Goal: Task Accomplishment & Management: Manage account settings

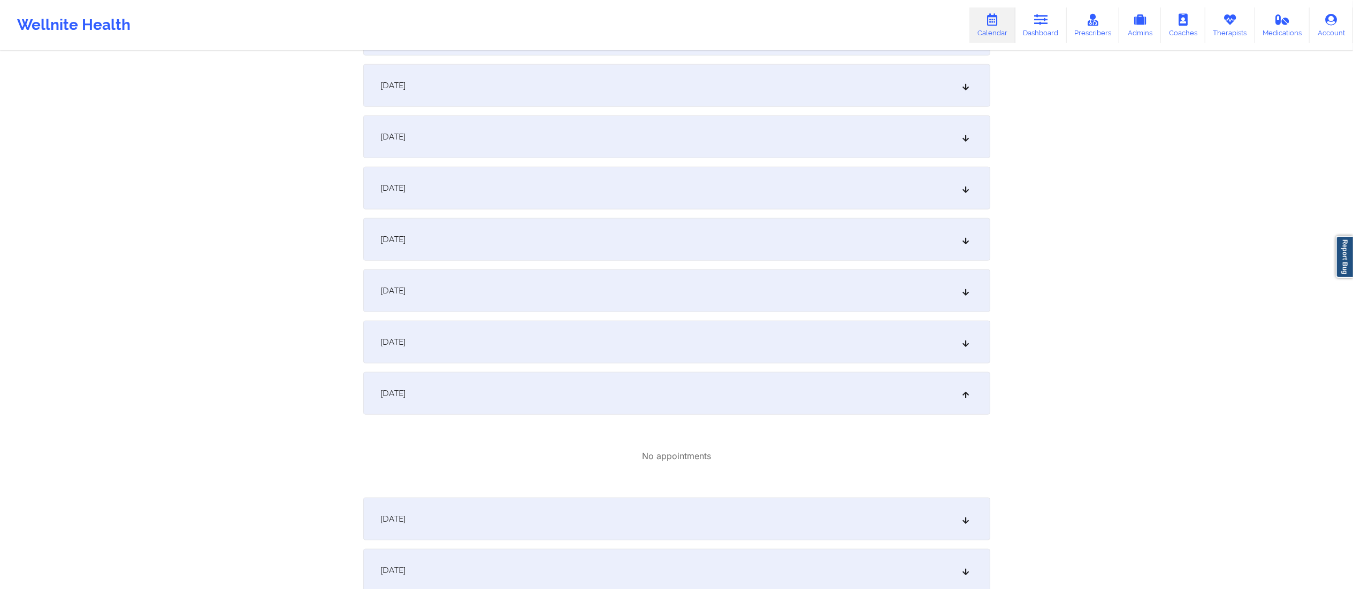
scroll to position [1316, 0]
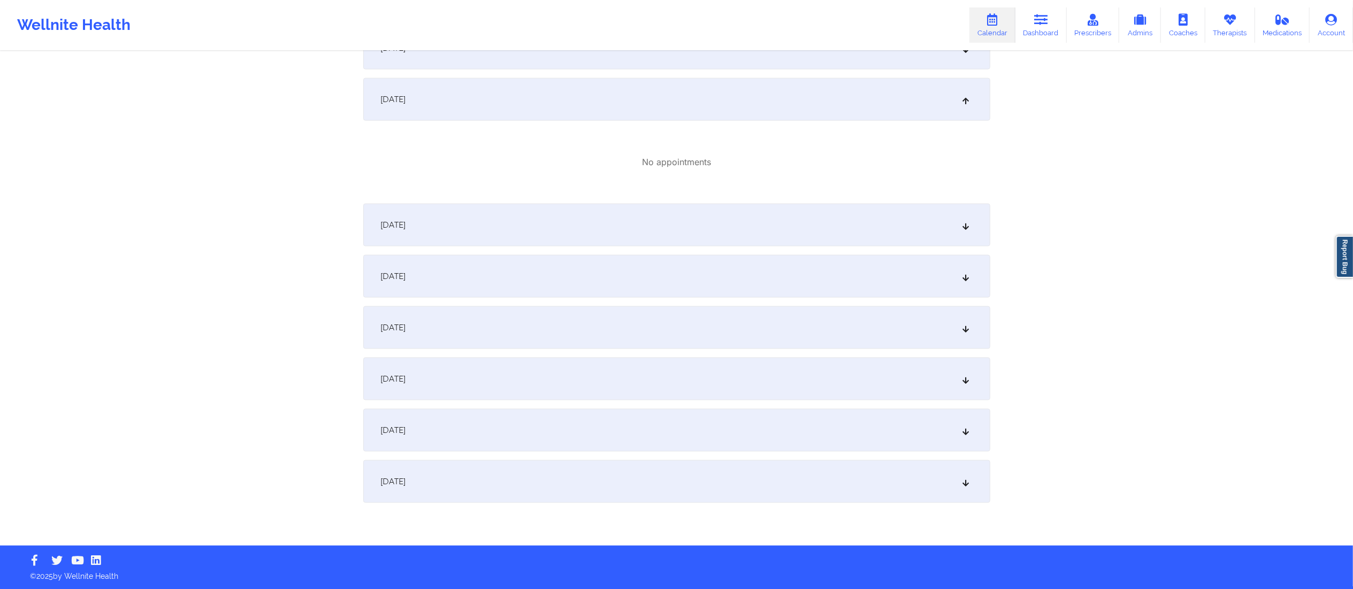
click at [617, 92] on div "[DATE]" at bounding box center [676, 99] width 627 height 43
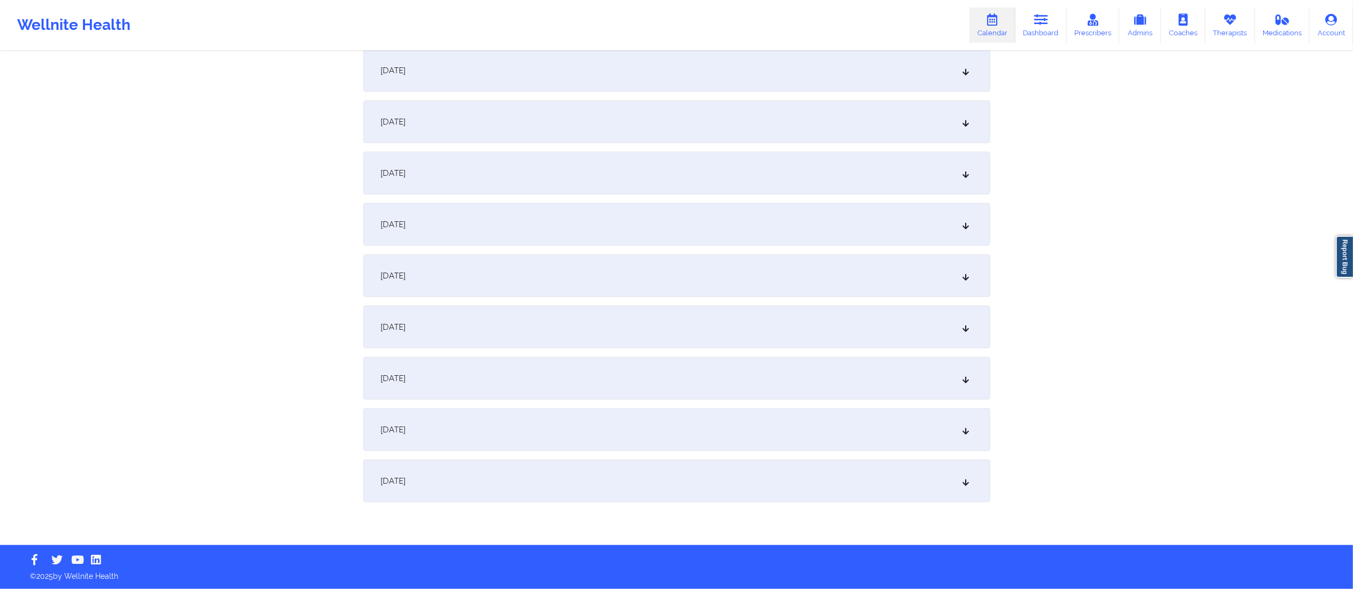
scroll to position [1241, 0]
click at [610, 263] on div "[DATE]" at bounding box center [676, 276] width 627 height 43
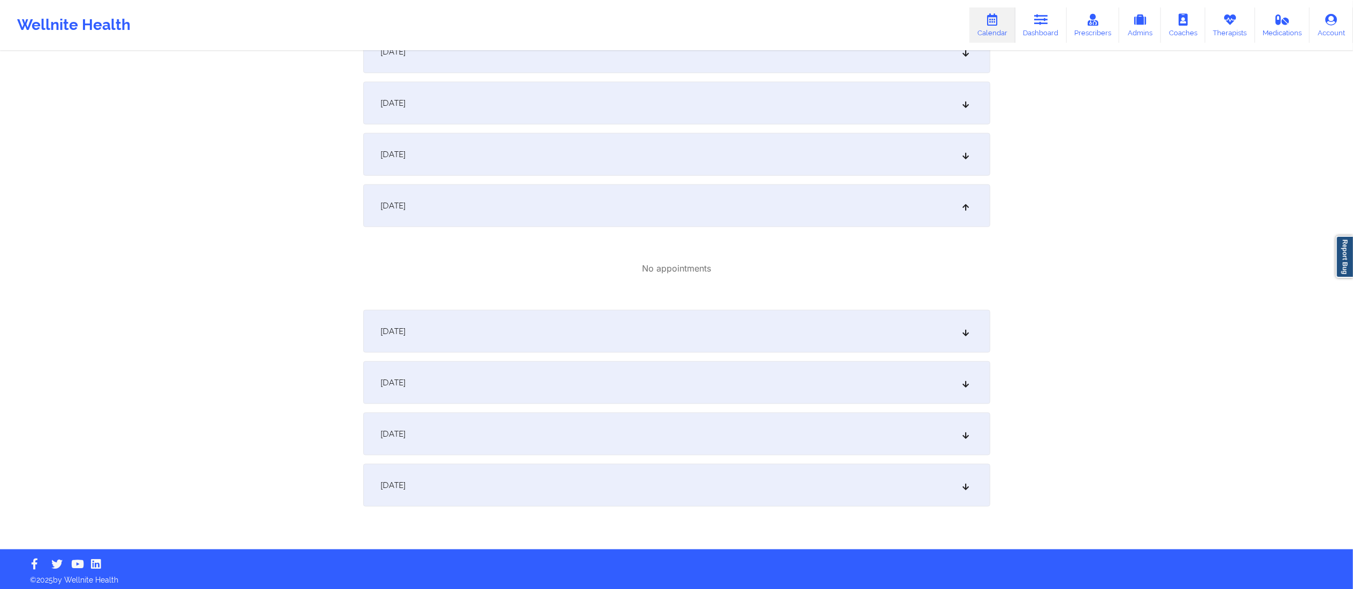
scroll to position [1316, 0]
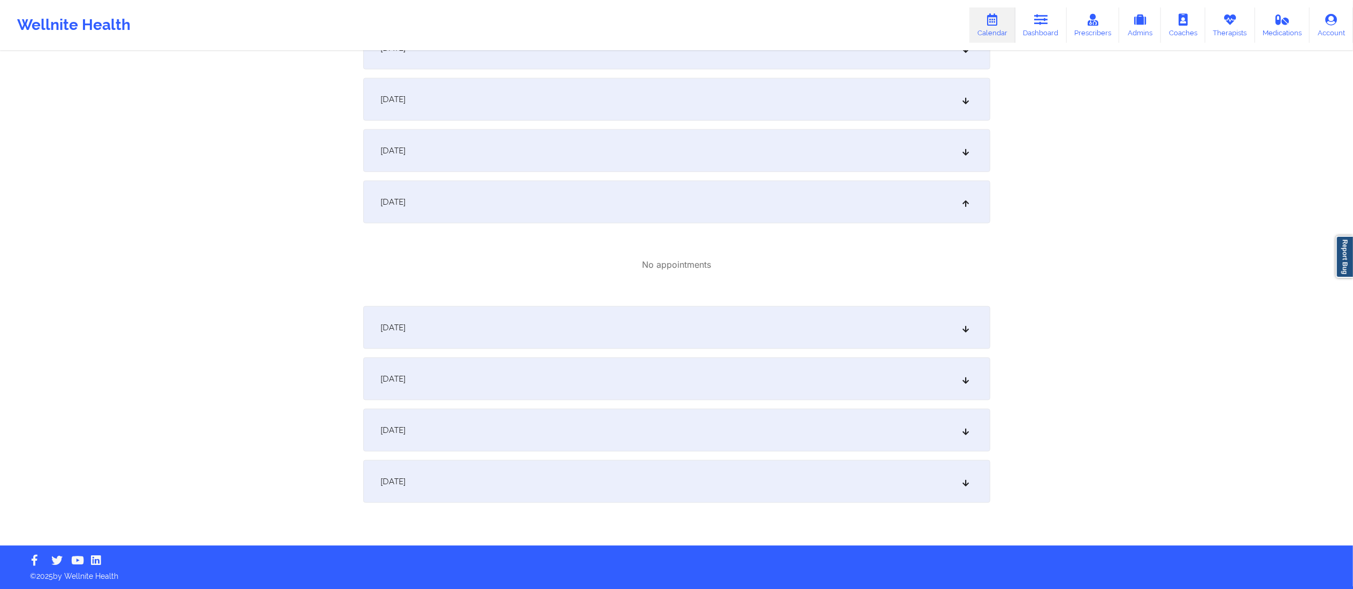
click at [615, 205] on div "[DATE]" at bounding box center [676, 202] width 627 height 43
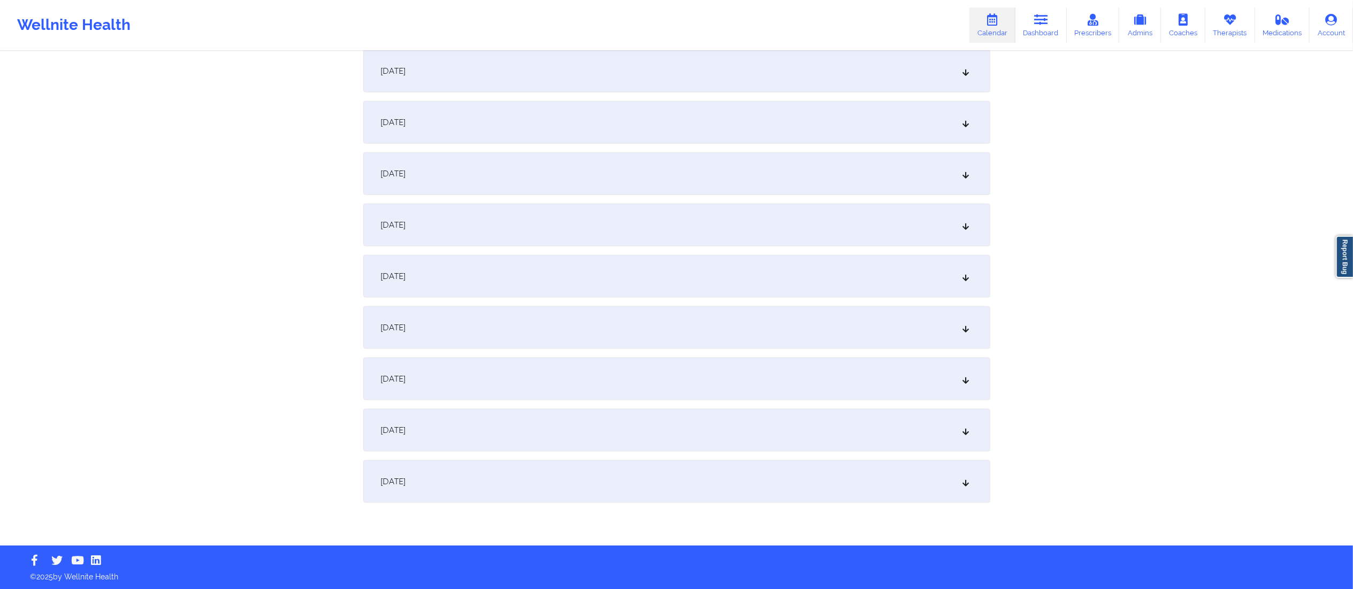
click at [621, 329] on div "[DATE]" at bounding box center [676, 327] width 627 height 43
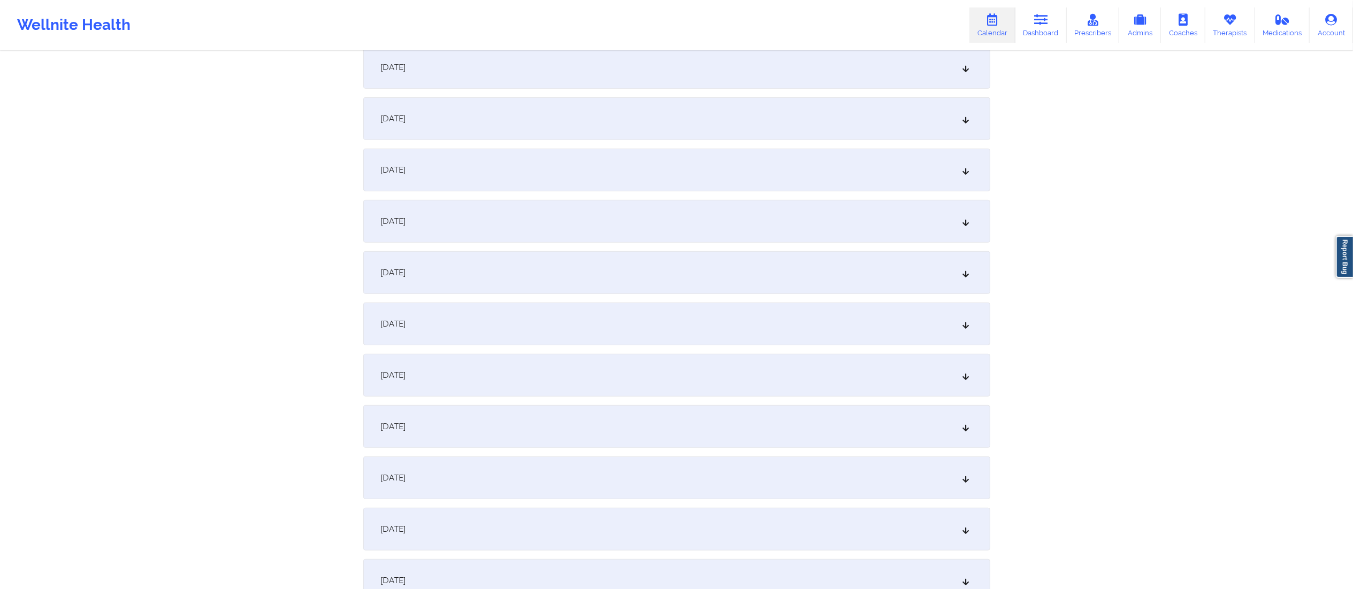
scroll to position [0, 0]
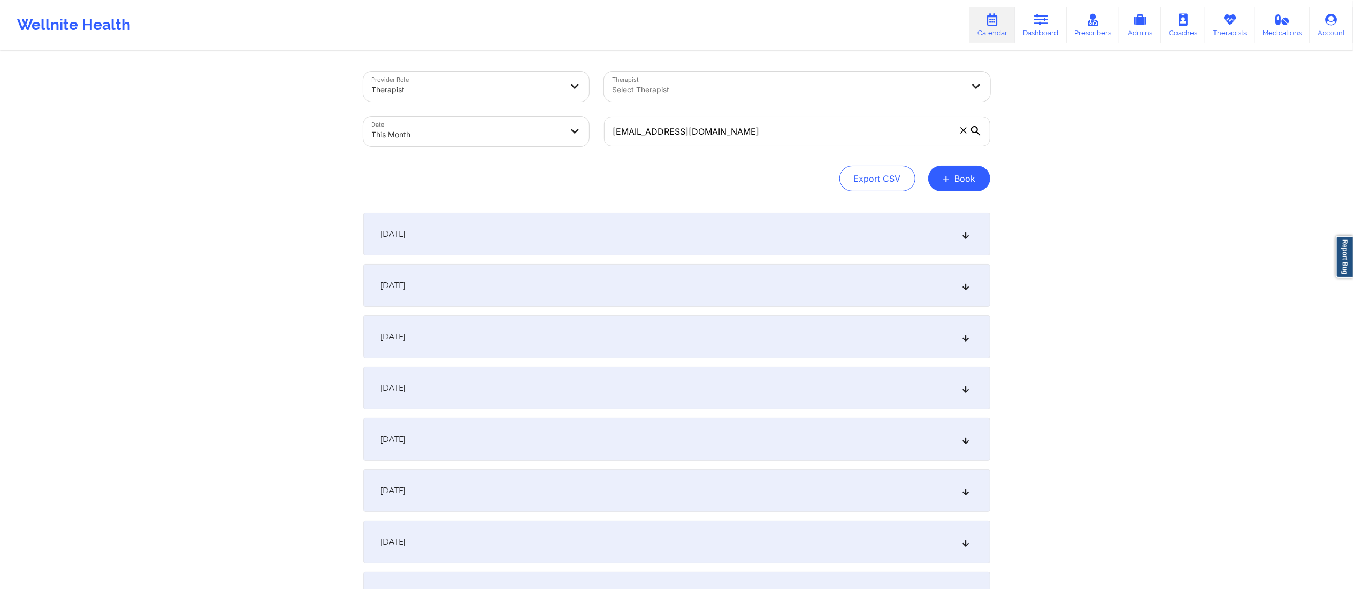
click at [961, 132] on icon at bounding box center [963, 130] width 6 height 6
click at [961, 132] on input "[EMAIL_ADDRESS][DOMAIN_NAME]" at bounding box center [797, 132] width 386 height 30
click at [540, 243] on div "[DATE]" at bounding box center [676, 234] width 627 height 43
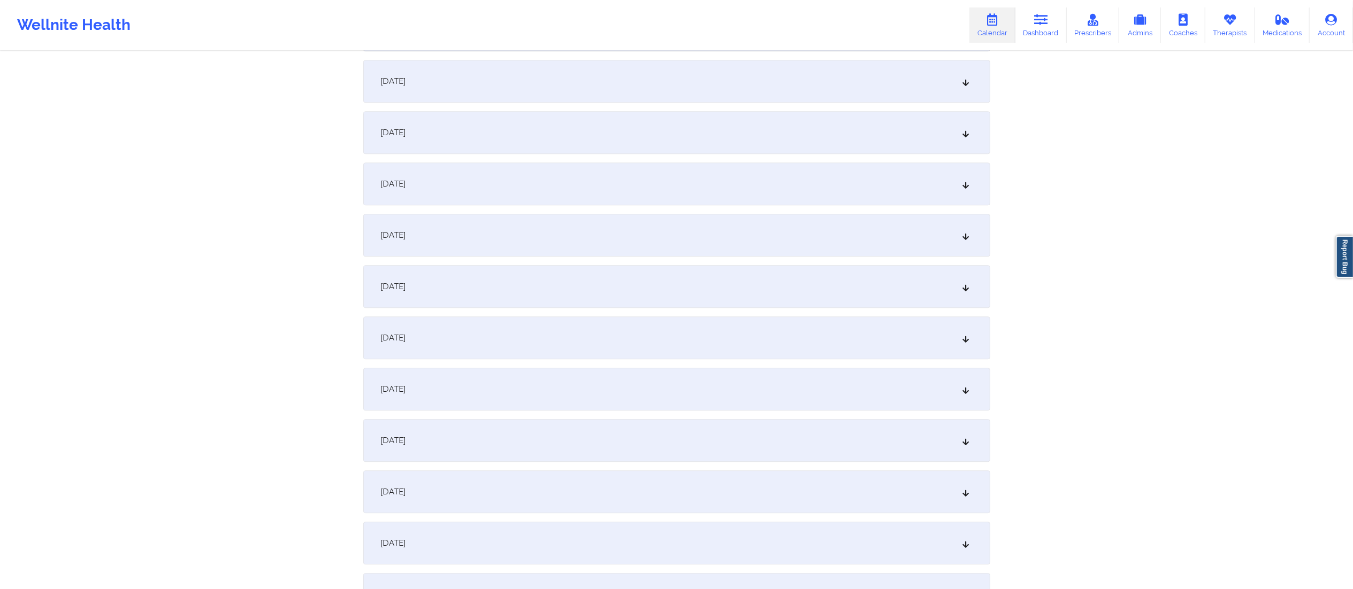
scroll to position [7515, 0]
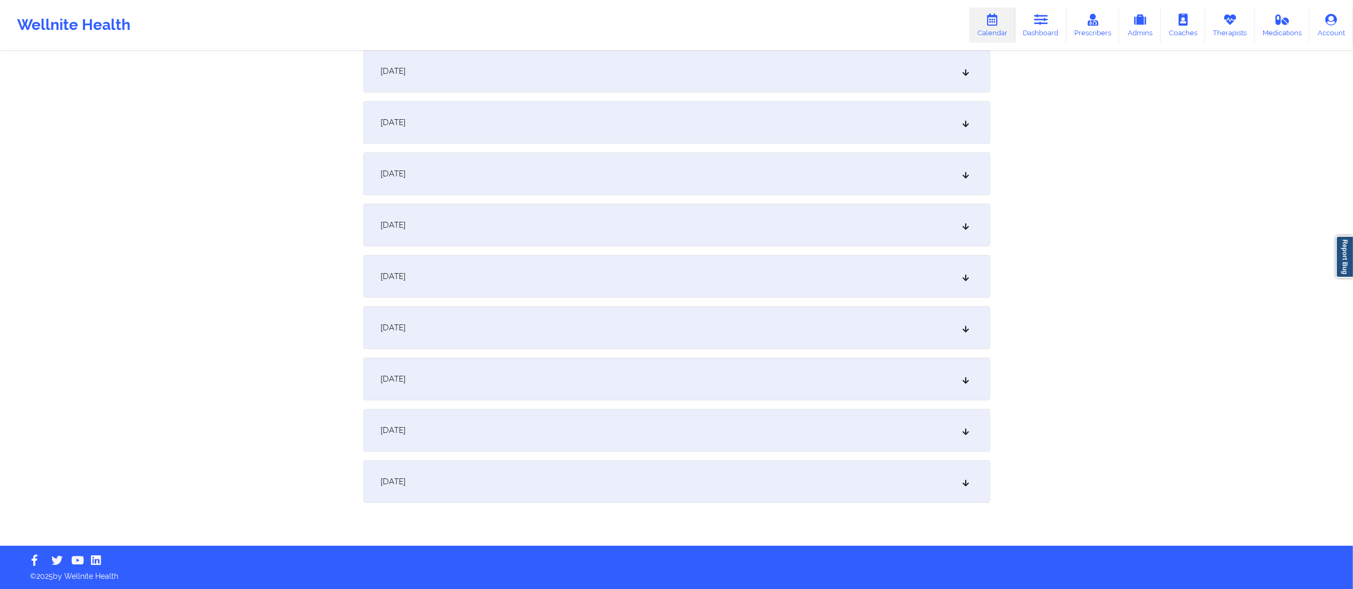
click at [552, 473] on div "[DATE]" at bounding box center [676, 481] width 627 height 43
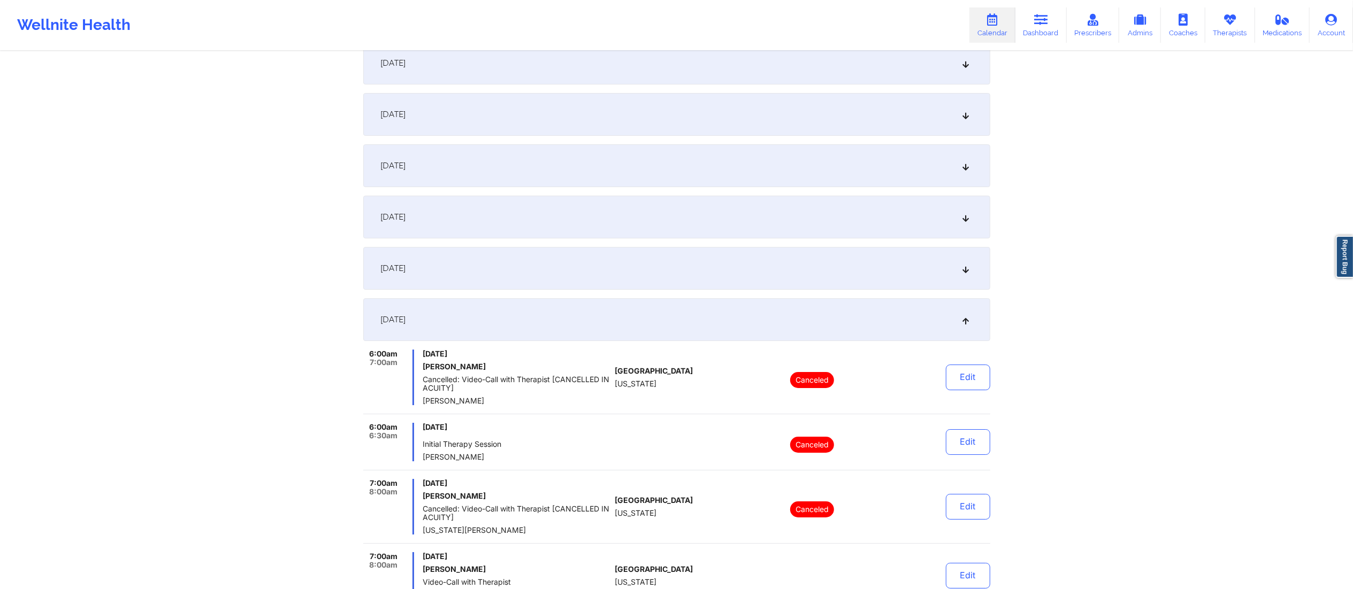
scroll to position [7659, 0]
click at [606, 285] on div "[DATE]" at bounding box center [676, 270] width 627 height 43
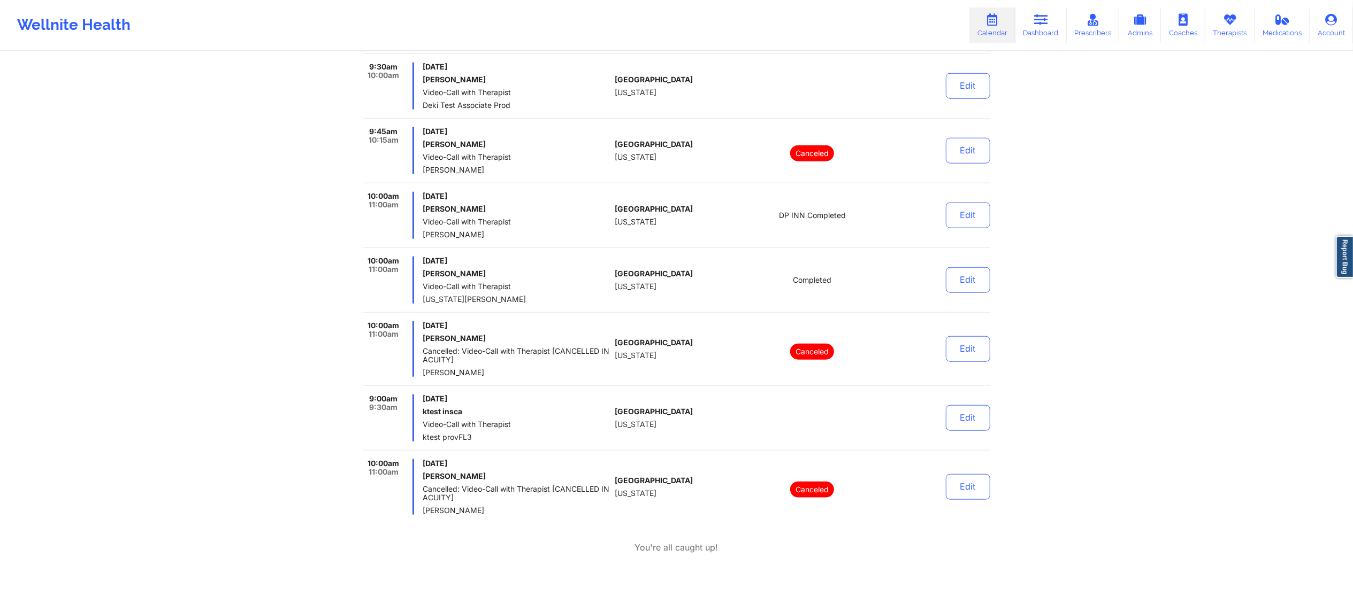
scroll to position [17405, 0]
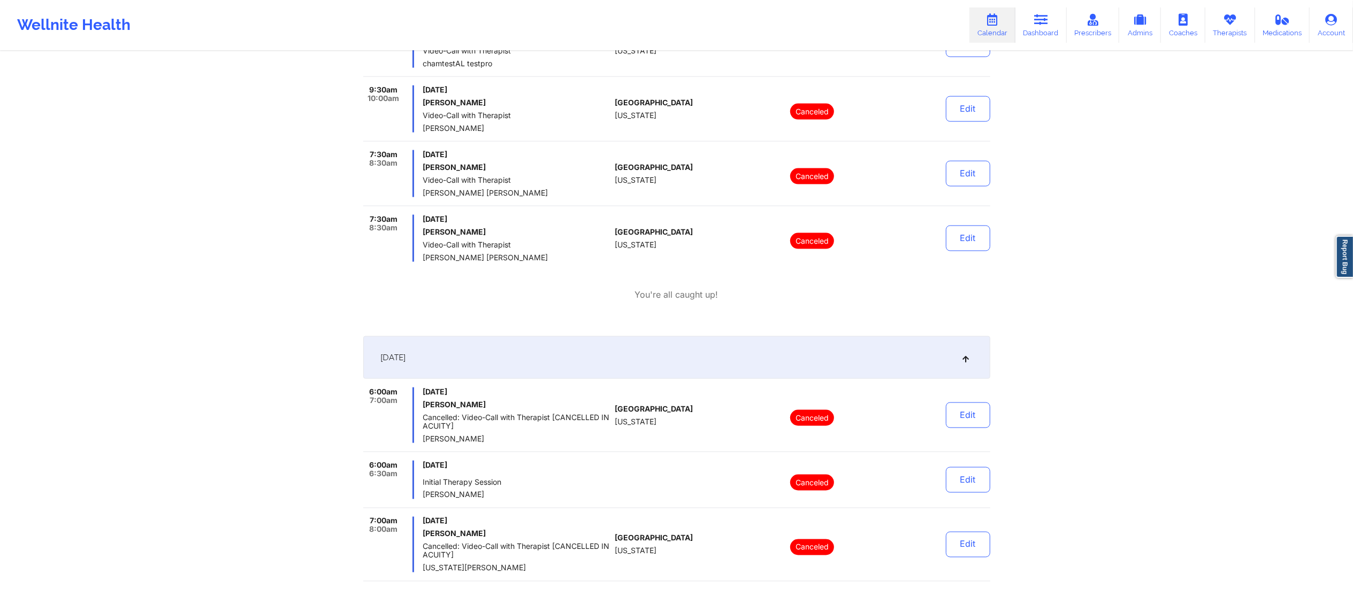
click at [569, 378] on div "[DATE]" at bounding box center [676, 357] width 627 height 43
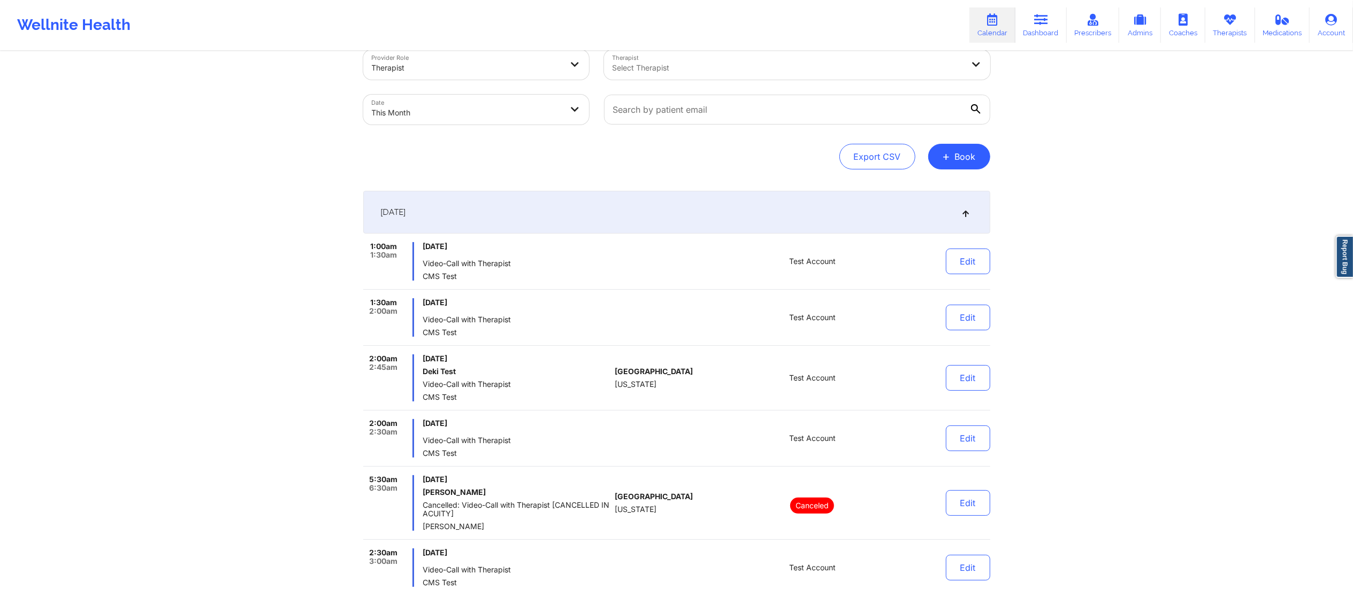
scroll to position [0, 0]
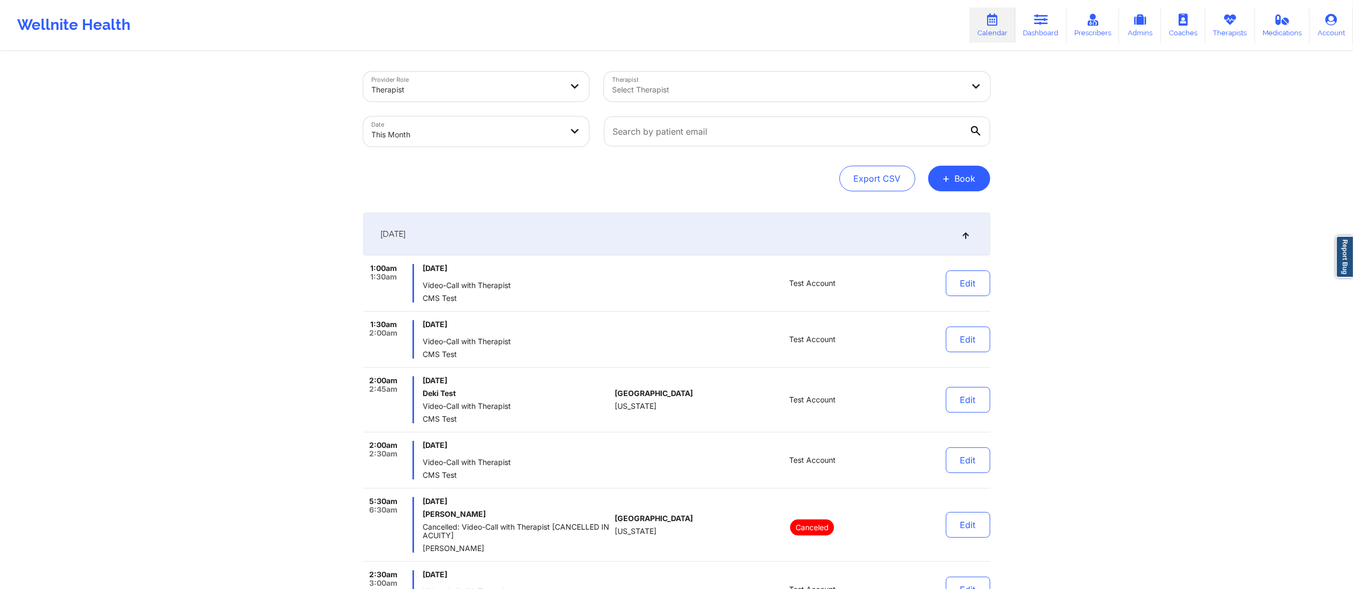
click at [705, 224] on div "[DATE]" at bounding box center [676, 234] width 627 height 43
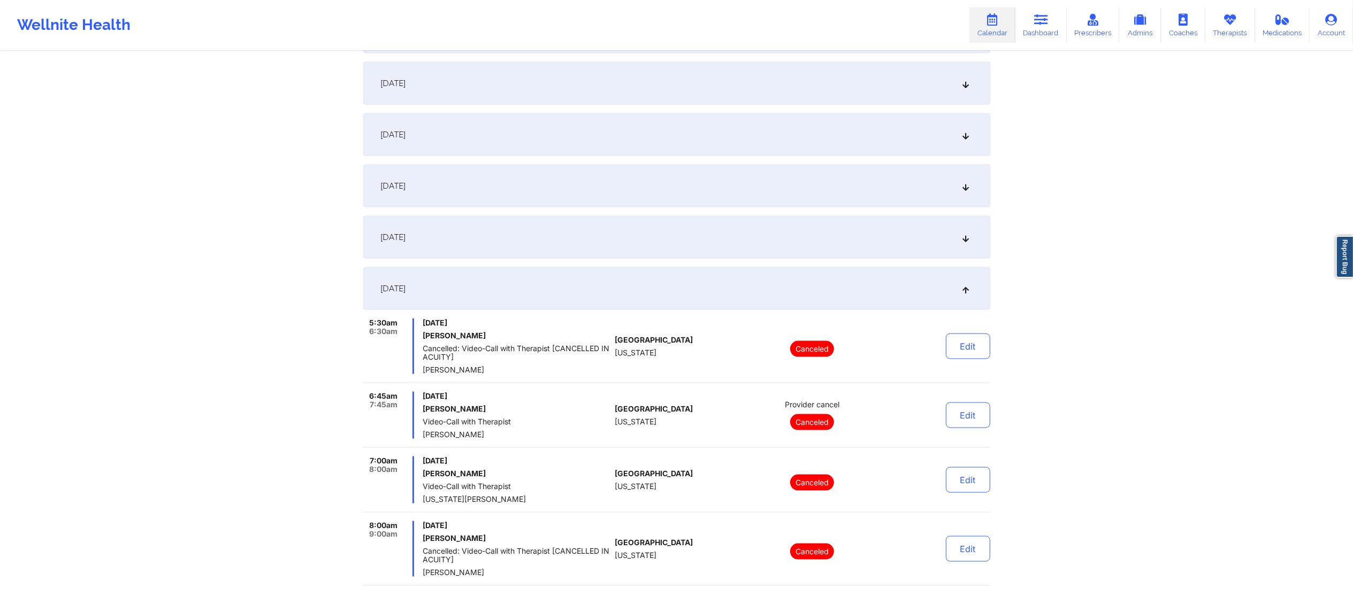
scroll to position [1361, 0]
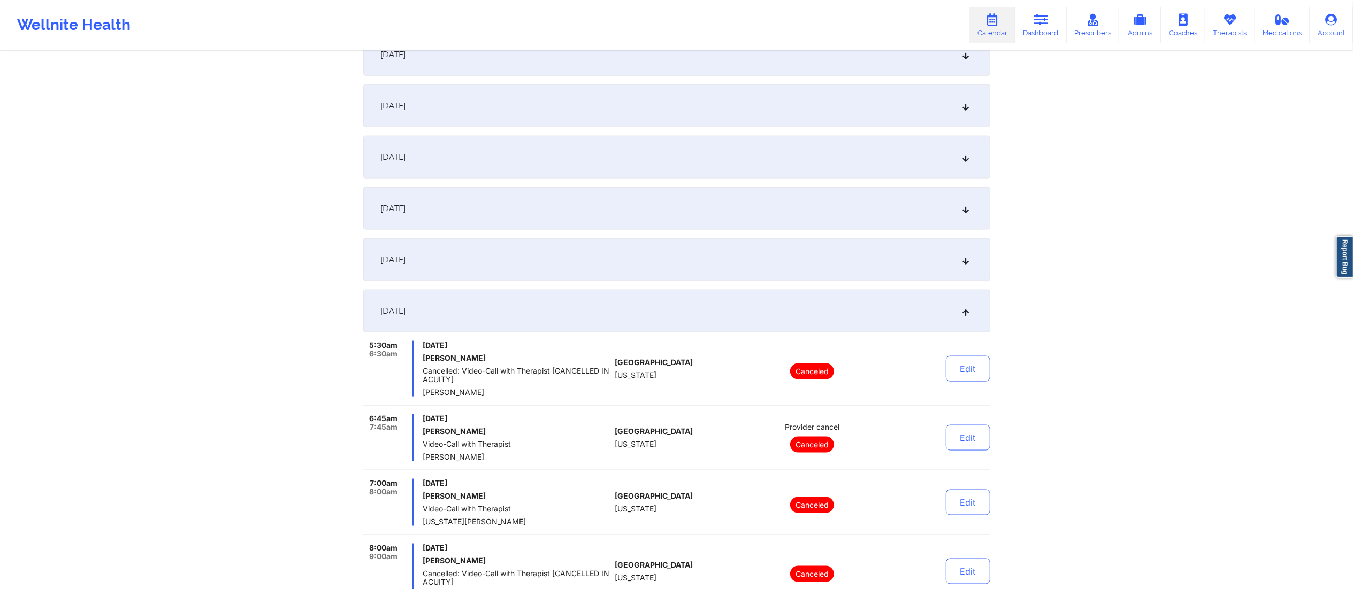
click at [676, 308] on div "[DATE]" at bounding box center [676, 311] width 627 height 43
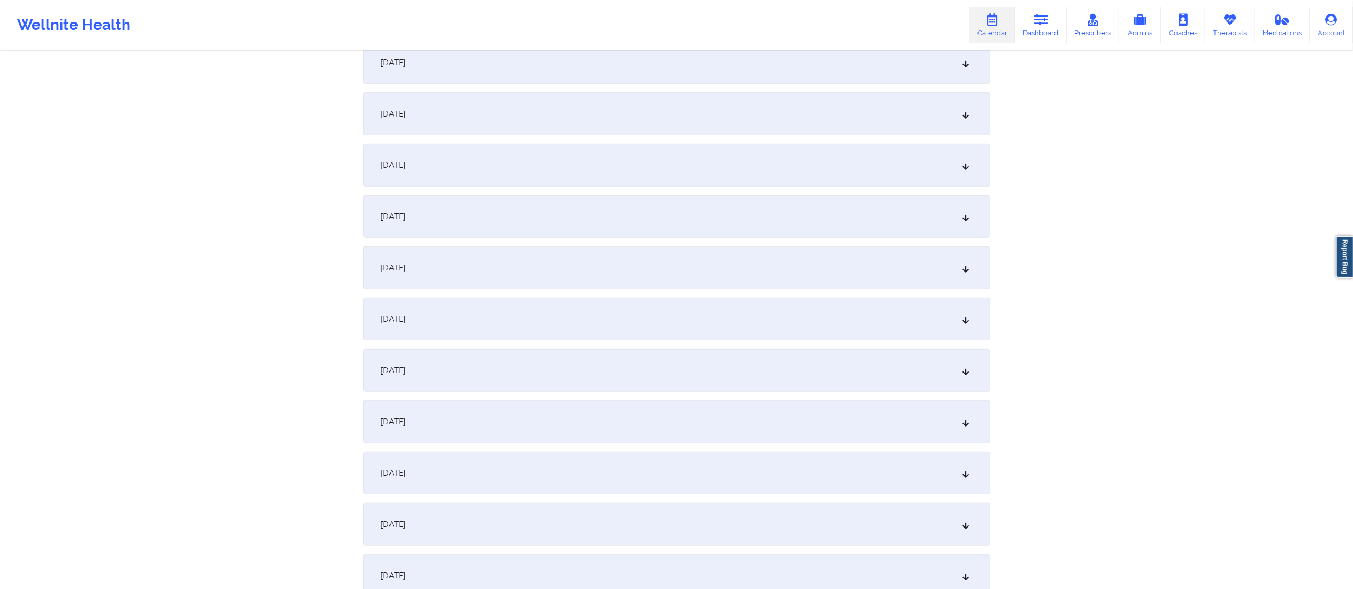
scroll to position [635, 0]
click at [522, 275] on div "[DATE]" at bounding box center [676, 266] width 627 height 43
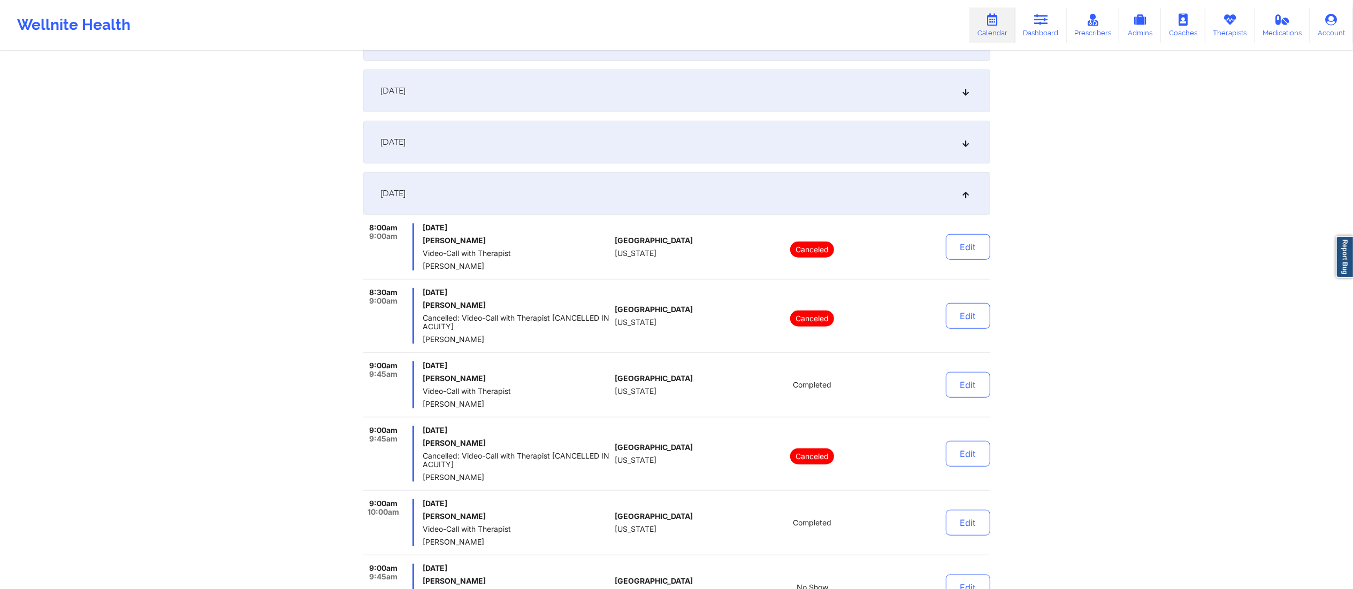
scroll to position [707, 0]
click at [624, 203] on div "[DATE]" at bounding box center [676, 195] width 627 height 43
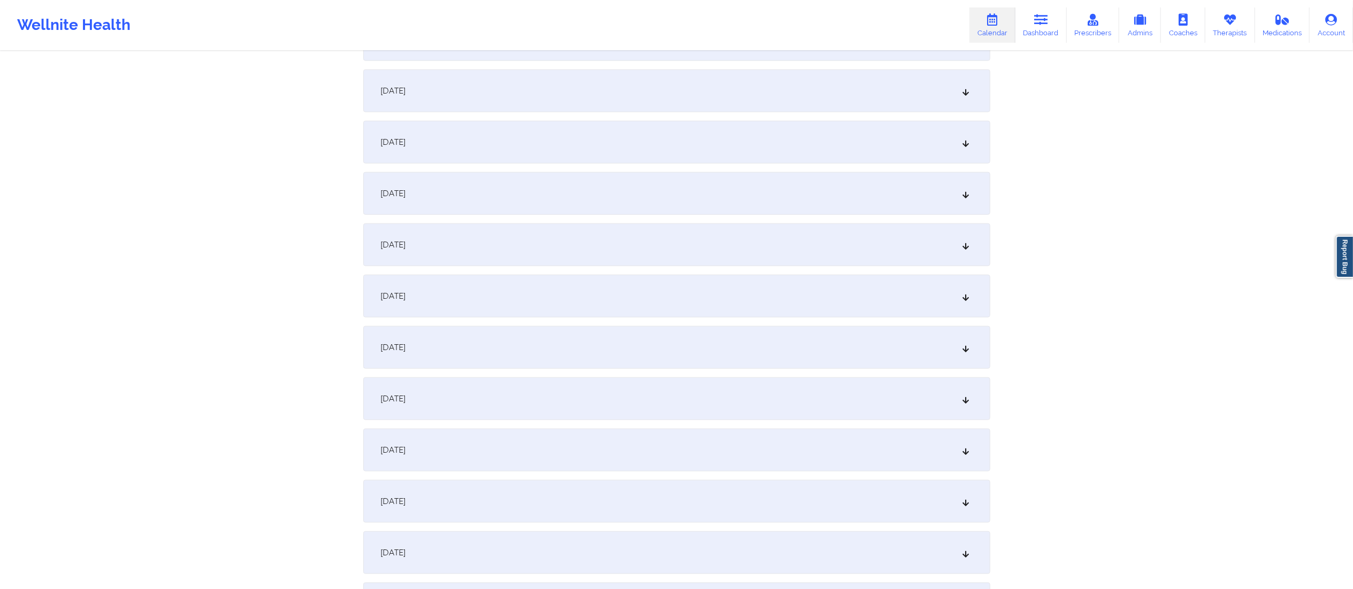
scroll to position [1017, 0]
click at [548, 139] on div "[DATE]" at bounding box center [676, 141] width 627 height 43
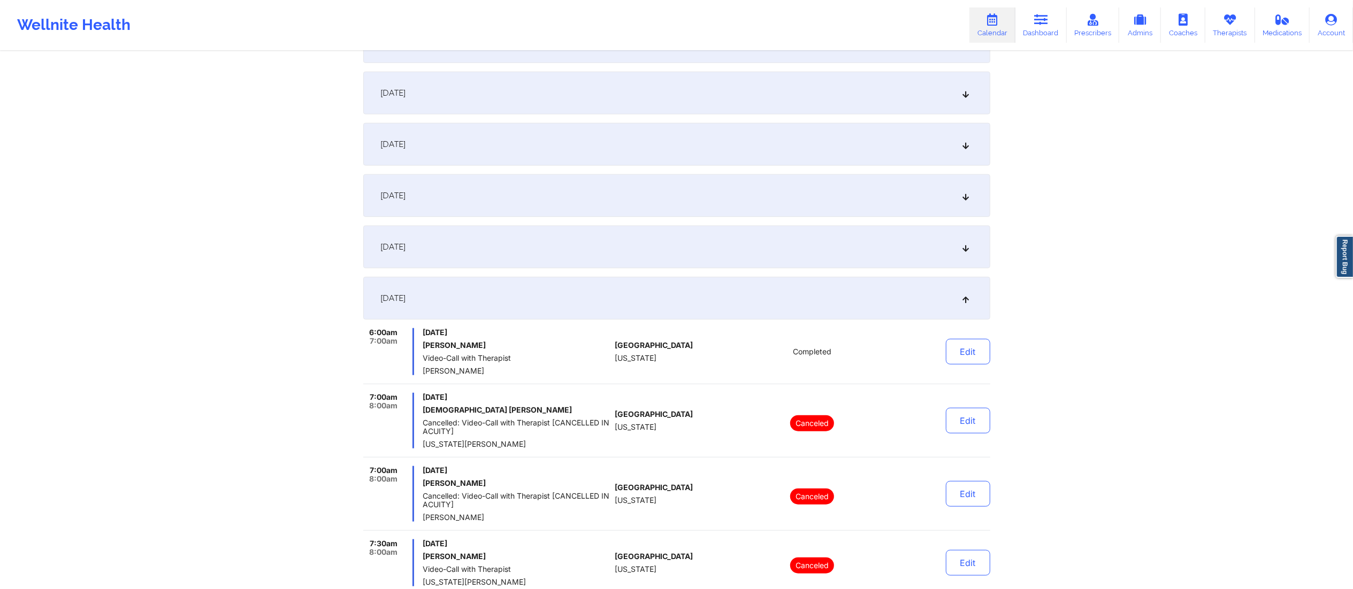
scroll to position [862, 0]
click at [529, 188] on div "[DATE]" at bounding box center [676, 193] width 627 height 43
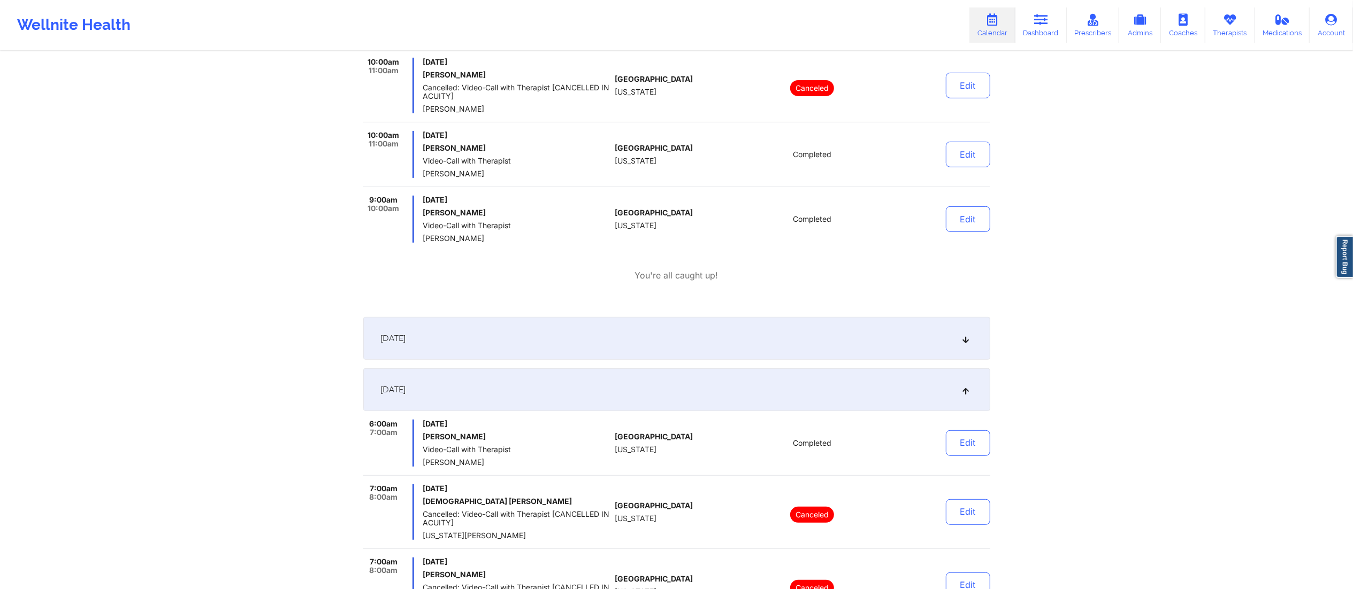
scroll to position [4468, 0]
click at [610, 406] on div "[DATE]" at bounding box center [676, 387] width 627 height 43
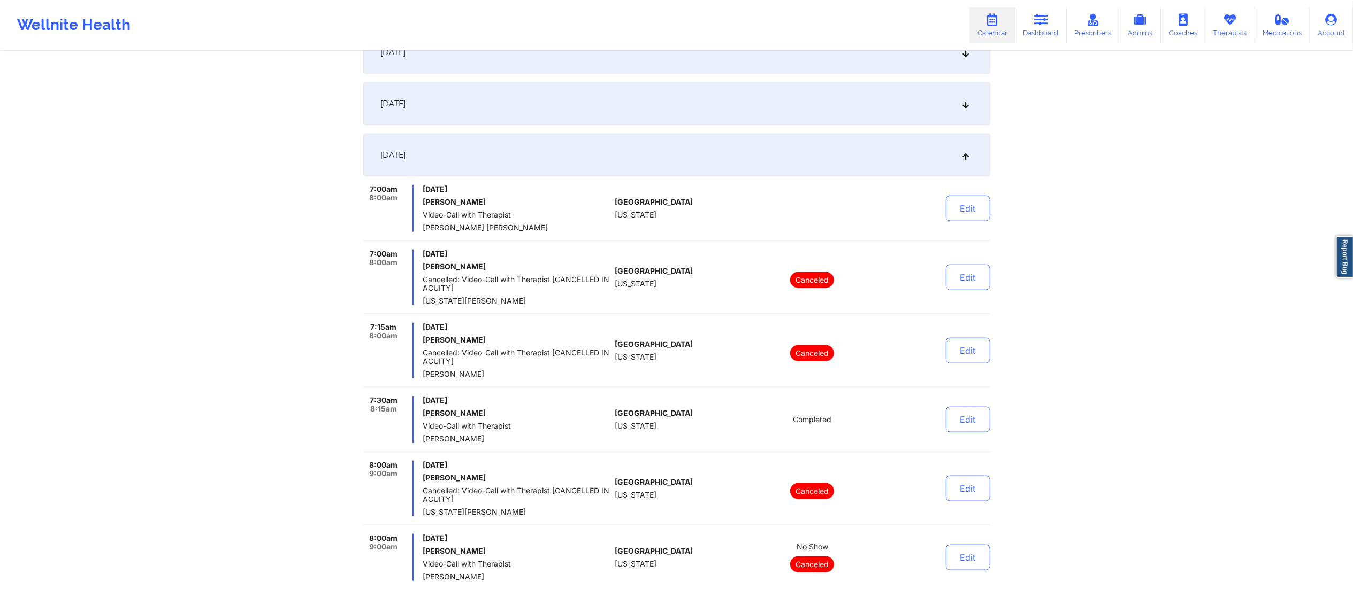
scroll to position [901, 0]
click at [582, 154] on div "[DATE]" at bounding box center [676, 154] width 627 height 43
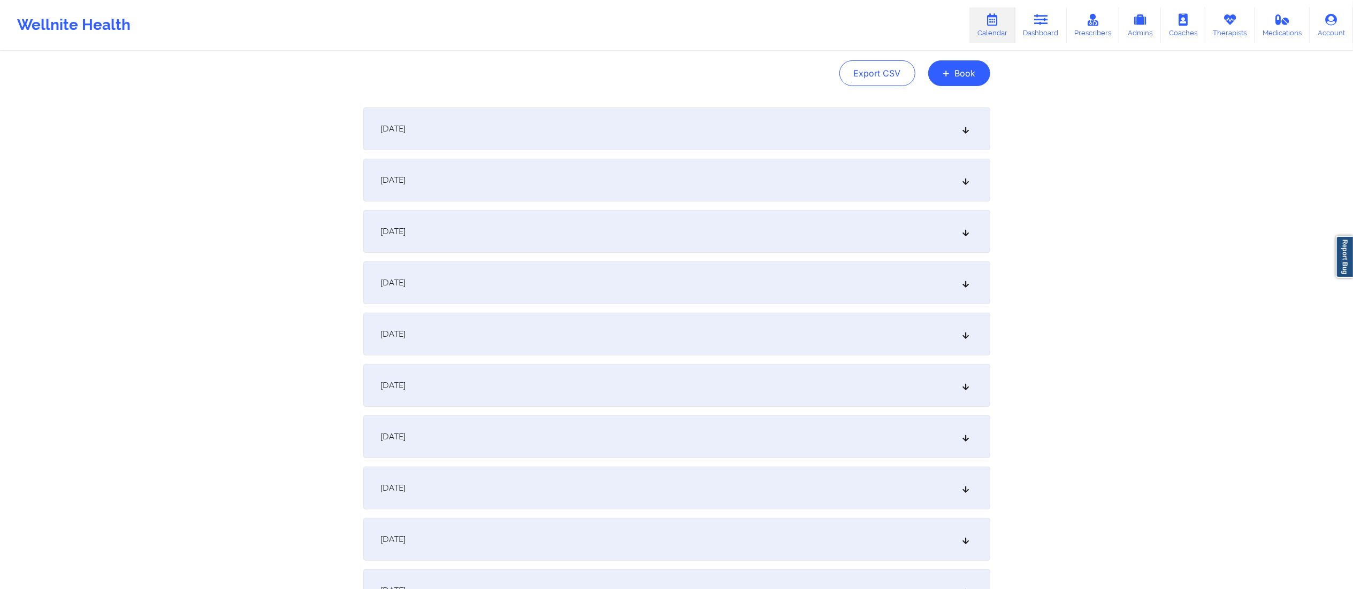
scroll to position [0, 0]
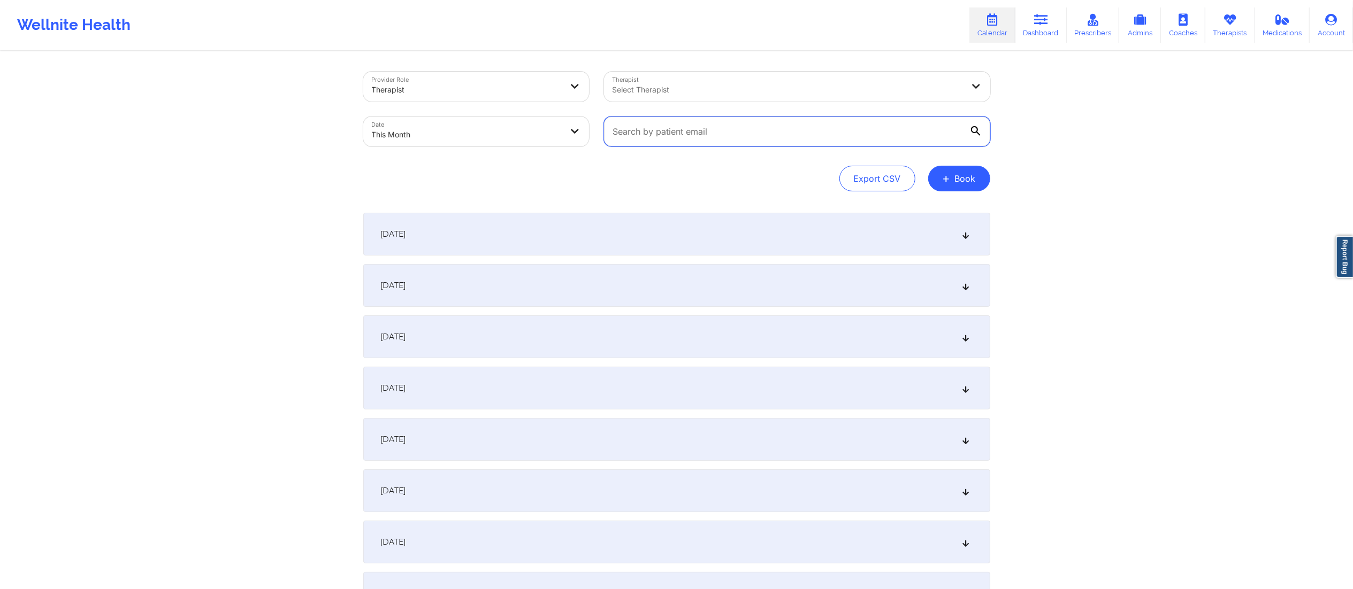
click at [766, 134] on input "text" at bounding box center [797, 132] width 386 height 30
paste input "[EMAIL_ADDRESS][DOMAIN_NAME]"
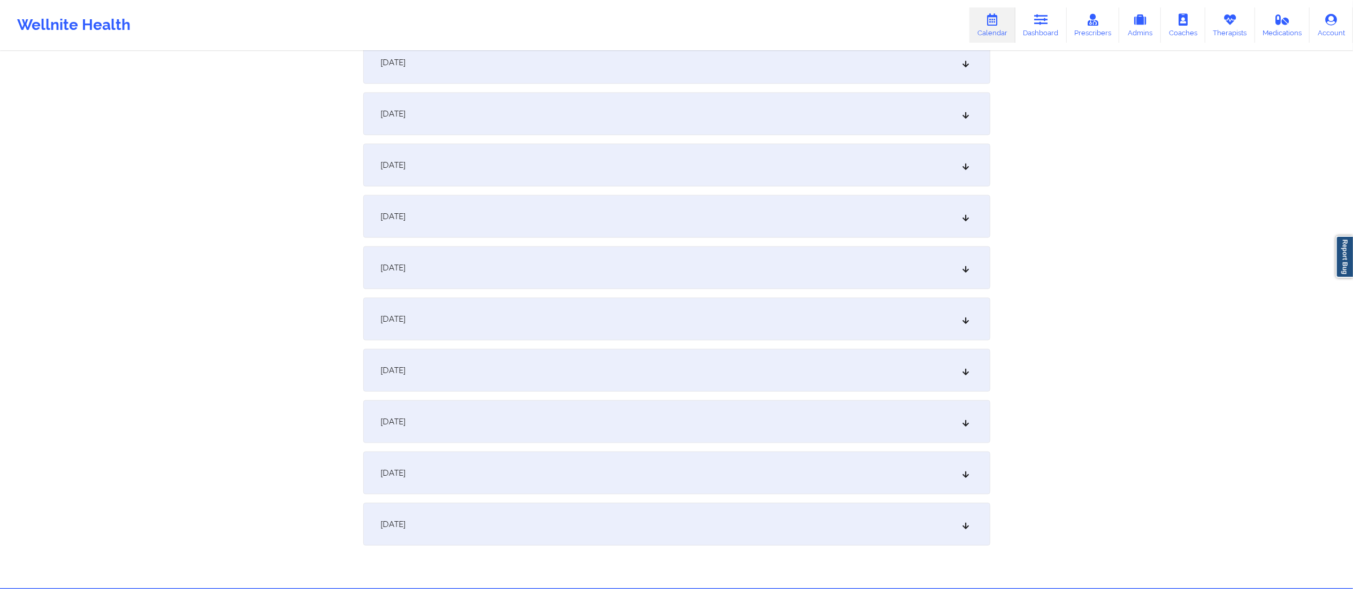
scroll to position [1241, 0]
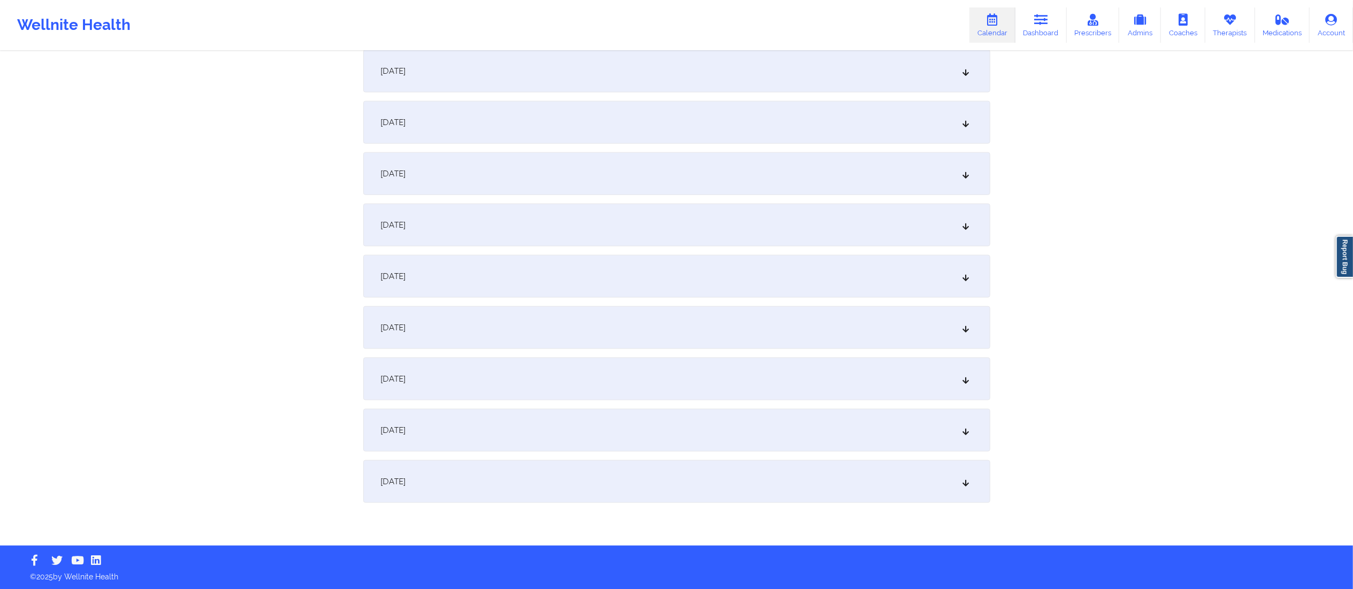
click at [523, 431] on div "[DATE]" at bounding box center [676, 430] width 627 height 43
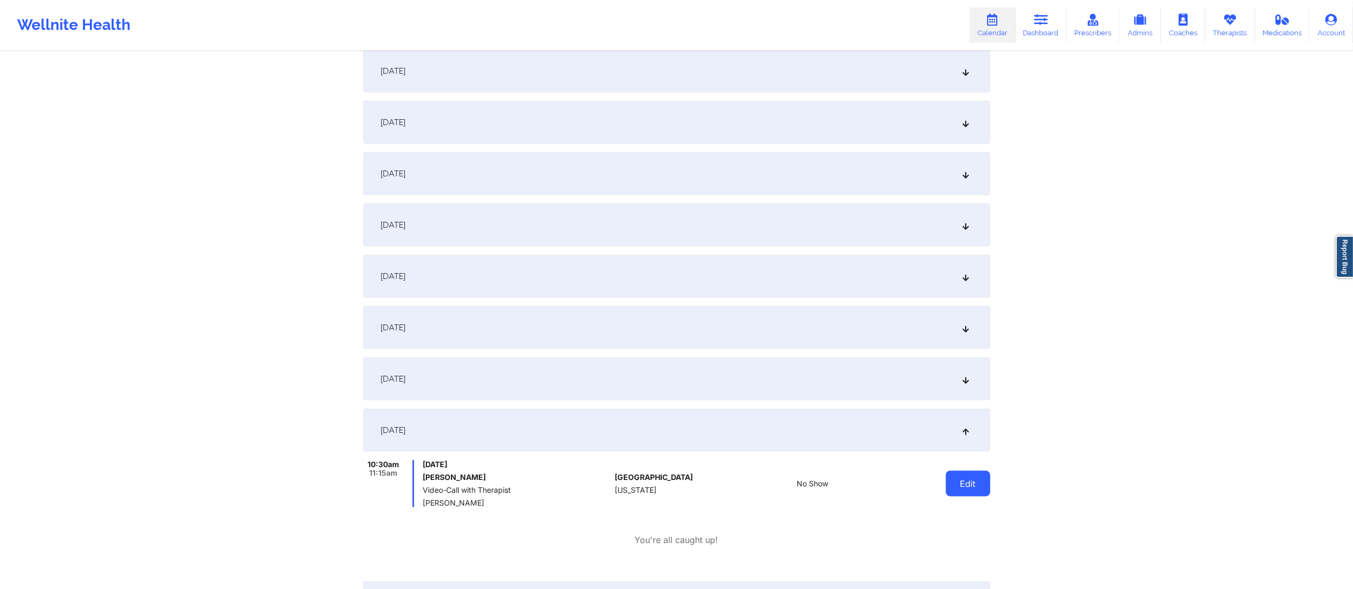
click at [965, 480] on button "Edit" at bounding box center [968, 484] width 44 height 26
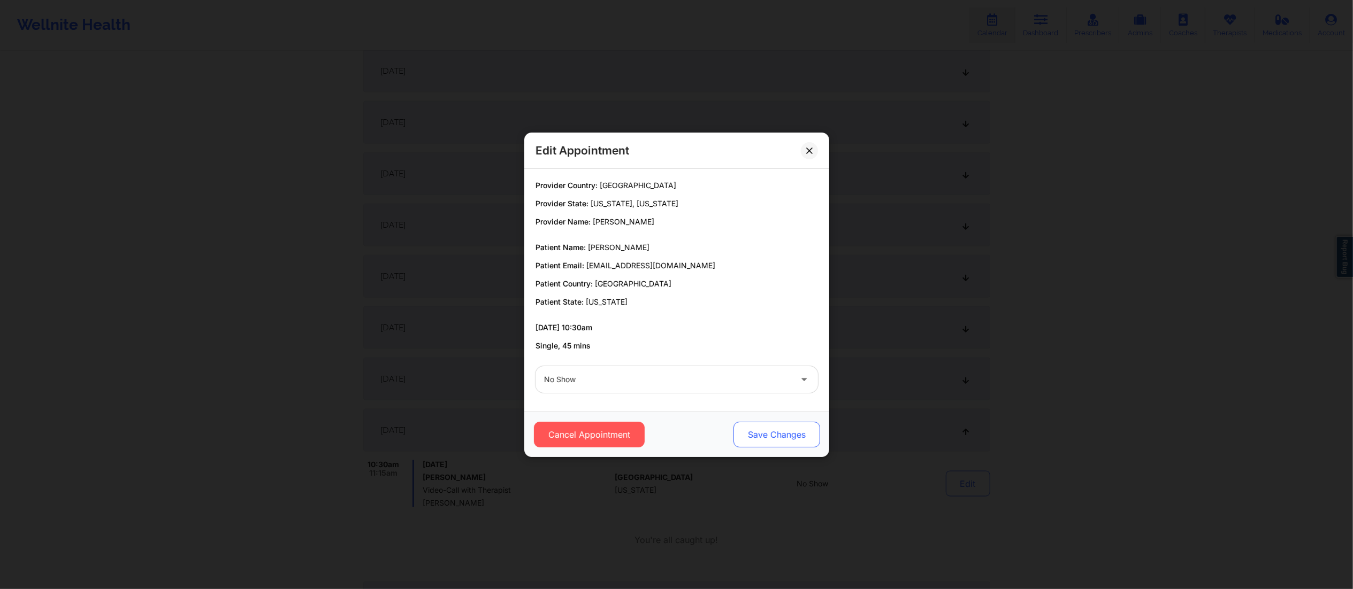
click at [777, 434] on button "Save Changes" at bounding box center [776, 435] width 87 height 26
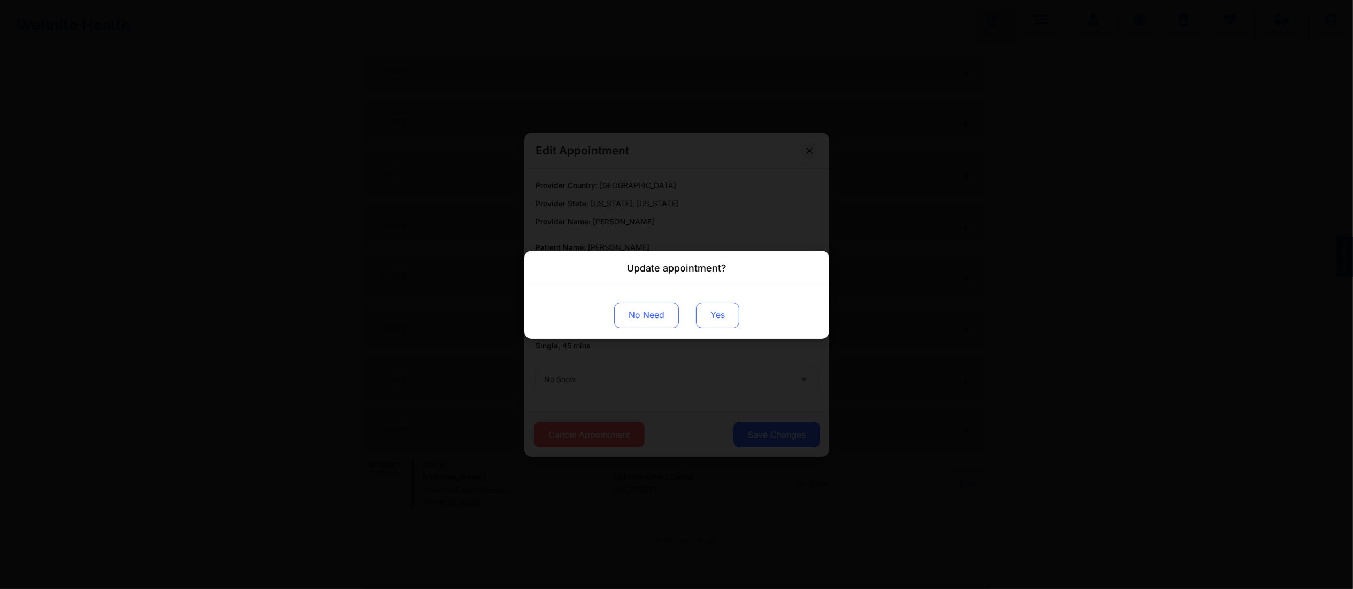
click at [724, 320] on button "Yes" at bounding box center [717, 315] width 43 height 26
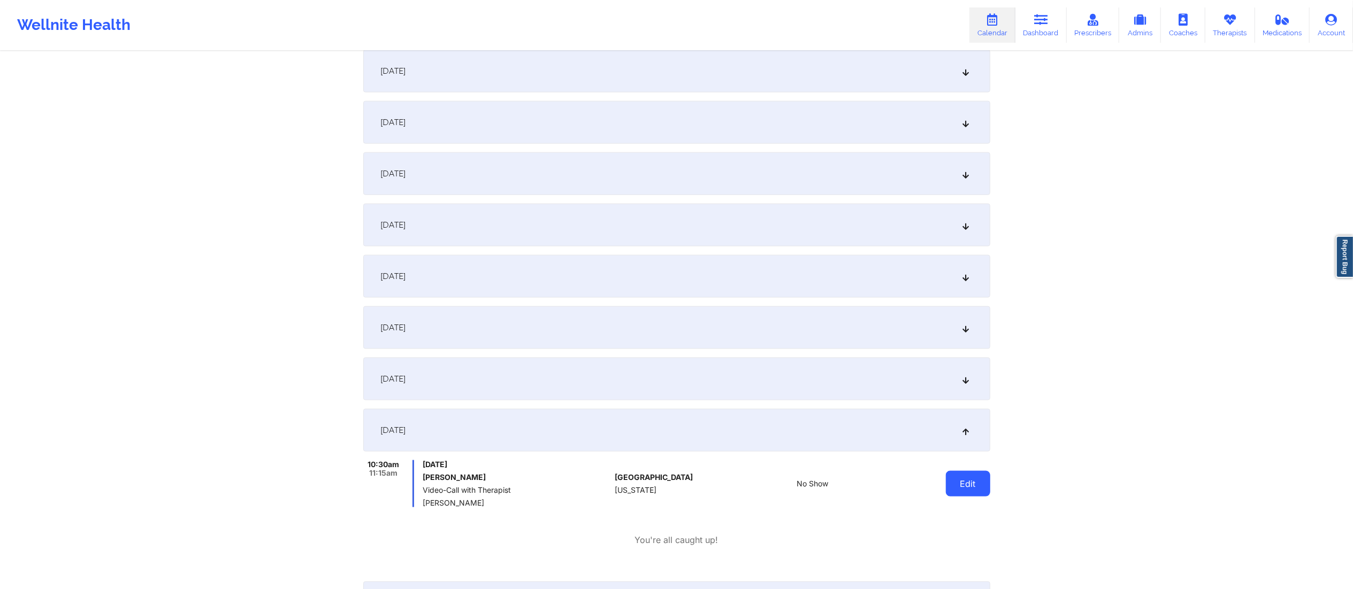
click at [958, 479] on button "Edit" at bounding box center [968, 484] width 44 height 26
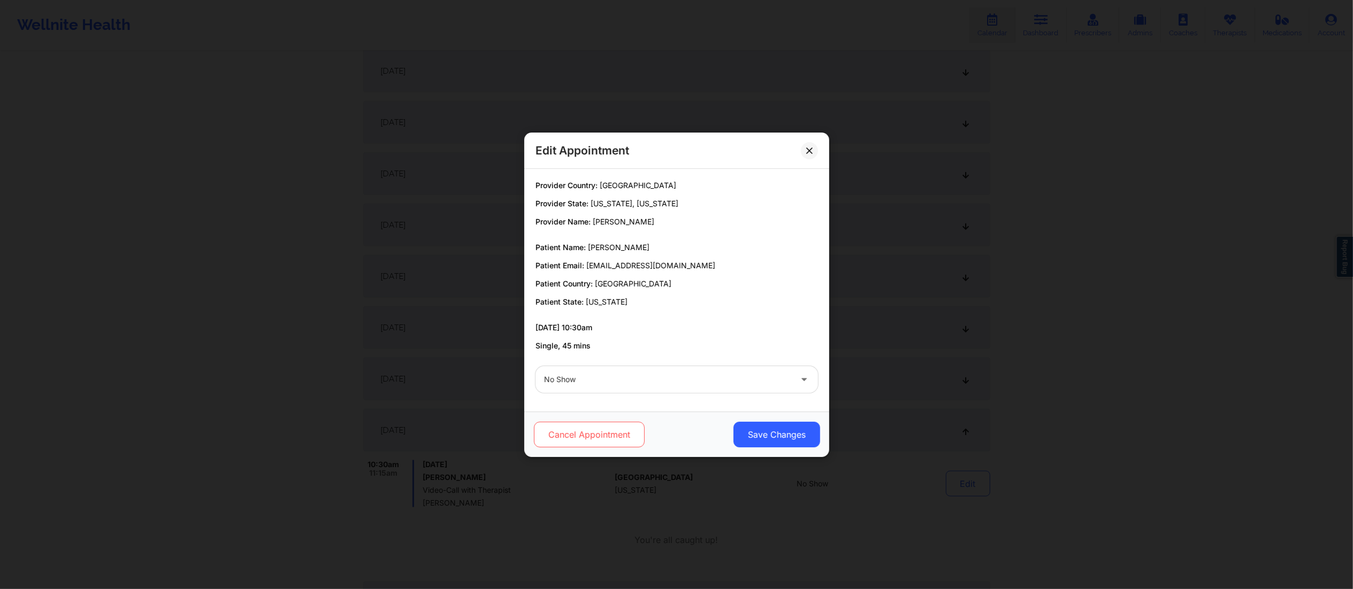
click at [563, 443] on button "Cancel Appointment" at bounding box center [588, 435] width 111 height 26
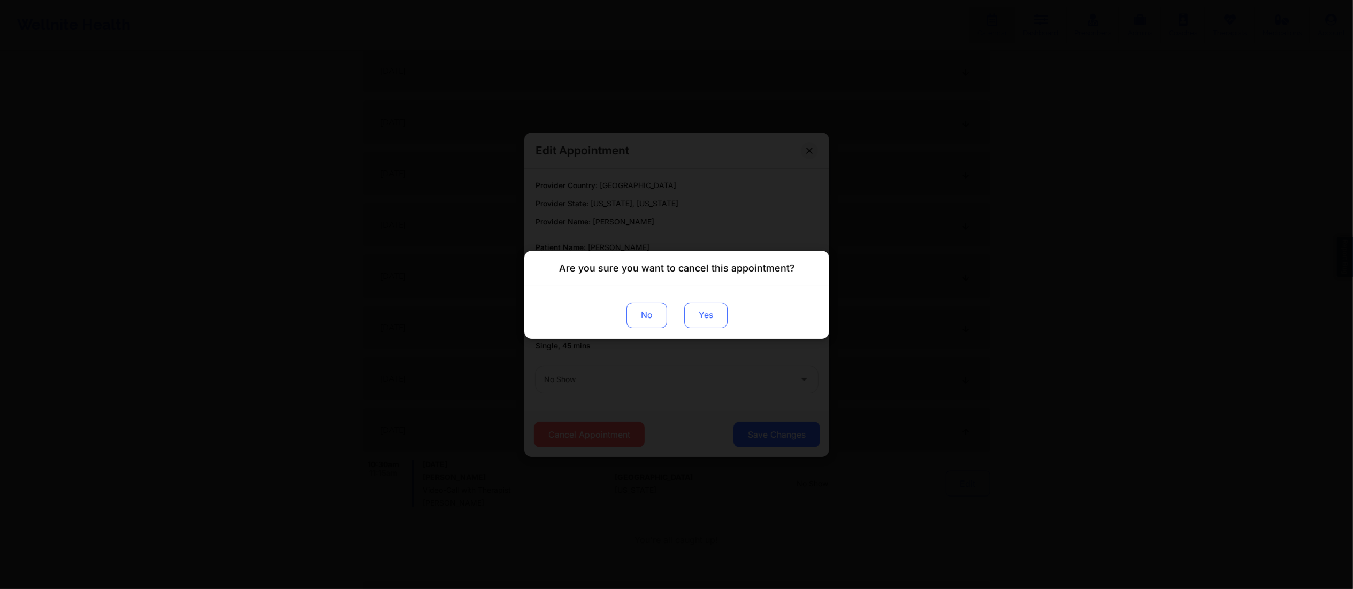
click at [701, 322] on button "Yes" at bounding box center [705, 315] width 43 height 26
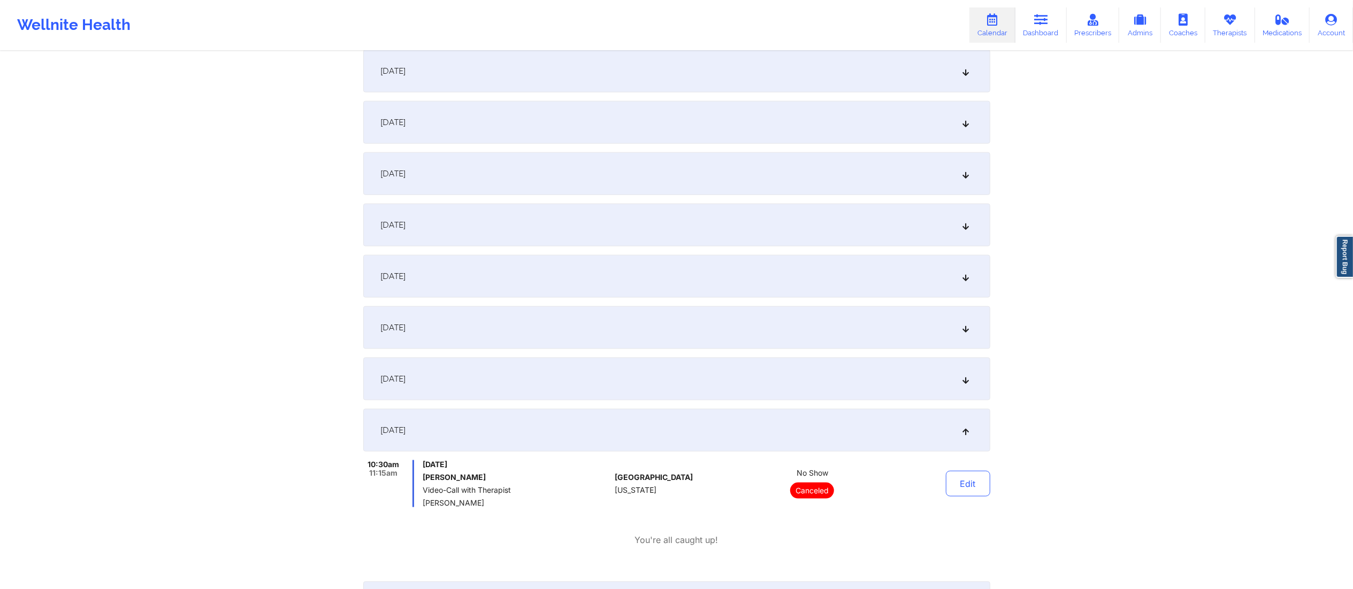
click at [658, 372] on div "[DATE]" at bounding box center [676, 379] width 627 height 43
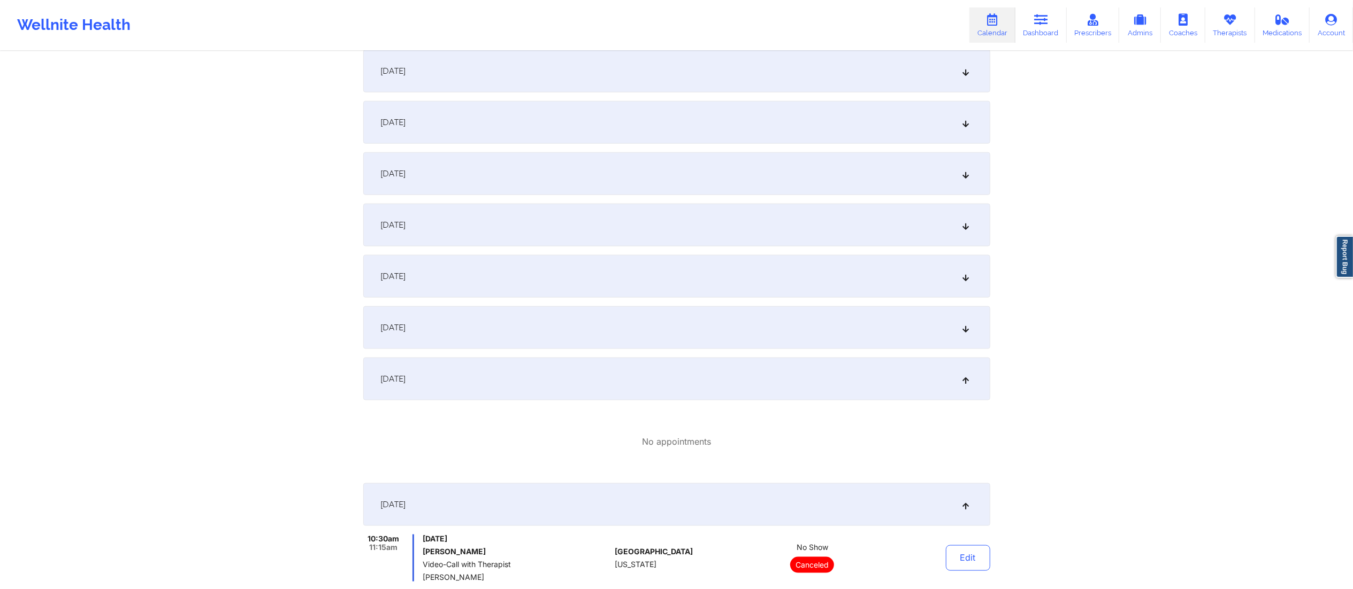
click at [604, 228] on div "[DATE]" at bounding box center [676, 225] width 627 height 43
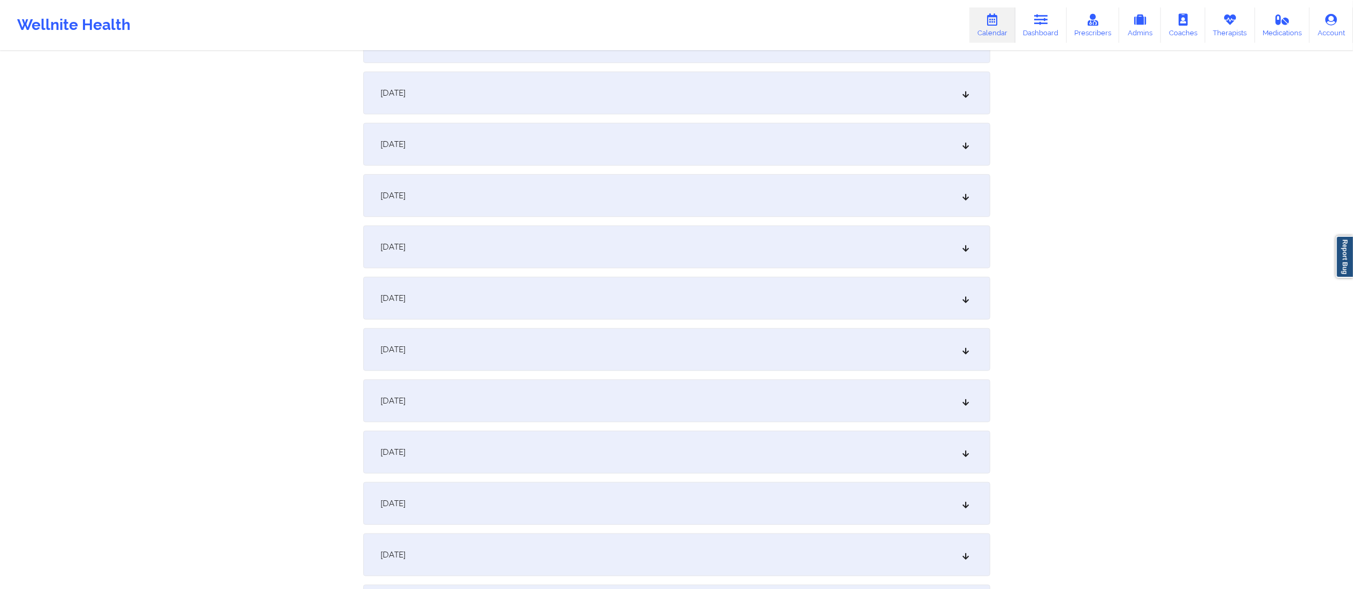
scroll to position [1284, 0]
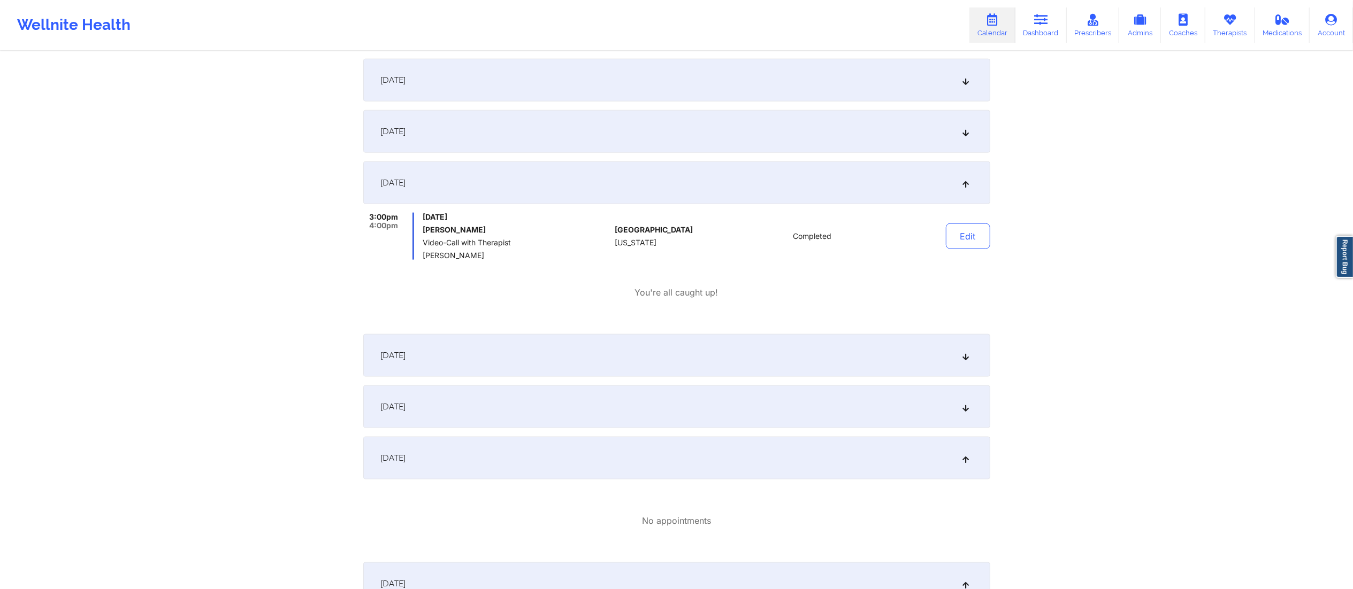
click at [974, 252] on div "Edit" at bounding box center [940, 236] width 99 height 47
click at [969, 241] on button "Edit" at bounding box center [968, 237] width 44 height 26
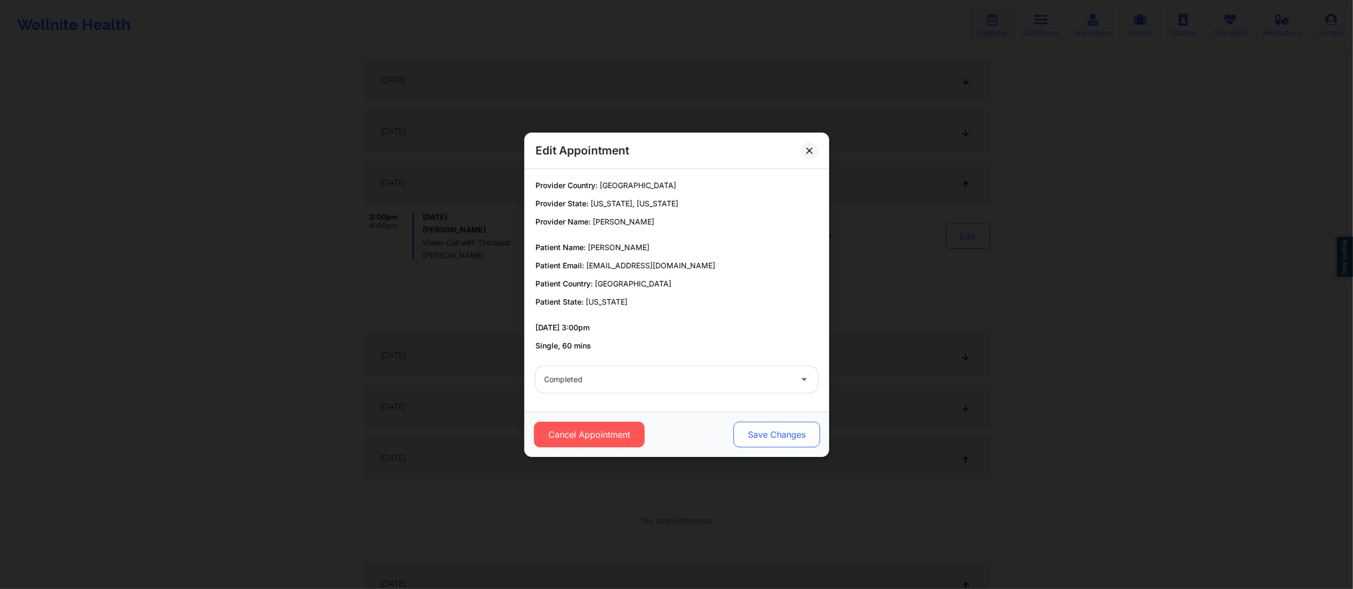
click at [744, 436] on button "Save Changes" at bounding box center [776, 435] width 87 height 26
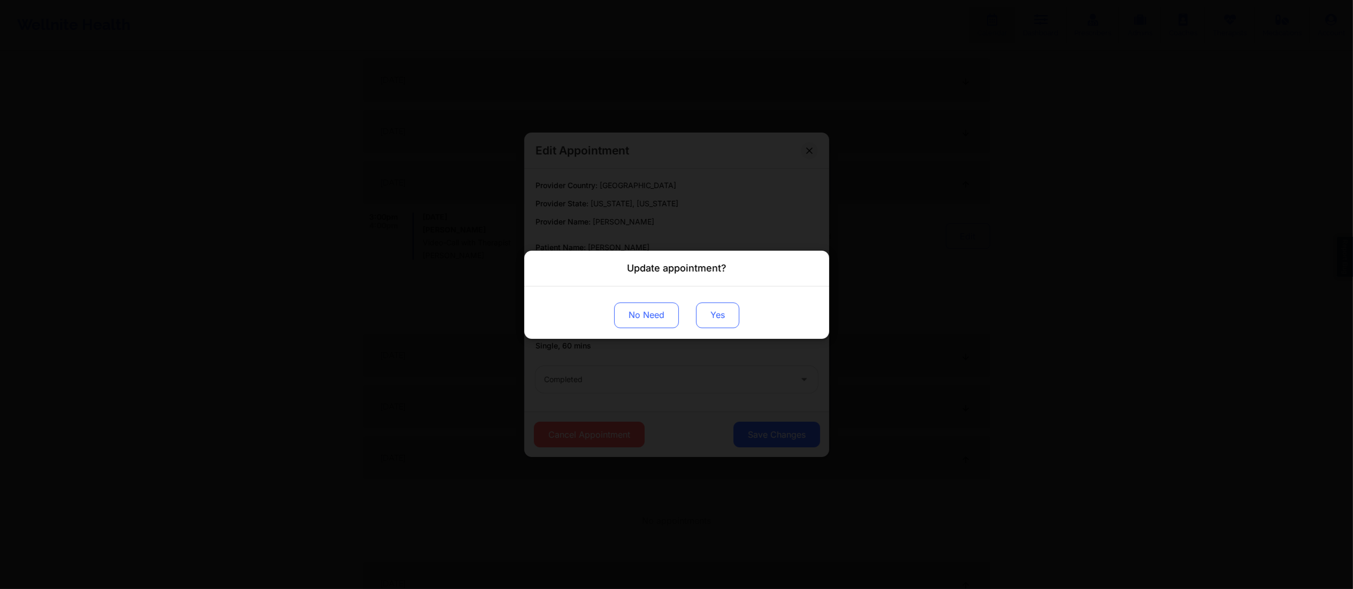
click at [719, 317] on button "Yes" at bounding box center [717, 315] width 43 height 26
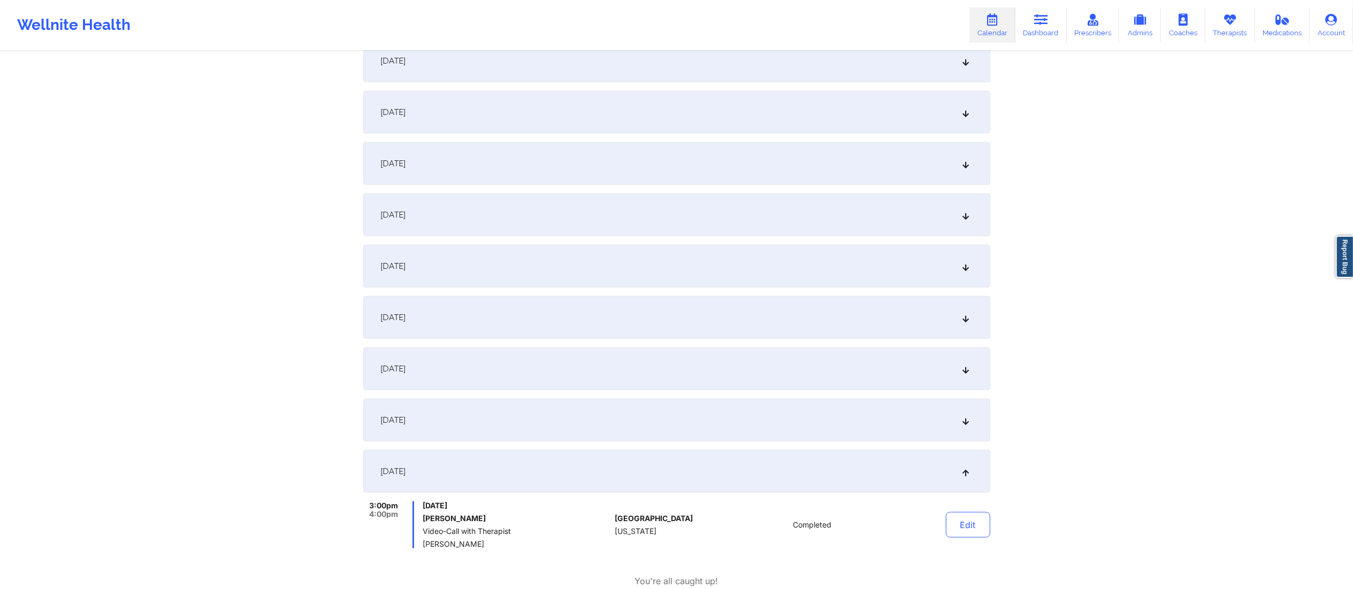
scroll to position [984, 0]
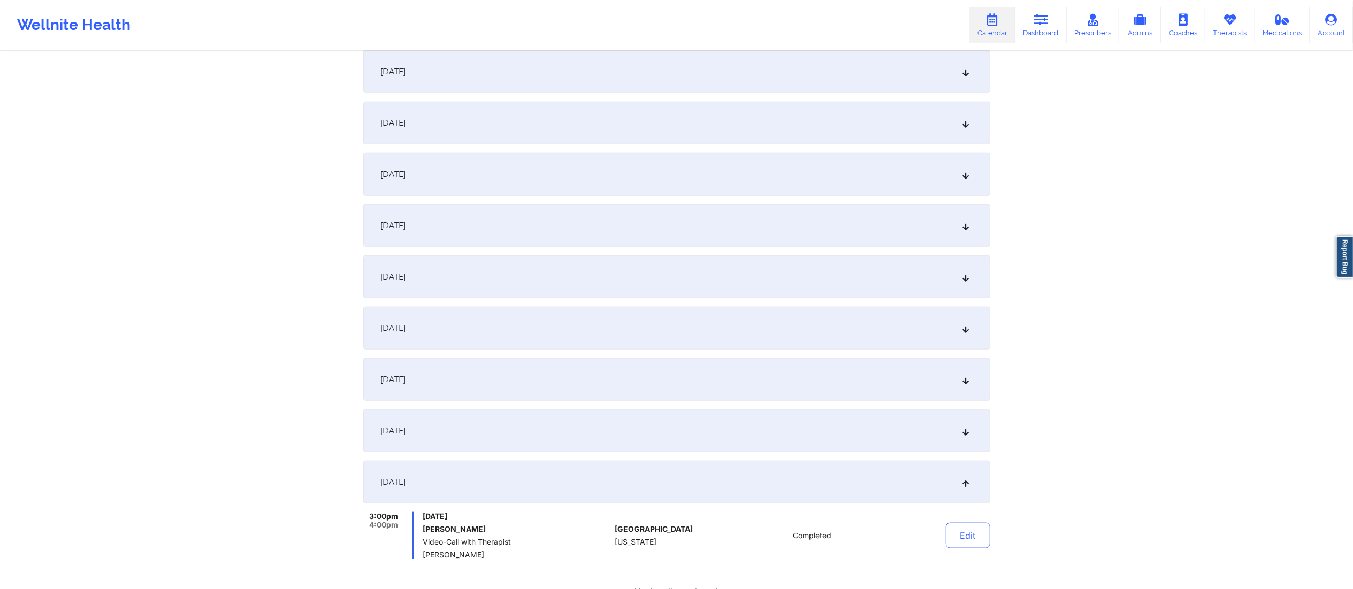
click at [734, 180] on div "[DATE]" at bounding box center [676, 174] width 627 height 43
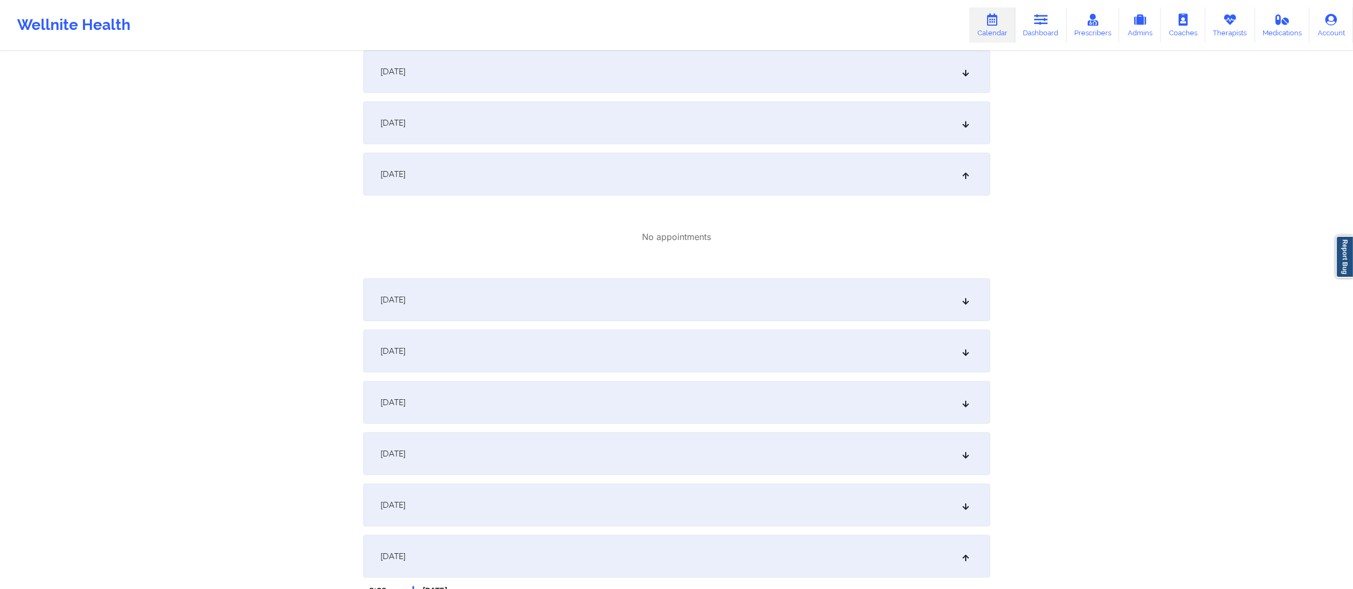
click at [623, 106] on div "[DATE]" at bounding box center [676, 123] width 627 height 43
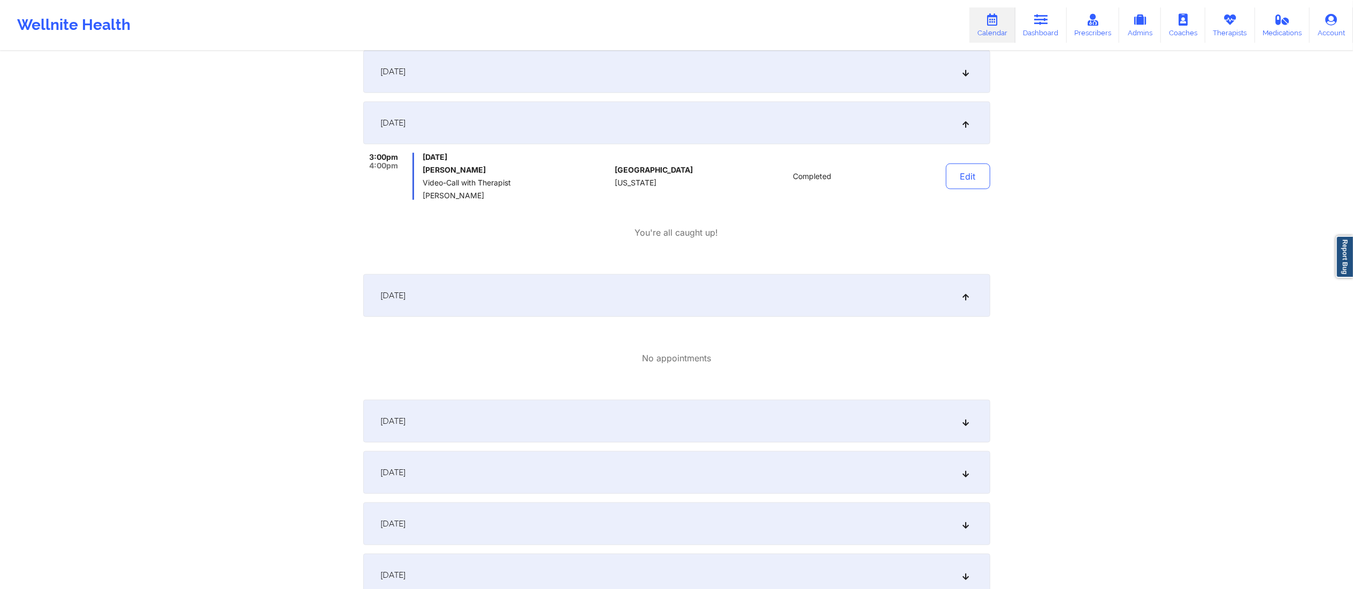
click at [754, 286] on div "[DATE]" at bounding box center [676, 295] width 627 height 43
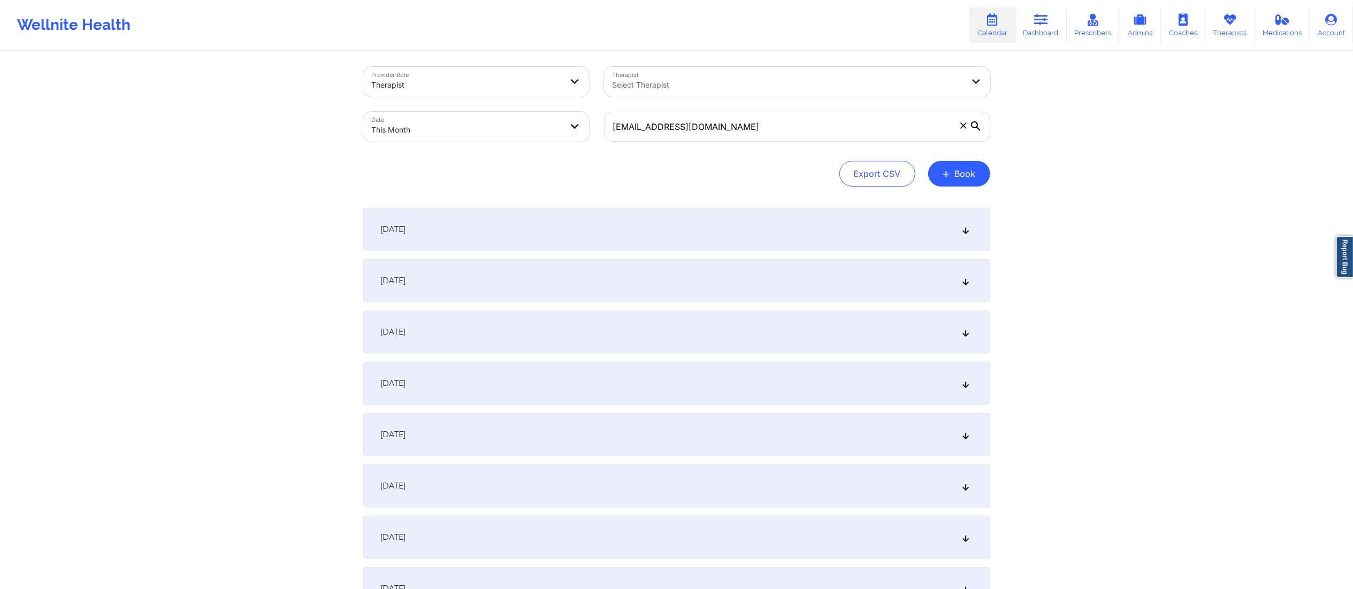
scroll to position [0, 0]
click at [860, 143] on input "[EMAIL_ADDRESS][DOMAIN_NAME]" at bounding box center [797, 132] width 386 height 30
drag, startPoint x: 854, startPoint y: 142, endPoint x: 497, endPoint y: 189, distance: 360.4
paste input "jes0918@valdane"
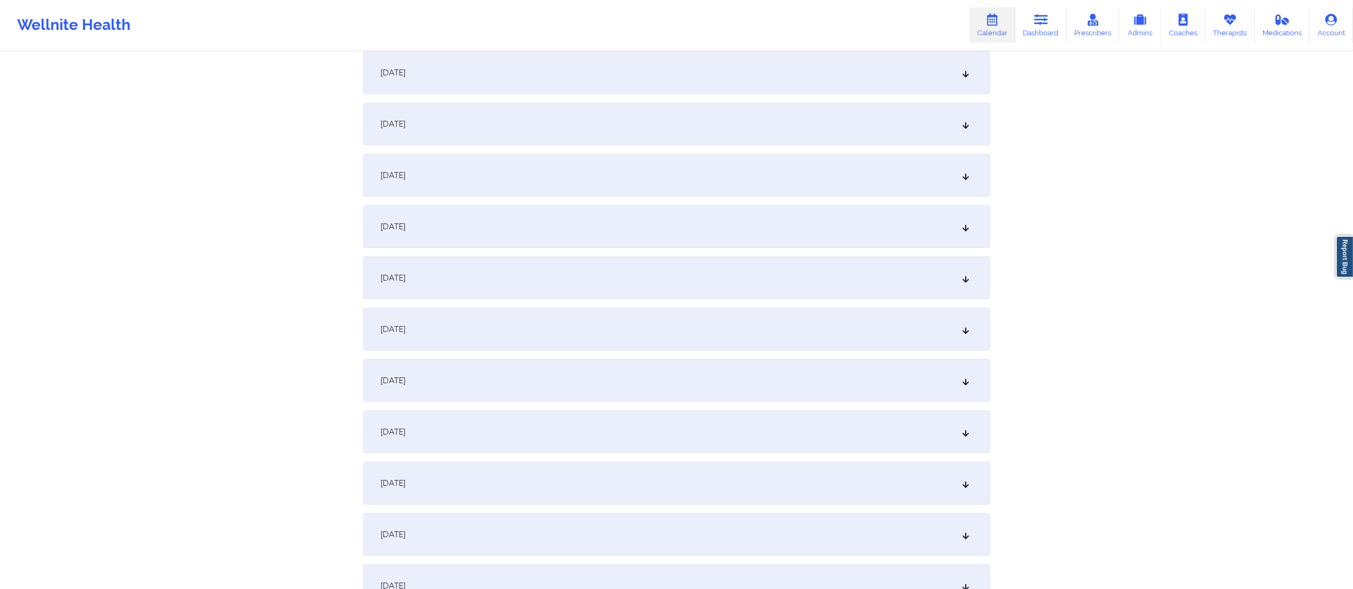
scroll to position [475, 0]
click at [482, 278] on div "[DATE]" at bounding box center [676, 272] width 627 height 43
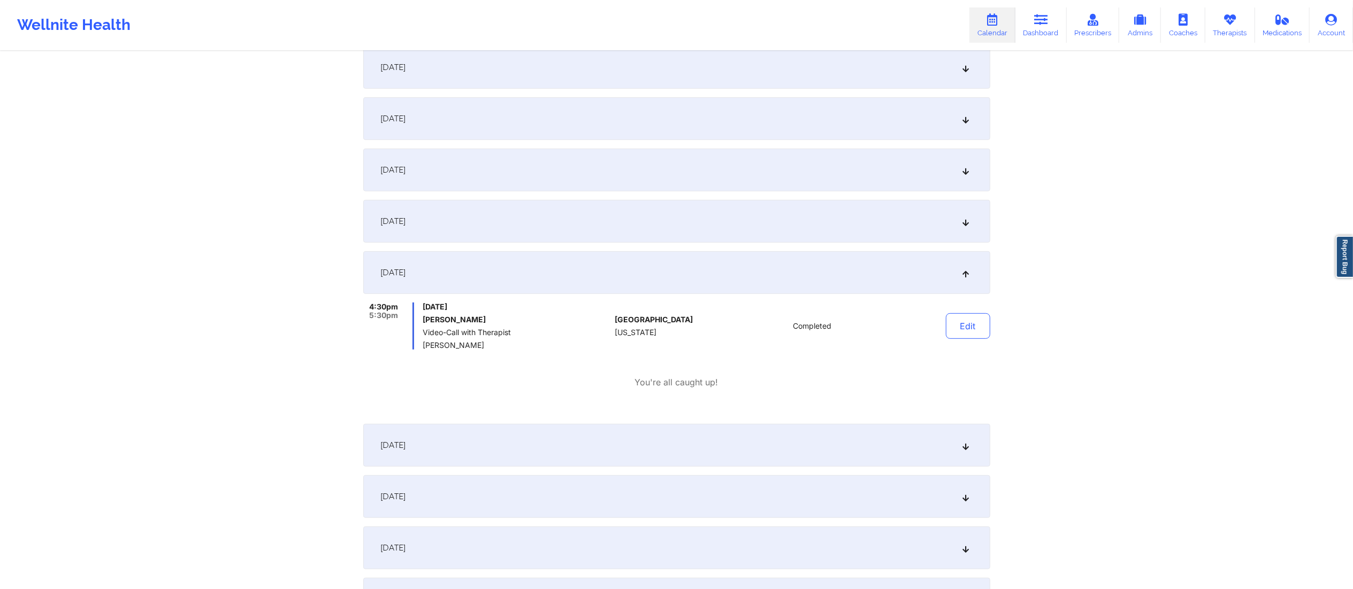
click at [480, 275] on div "[DATE]" at bounding box center [676, 272] width 627 height 43
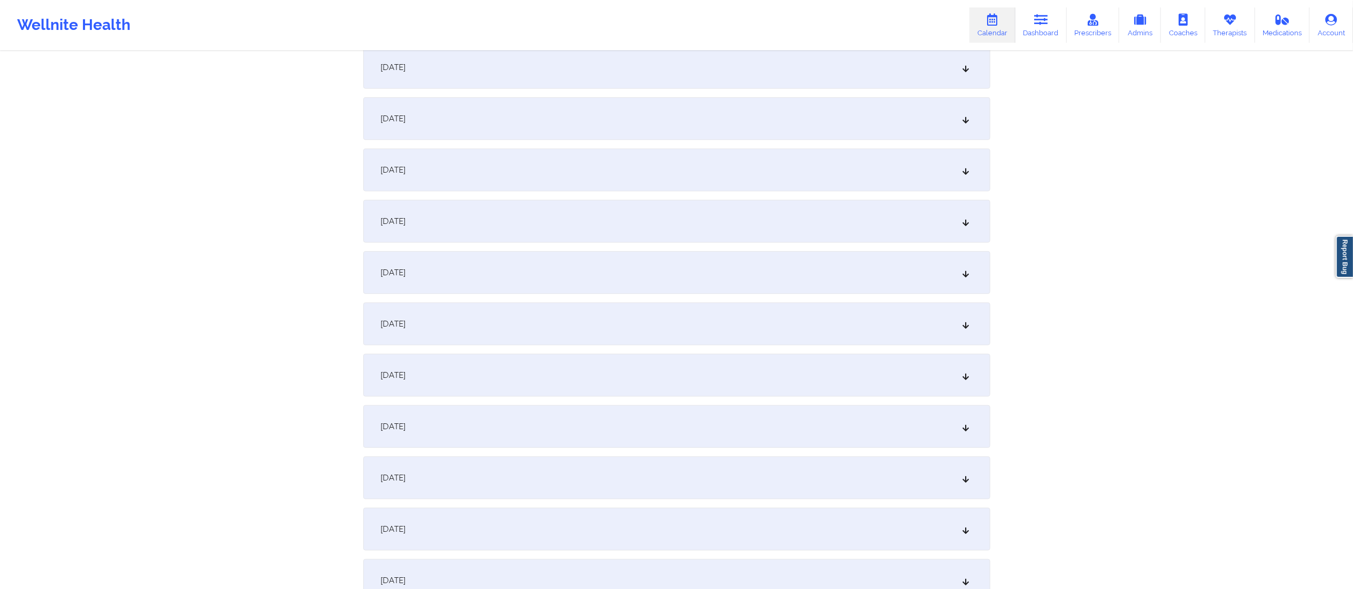
scroll to position [0, 0]
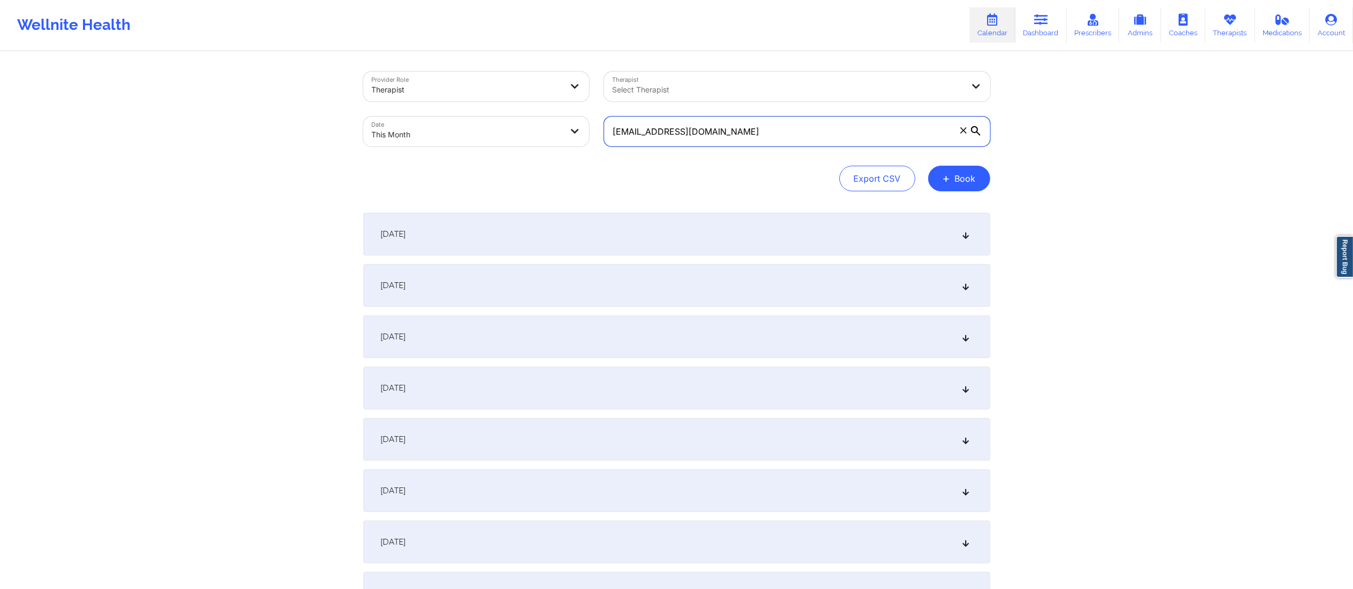
drag, startPoint x: 735, startPoint y: 128, endPoint x: 516, endPoint y: 162, distance: 221.9
click at [506, 165] on div "Provider Role Therapist Therapist Select Therapist Date This Month [EMAIL_ADDRE…" at bounding box center [676, 132] width 627 height 120
paste input "[EMAIL_ADDRESS]"
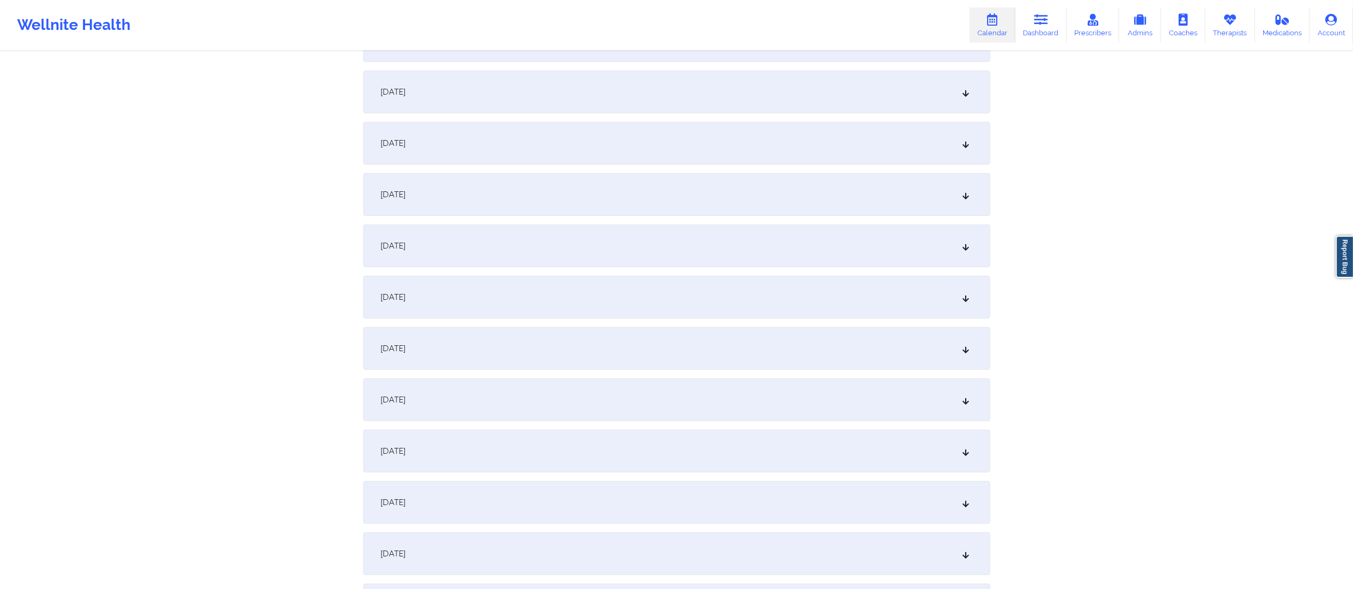
scroll to position [248, 0]
click at [543, 400] on div "[DATE]" at bounding box center [676, 396] width 627 height 43
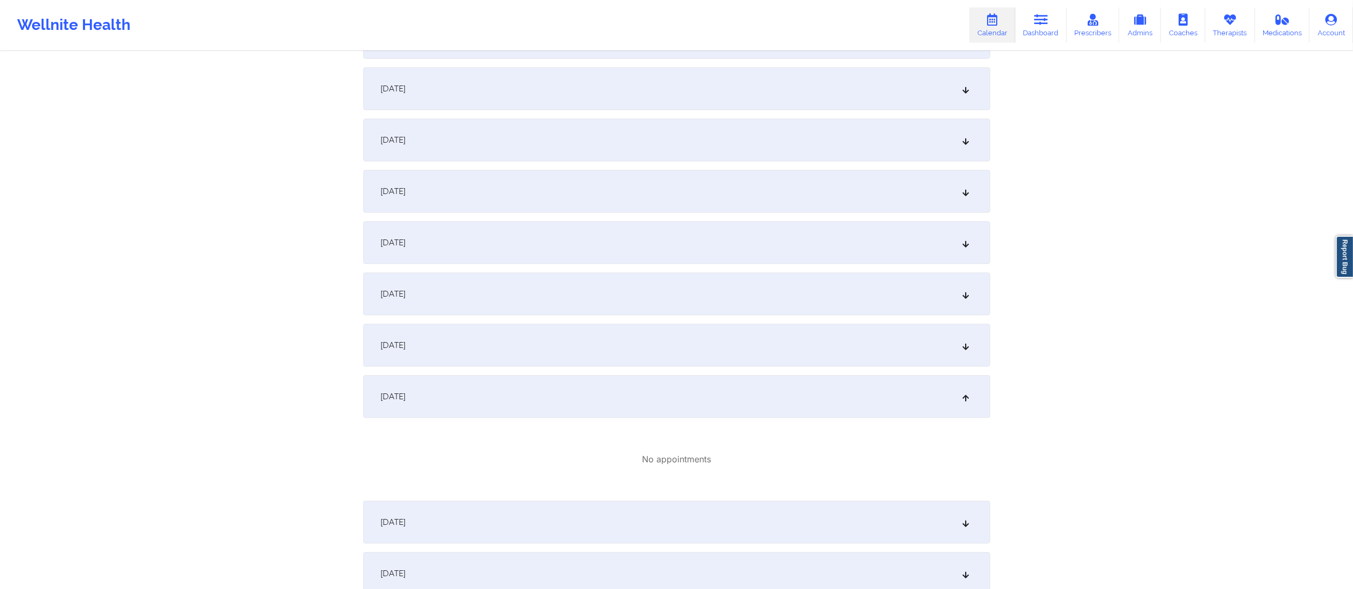
click at [540, 397] on div "[DATE]" at bounding box center [676, 396] width 627 height 43
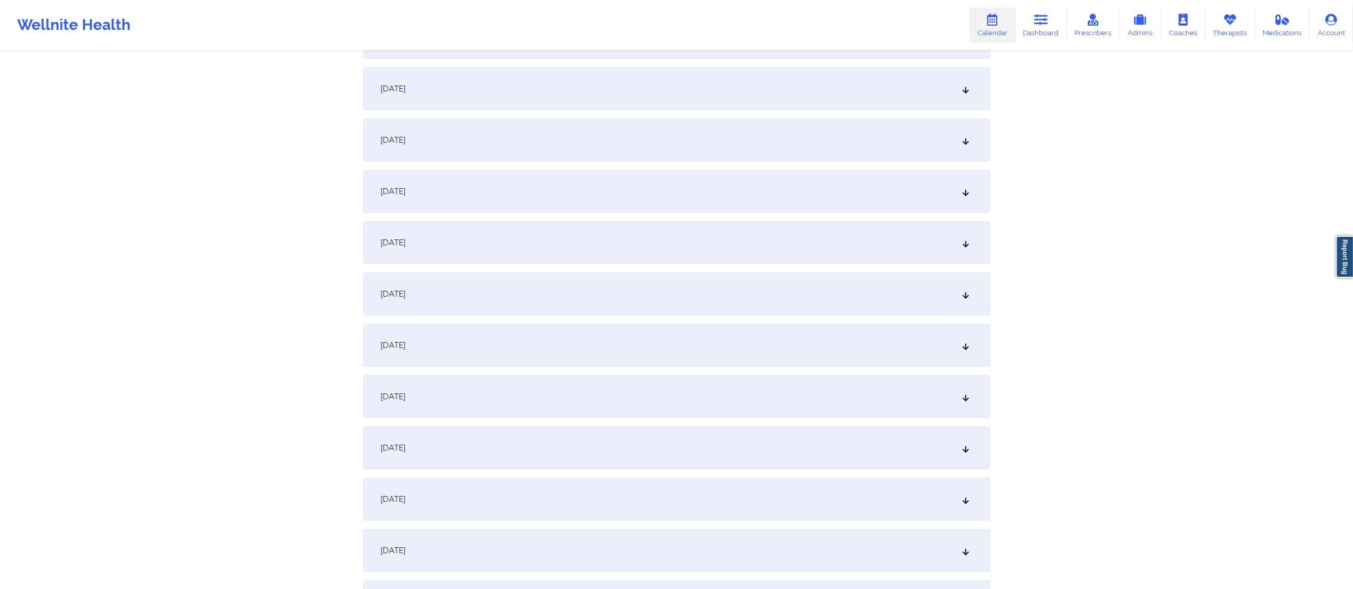
scroll to position [0, 0]
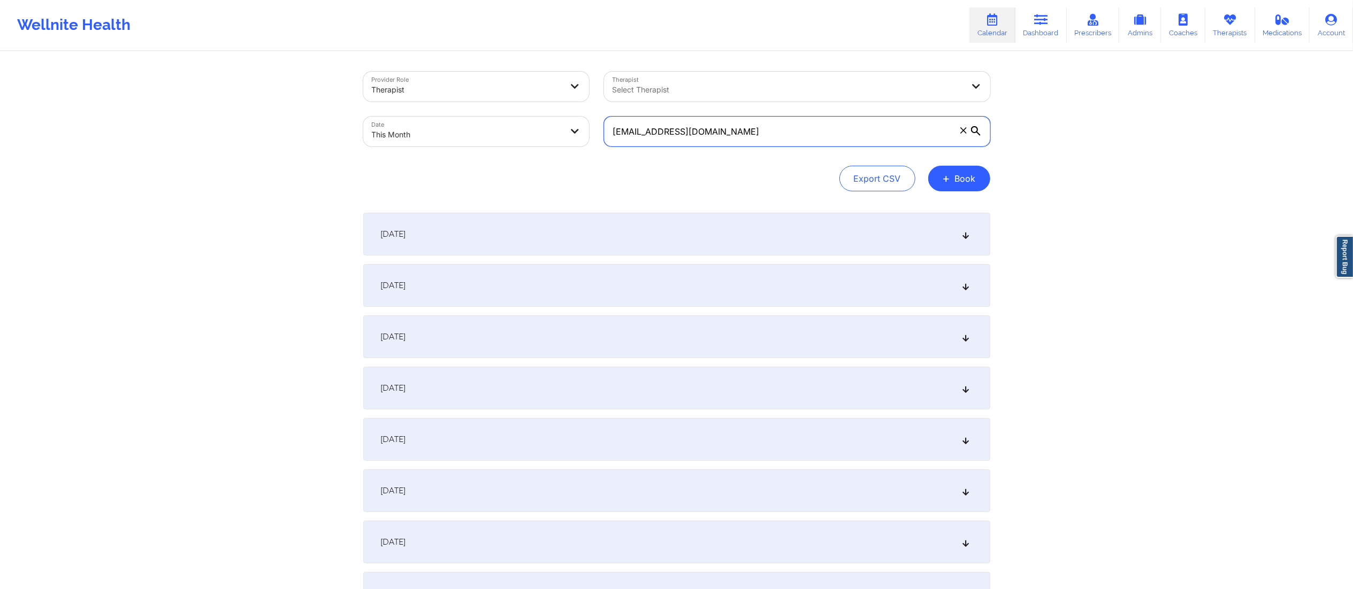
drag, startPoint x: 742, startPoint y: 128, endPoint x: 579, endPoint y: 139, distance: 164.0
click at [579, 139] on div "Provider Role Therapist Therapist Select Therapist Date This Month [EMAIL_ADDRE…" at bounding box center [677, 109] width 642 height 90
paste input "la.arrojo05"
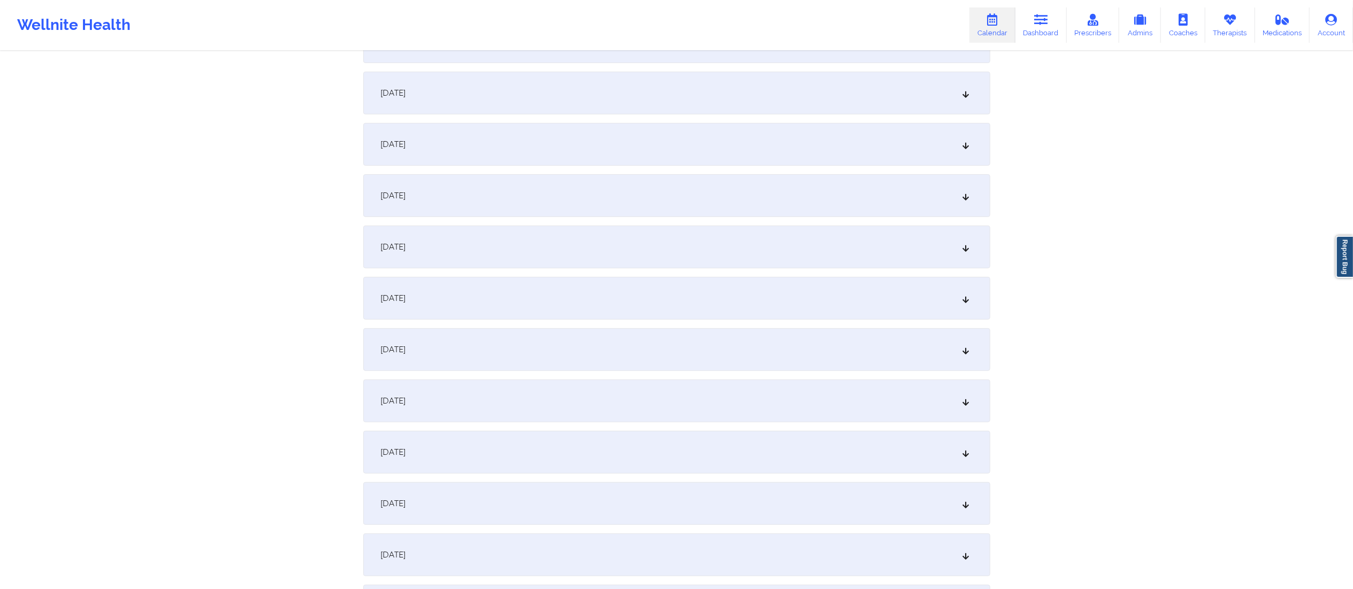
scroll to position [246, 0]
click at [500, 397] on div "[DATE]" at bounding box center [676, 399] width 627 height 43
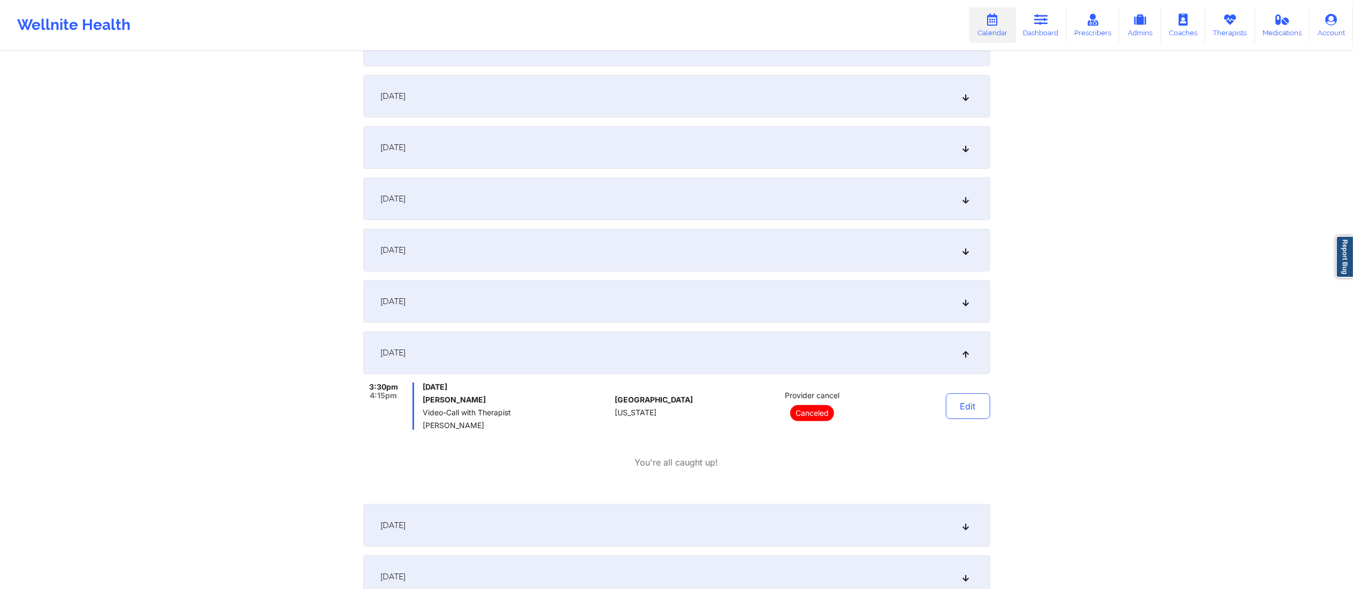
scroll to position [294, 0]
click at [578, 531] on div "[DATE]" at bounding box center [676, 523] width 627 height 43
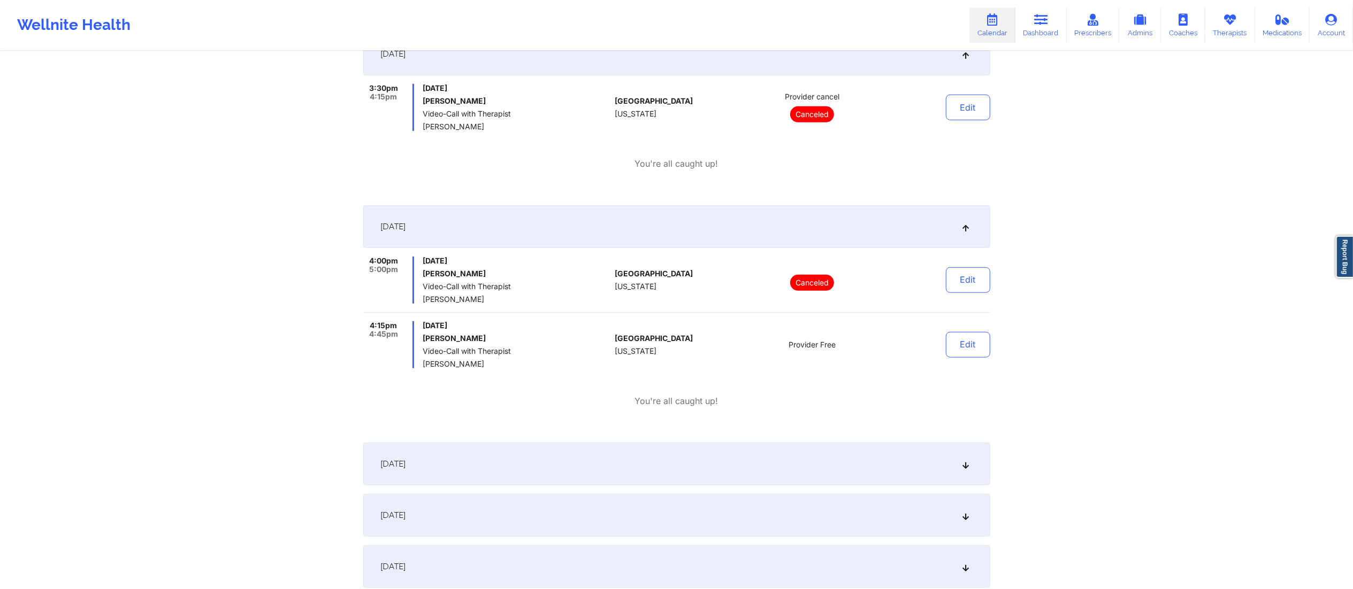
scroll to position [0, 0]
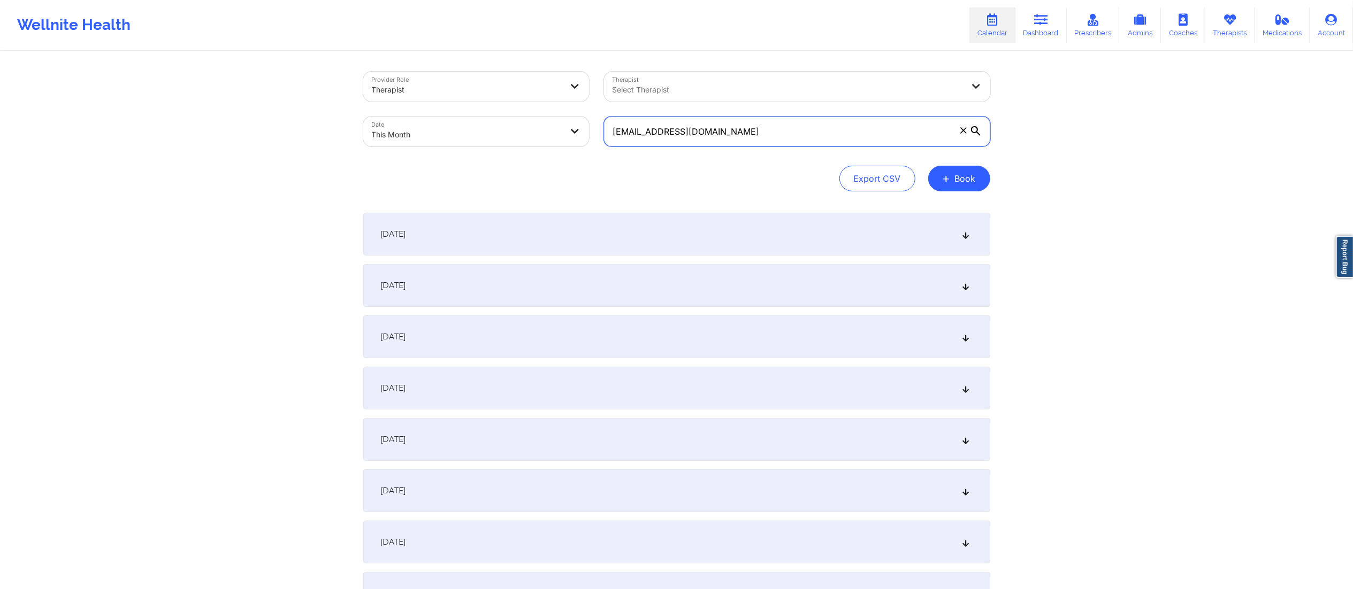
drag, startPoint x: 884, startPoint y: 138, endPoint x: 573, endPoint y: 160, distance: 311.6
click at [575, 163] on div "Provider Role Therapist Therapist Select Therapist Date This Month [EMAIL_ADDRE…" at bounding box center [676, 132] width 627 height 120
paste input "[PERSON_NAME]"
paste input "[DOMAIN_NAME]"
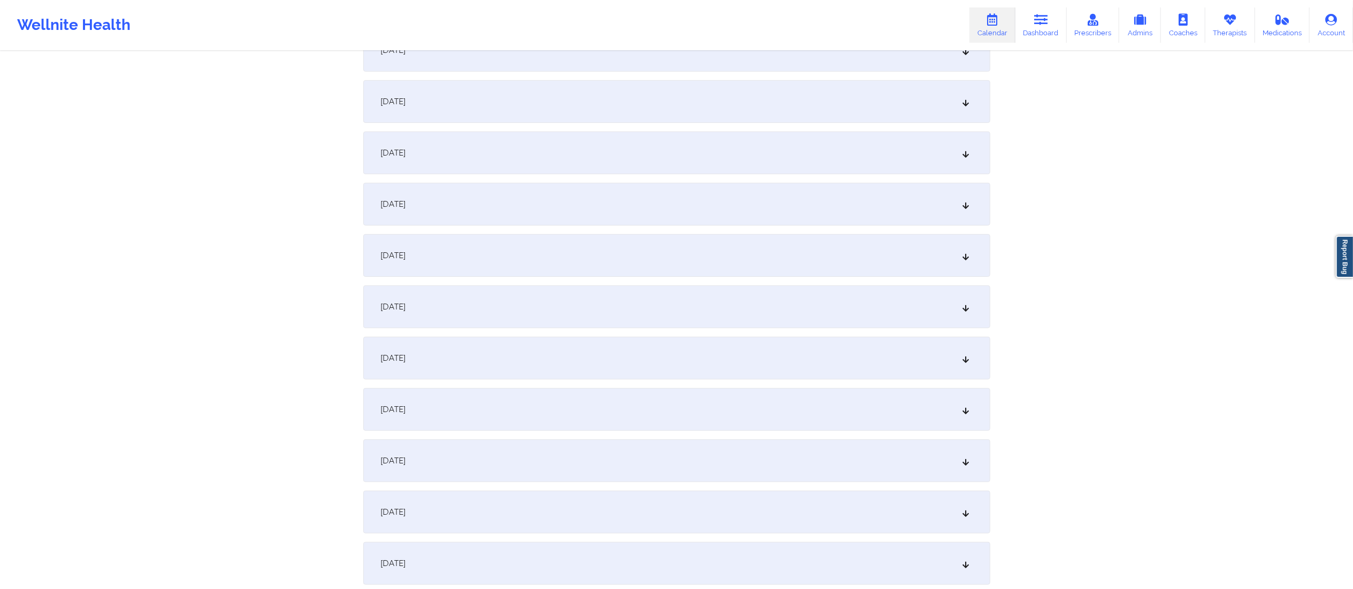
scroll to position [288, 0]
click at [476, 524] on div "[DATE]" at bounding box center [676, 511] width 627 height 43
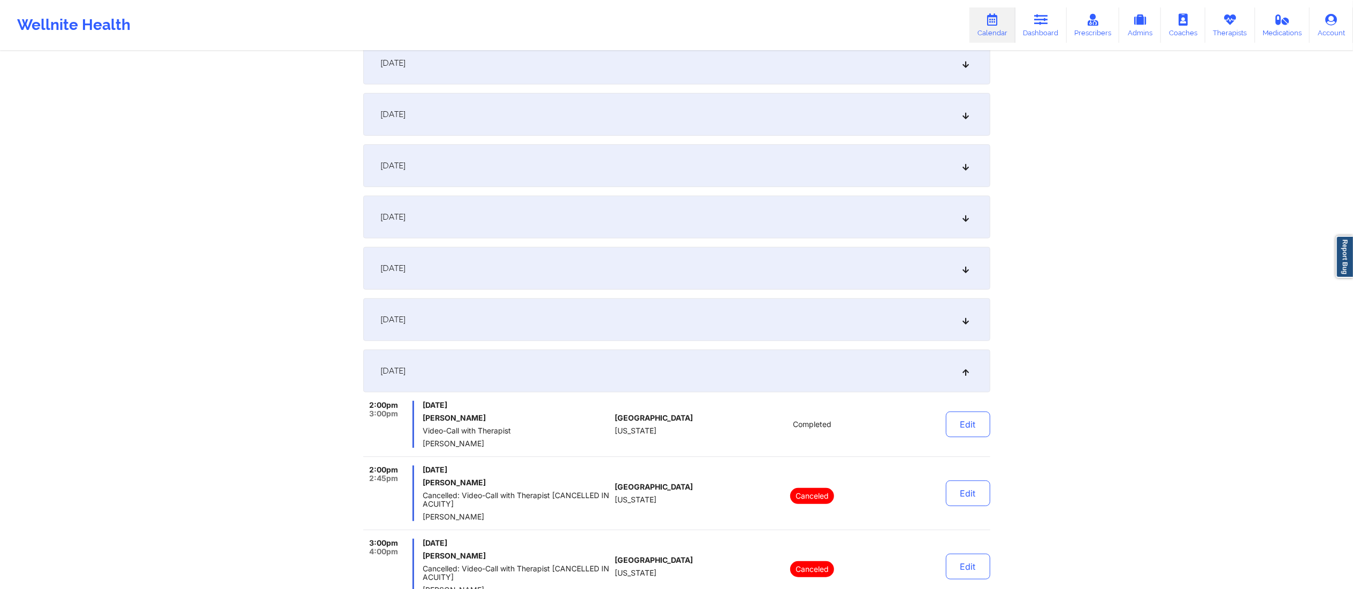
scroll to position [427, 0]
click at [552, 271] on div "[DATE]" at bounding box center [676, 269] width 627 height 43
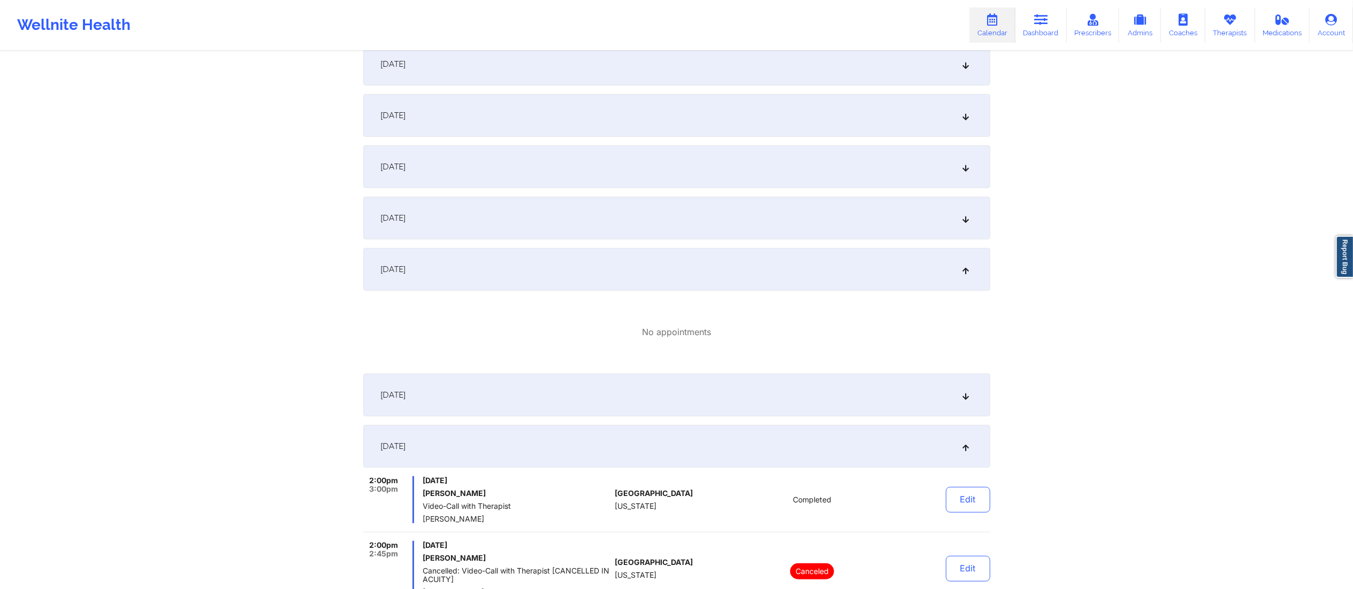
click at [771, 440] on div "[DATE]" at bounding box center [676, 446] width 627 height 43
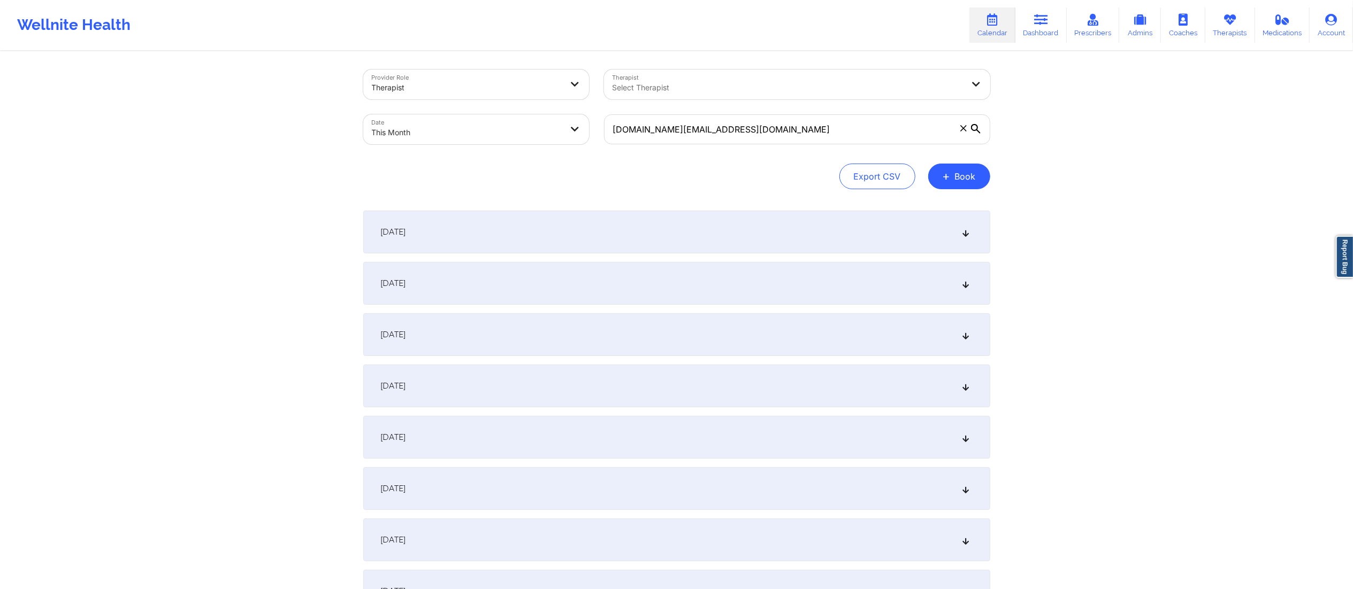
scroll to position [0, 0]
drag, startPoint x: 770, startPoint y: 128, endPoint x: 567, endPoint y: 160, distance: 205.2
click at [567, 160] on div "Provider Role Therapist Therapist Select Therapist Date This Month [DOMAIN_NAME…" at bounding box center [676, 132] width 627 height 120
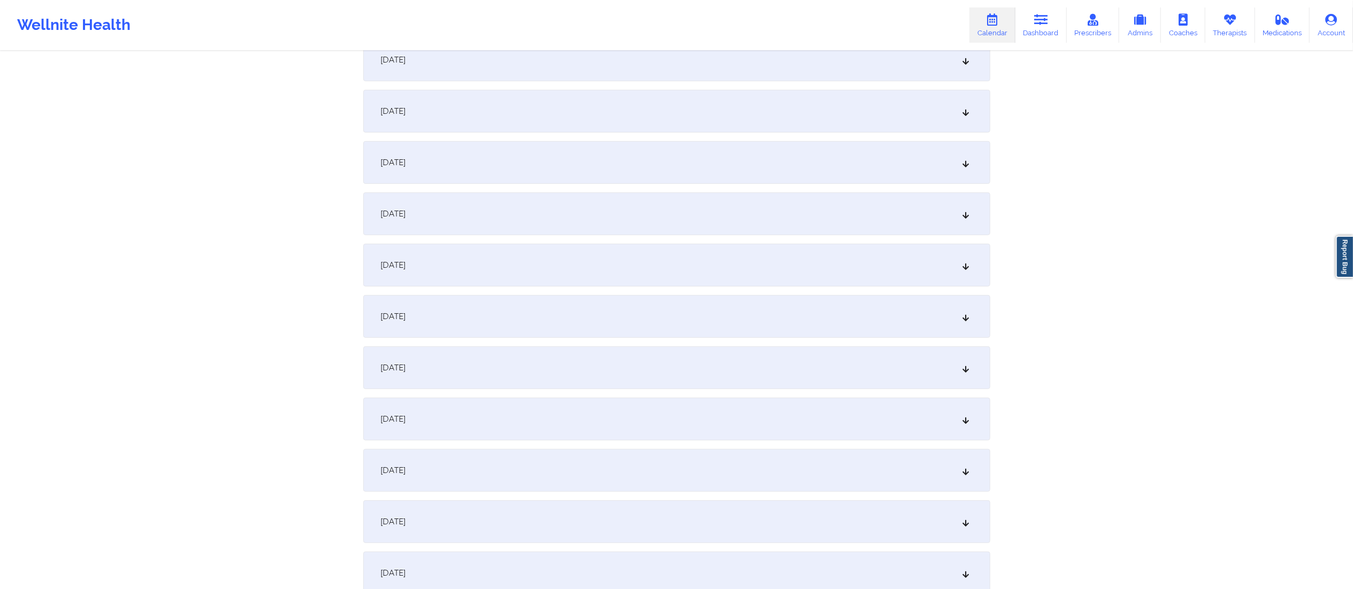
scroll to position [279, 0]
click at [544, 365] on div "[DATE]" at bounding box center [676, 365] width 627 height 43
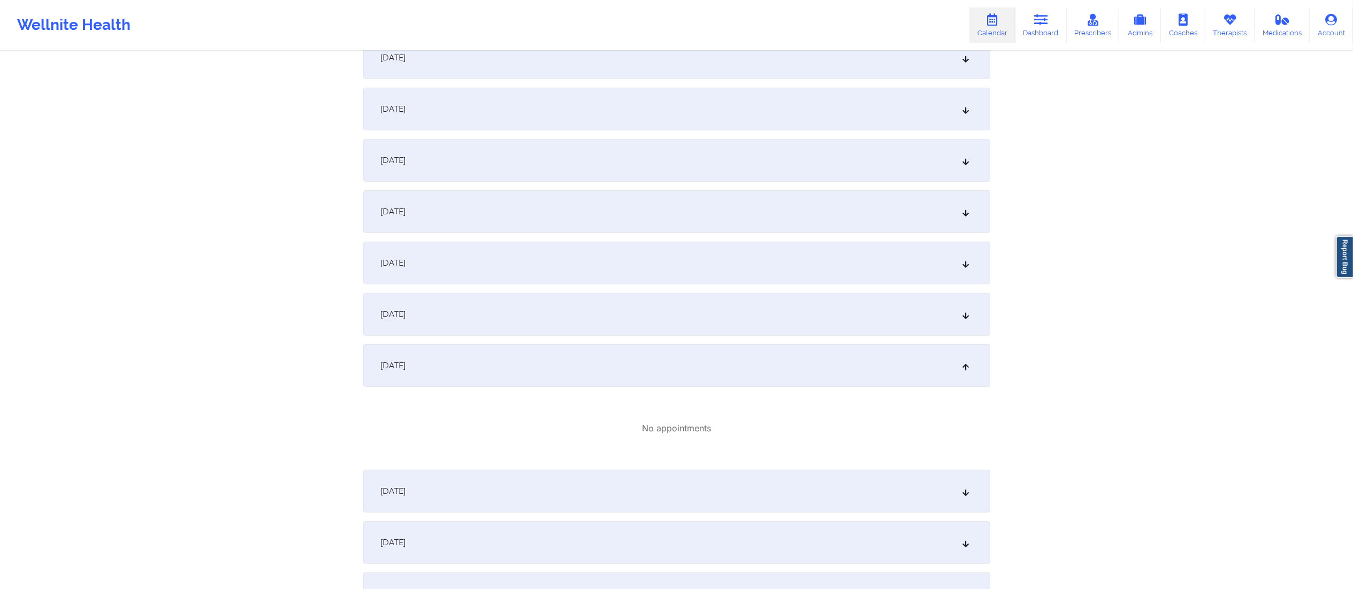
scroll to position [0, 0]
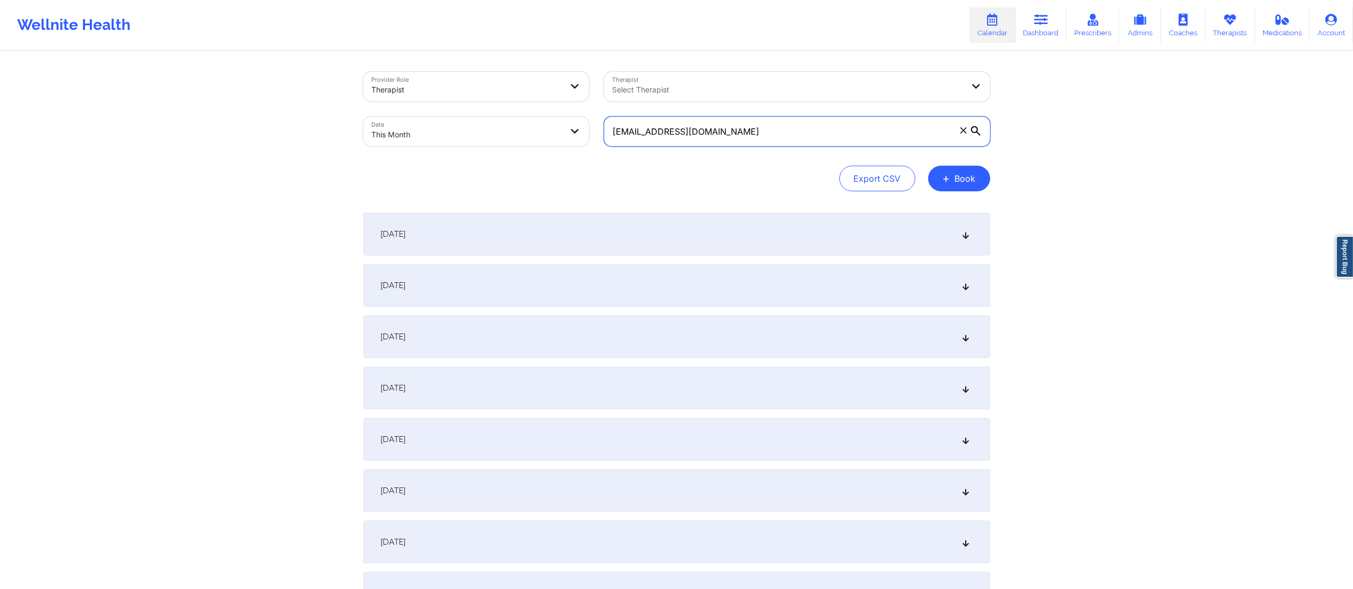
drag, startPoint x: 781, startPoint y: 136, endPoint x: 539, endPoint y: 136, distance: 242.3
click at [539, 136] on div "Provider Role Therapist Therapist Select Therapist Date This Month [EMAIL_ADDRE…" at bounding box center [677, 109] width 642 height 90
paste input "jo05"
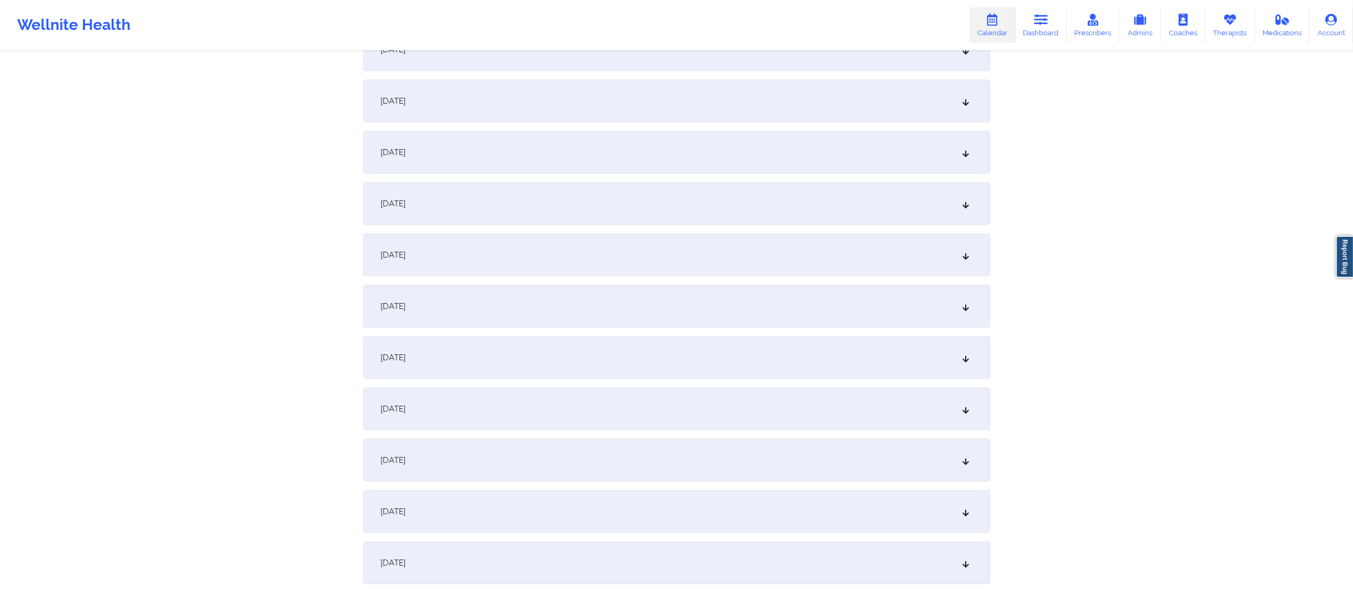
scroll to position [595, 0]
click at [466, 203] on div "[DATE]" at bounding box center [676, 204] width 627 height 43
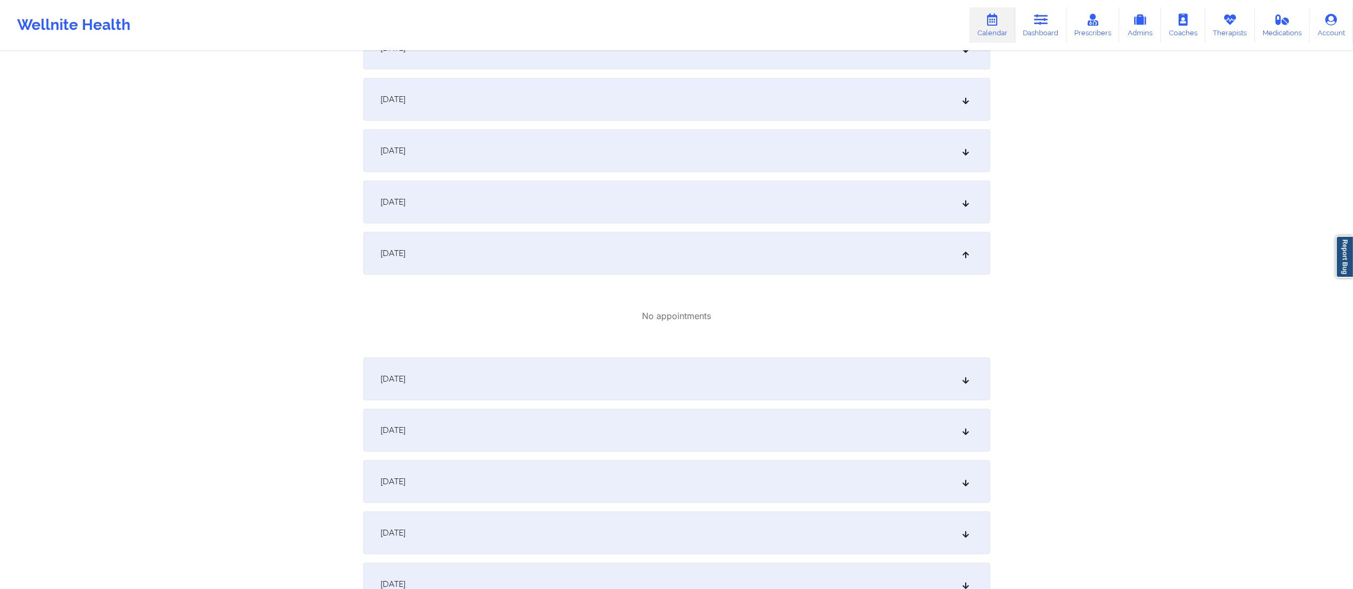
scroll to position [520, 0]
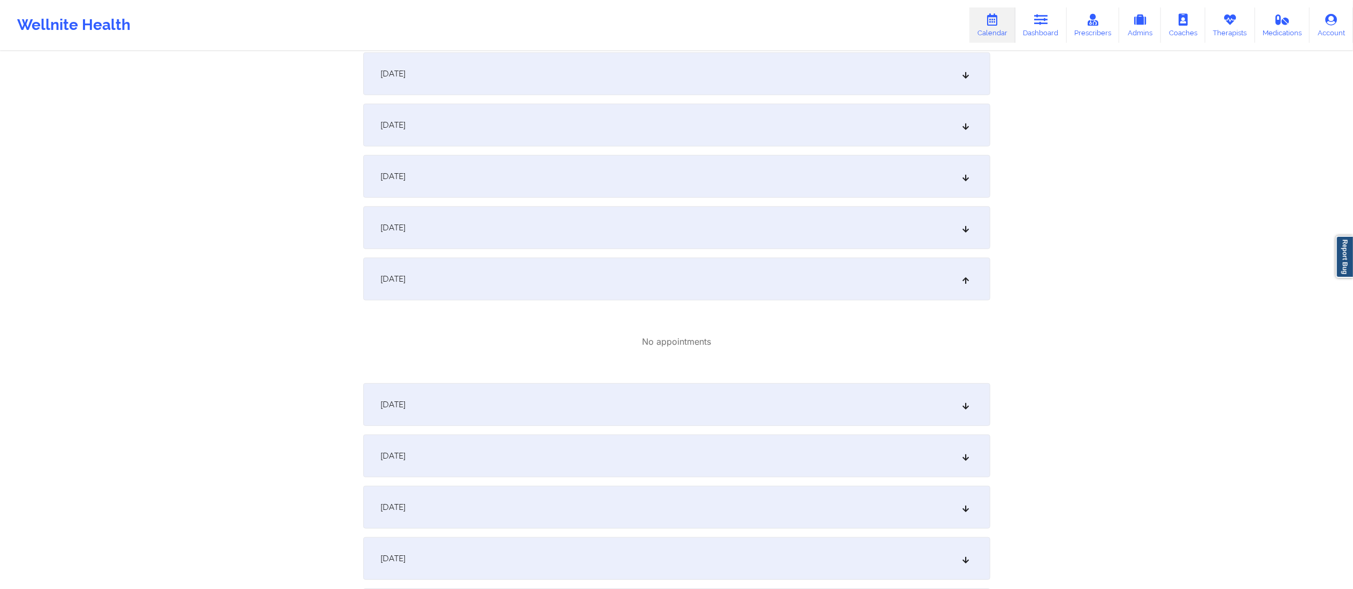
click at [473, 174] on div "[DATE]" at bounding box center [676, 176] width 627 height 43
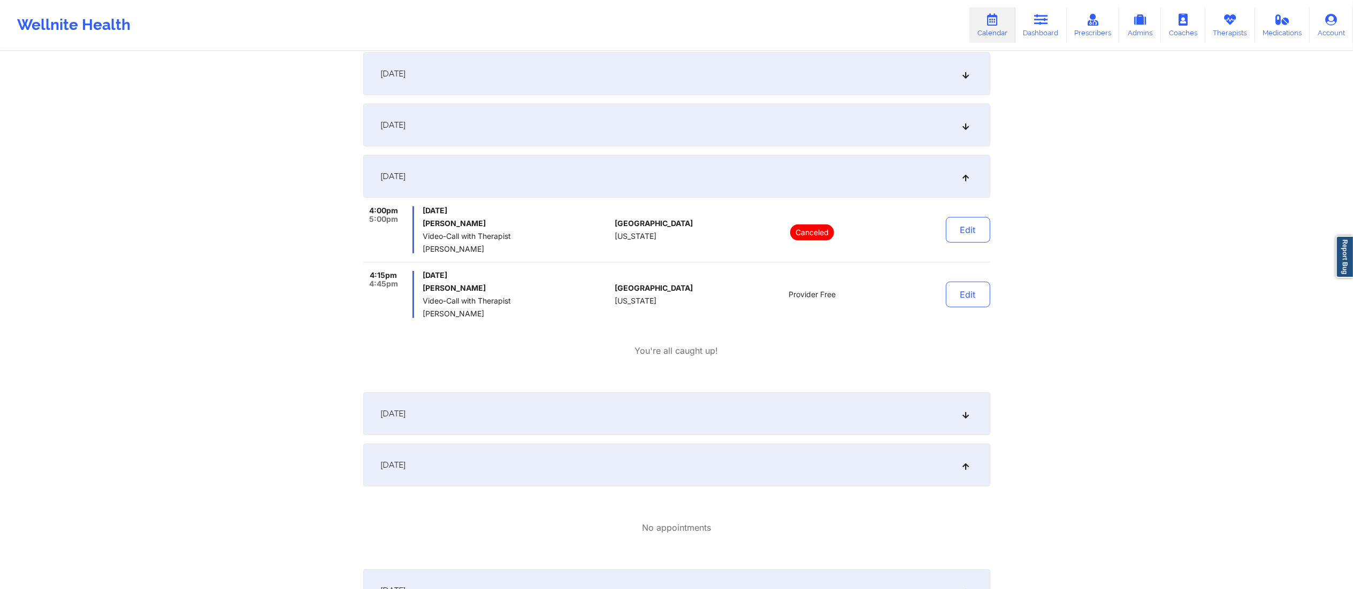
click at [625, 471] on div "[DATE]" at bounding box center [676, 465] width 627 height 43
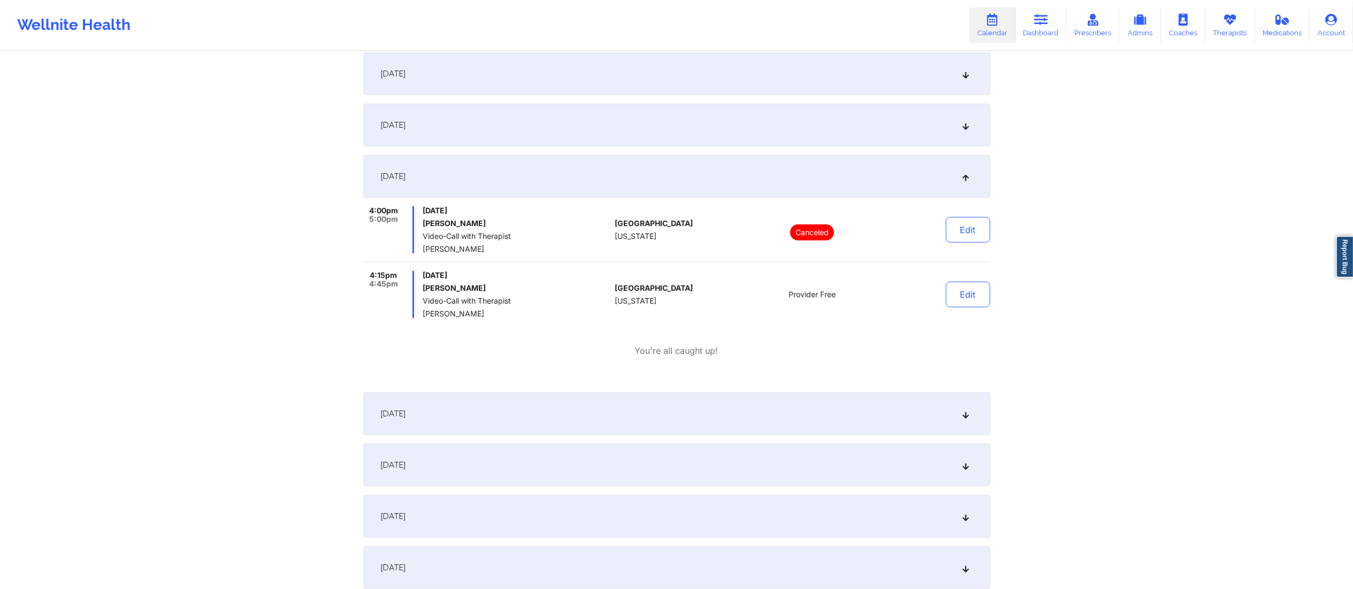
click at [646, 425] on div "[DATE]" at bounding box center [676, 414] width 627 height 43
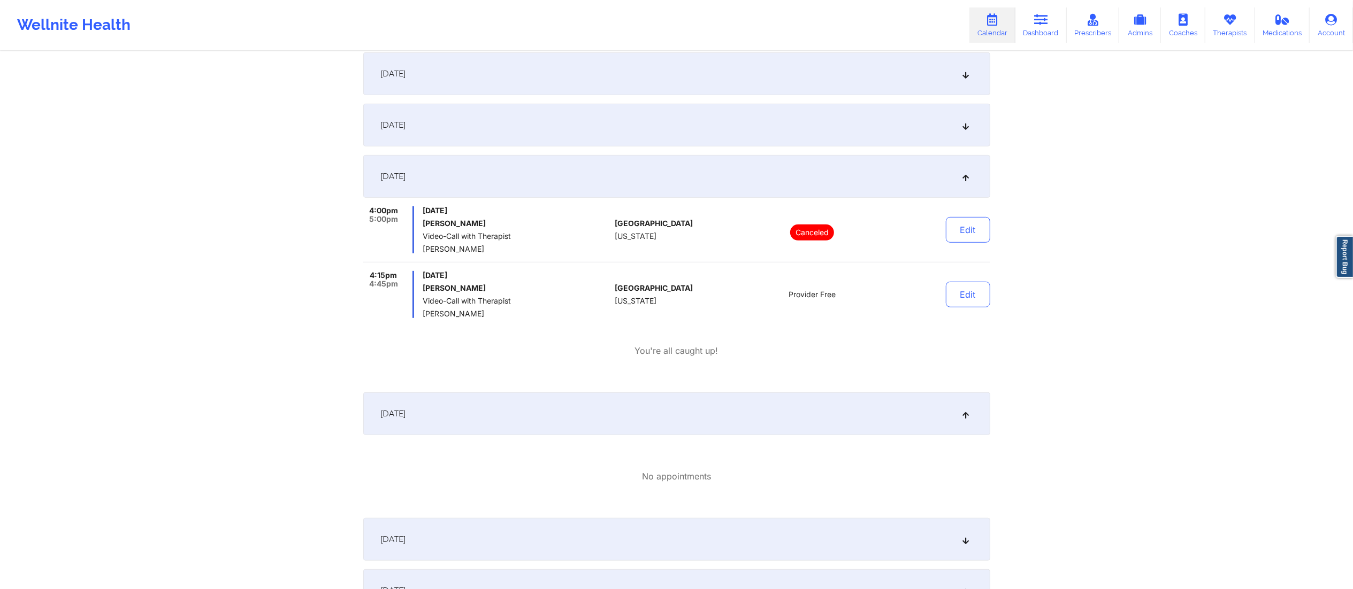
click at [648, 419] on div "[DATE]" at bounding box center [676, 414] width 627 height 43
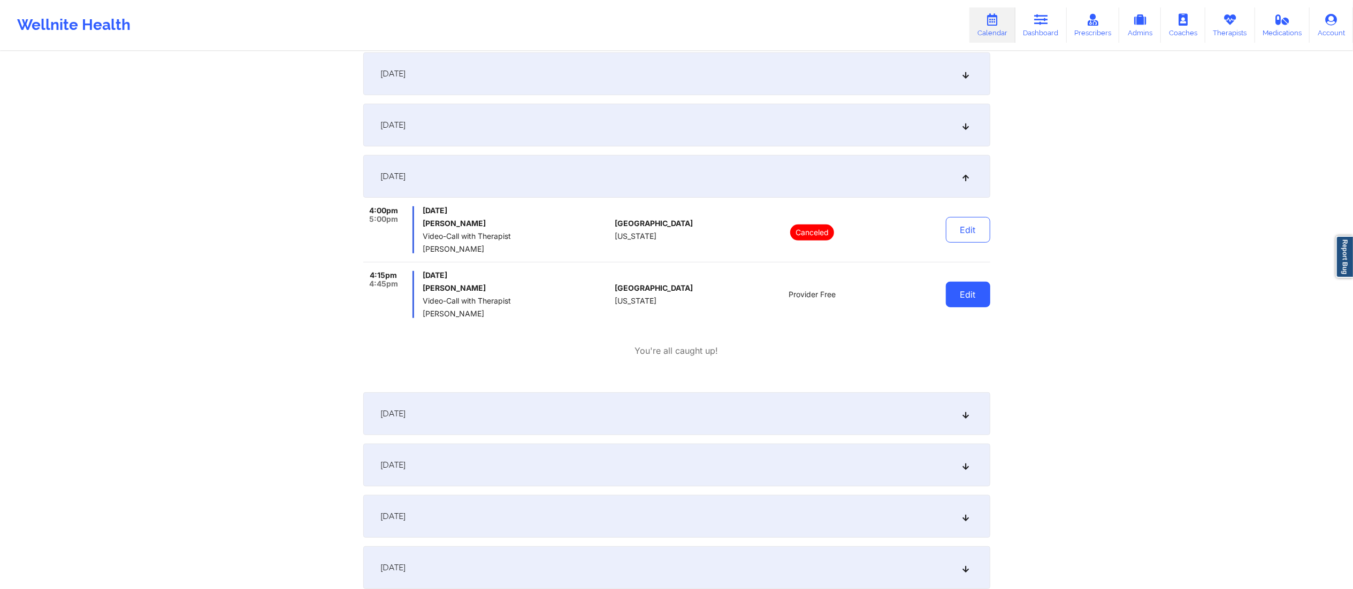
click at [957, 293] on button "Edit" at bounding box center [968, 295] width 44 height 26
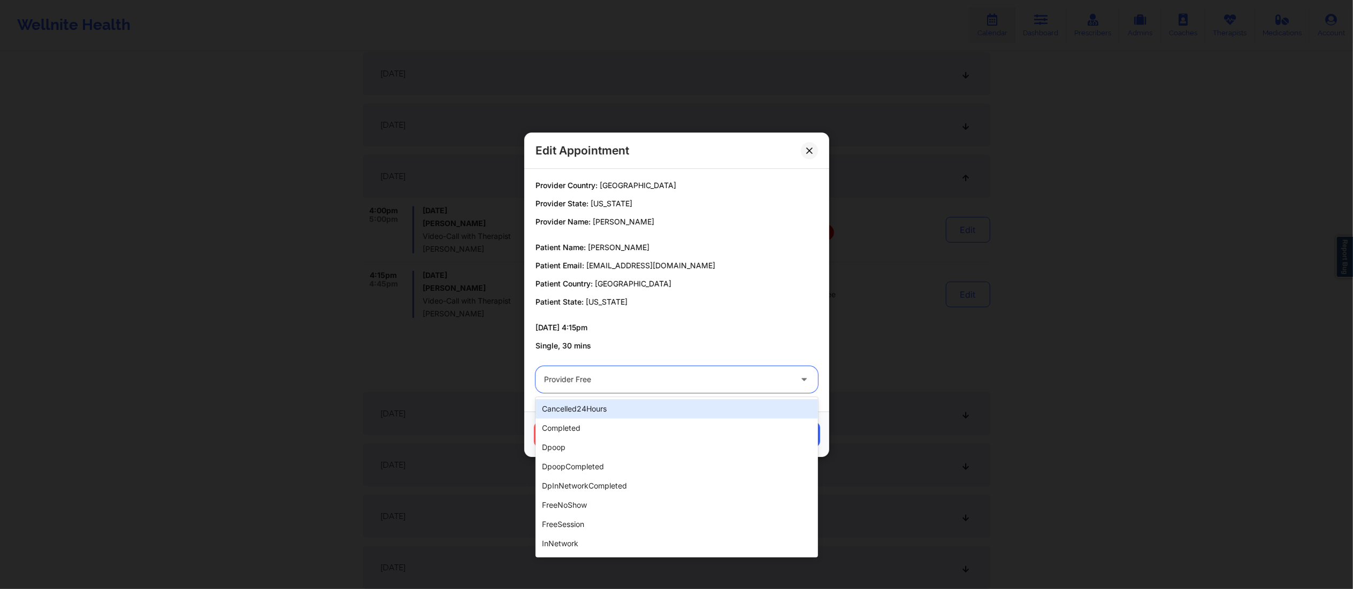
click at [702, 385] on div at bounding box center [667, 379] width 247 height 13
click at [602, 432] on div "completed" at bounding box center [676, 428] width 282 height 19
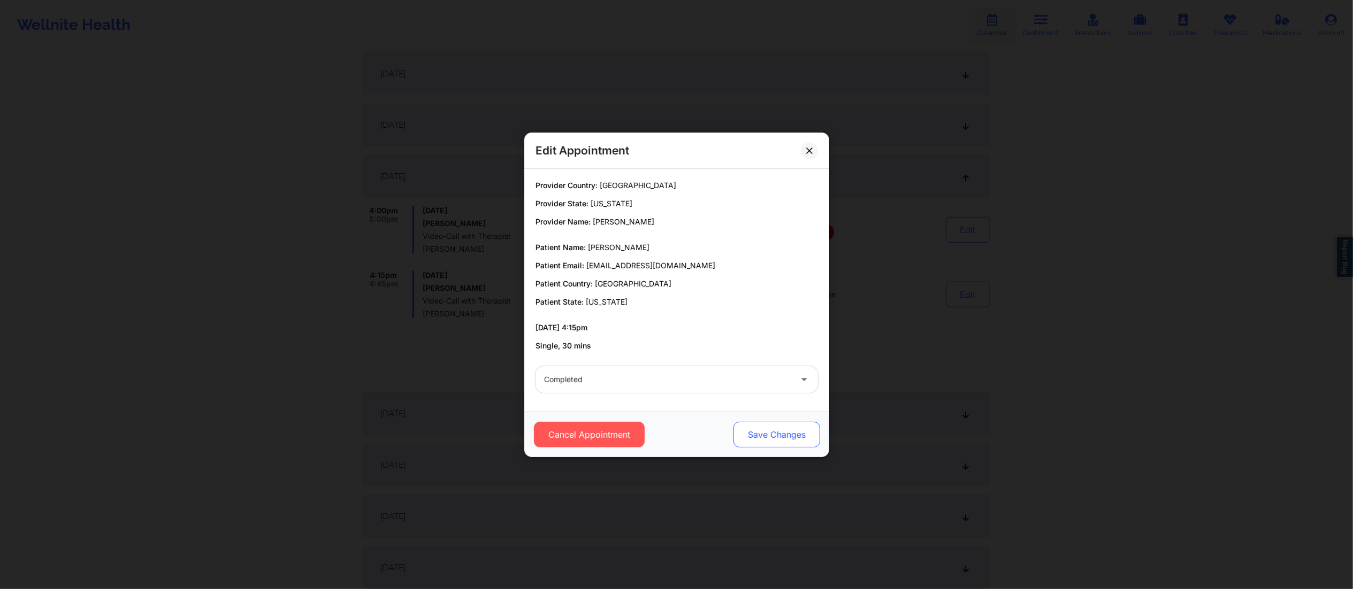
click at [741, 433] on button "Save Changes" at bounding box center [776, 435] width 87 height 26
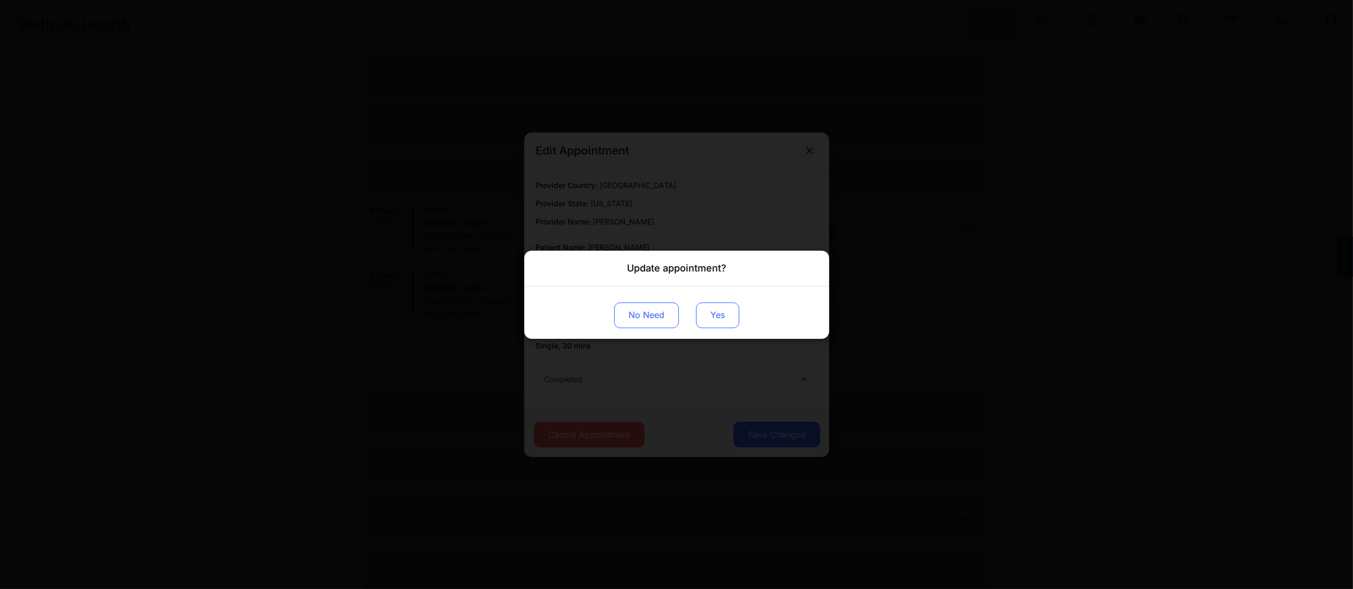
click at [716, 323] on button "Yes" at bounding box center [717, 315] width 43 height 26
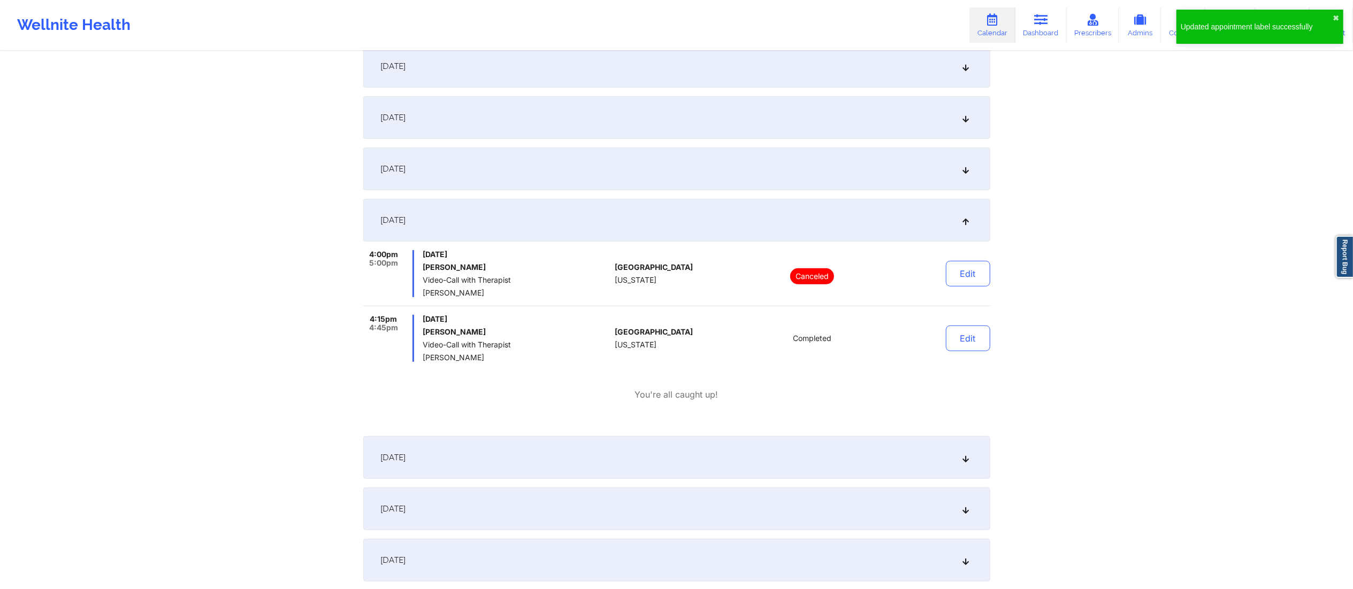
scroll to position [473, 0]
click at [970, 348] on button "Edit" at bounding box center [968, 342] width 44 height 26
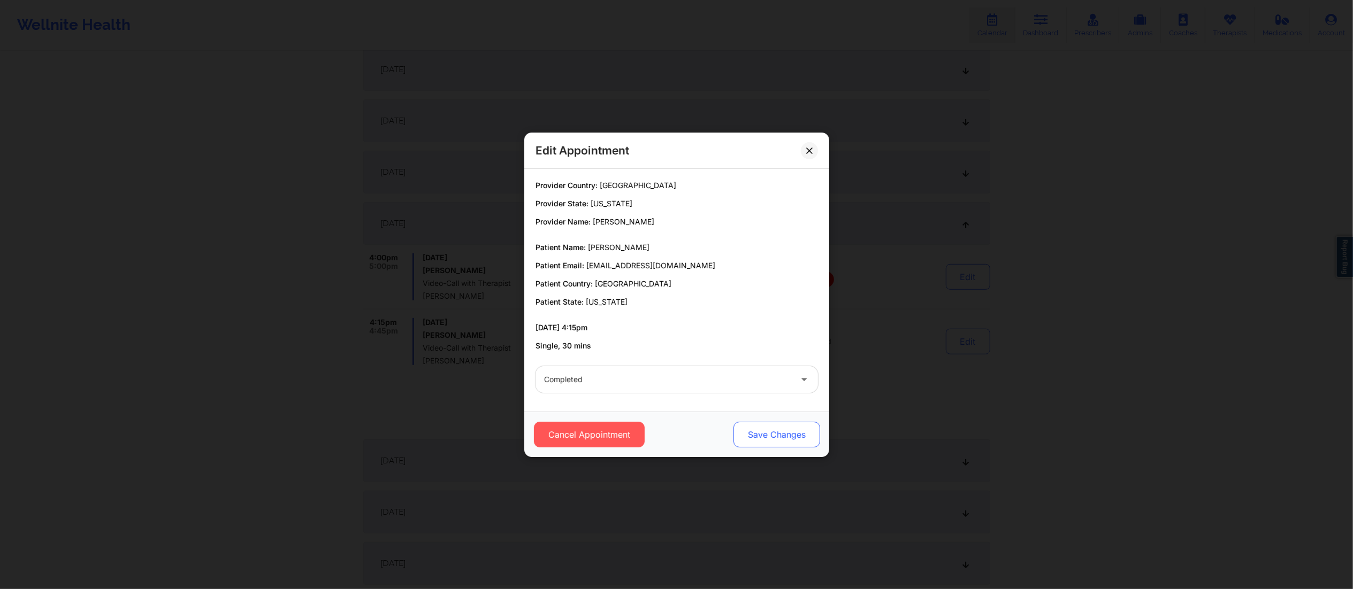
click at [783, 432] on button "Save Changes" at bounding box center [776, 435] width 87 height 26
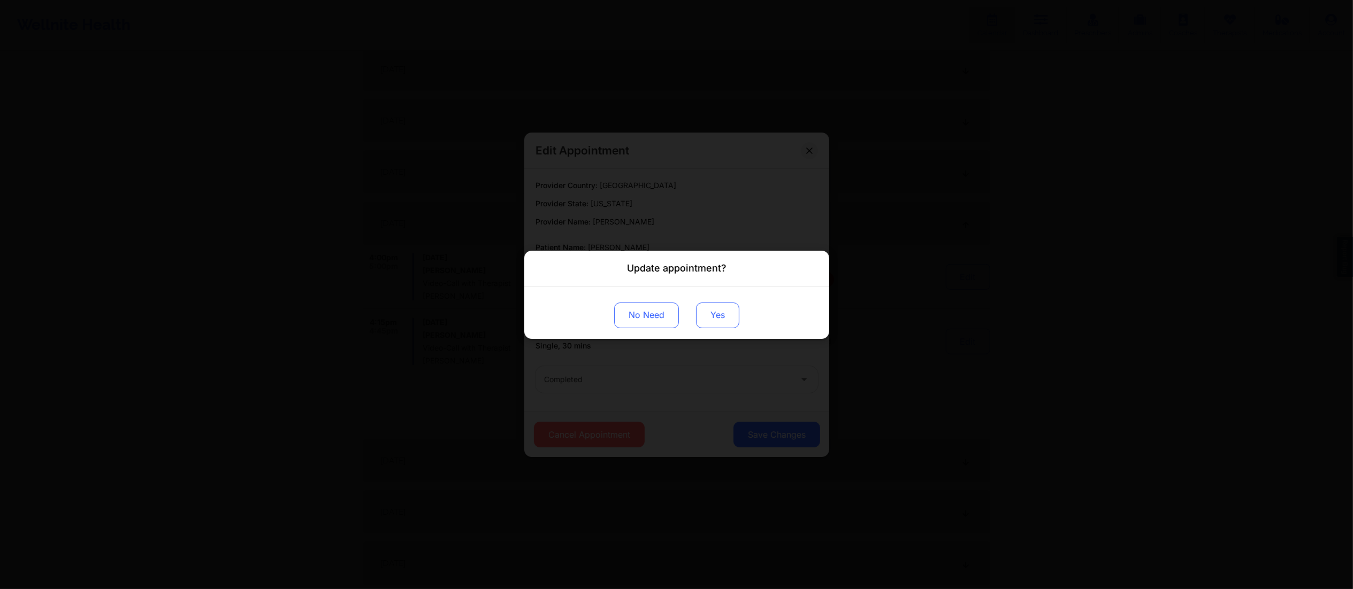
click at [723, 314] on button "Yes" at bounding box center [717, 315] width 43 height 26
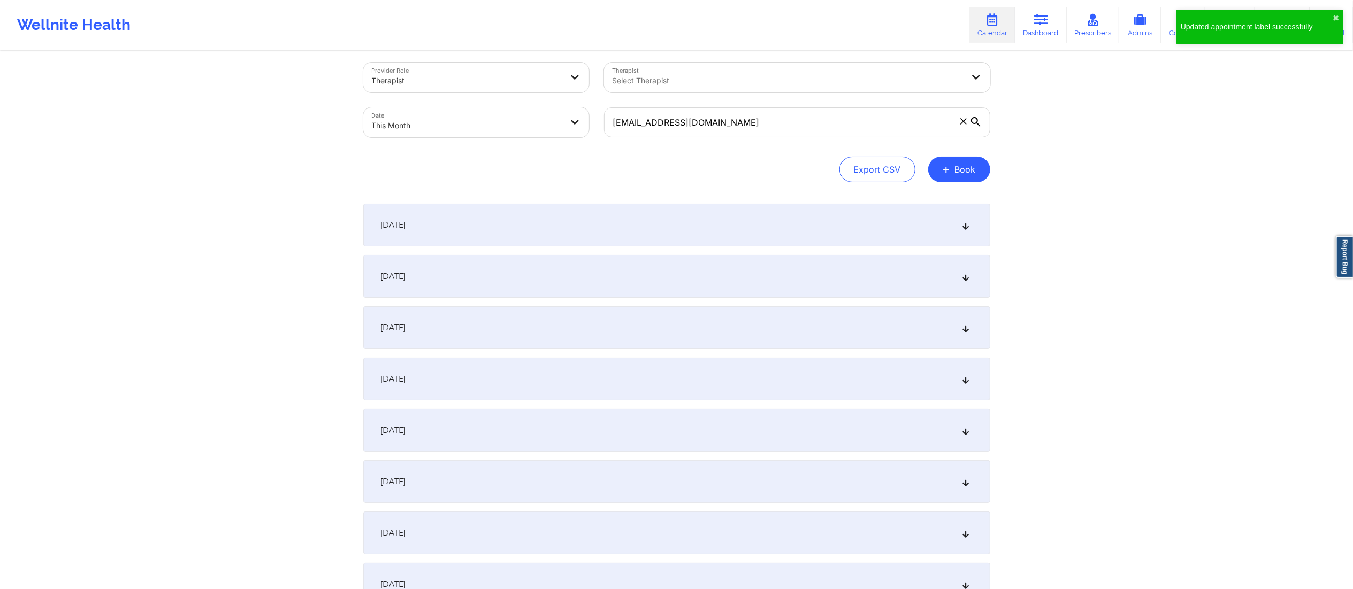
scroll to position [0, 0]
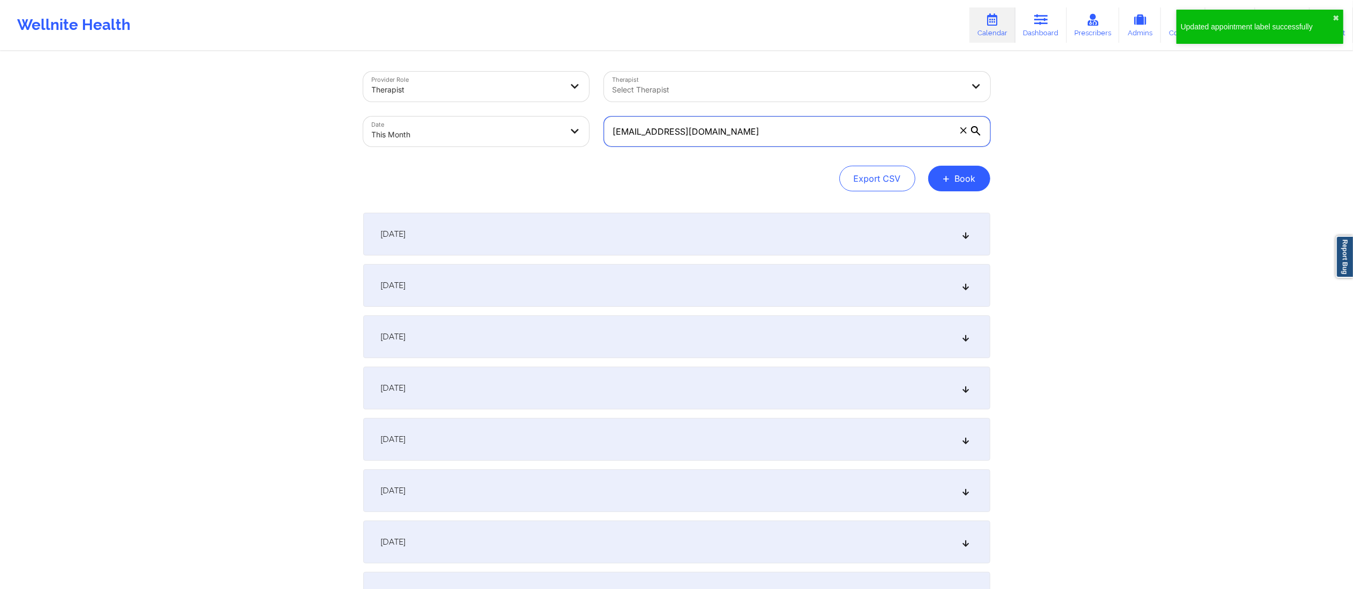
drag, startPoint x: 756, startPoint y: 136, endPoint x: 551, endPoint y: 142, distance: 205.5
click at [551, 142] on div "Provider Role Therapist Therapist Select Therapist Date This Month [EMAIL_ADDRE…" at bounding box center [677, 109] width 642 height 90
paste input "ameadows12b"
type input "[EMAIL_ADDRESS][DOMAIN_NAME]"
click at [500, 124] on body "Updated appointment label successfully ✖︎ Wellnite Health Calendar Dashboard Pr…" at bounding box center [676, 294] width 1353 height 589
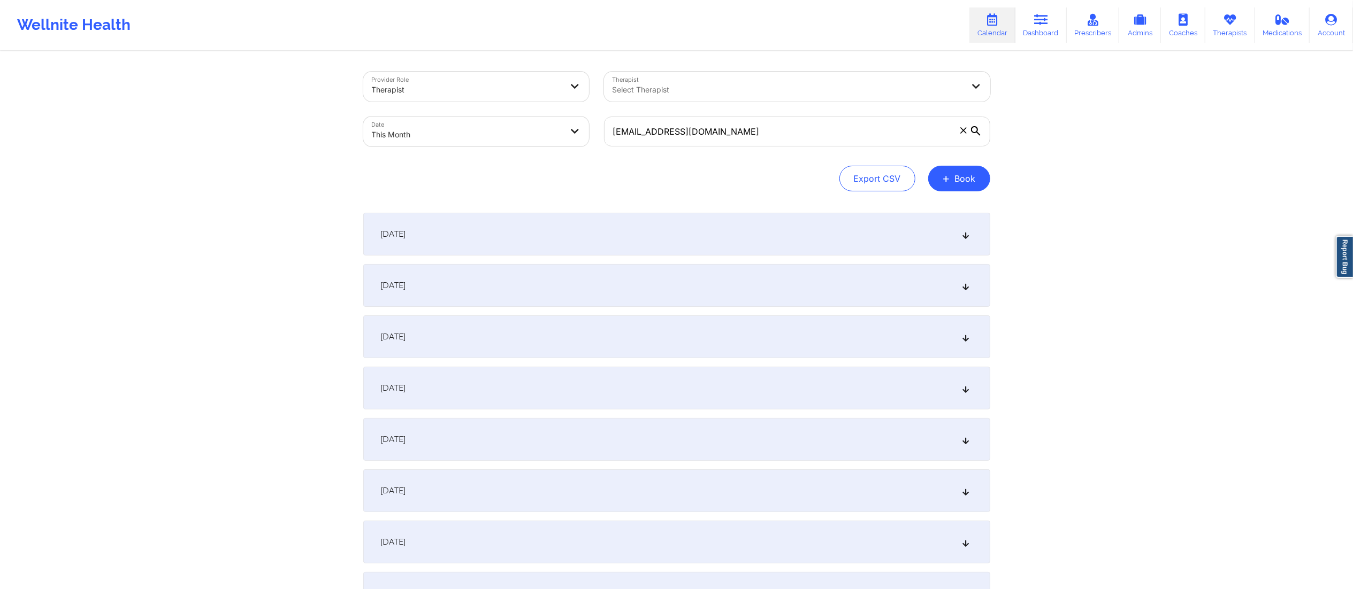
select select "2025-8"
select select "2025-9"
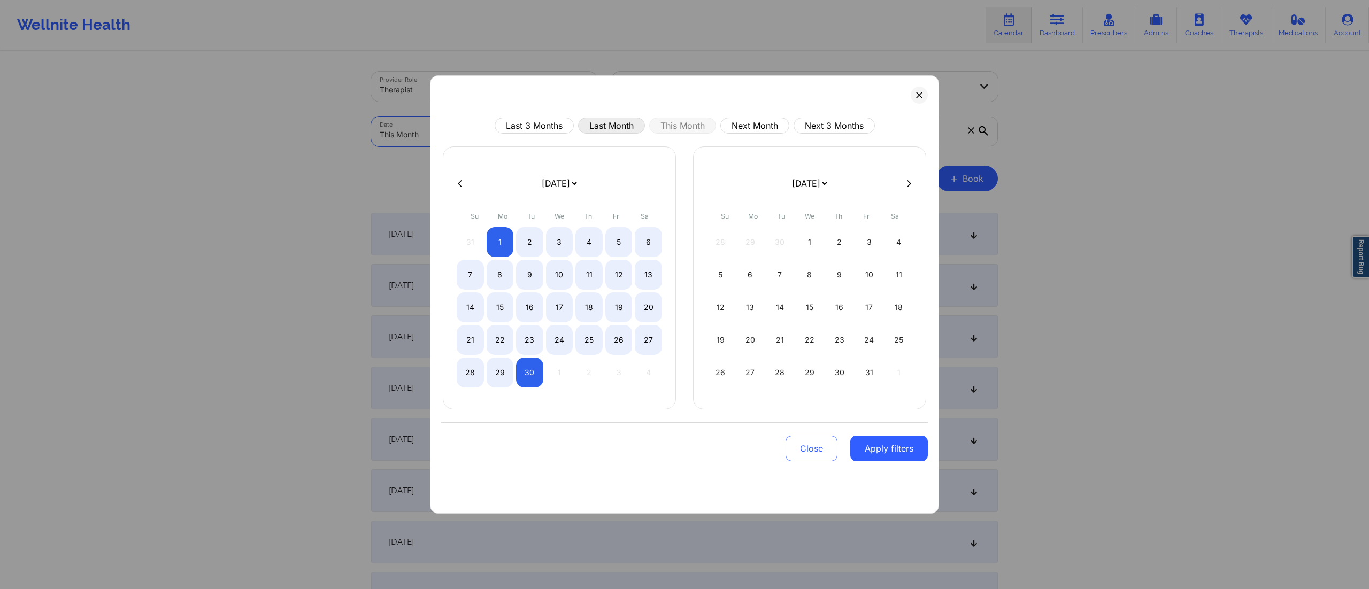
click at [619, 134] on button "Last Month" at bounding box center [611, 126] width 67 height 16
select select "2025-7"
select select "2025-8"
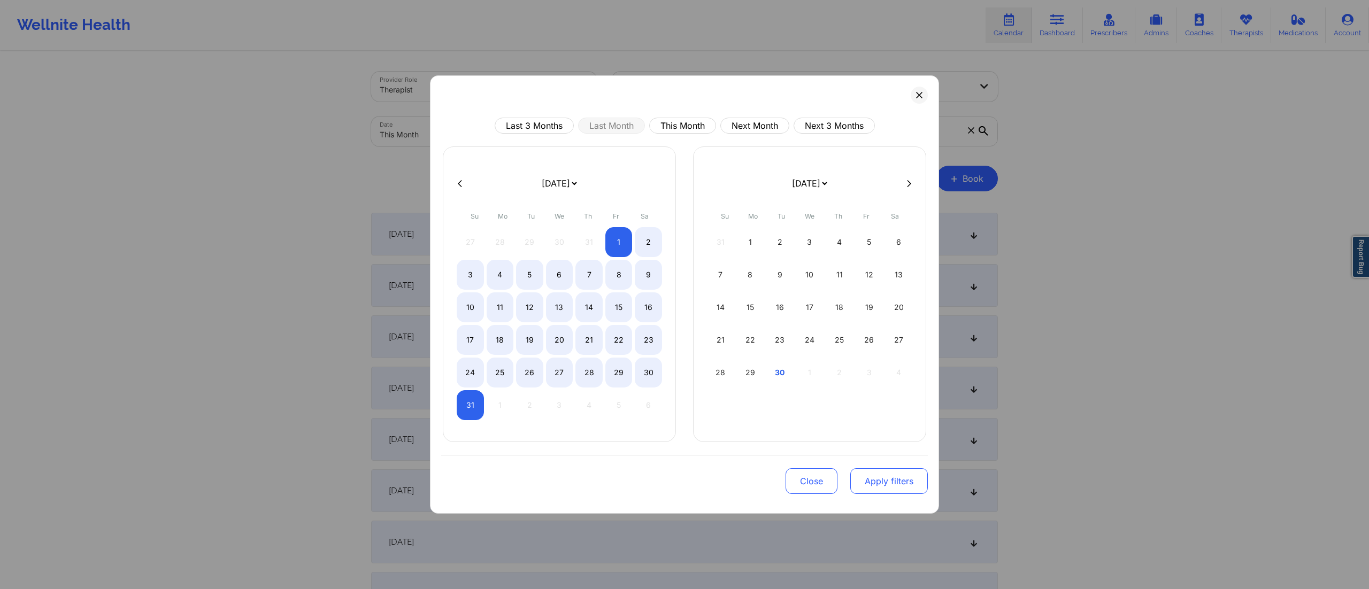
click at [880, 481] on button "Apply filters" at bounding box center [889, 482] width 78 height 26
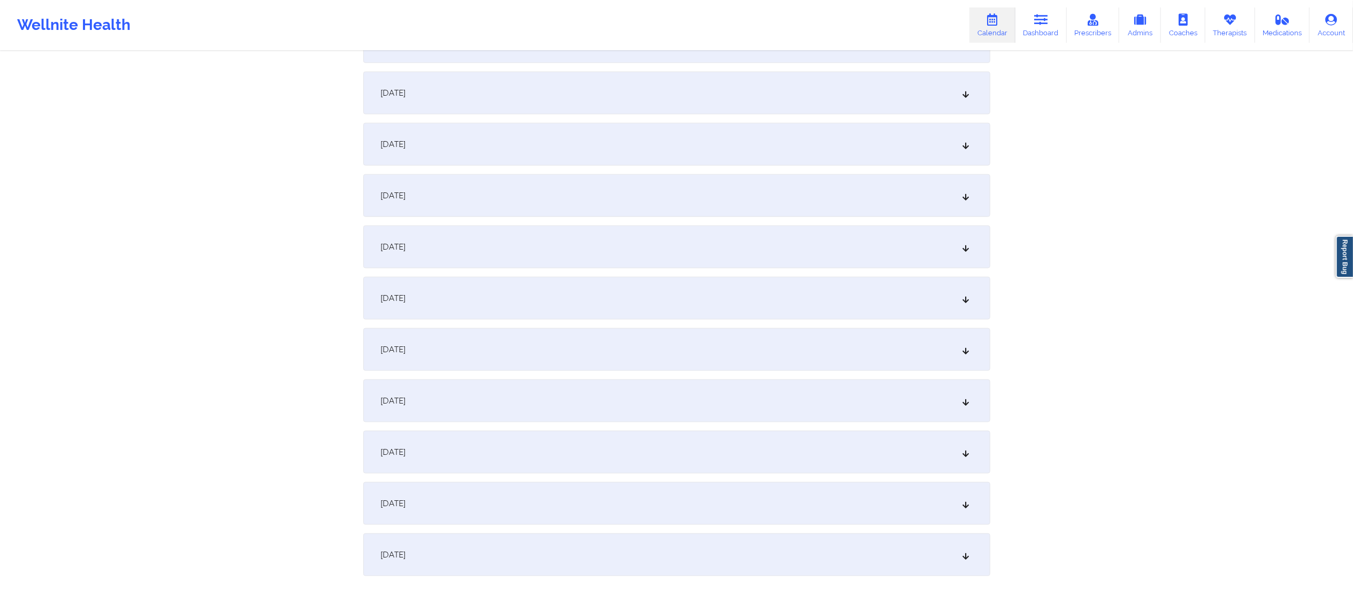
scroll to position [1293, 0]
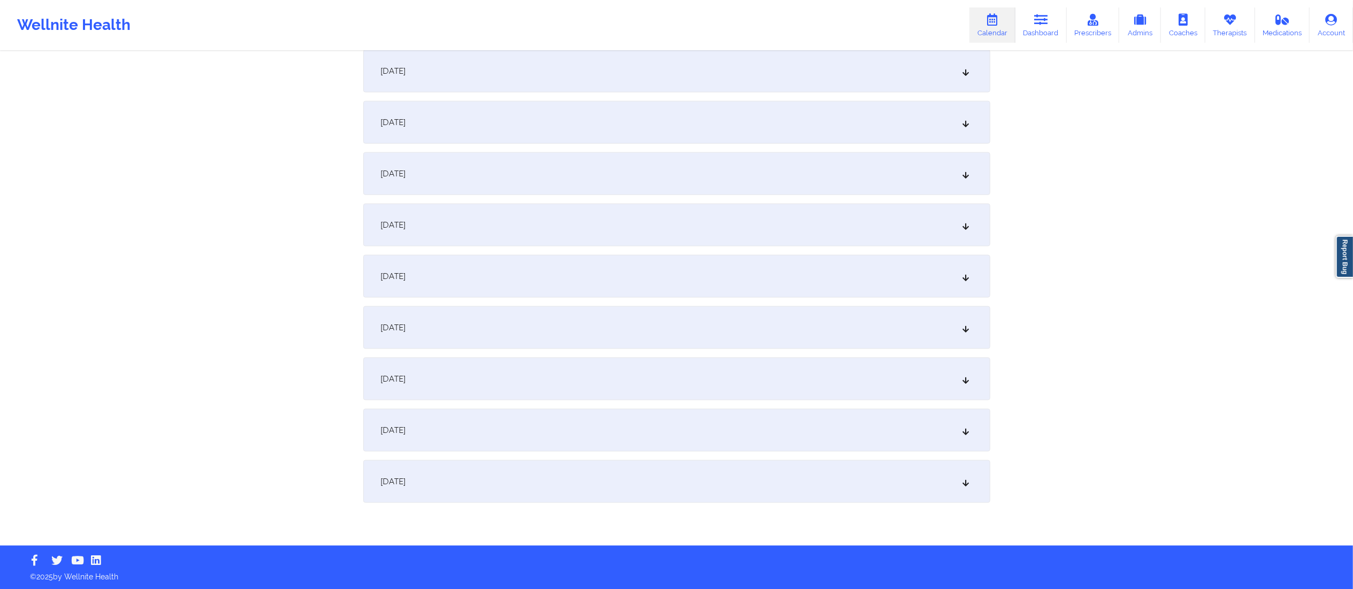
click at [585, 429] on div "[DATE]" at bounding box center [676, 430] width 627 height 43
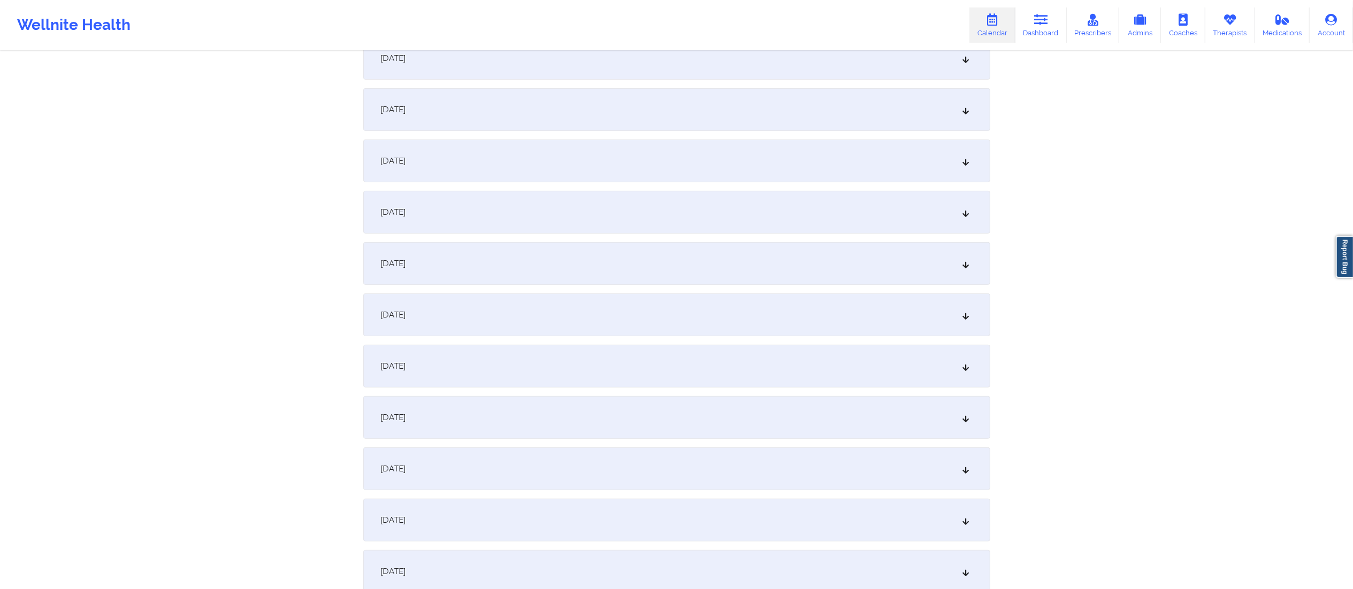
scroll to position [0, 0]
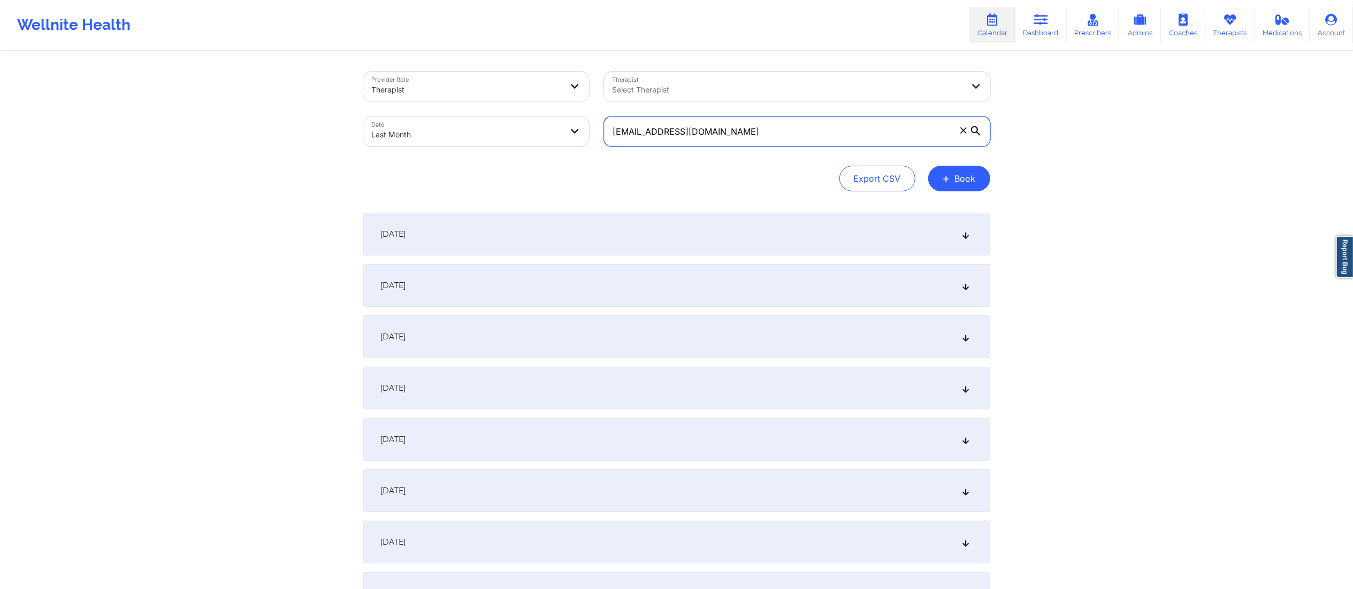
drag, startPoint x: 758, startPoint y: 133, endPoint x: 557, endPoint y: 136, distance: 201.1
click at [557, 136] on div "Provider Role Therapist Therapist Select Therapist Date Last Month [EMAIL_ADDRE…" at bounding box center [677, 109] width 642 height 90
paste input "jes0918@valdane"
type input "[EMAIL_ADDRESS][DOMAIN_NAME]"
click at [469, 132] on body "Wellnite Health Calendar Dashboard Prescribers Admins Coaches Therapists Medica…" at bounding box center [676, 294] width 1353 height 589
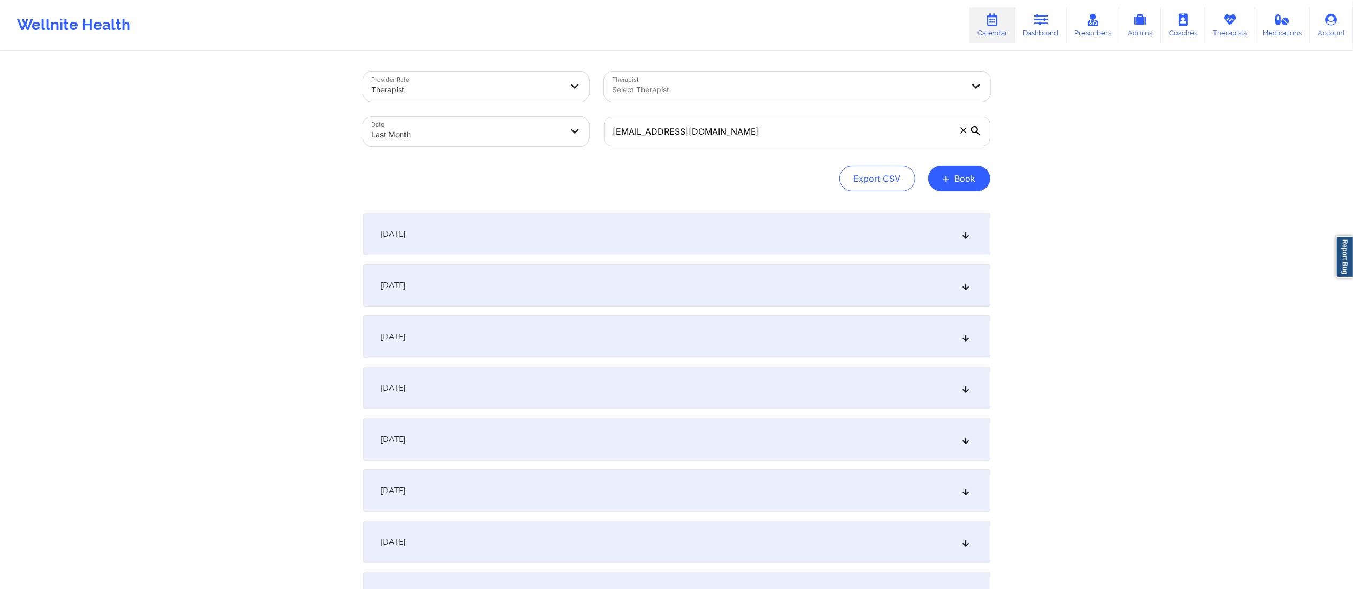
select select "2025-7"
select select "2025-8"
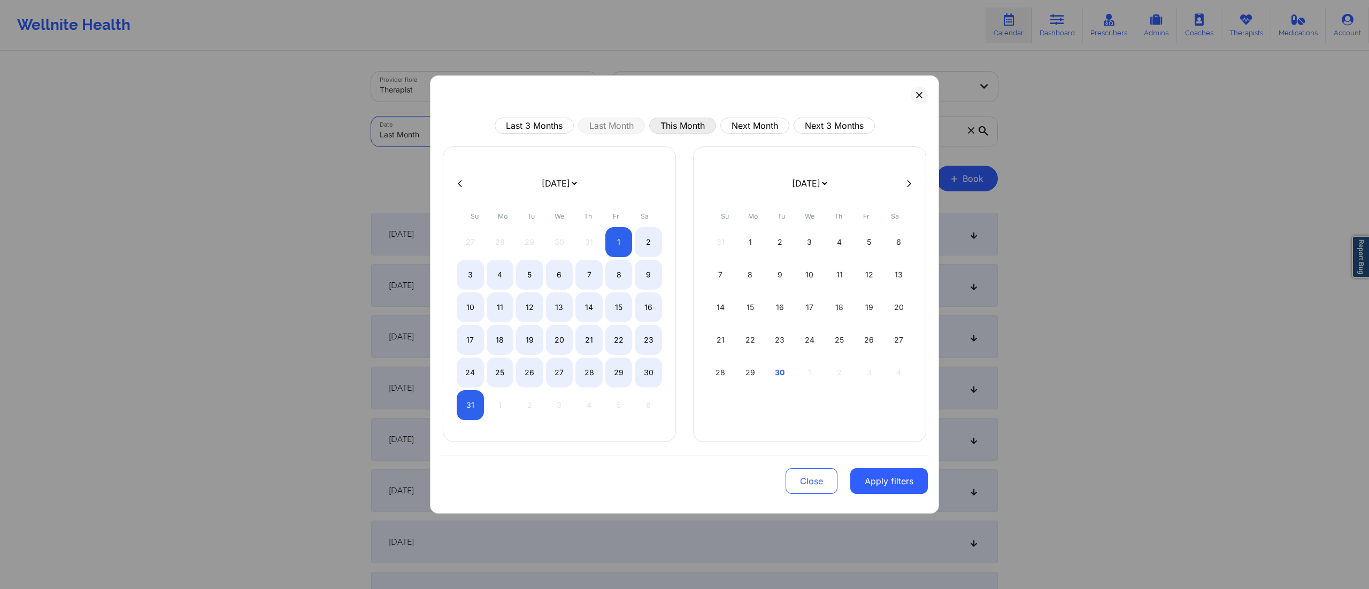
click at [704, 126] on button "This Month" at bounding box center [682, 126] width 67 height 16
select select "2025-8"
select select "2025-9"
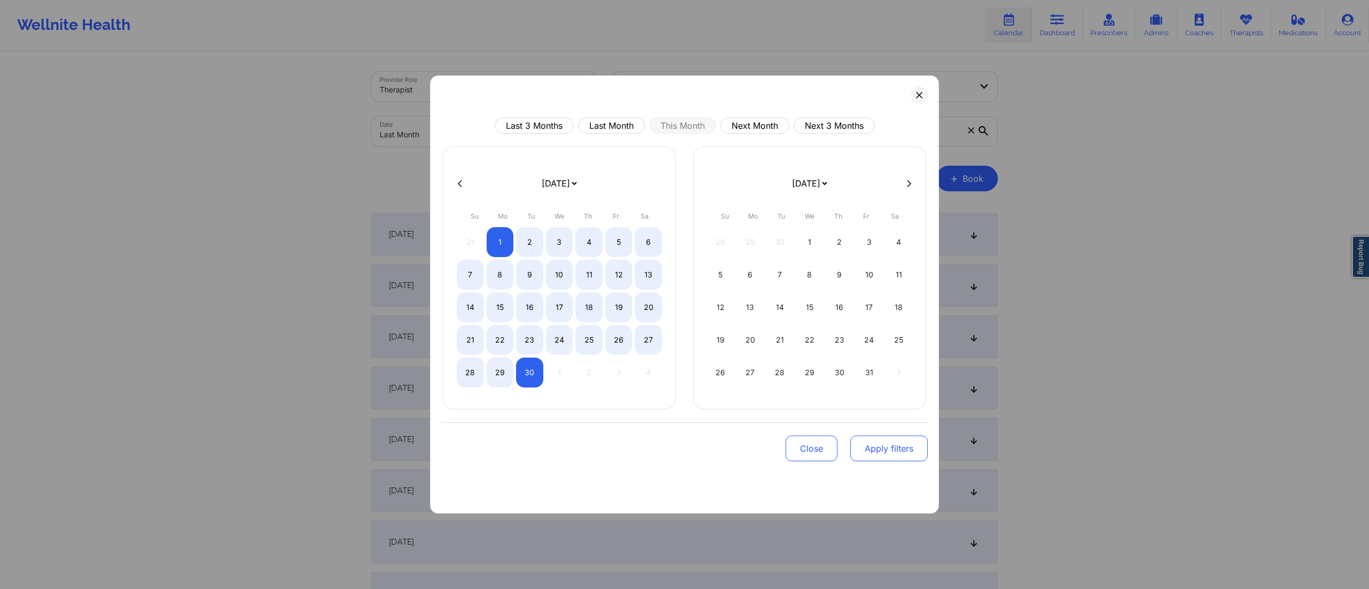
click at [880, 445] on button "Apply filters" at bounding box center [889, 449] width 78 height 26
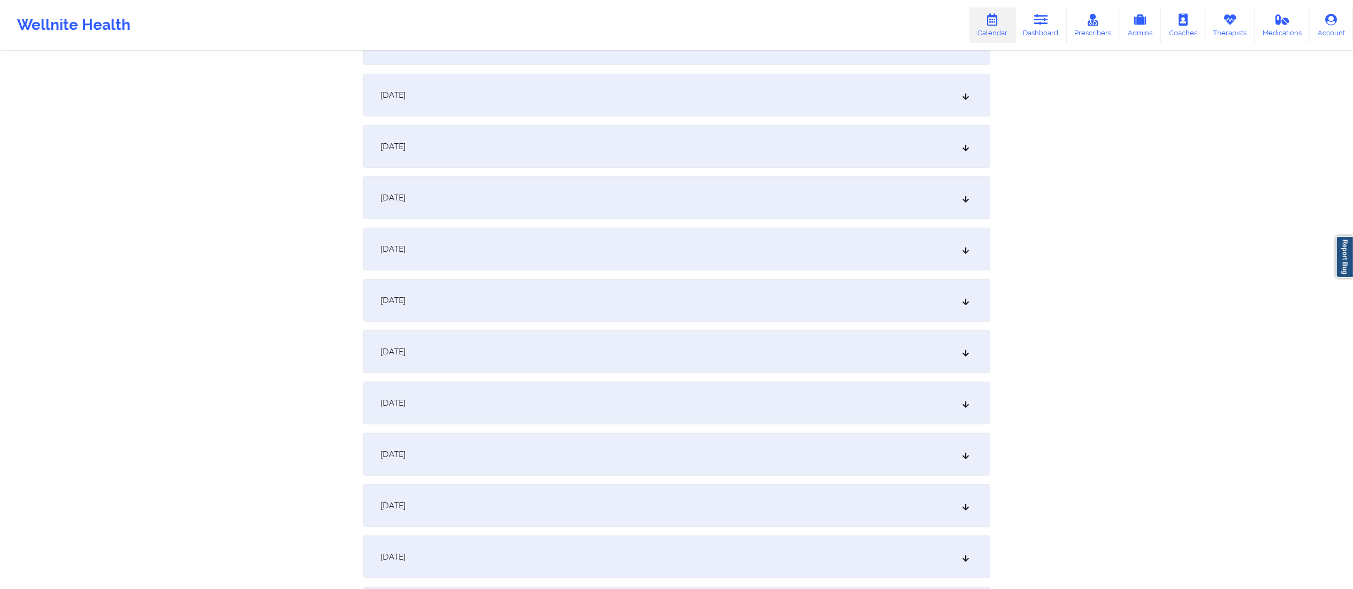
scroll to position [629, 0]
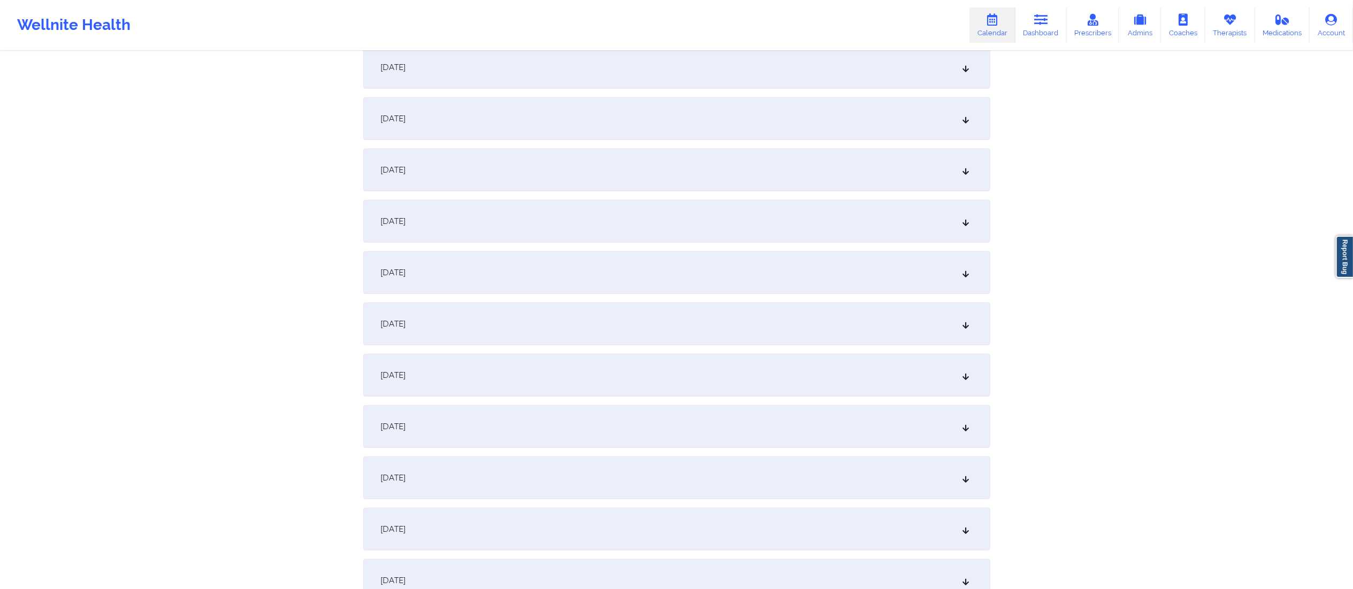
click at [520, 115] on div "[DATE]" at bounding box center [676, 118] width 627 height 43
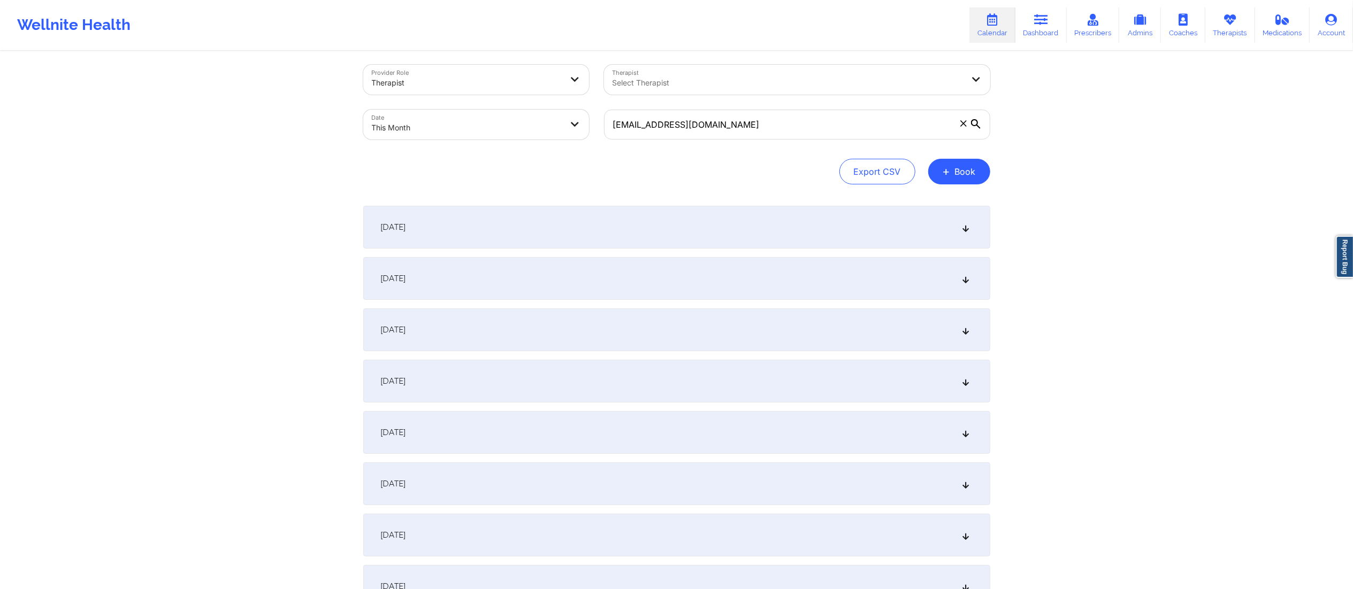
scroll to position [0, 0]
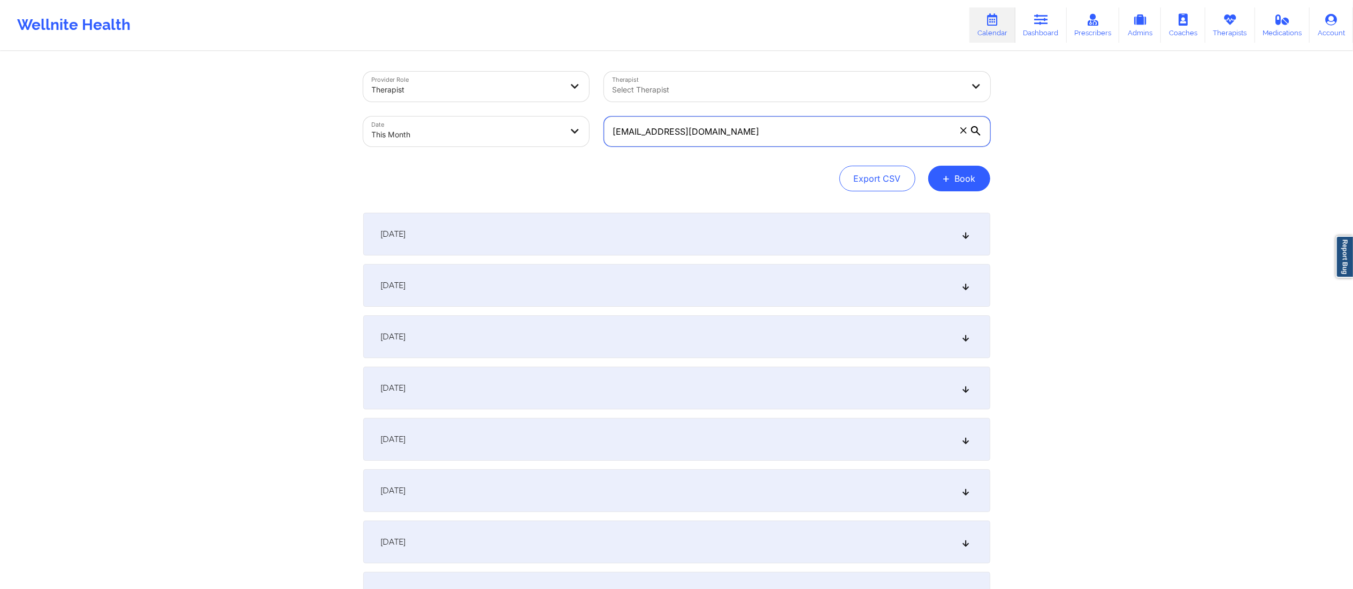
drag, startPoint x: 756, startPoint y: 134, endPoint x: 532, endPoint y: 155, distance: 225.1
click at [532, 156] on div "Provider Role Therapist Therapist Select Therapist Date This Month [EMAIL_ADDRE…" at bounding box center [676, 132] width 627 height 120
paste input "[EMAIL_ADDRESS]"
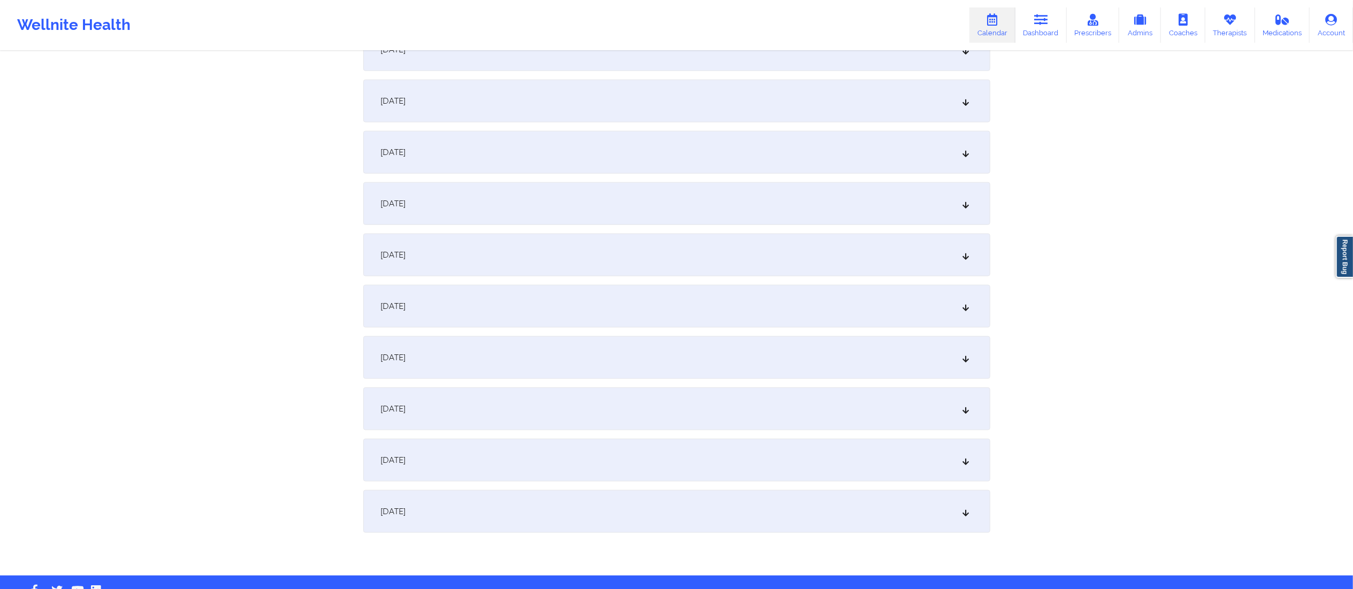
scroll to position [1241, 0]
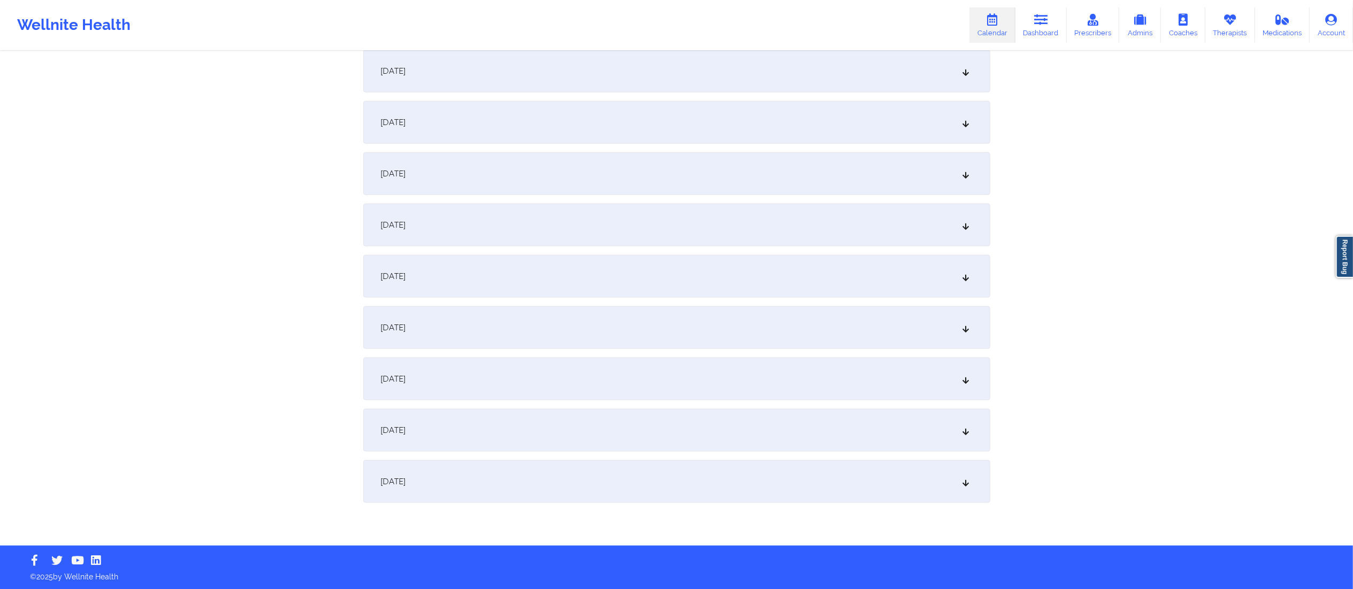
click at [665, 491] on div "[DATE]" at bounding box center [676, 481] width 627 height 43
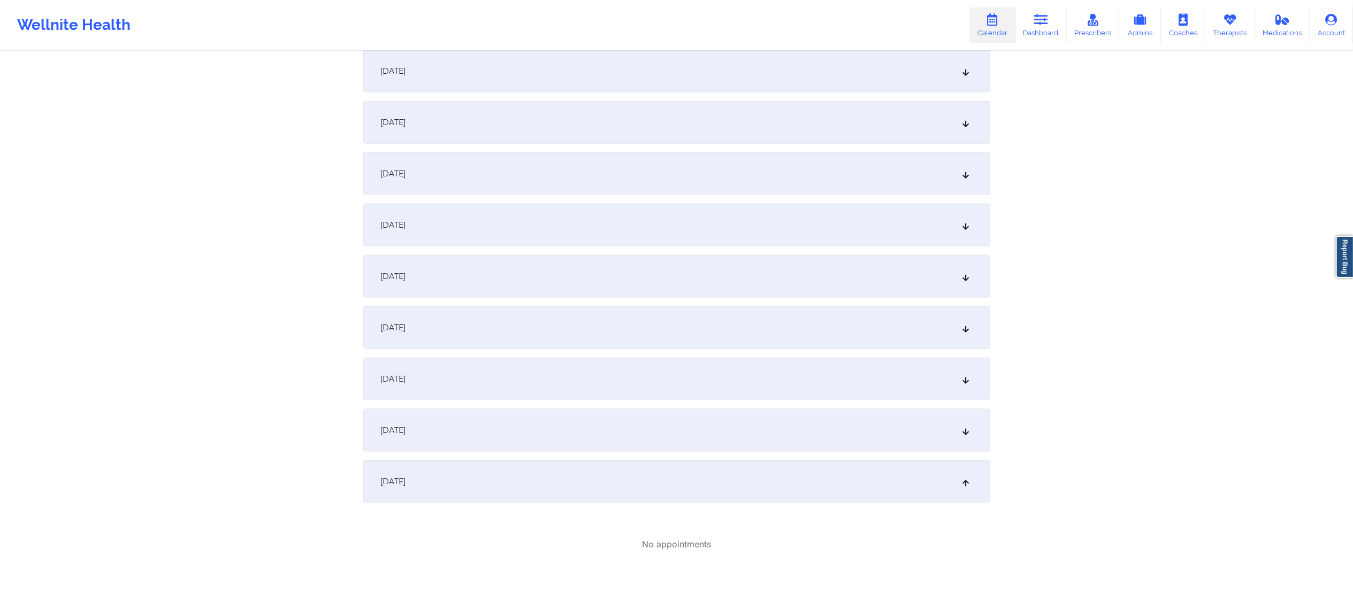
click at [679, 491] on div "[DATE]" at bounding box center [676, 481] width 627 height 43
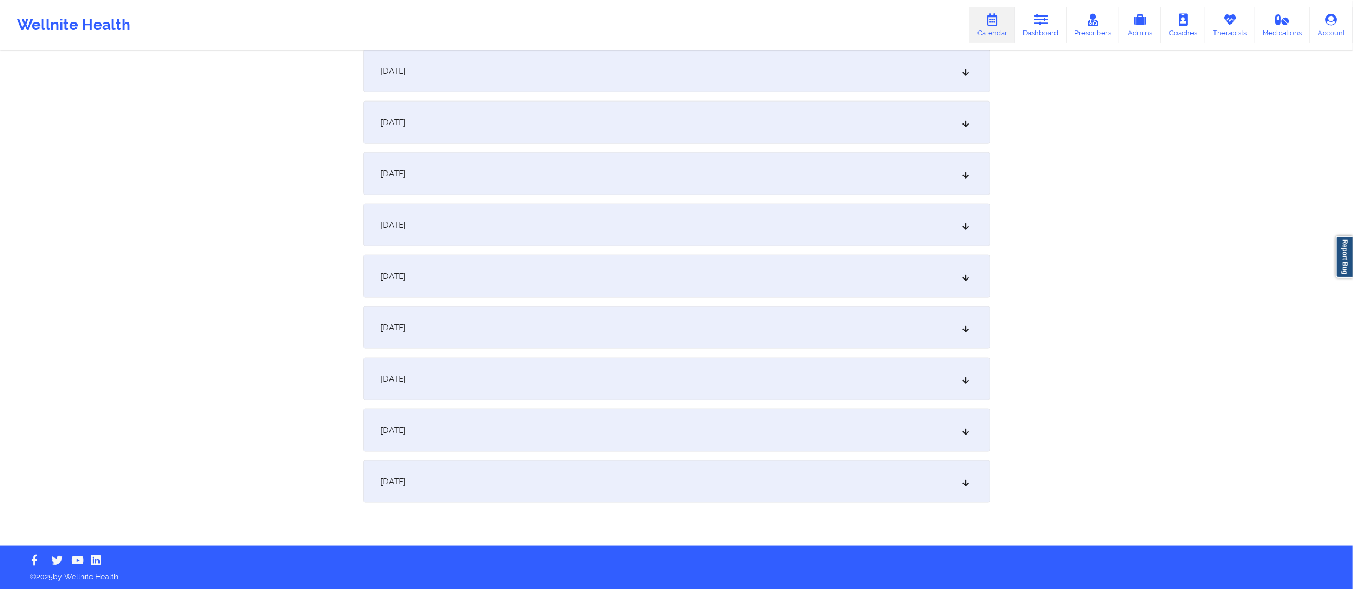
click at [662, 427] on div "[DATE]" at bounding box center [676, 430] width 627 height 43
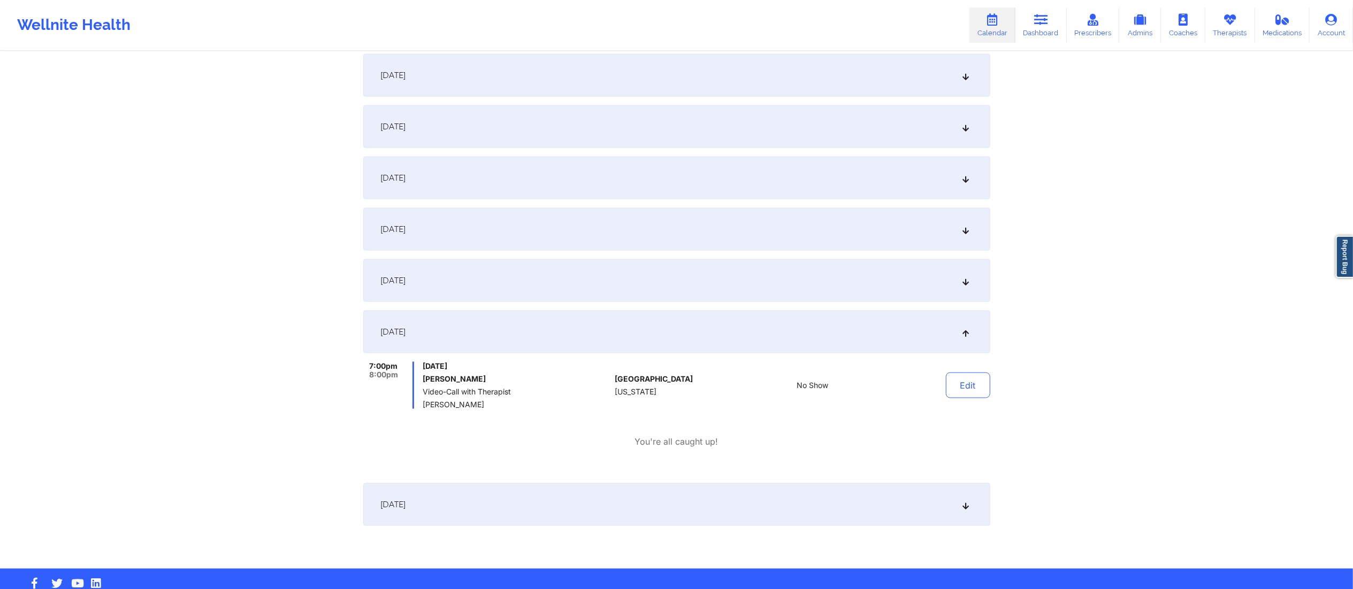
scroll to position [1344, 0]
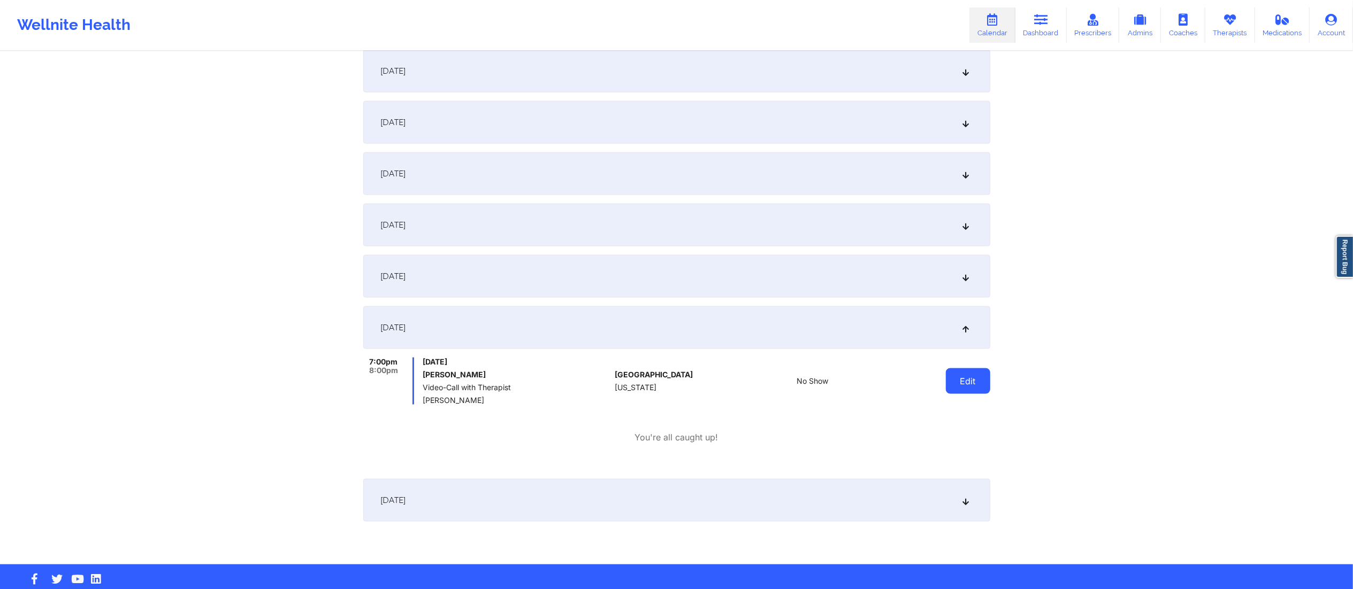
click at [957, 385] on button "Edit" at bounding box center [968, 382] width 44 height 26
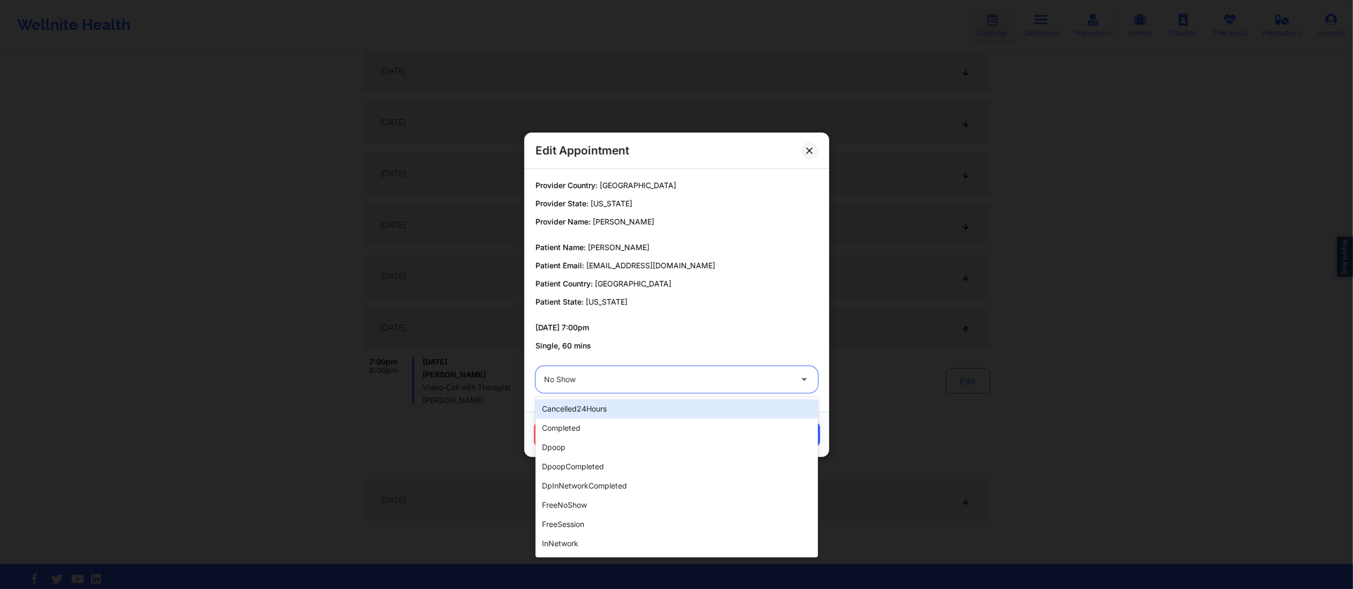
click at [736, 385] on div at bounding box center [667, 379] width 247 height 13
click at [578, 431] on div "completed" at bounding box center [676, 428] width 282 height 19
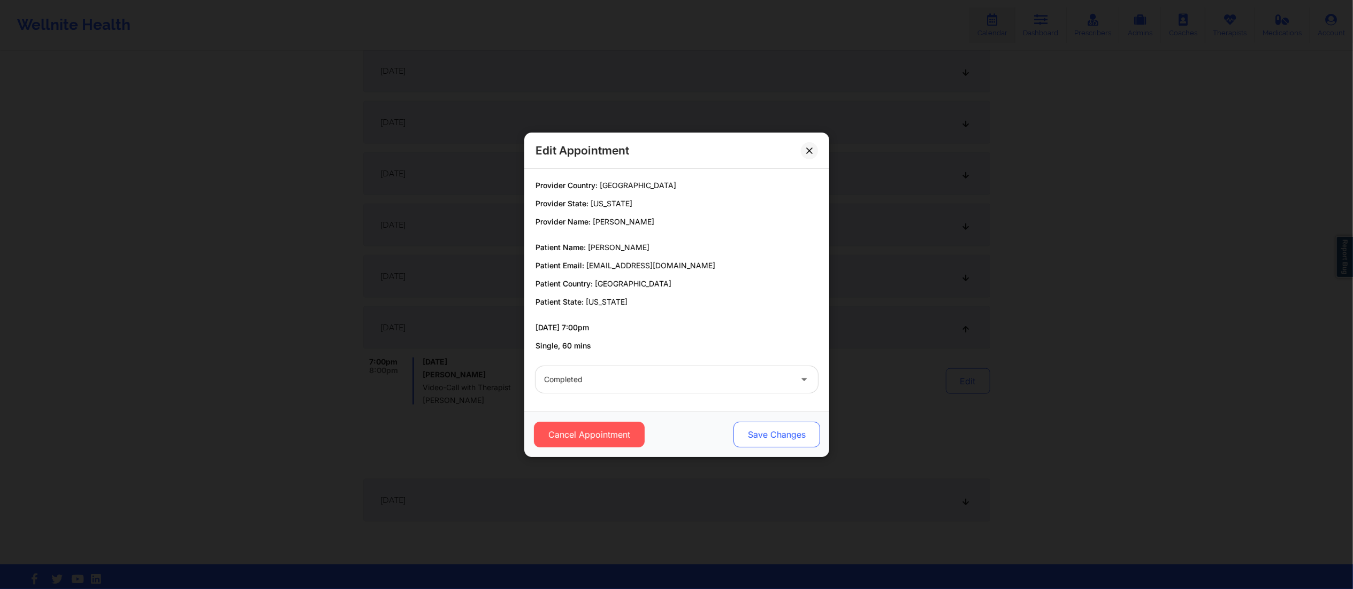
click at [777, 436] on button "Save Changes" at bounding box center [776, 435] width 87 height 26
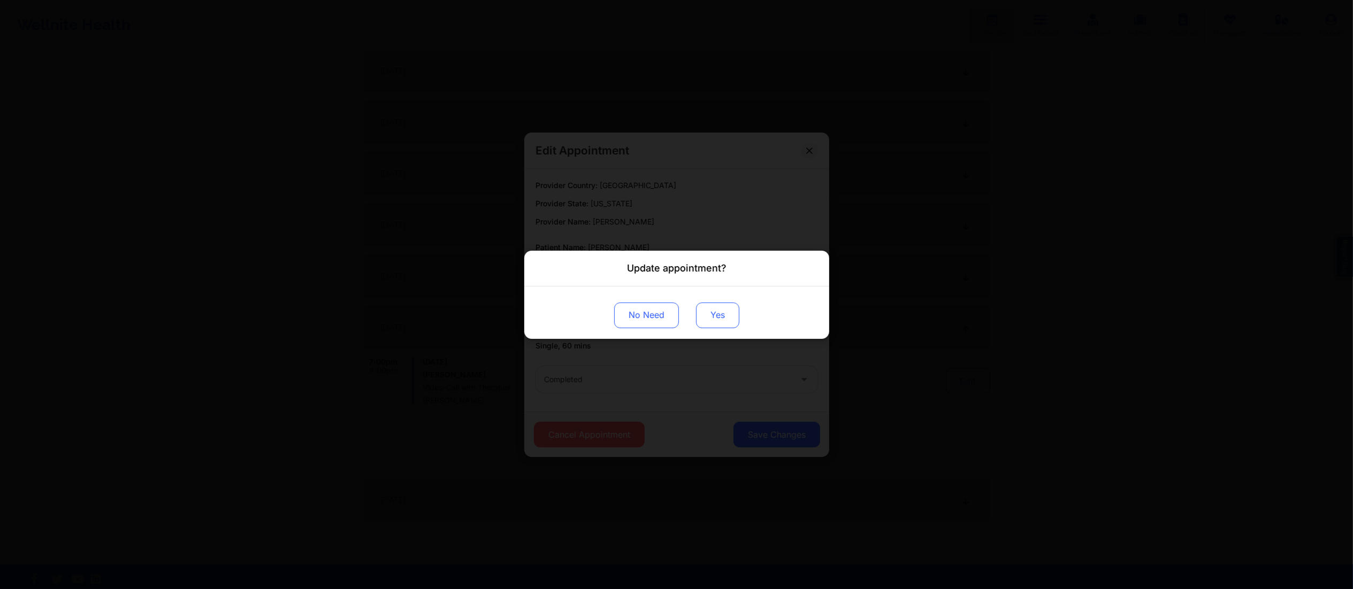
click at [712, 313] on button "Yes" at bounding box center [717, 315] width 43 height 26
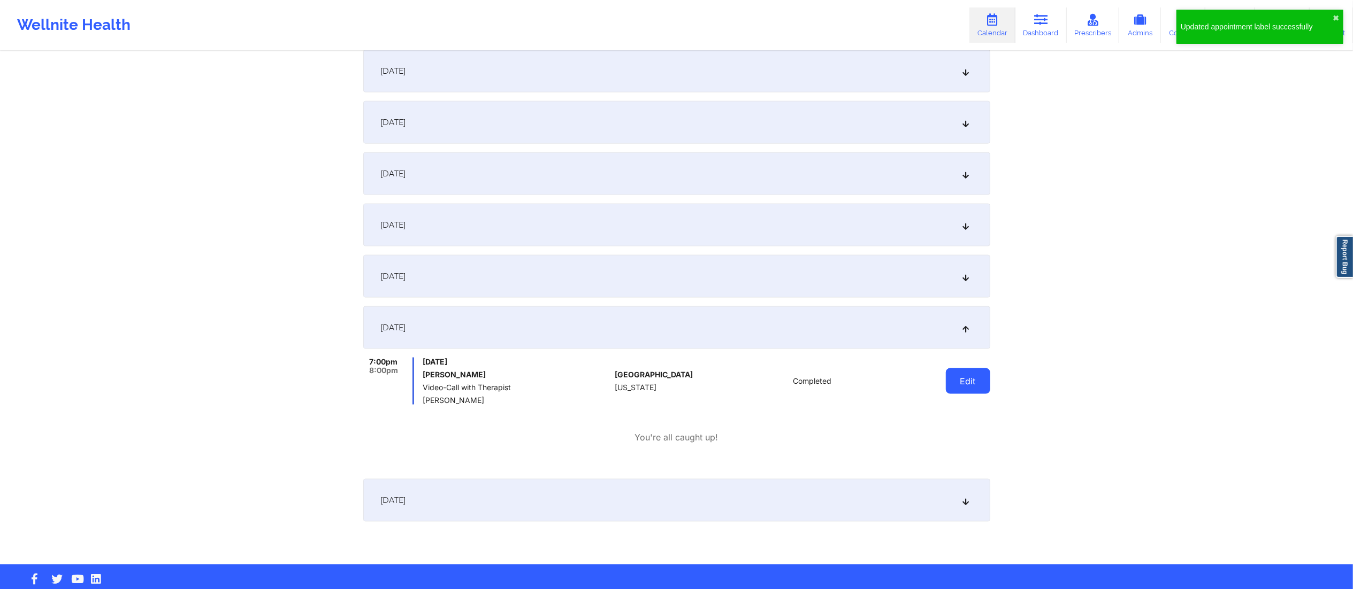
click at [963, 381] on button "Edit" at bounding box center [968, 382] width 44 height 26
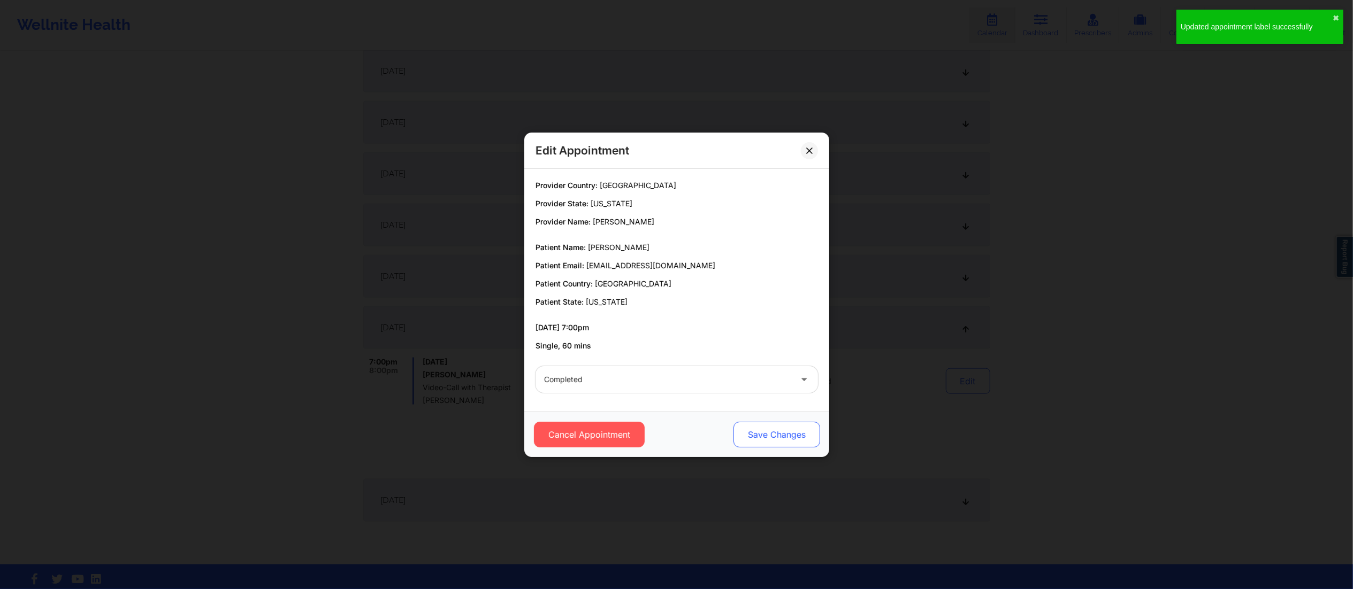
click at [753, 438] on button "Save Changes" at bounding box center [776, 435] width 87 height 26
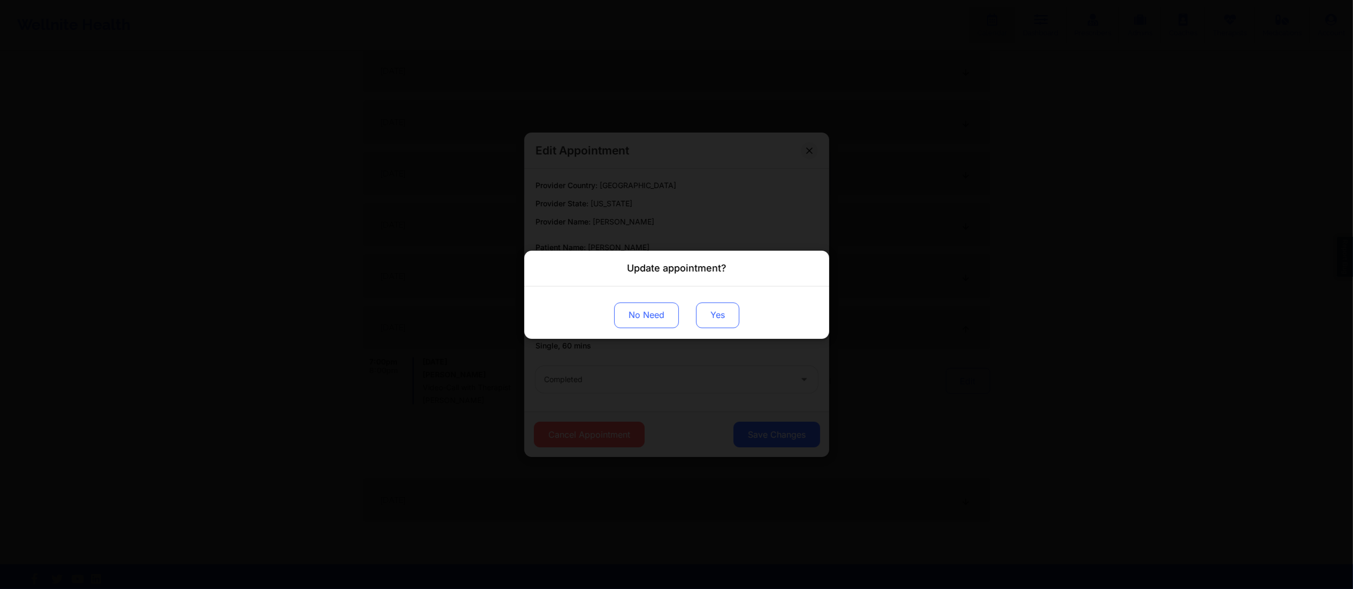
click at [708, 319] on button "Yes" at bounding box center [717, 315] width 43 height 26
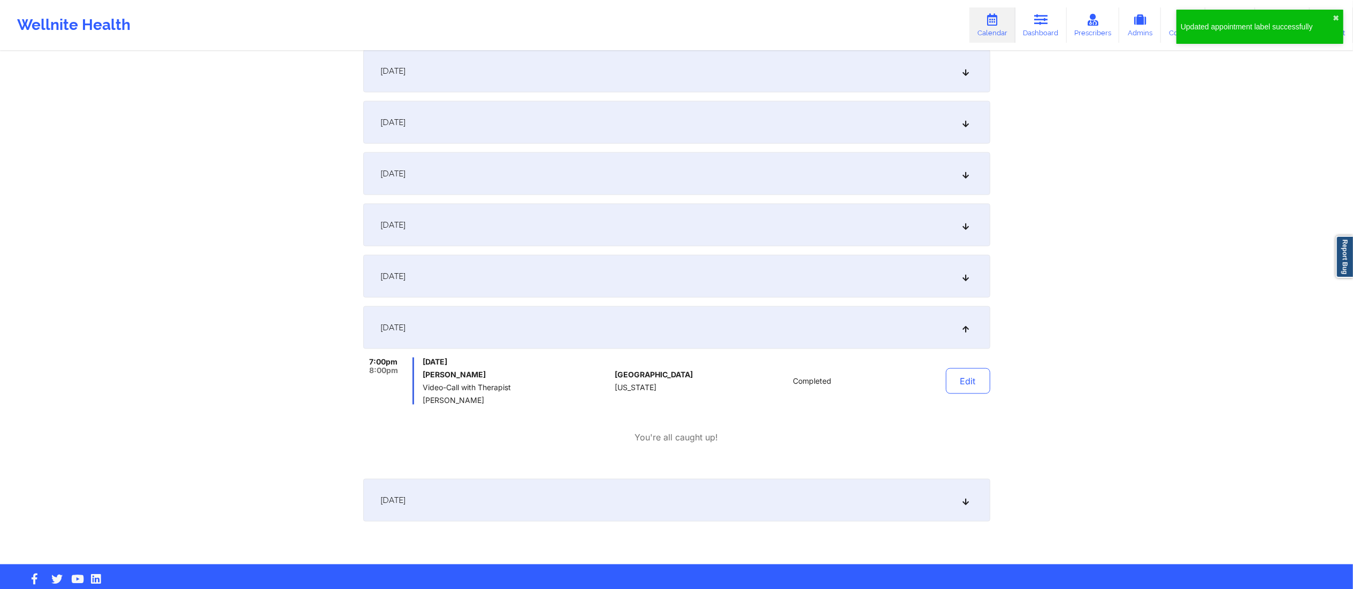
click at [804, 327] on div "[DATE]" at bounding box center [676, 327] width 627 height 43
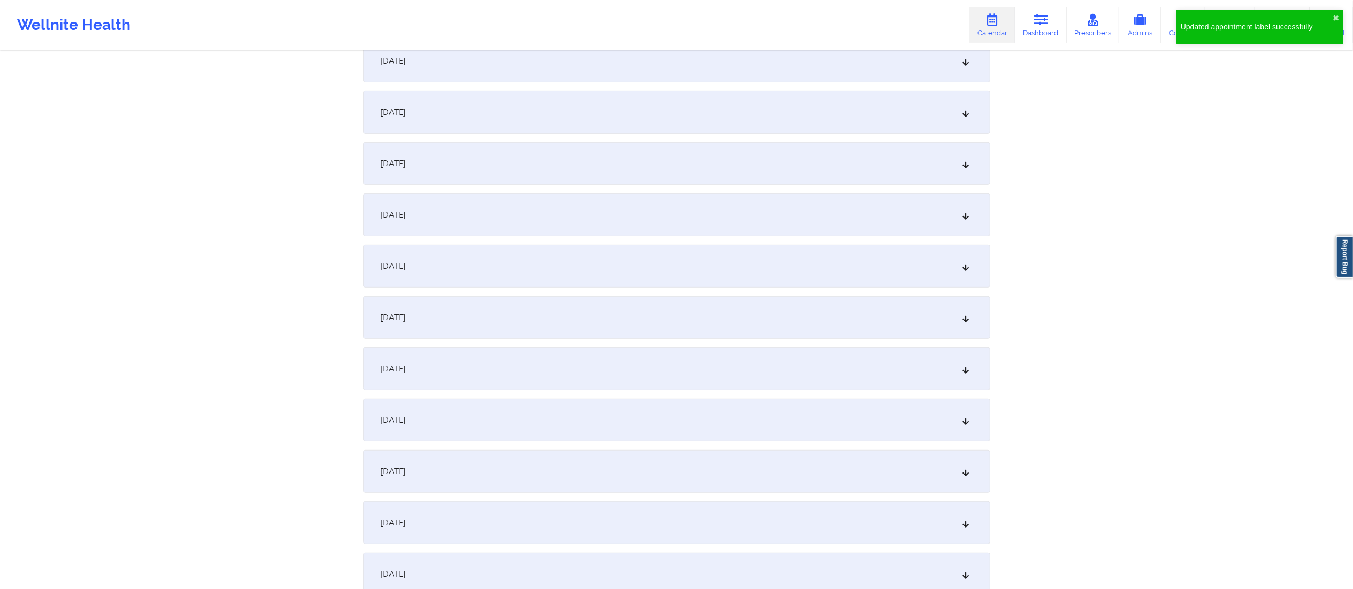
scroll to position [0, 0]
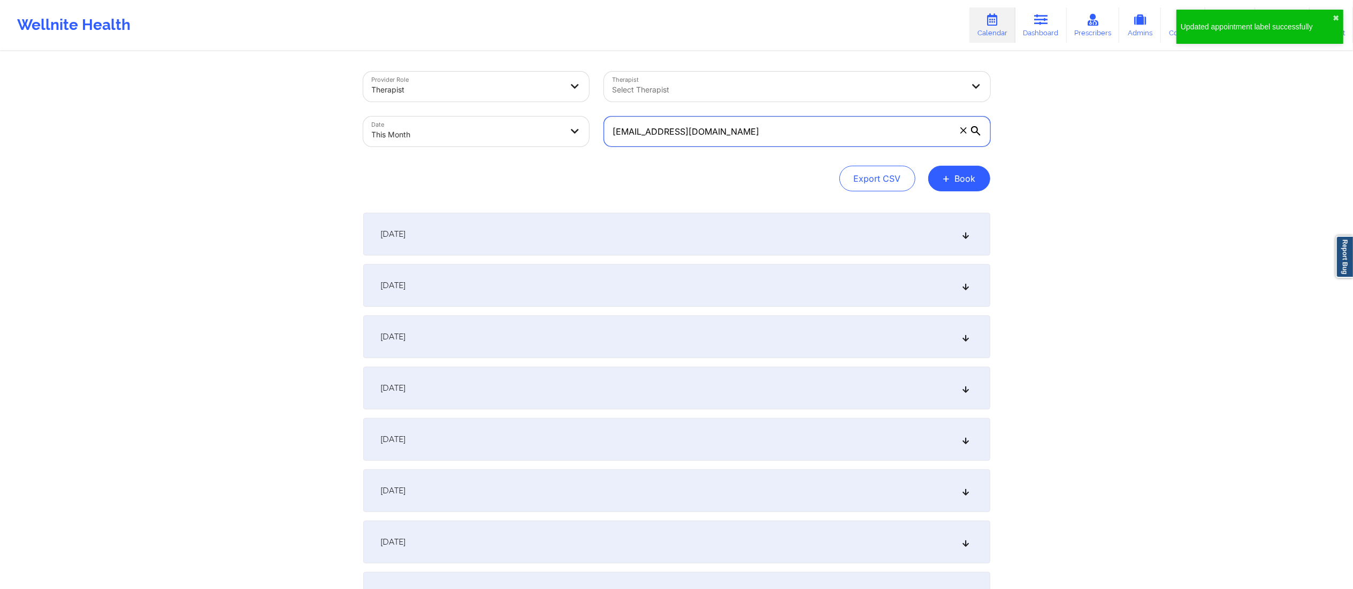
click at [820, 128] on input "[EMAIL_ADDRESS][DOMAIN_NAME]" at bounding box center [797, 132] width 386 height 30
drag, startPoint x: 820, startPoint y: 128, endPoint x: 475, endPoint y: 183, distance: 349.3
click at [475, 183] on div "Provider Role Therapist Therapist Select Therapist Date This Month [EMAIL_ADDRE…" at bounding box center [676, 132] width 627 height 120
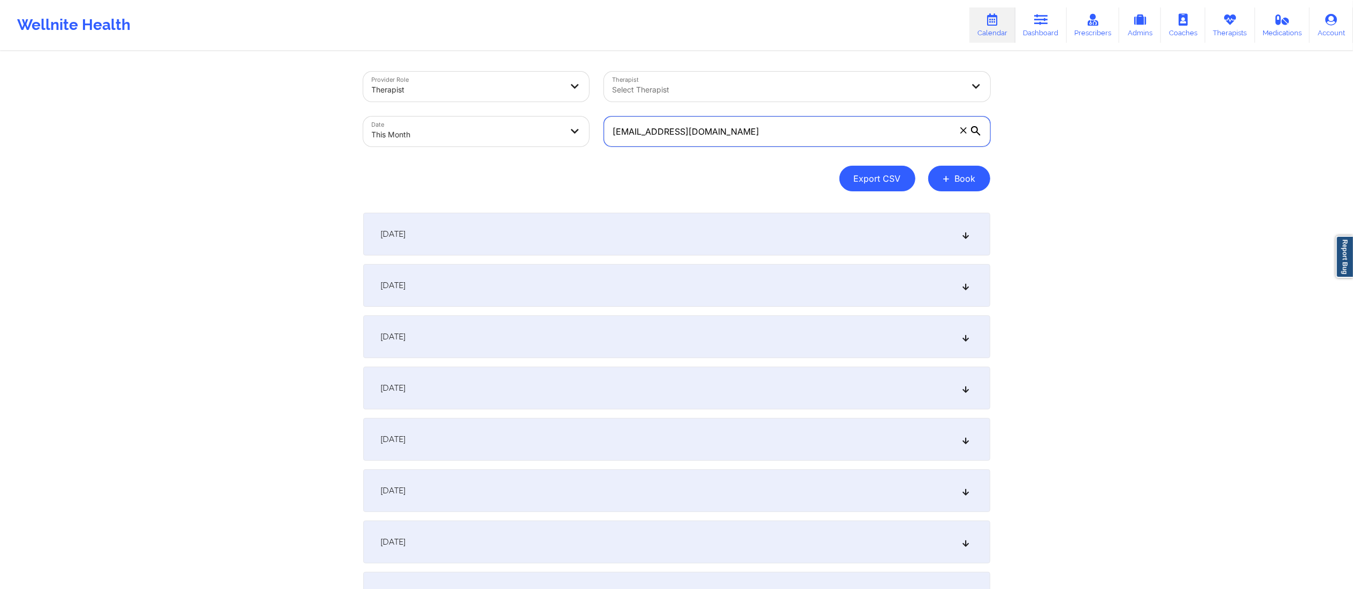
paste input "22ejg22"
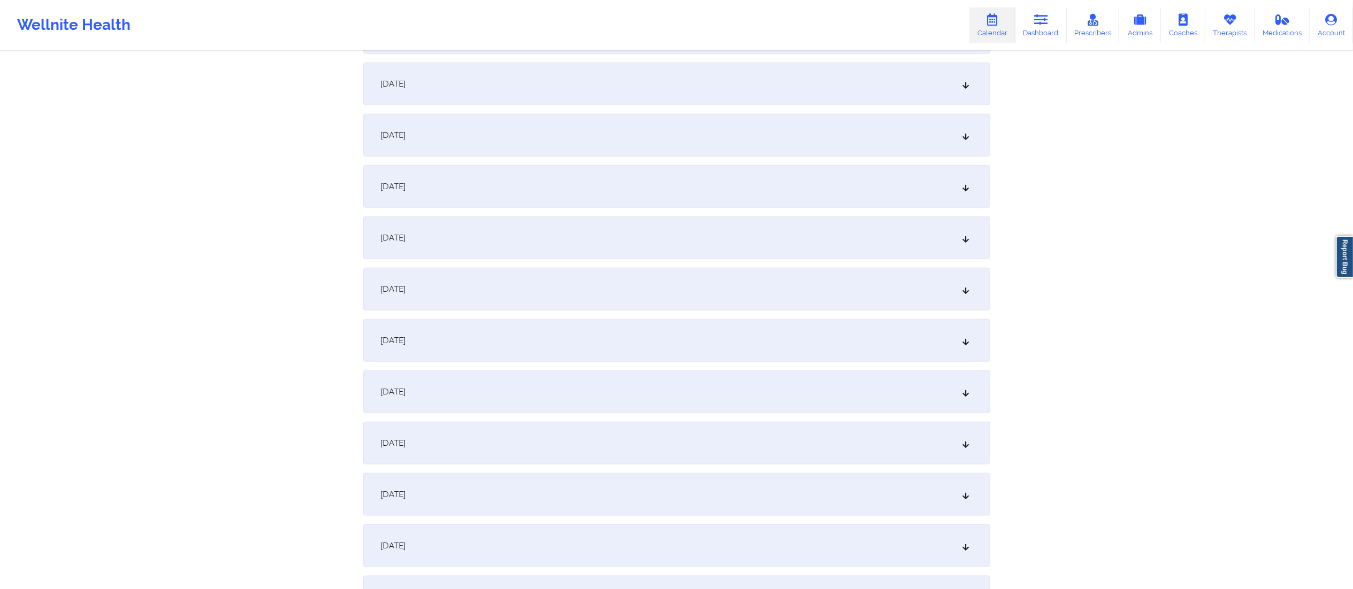
scroll to position [1241, 0]
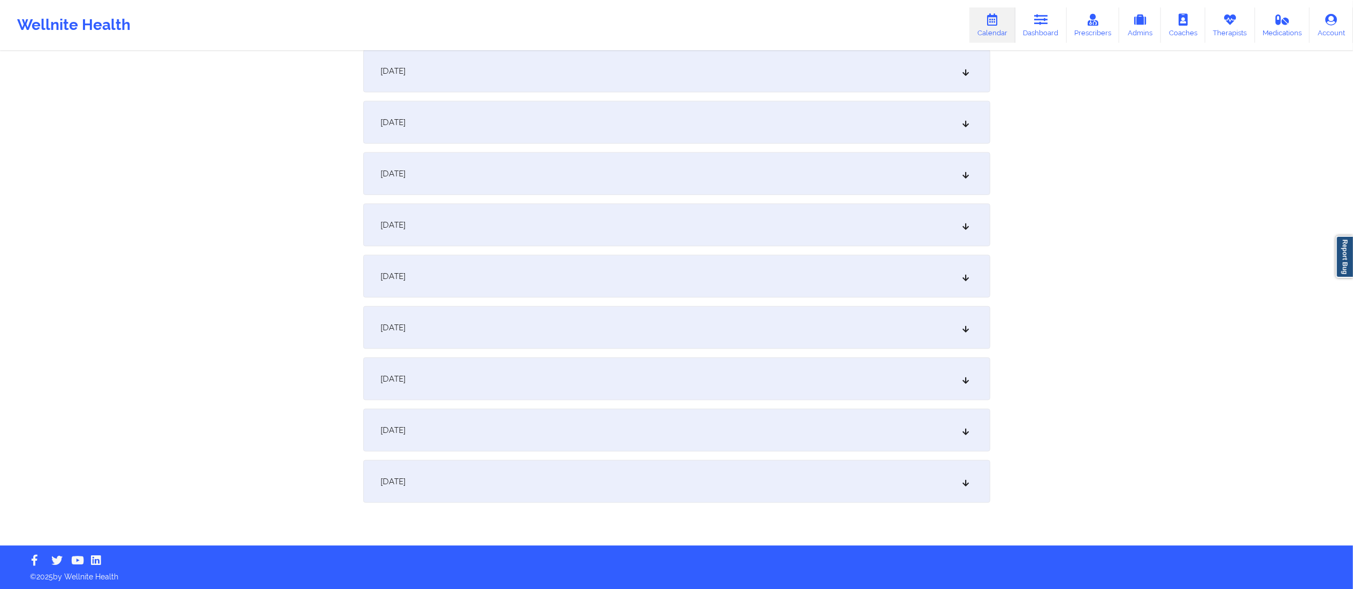
type input "[EMAIL_ADDRESS][DOMAIN_NAME]"
click at [643, 493] on div "[DATE]" at bounding box center [676, 481] width 627 height 43
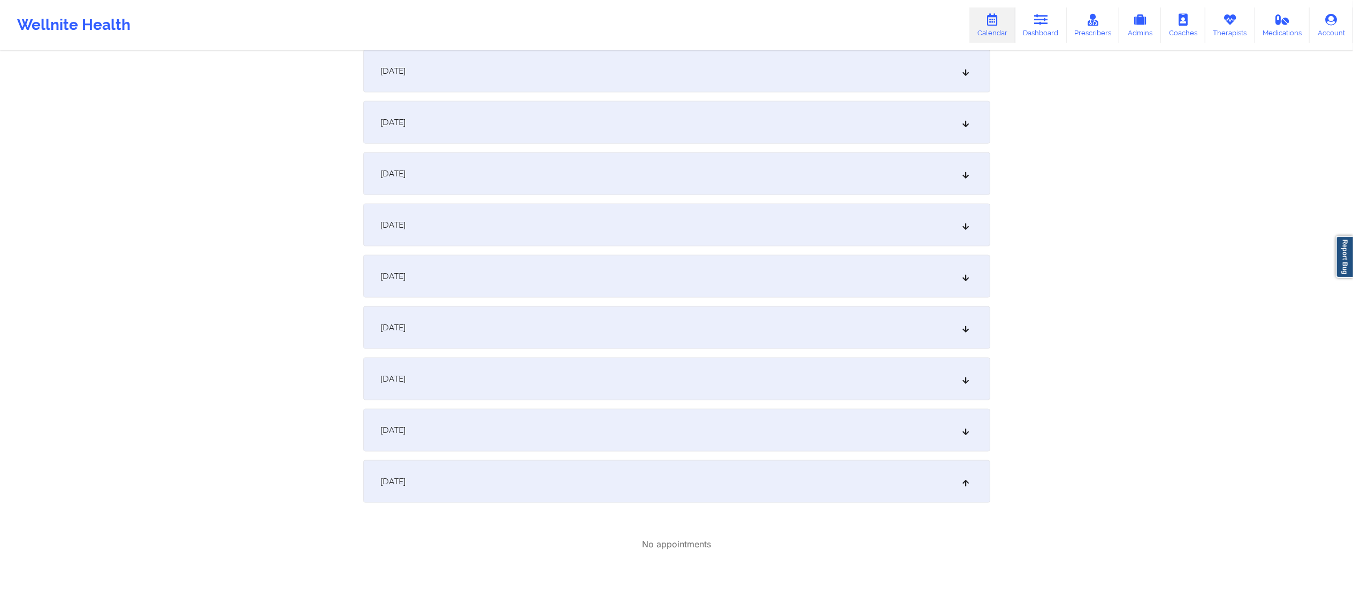
scroll to position [1316, 0]
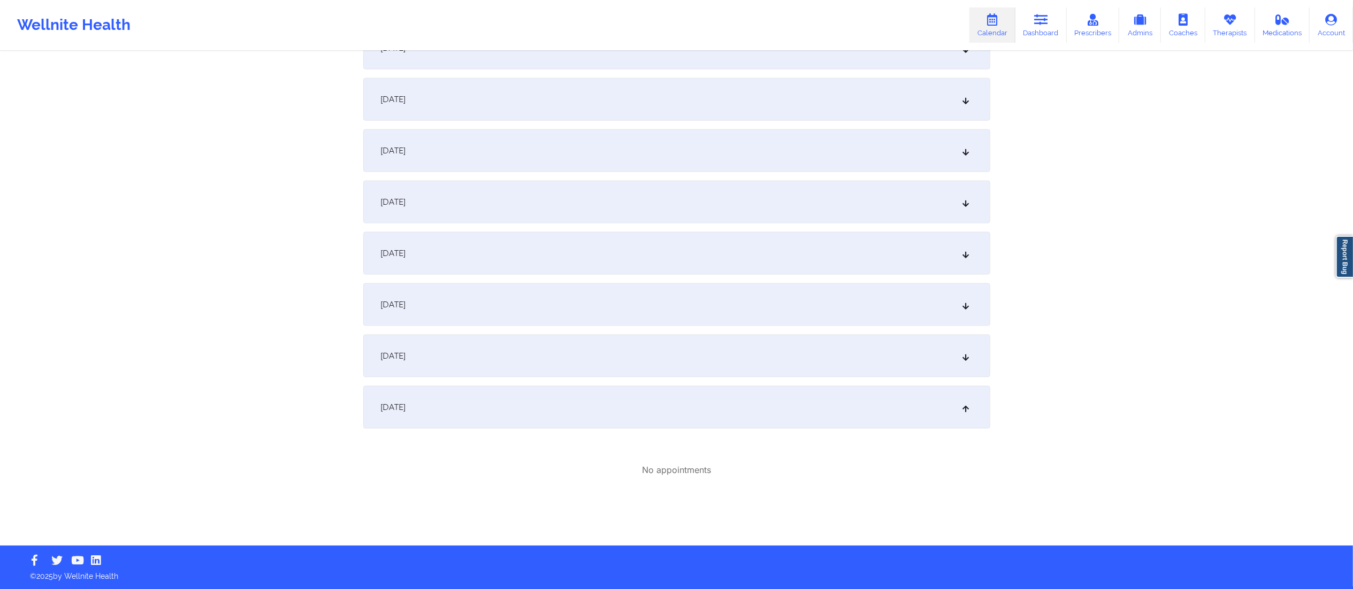
click at [571, 352] on div "[DATE]" at bounding box center [676, 356] width 627 height 43
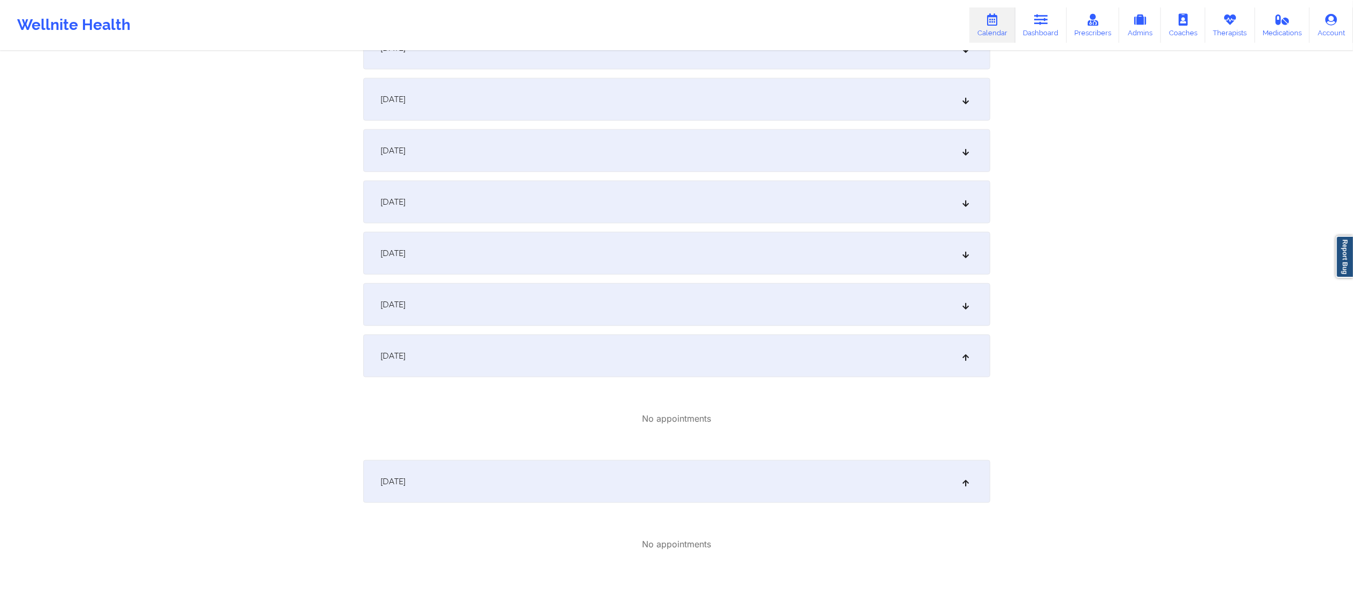
click at [570, 352] on div "[DATE]" at bounding box center [676, 356] width 627 height 43
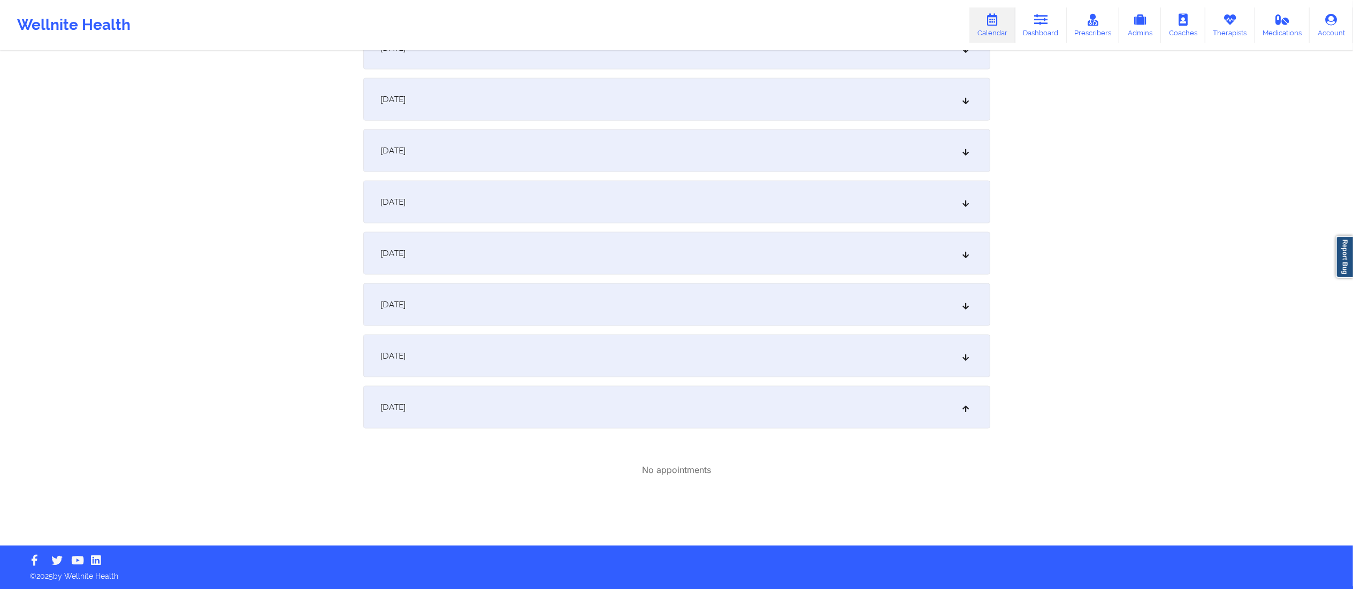
click at [570, 352] on div "[DATE]" at bounding box center [676, 356] width 627 height 43
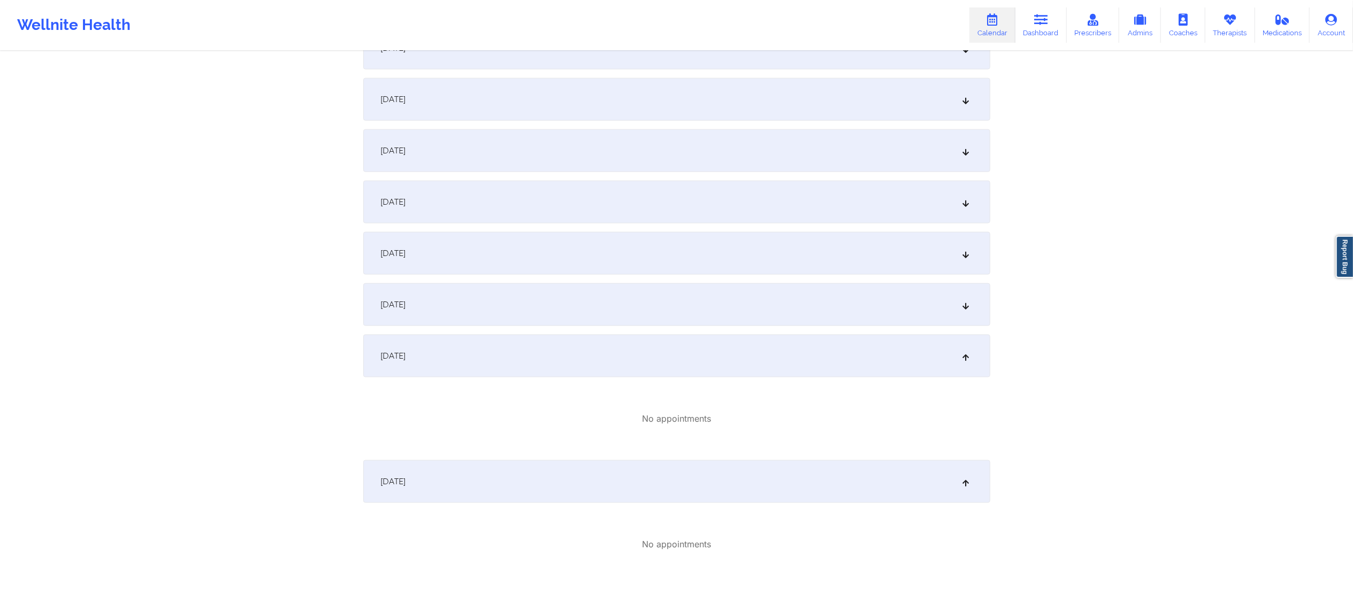
click at [570, 351] on div "[DATE]" at bounding box center [676, 356] width 627 height 43
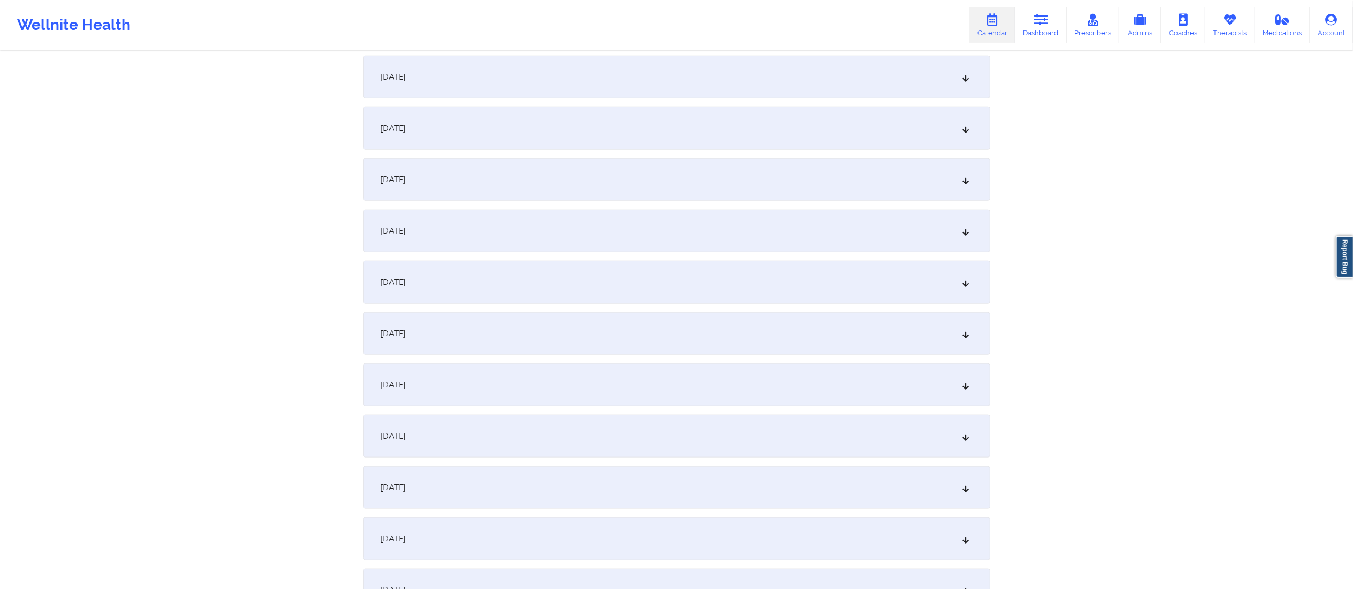
scroll to position [1001, 0]
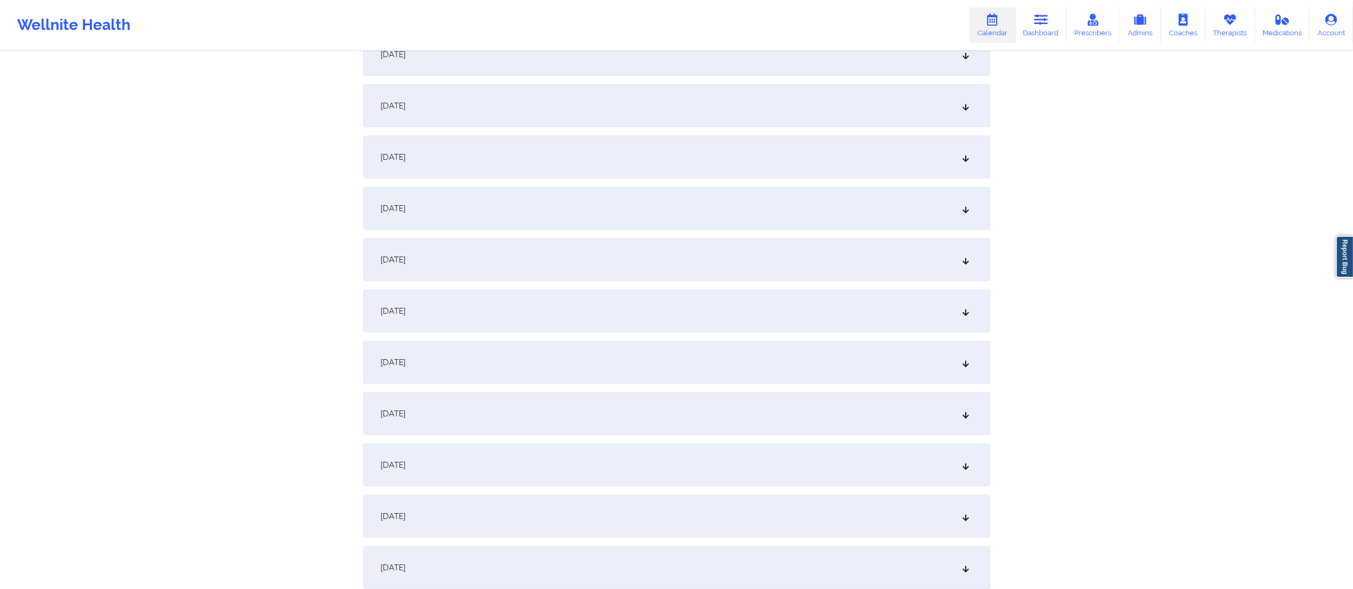
click at [747, 375] on div "[DATE]" at bounding box center [676, 362] width 627 height 43
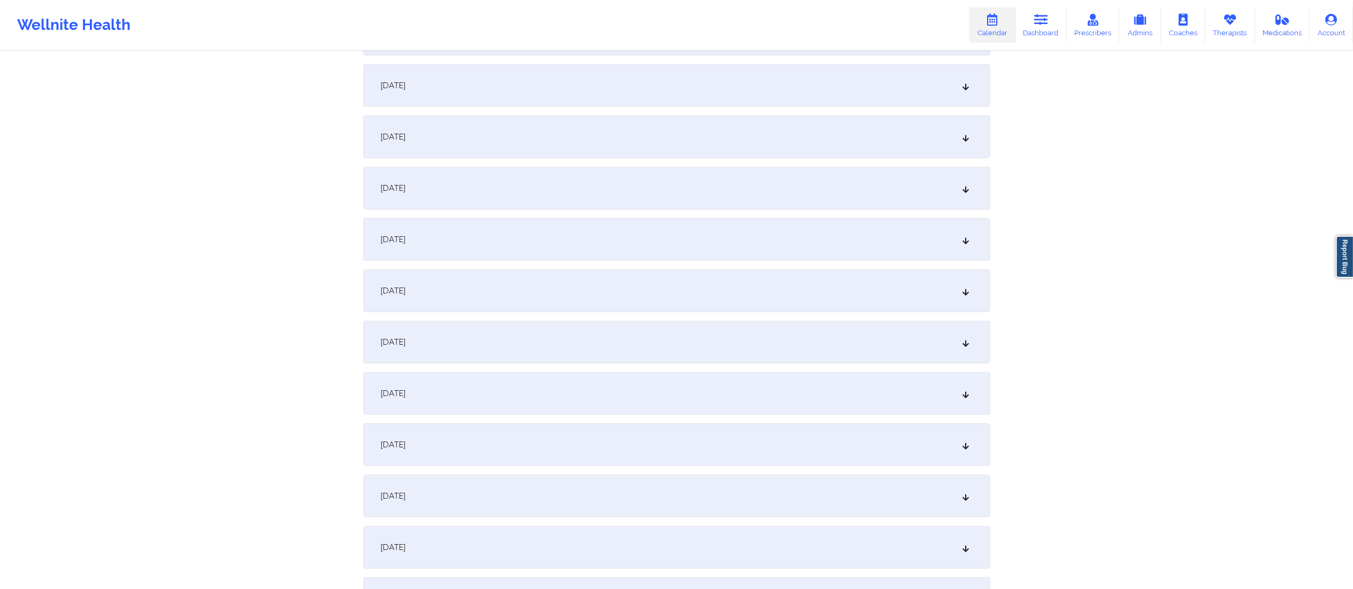
scroll to position [0, 0]
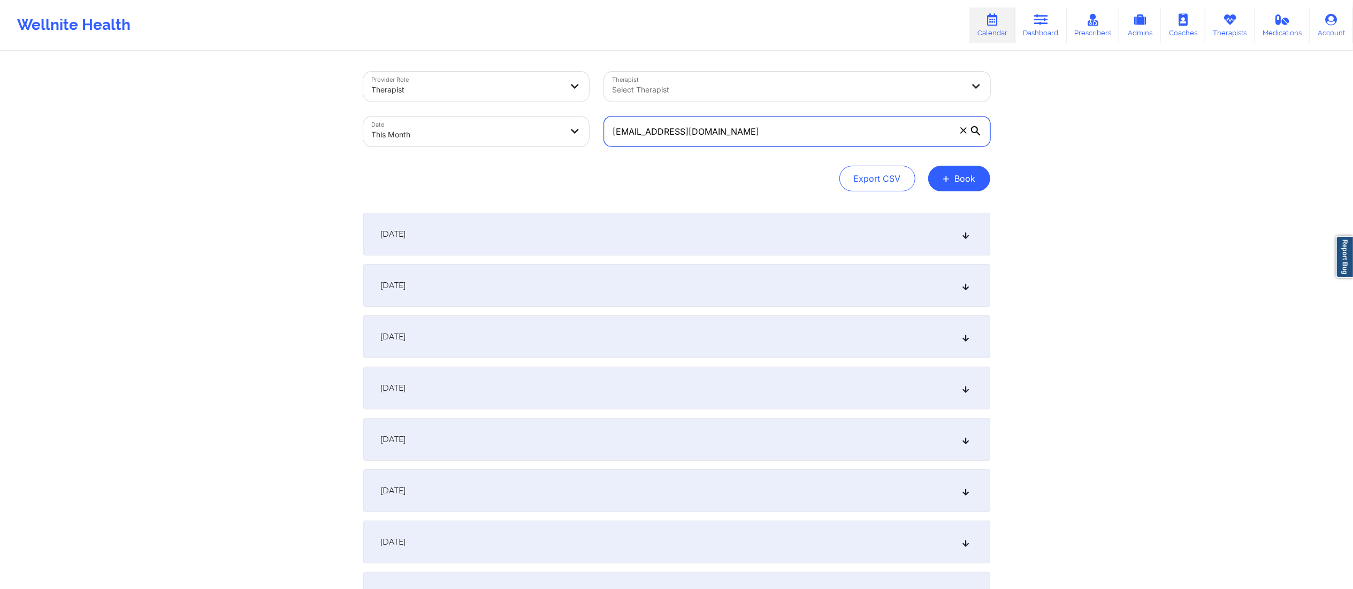
drag, startPoint x: 745, startPoint y: 126, endPoint x: 579, endPoint y: 131, distance: 166.4
click at [580, 131] on div "Provider Role Therapist Therapist Select Therapist Date This Month [EMAIL_ADDRE…" at bounding box center [677, 109] width 642 height 90
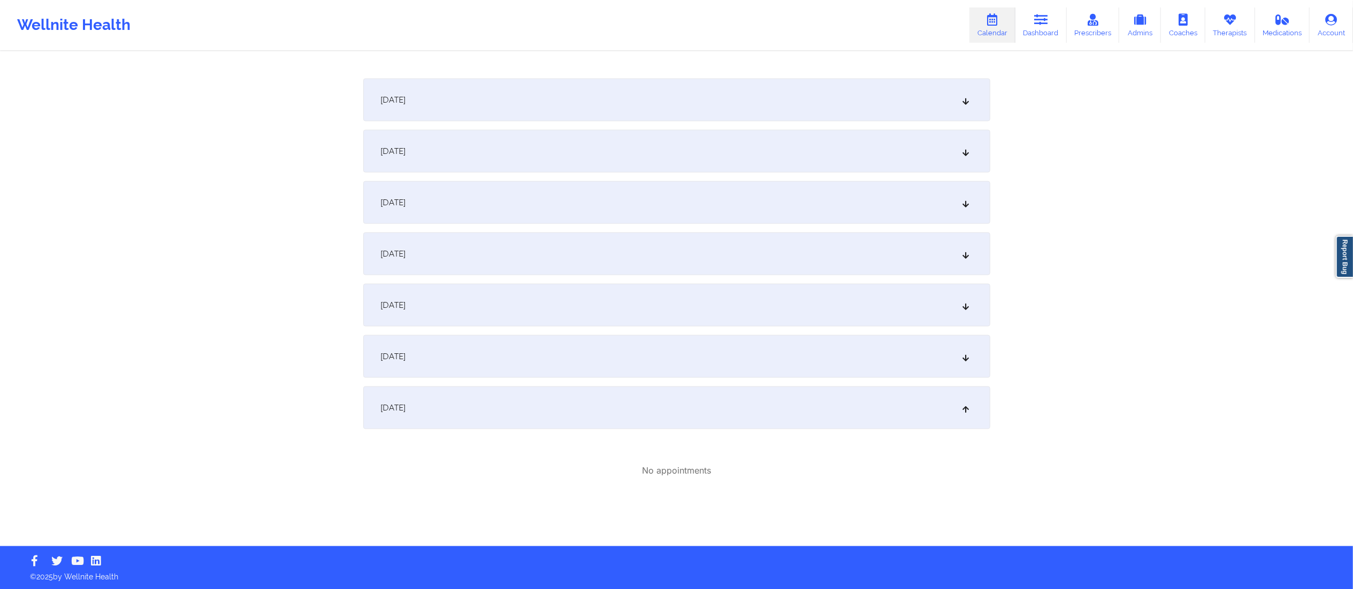
click at [580, 393] on div "[DATE]" at bounding box center [676, 408] width 627 height 43
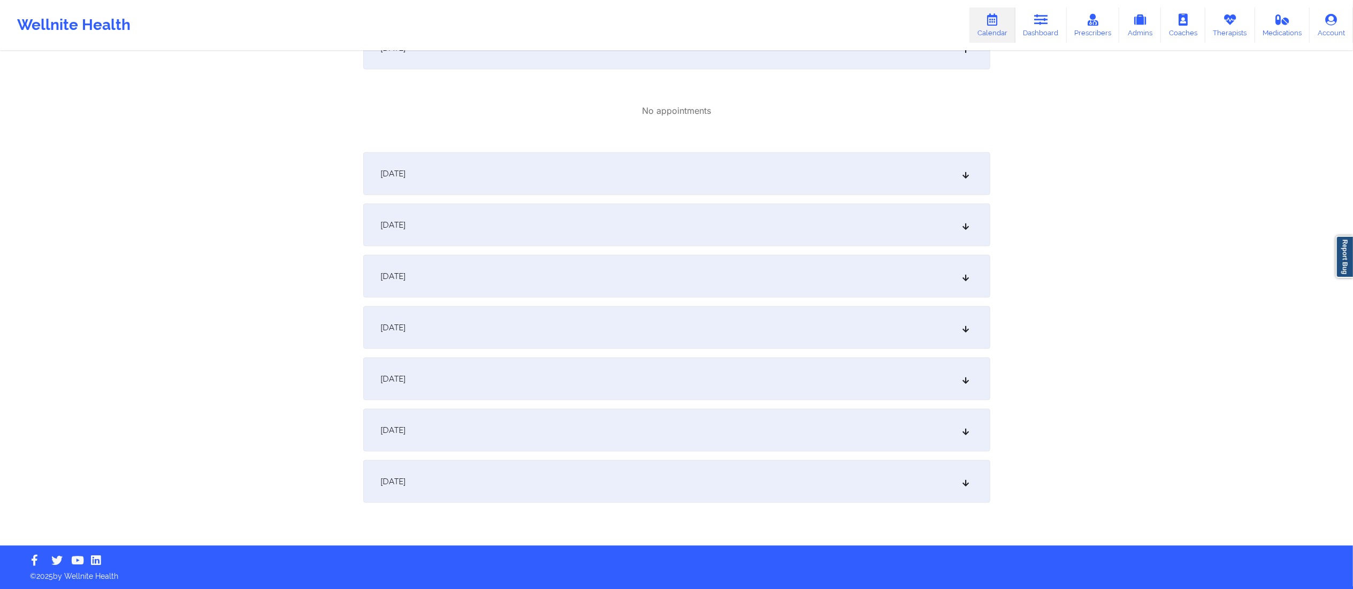
scroll to position [1316, 0]
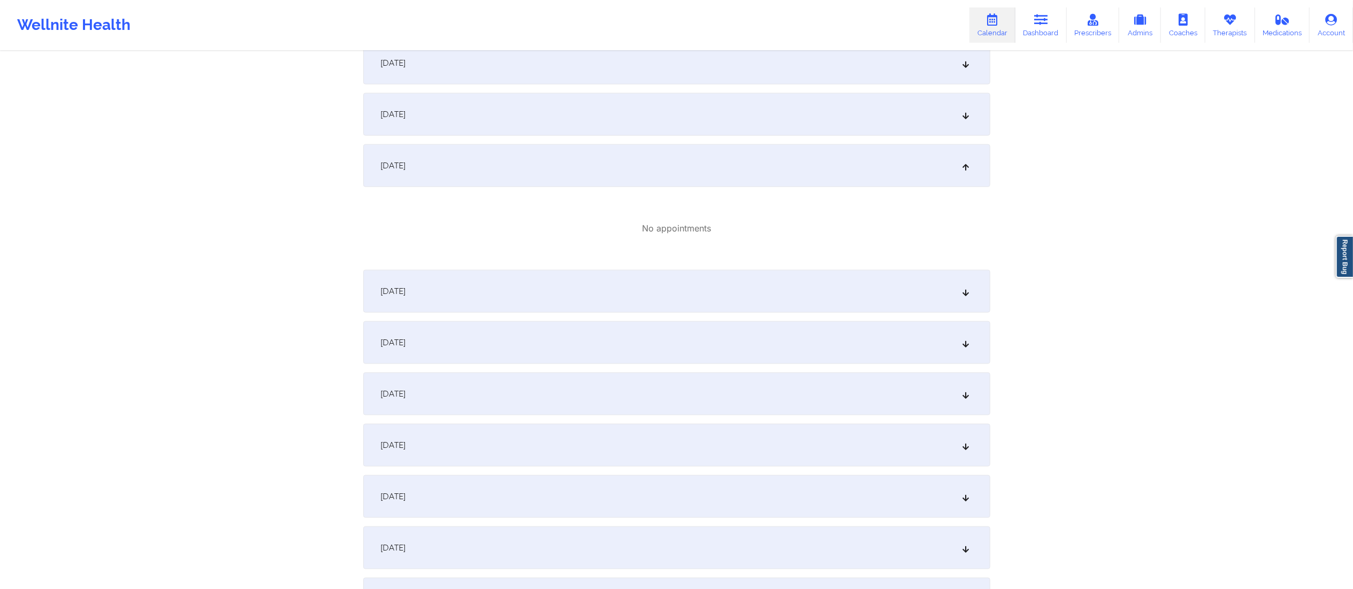
click at [643, 164] on div "[DATE]" at bounding box center [676, 165] width 627 height 43
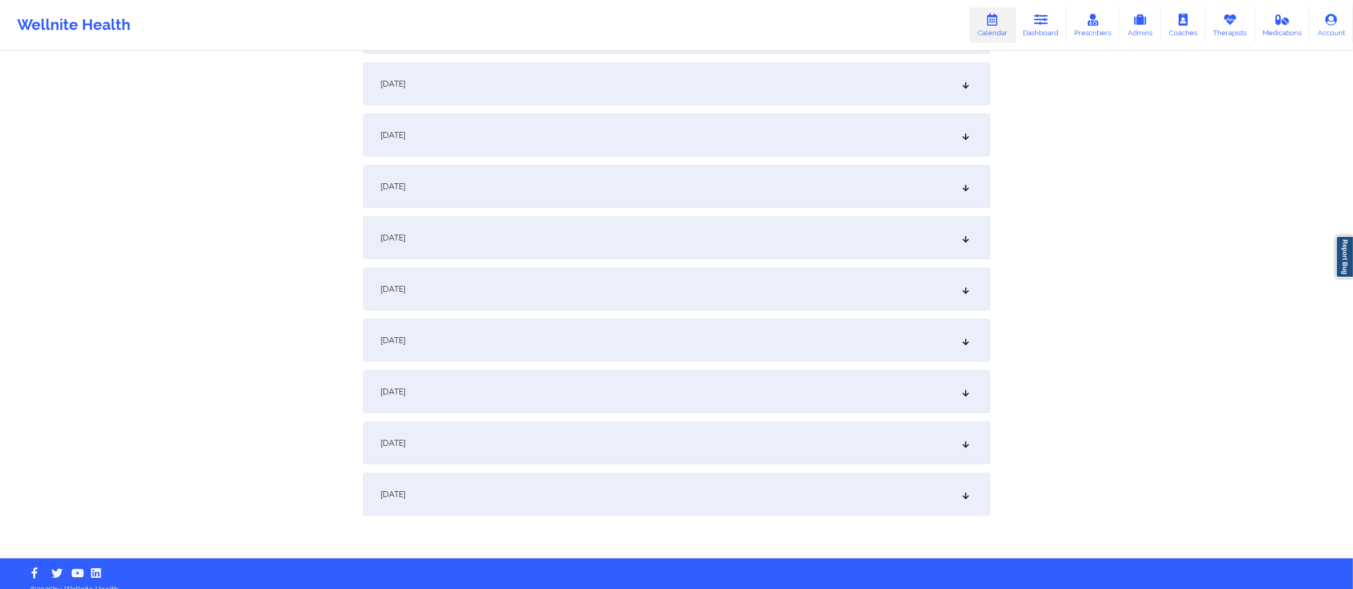
scroll to position [1241, 0]
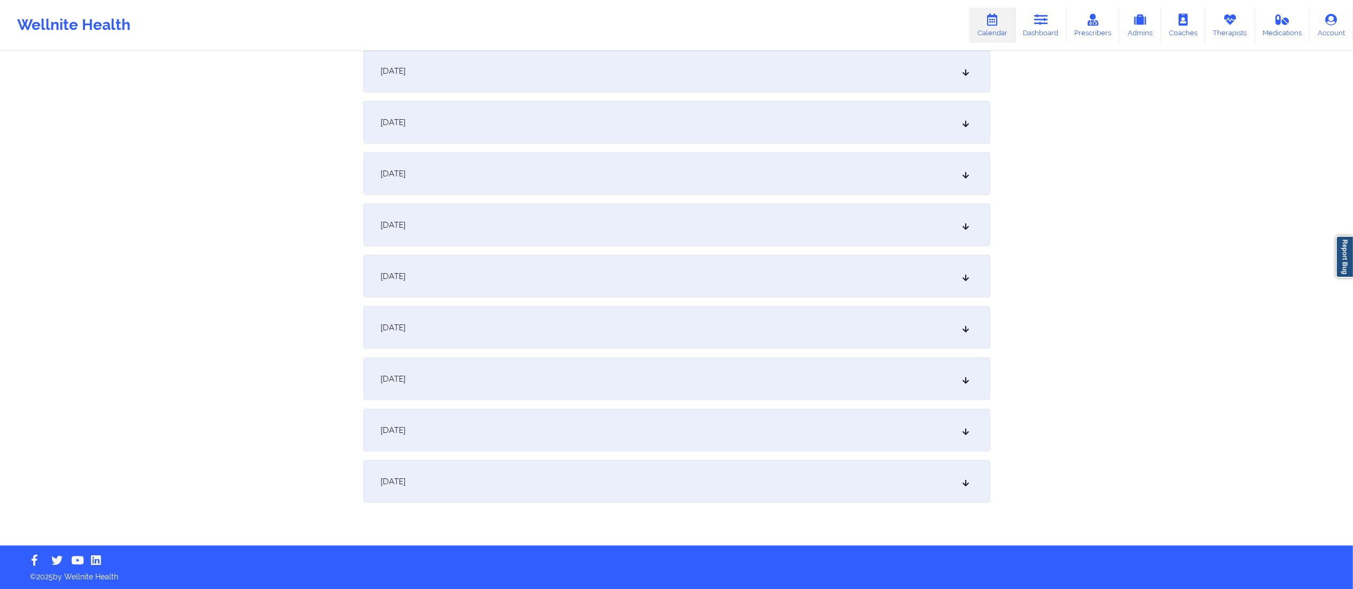
click at [641, 481] on div "[DATE]" at bounding box center [676, 481] width 627 height 43
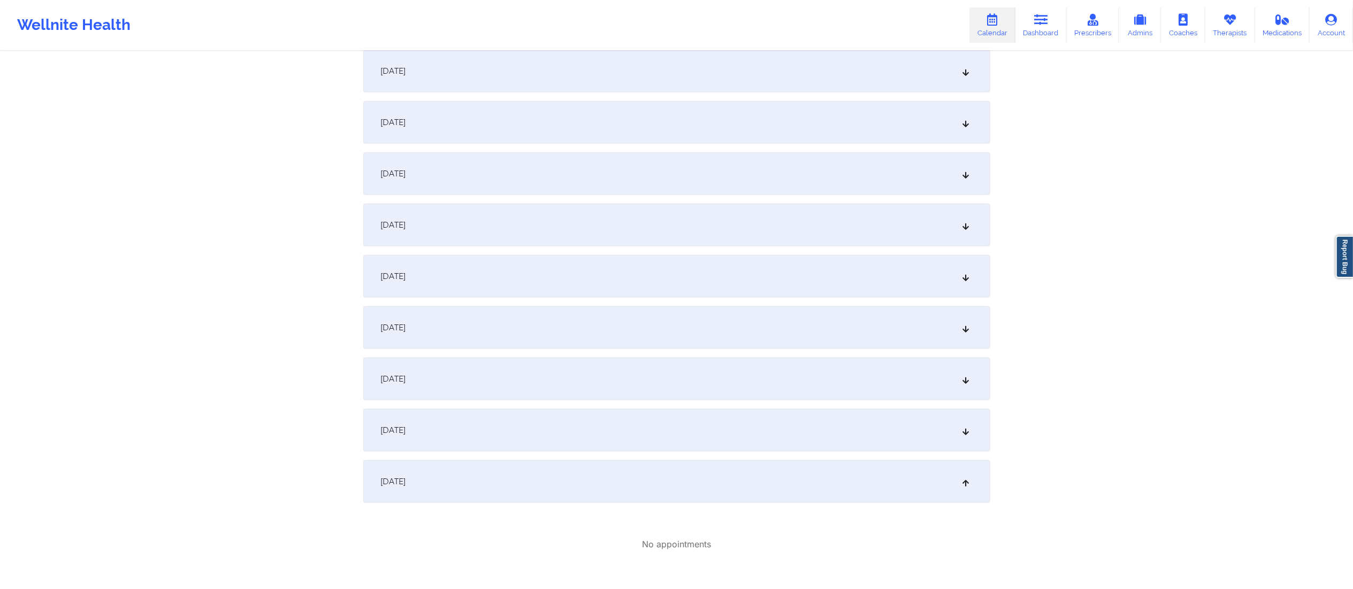
click at [642, 437] on div "[DATE]" at bounding box center [676, 430] width 627 height 43
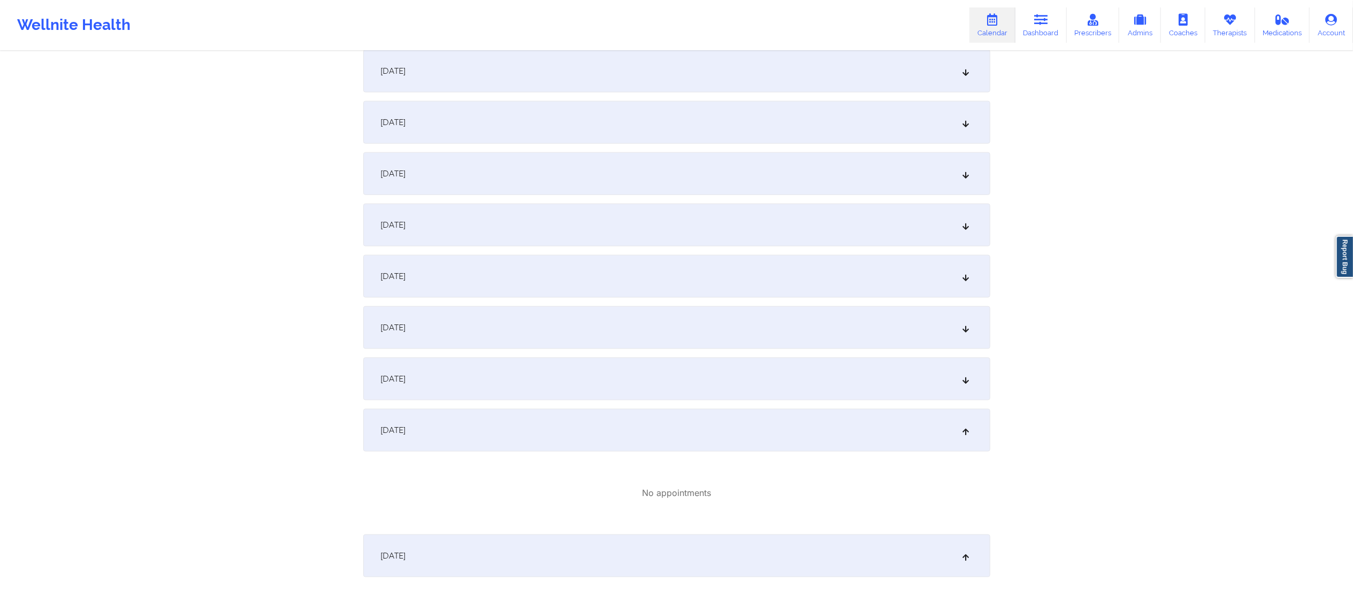
click at [627, 387] on div "[DATE]" at bounding box center [676, 379] width 627 height 43
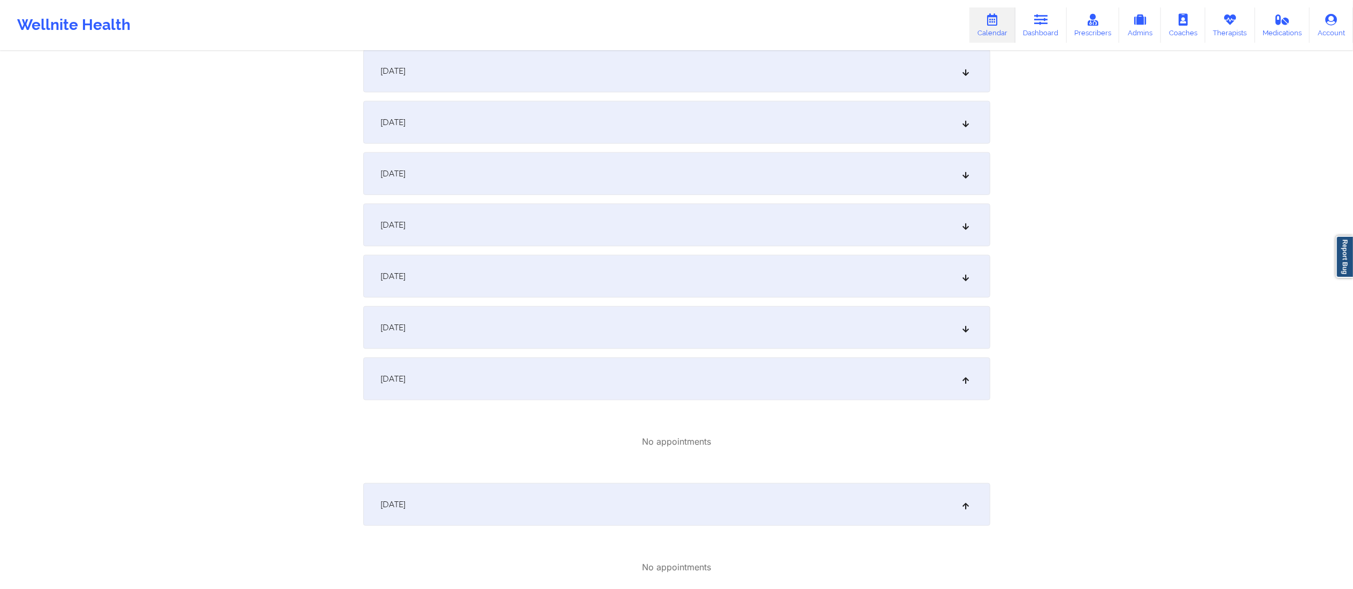
click at [617, 344] on div "[DATE]" at bounding box center [676, 327] width 627 height 43
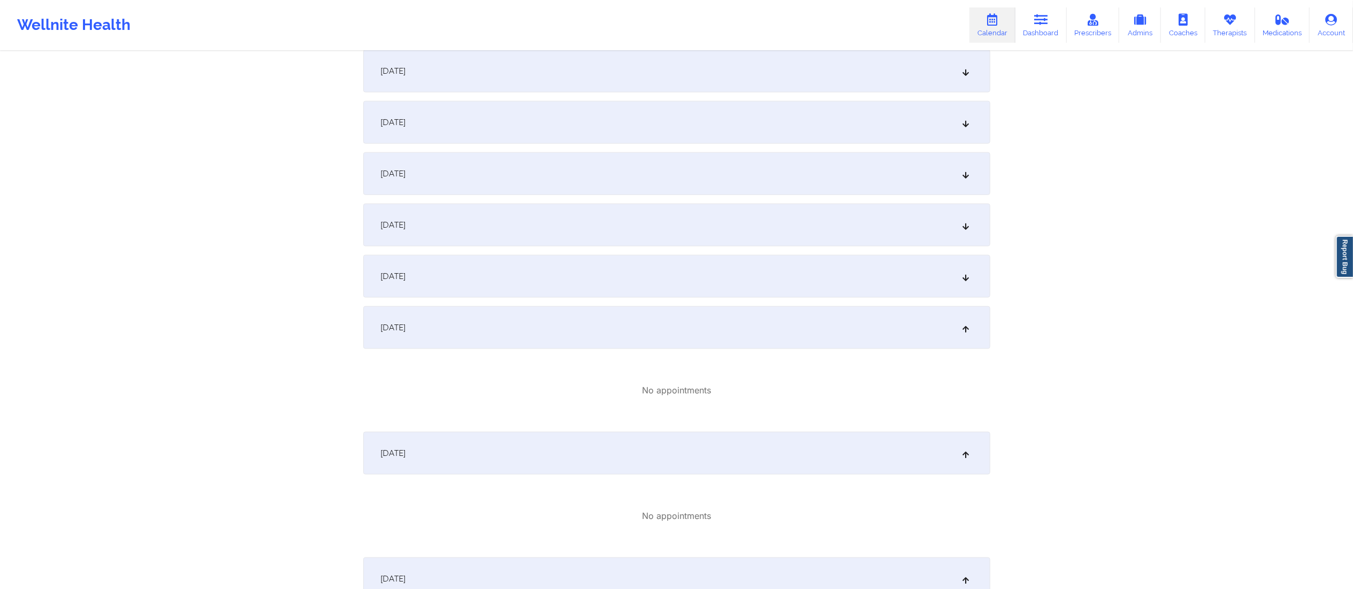
click at [578, 265] on div "[DATE]" at bounding box center [676, 276] width 627 height 43
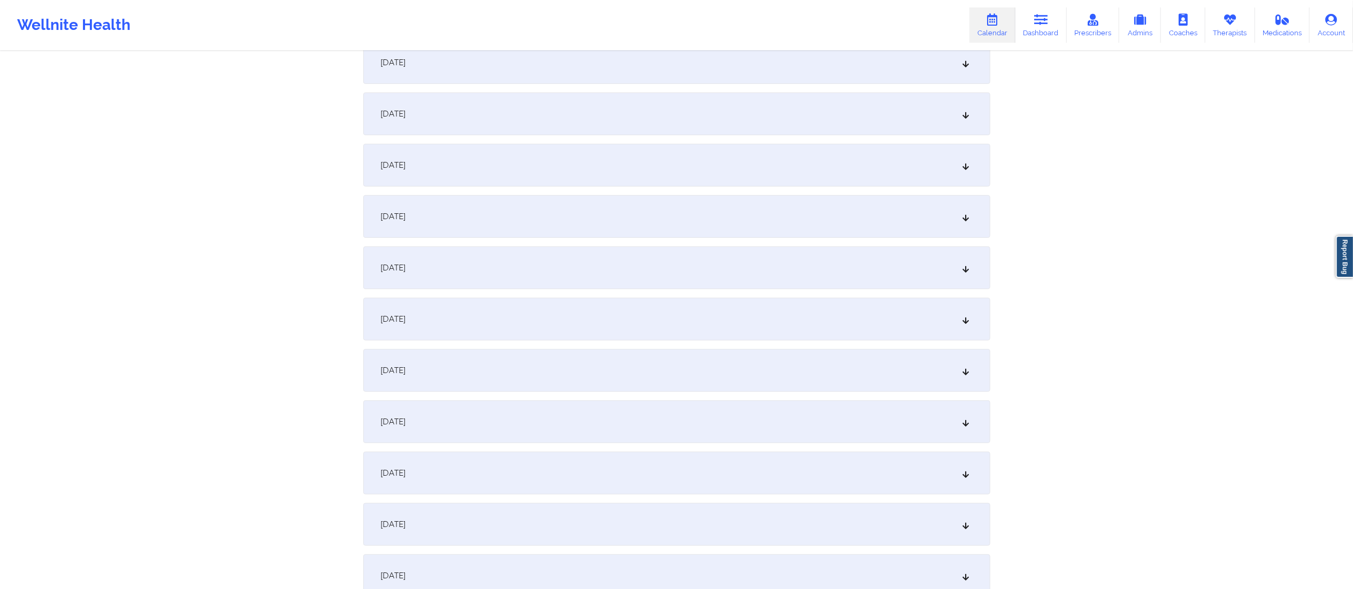
scroll to position [0, 0]
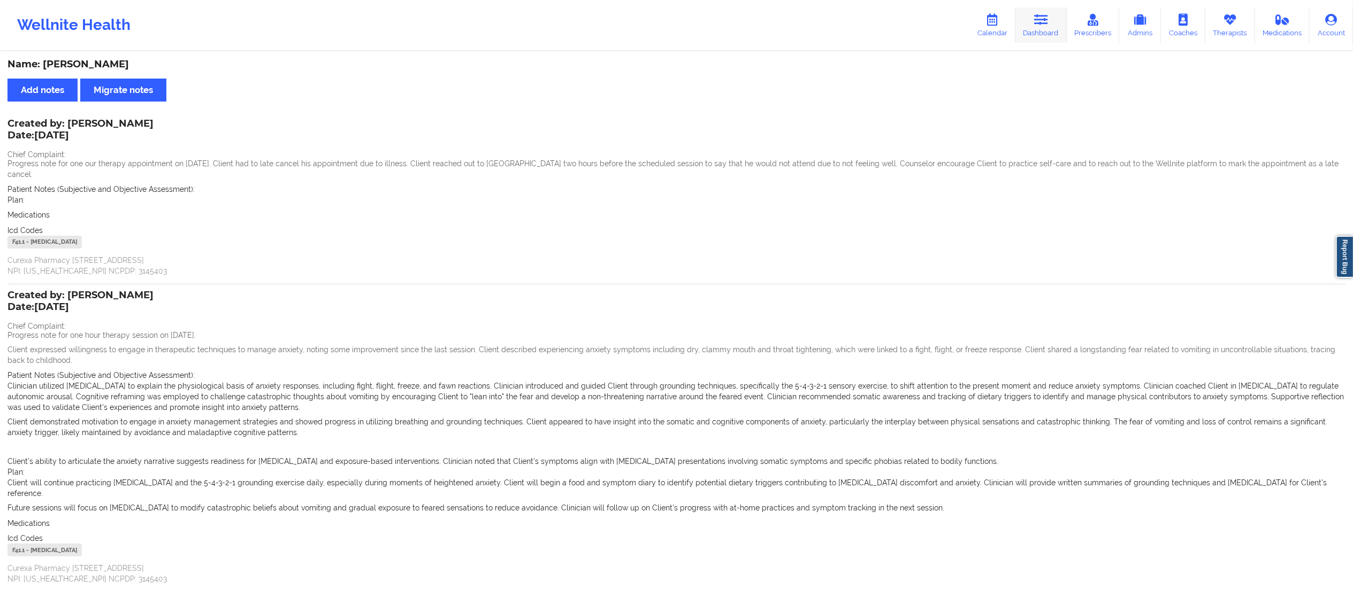
click at [1041, 25] on icon at bounding box center [1041, 20] width 14 height 12
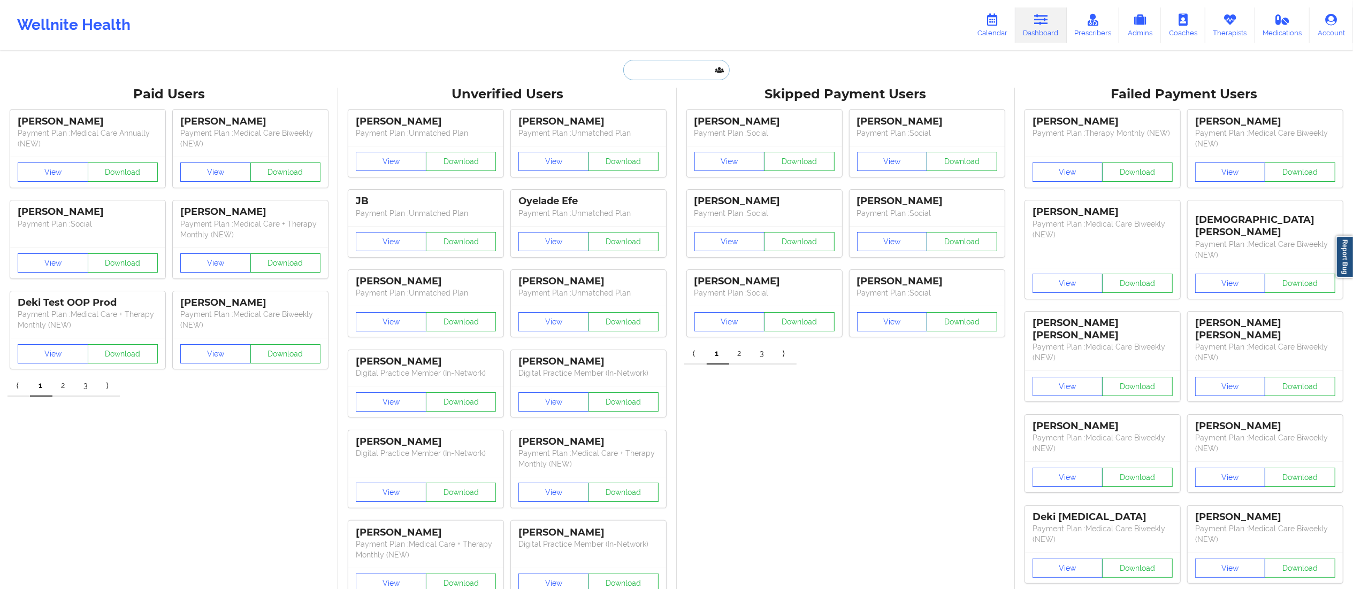
click at [655, 72] on input "text" at bounding box center [676, 70] width 106 height 20
paste input "[PERSON_NAME]"
type input "[PERSON_NAME]"
click at [659, 115] on div "Qiana Porter - quepor87@gmail.com" at bounding box center [702, 117] width 143 height 20
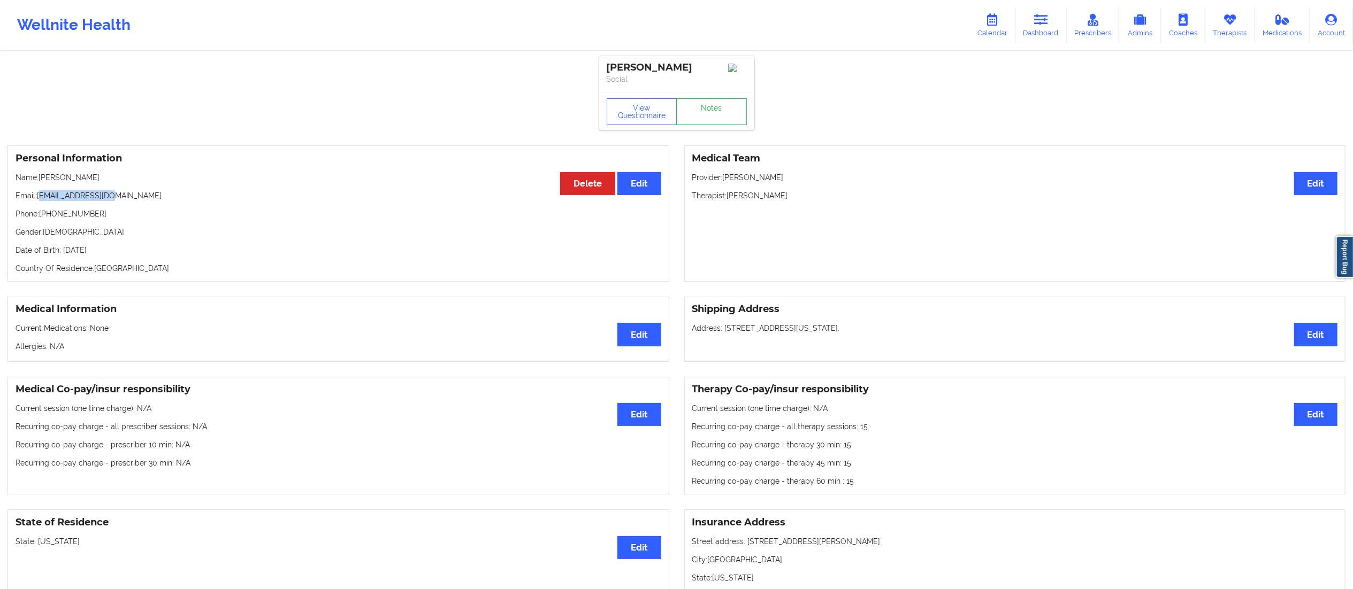
drag, startPoint x: 41, startPoint y: 198, endPoint x: 132, endPoint y: 189, distance: 90.8
click at [132, 189] on div "Personal Information Edit Delete Name: Qiana Porter Email: quepor87@gmail.com P…" at bounding box center [338, 213] width 662 height 136
click at [39, 201] on p "Email: quepor87@gmail.com" at bounding box center [339, 195] width 646 height 11
drag, startPoint x: 37, startPoint y: 199, endPoint x: 50, endPoint y: 203, distance: 14.0
click at [102, 189] on div "Personal Information Edit Delete Name: Qiana Porter Email: quepor87@gmail.com P…" at bounding box center [338, 213] width 662 height 136
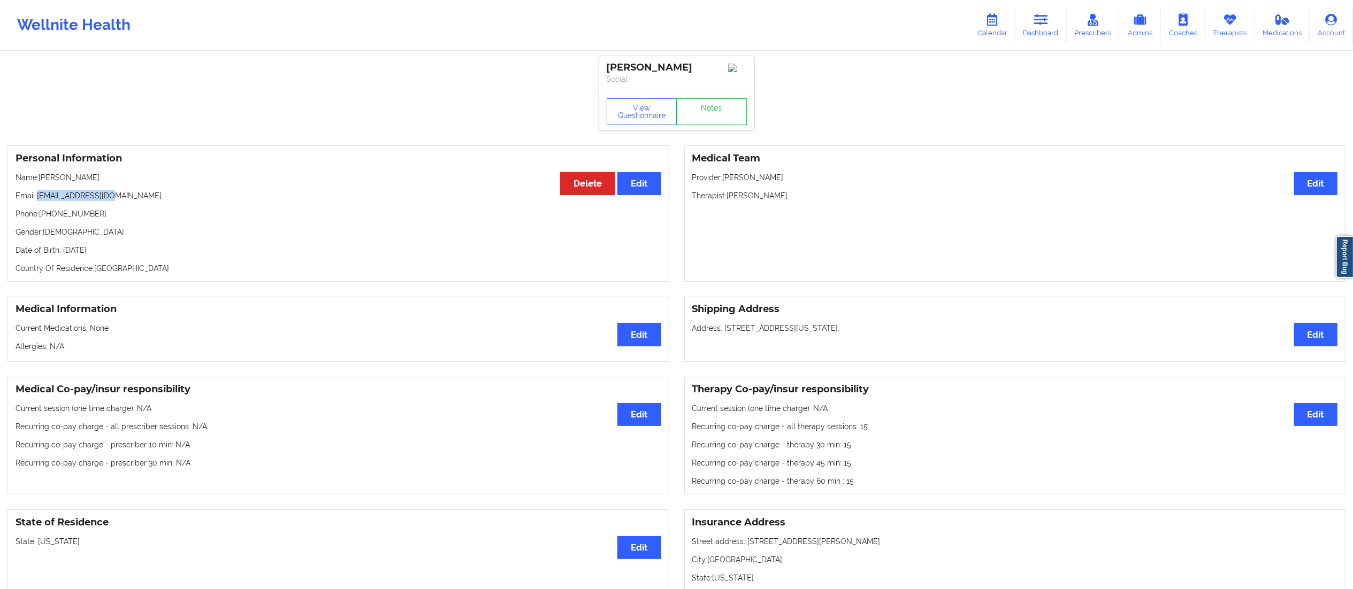
click at [43, 205] on div "Personal Information Edit Delete Name: Qiana Porter Email: quepor87@gmail.com P…" at bounding box center [338, 213] width 662 height 136
drag, startPoint x: 36, startPoint y: 201, endPoint x: 140, endPoint y: 196, distance: 103.9
click at [140, 196] on p "Email: quepor87@gmail.com" at bounding box center [339, 195] width 646 height 11
click at [122, 201] on p "Email: quepor87@gmail.com" at bounding box center [339, 195] width 646 height 11
drag, startPoint x: 40, startPoint y: 198, endPoint x: 137, endPoint y: 195, distance: 97.9
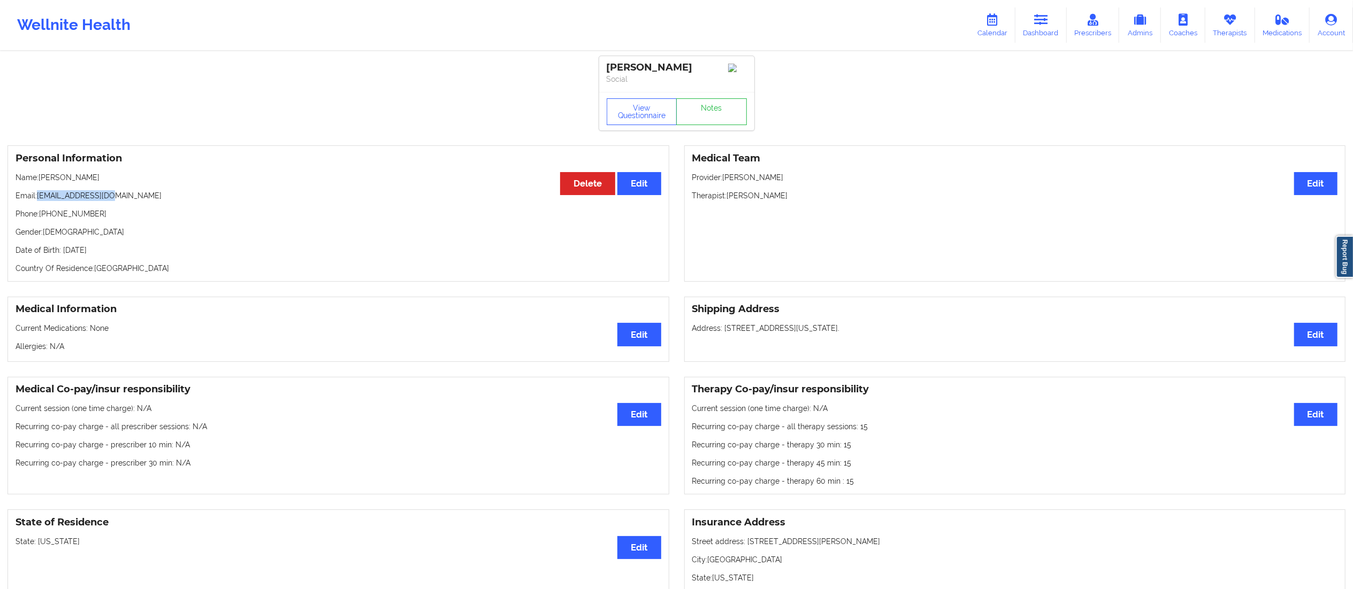
click at [135, 193] on div "Personal Information Edit Delete Name: Qiana Porter Email: quepor87@gmail.com P…" at bounding box center [338, 213] width 662 height 136
copy p "[EMAIL_ADDRESS][DOMAIN_NAME]"
click at [720, 117] on link "Notes" at bounding box center [711, 111] width 71 height 27
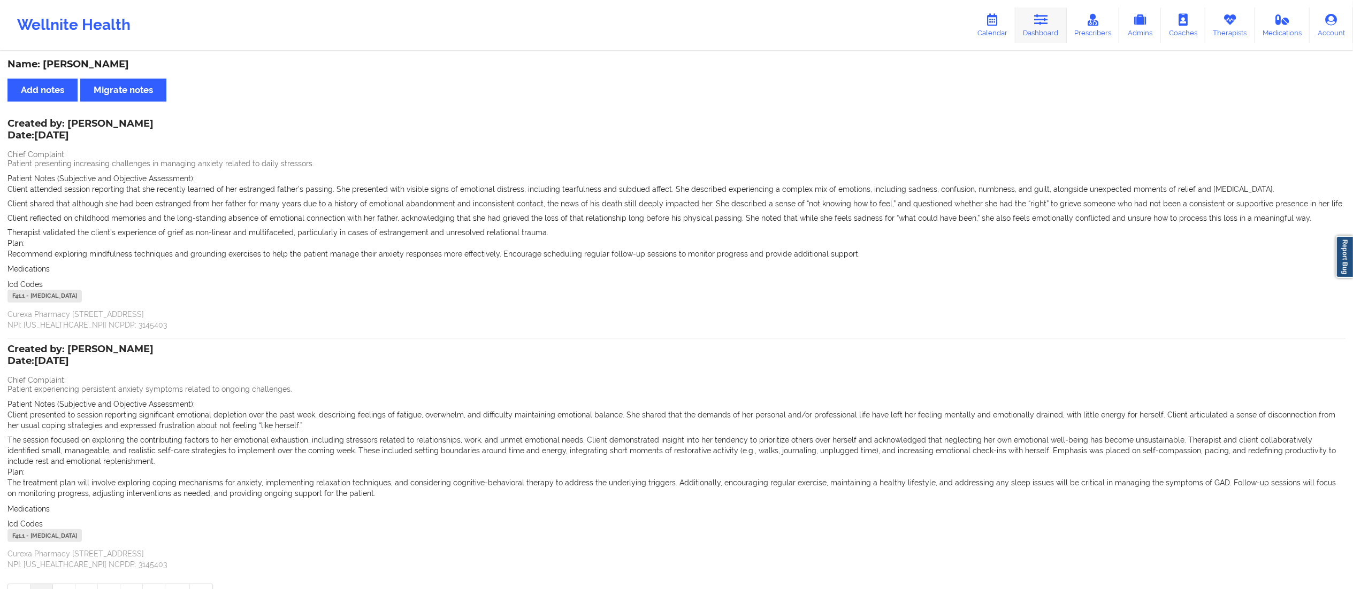
click at [1033, 32] on link "Dashboard" at bounding box center [1040, 24] width 51 height 35
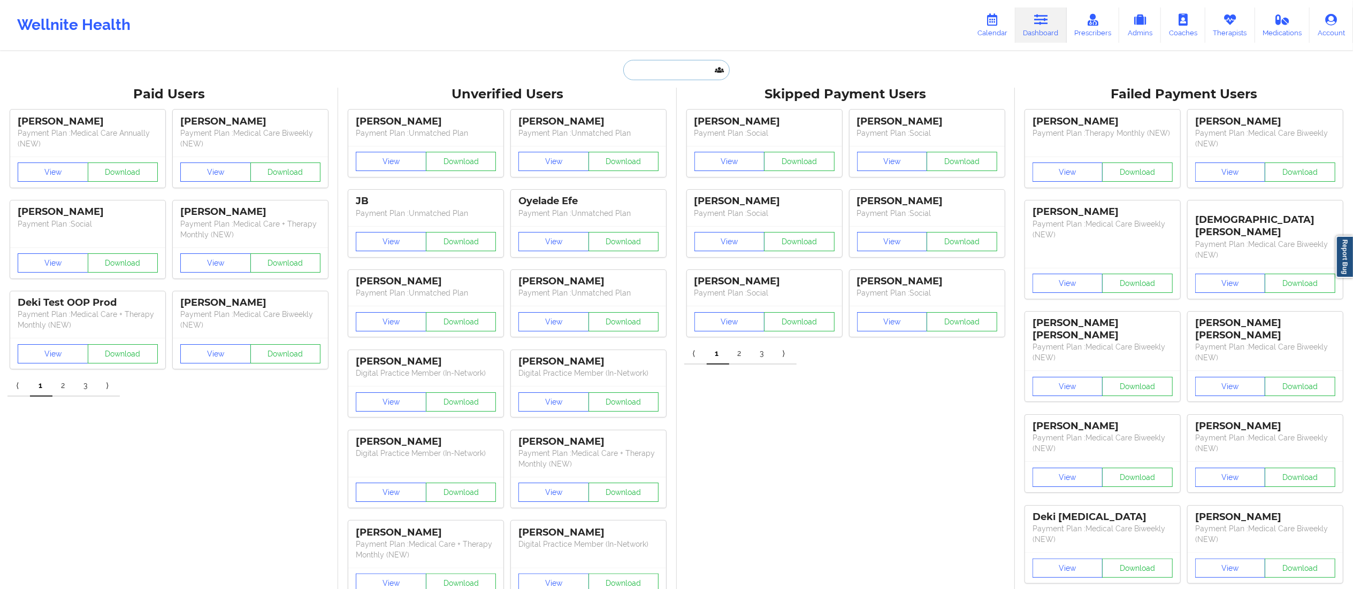
click at [632, 64] on input "text" at bounding box center [676, 70] width 106 height 20
paste input "Juan Fernandez"
type input "Juan Fernandez"
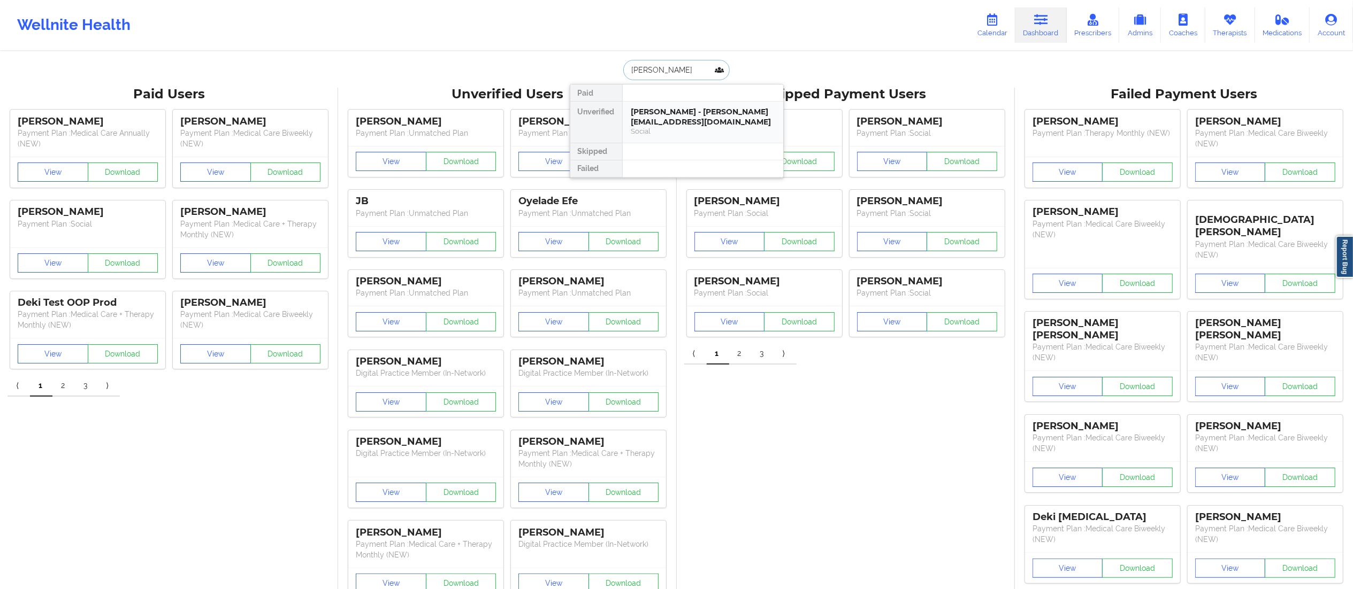
click at [671, 120] on div "Juan Fernandez - ferkidez@gmail.com" at bounding box center [702, 117] width 143 height 20
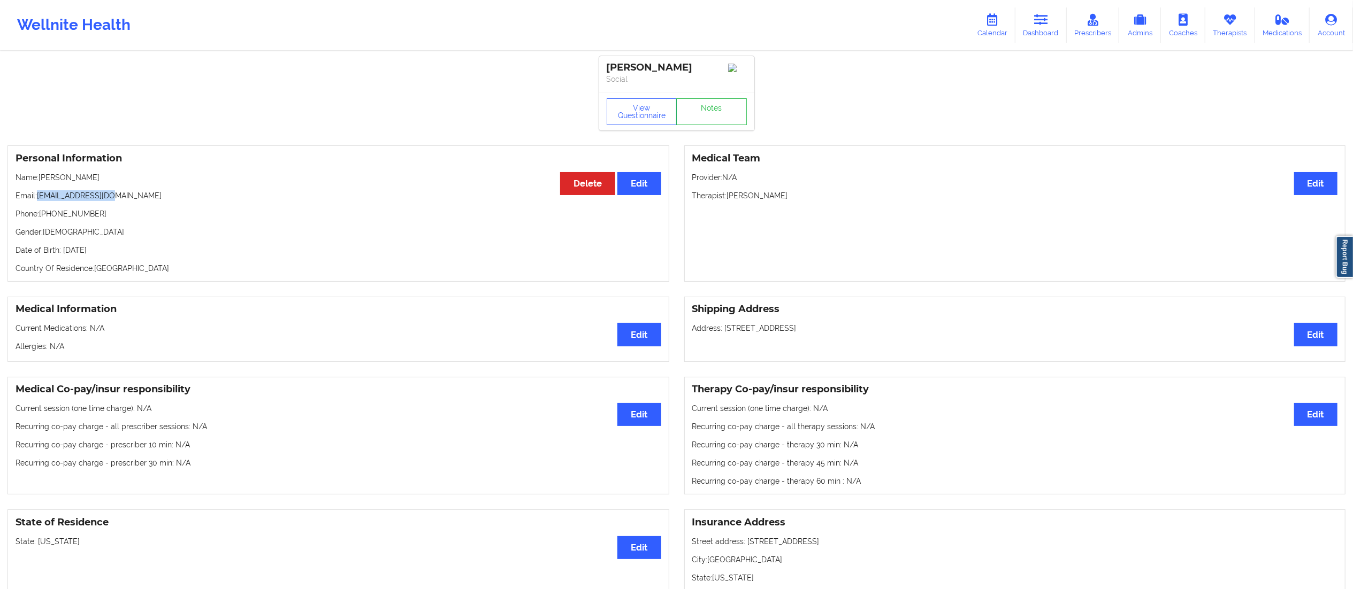
drag, startPoint x: 42, startPoint y: 194, endPoint x: 164, endPoint y: 198, distance: 122.0
click at [164, 198] on div "Personal Information Edit Delete Name: Juan Fernandez Email: ferkidez@gmail.com…" at bounding box center [338, 213] width 662 height 136
copy p "ferkidez@gmail.com"
click at [1032, 21] on link "Dashboard" at bounding box center [1040, 24] width 51 height 35
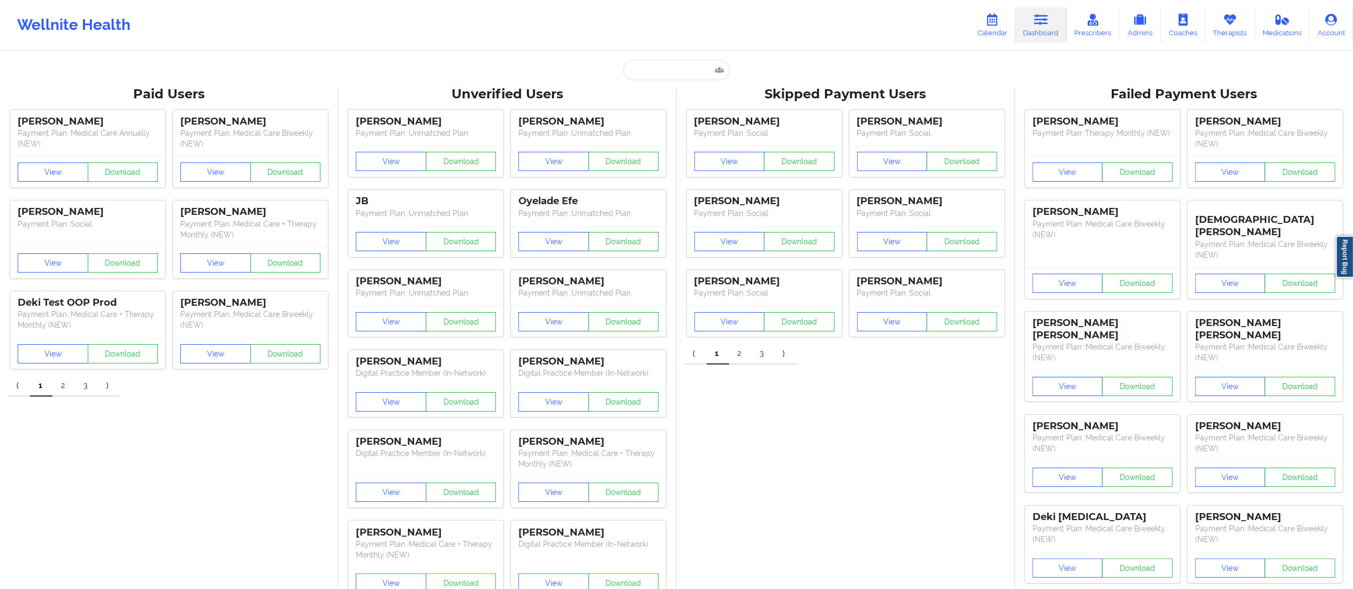
click at [672, 79] on input "text" at bounding box center [676, 70] width 106 height 20
paste input "[PERSON_NAME]"
type input "[PERSON_NAME]"
click at [674, 126] on div "Gwen Daiello - jes0918@valdane.com" at bounding box center [702, 117] width 143 height 20
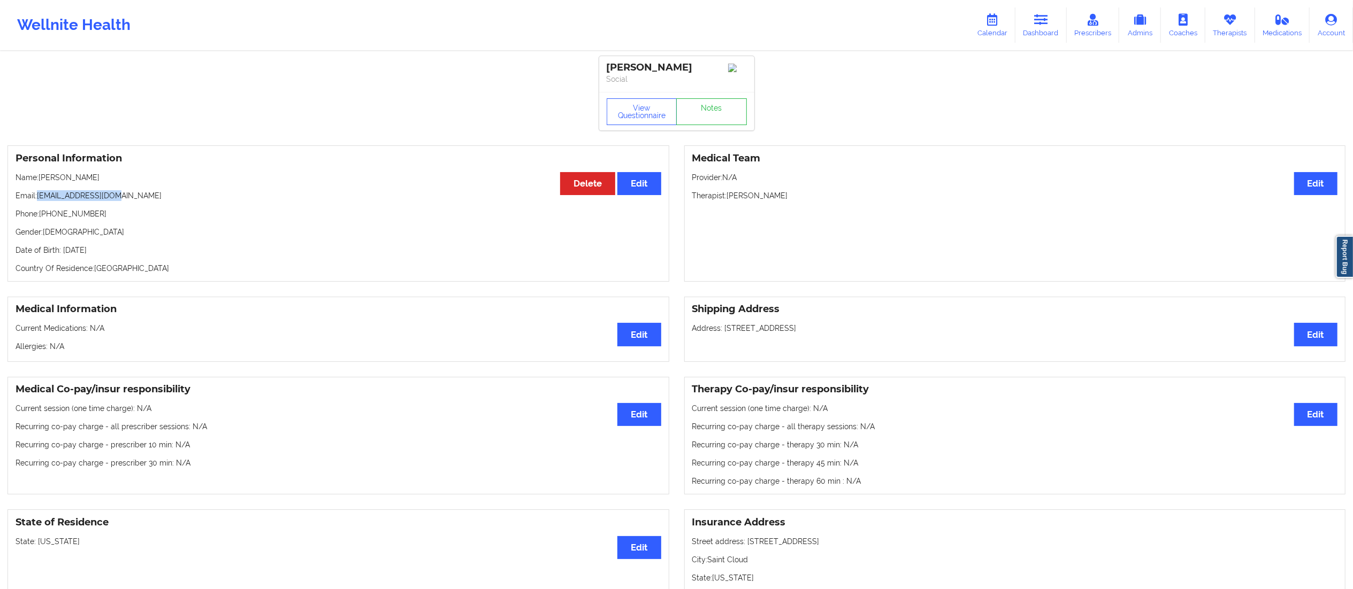
drag, startPoint x: 35, startPoint y: 198, endPoint x: 150, endPoint y: 201, distance: 115.0
click at [150, 201] on p "Email: jes0918@valdane.com" at bounding box center [339, 195] width 646 height 11
drag, startPoint x: 132, startPoint y: 209, endPoint x: 112, endPoint y: 213, distance: 20.4
click at [129, 211] on div "Personal Information Edit Delete Name: Gwen Daiello Email: jes0918@valdane.com …" at bounding box center [338, 213] width 662 height 136
drag, startPoint x: 37, startPoint y: 201, endPoint x: 150, endPoint y: 195, distance: 112.5
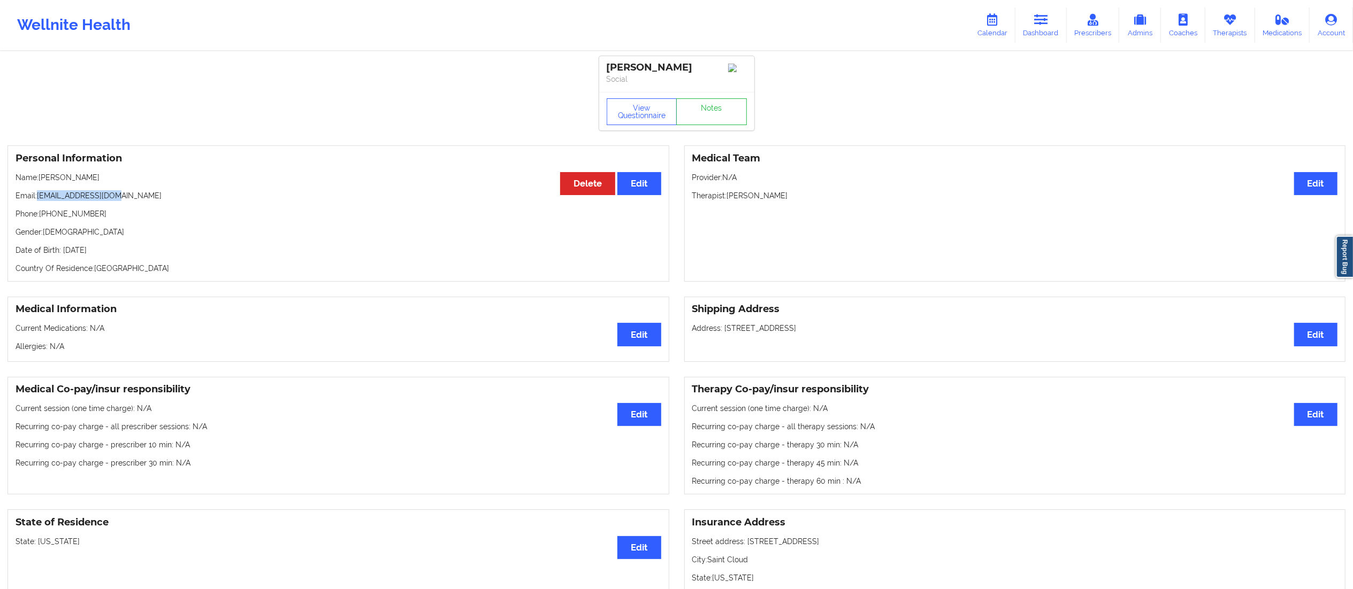
click at [150, 195] on p "Email: jes0918@valdane.com" at bounding box center [339, 195] width 646 height 11
copy p "[EMAIL_ADDRESS][DOMAIN_NAME]"
click at [1042, 21] on icon at bounding box center [1041, 20] width 14 height 12
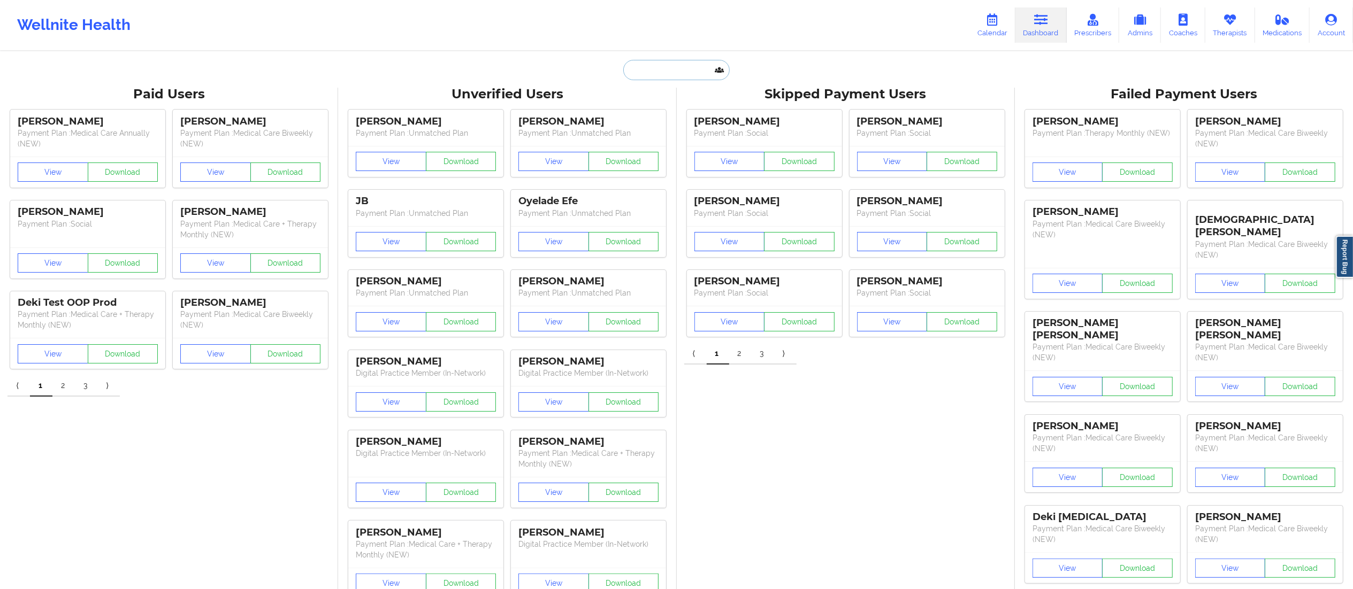
click at [669, 62] on input "text" at bounding box center [676, 70] width 106 height 20
paste input "Isabella Aroja"
click at [656, 68] on input "Isabella Aroja" at bounding box center [676, 70] width 106 height 20
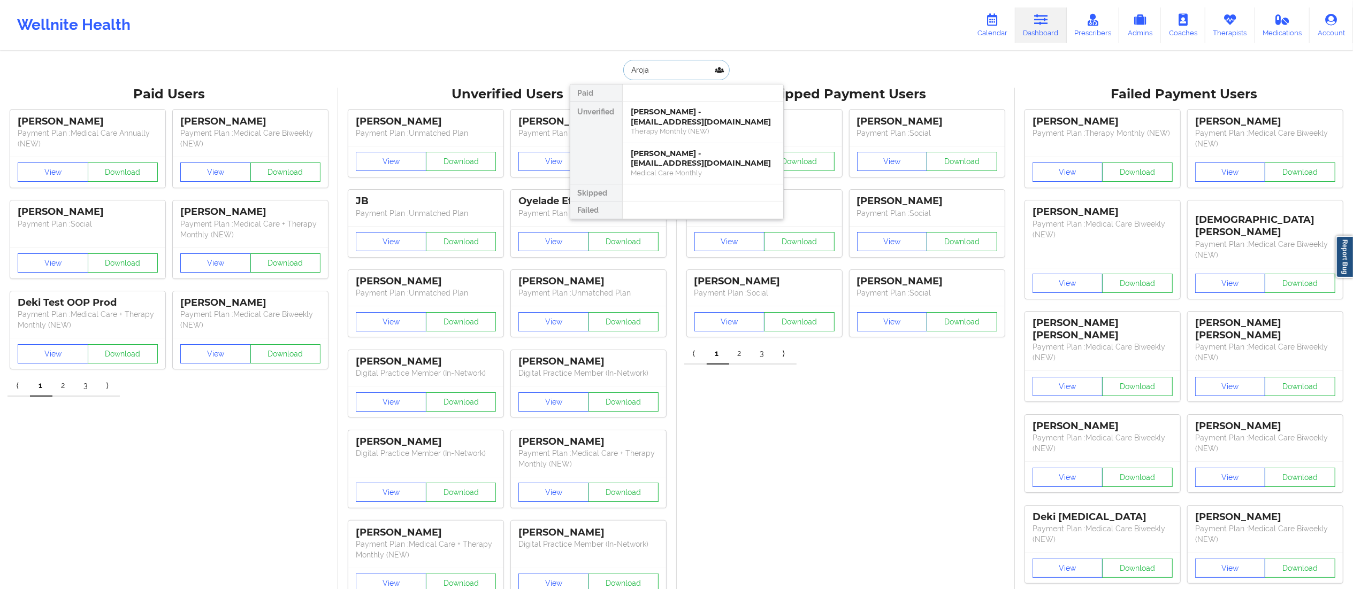
drag, startPoint x: 700, startPoint y: 74, endPoint x: 580, endPoint y: 75, distance: 119.3
click at [580, 75] on div "Aroja Paid Unverified bell rojas - belmararojas24@gmail.com Therapy Monthly (NE…" at bounding box center [677, 70] width 214 height 20
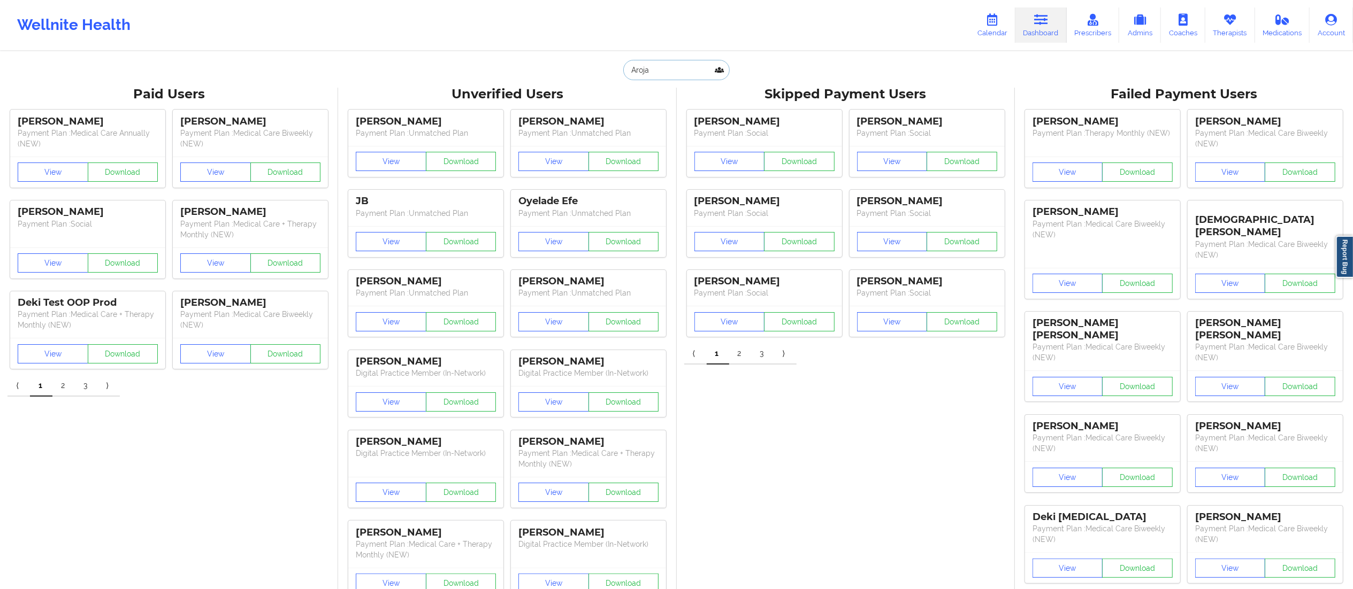
paste input "Isabella Aroja Owed"
drag, startPoint x: 676, startPoint y: 68, endPoint x: 624, endPoint y: 78, distance: 53.4
click at [624, 78] on input "Isabella Aroja Owed" at bounding box center [676, 70] width 106 height 20
click at [672, 70] on input "Owed" at bounding box center [676, 70] width 106 height 20
type input "Owe"
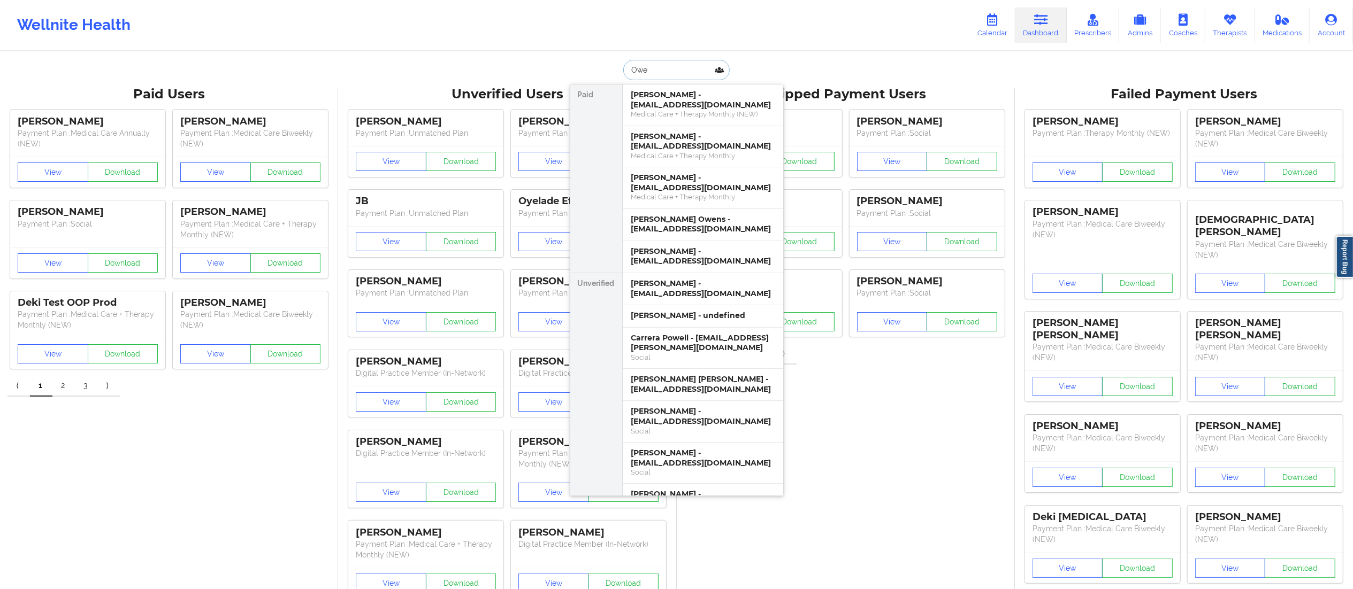
click at [627, 68] on input "Owe" at bounding box center [676, 70] width 106 height 20
click at [666, 71] on input "Owe" at bounding box center [676, 70] width 106 height 20
drag, startPoint x: 666, startPoint y: 71, endPoint x: 634, endPoint y: 70, distance: 32.1
click at [634, 70] on input "Owe" at bounding box center [676, 70] width 106 height 20
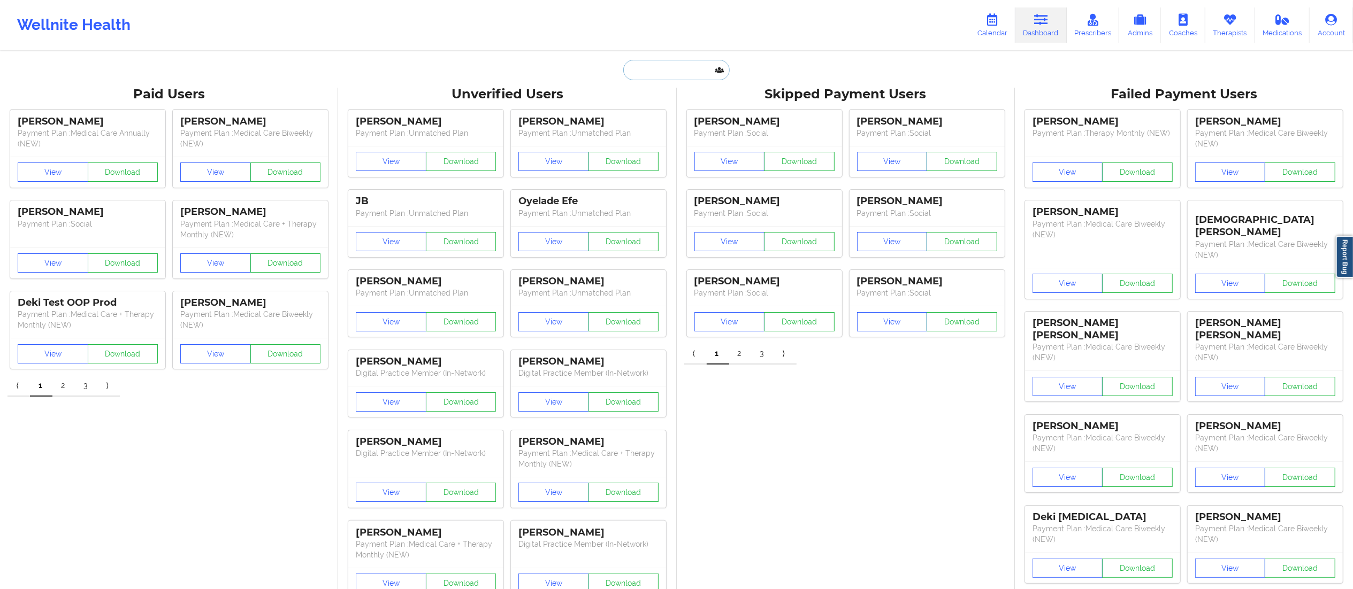
paste input "Isabella Aroja"
click at [641, 63] on input "Isabella Aroja" at bounding box center [676, 70] width 106 height 20
click at [647, 74] on input "bella Aroja" at bounding box center [676, 70] width 106 height 20
type input "Aroja"
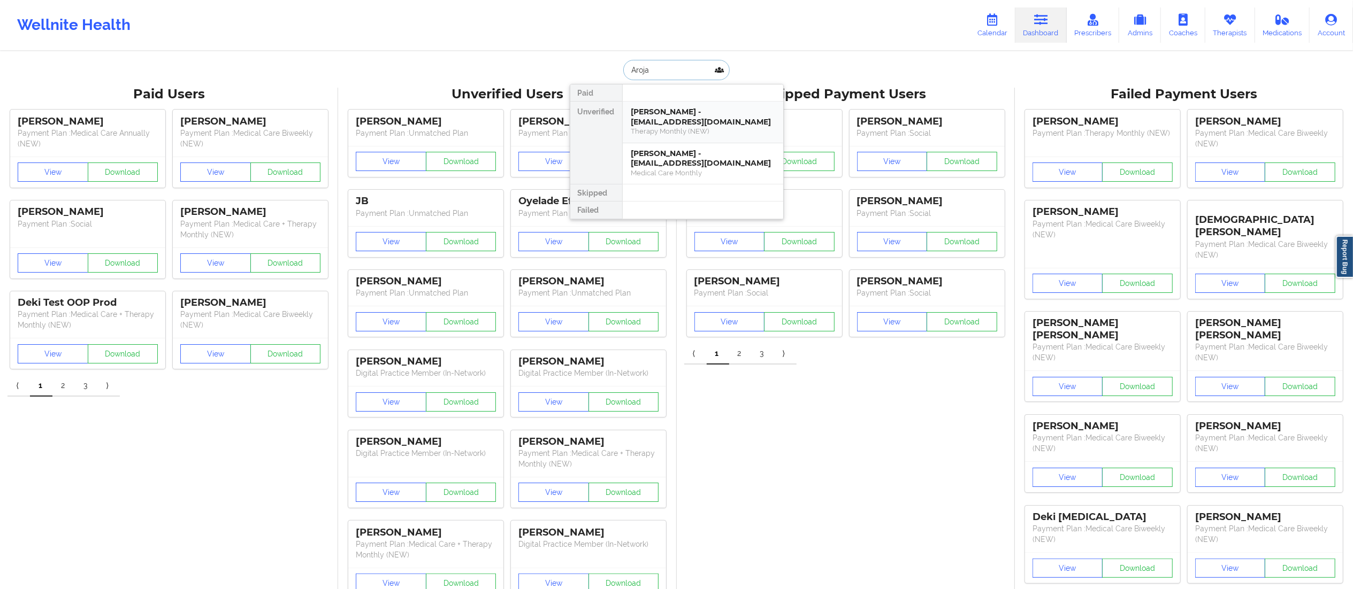
click at [667, 128] on div "Therapy Monthly (NEW)" at bounding box center [702, 131] width 143 height 9
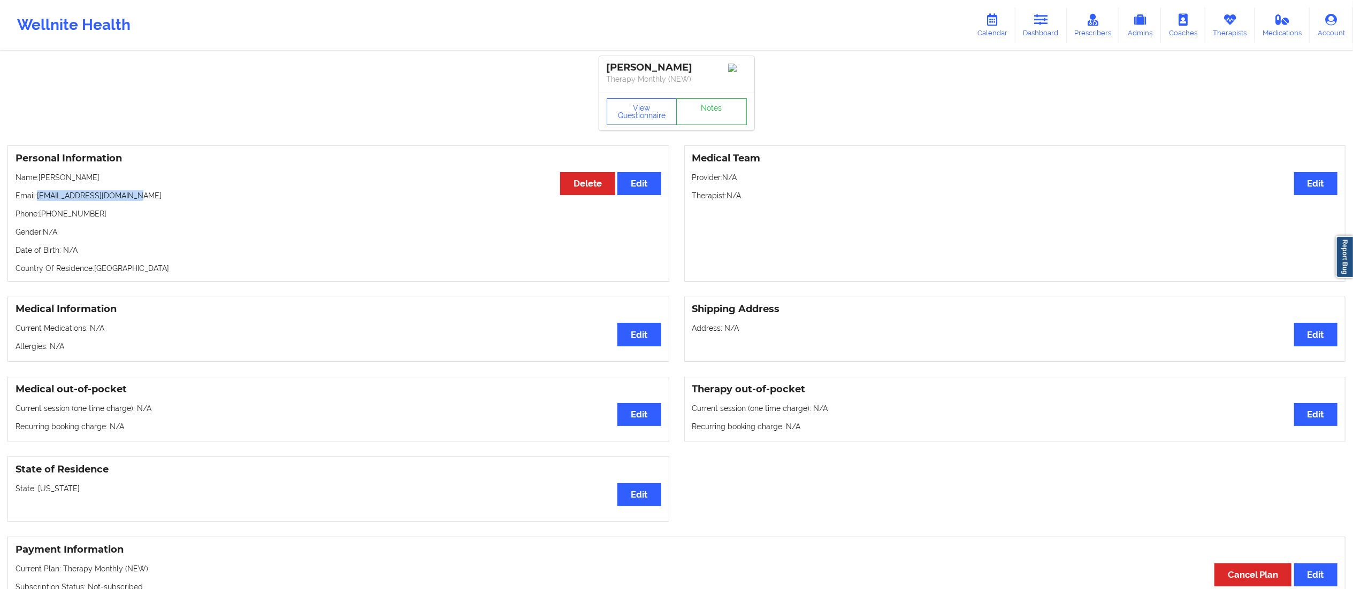
drag, startPoint x: 39, startPoint y: 195, endPoint x: 171, endPoint y: 203, distance: 132.9
click at [171, 201] on p "Email: belmararojas24@gmail.com" at bounding box center [339, 195] width 646 height 11
copy p "[EMAIL_ADDRESS][DOMAIN_NAME]"
click at [1040, 18] on icon at bounding box center [1041, 20] width 14 height 12
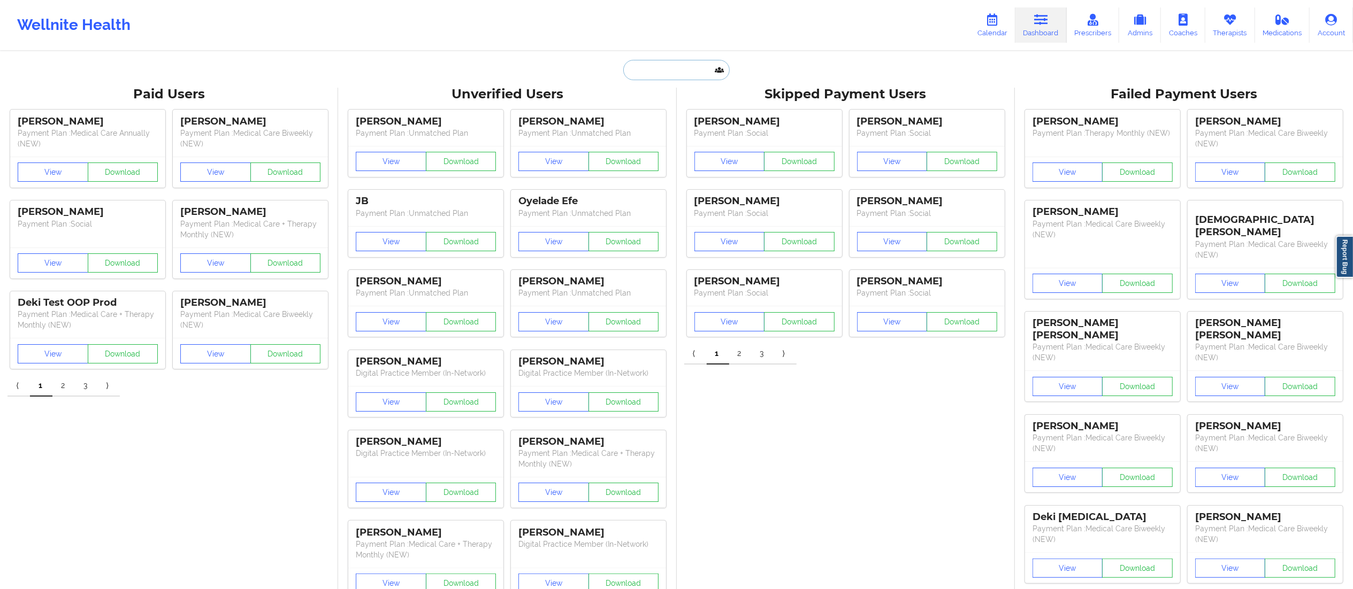
click at [654, 70] on input "text" at bounding box center [676, 70] width 106 height 20
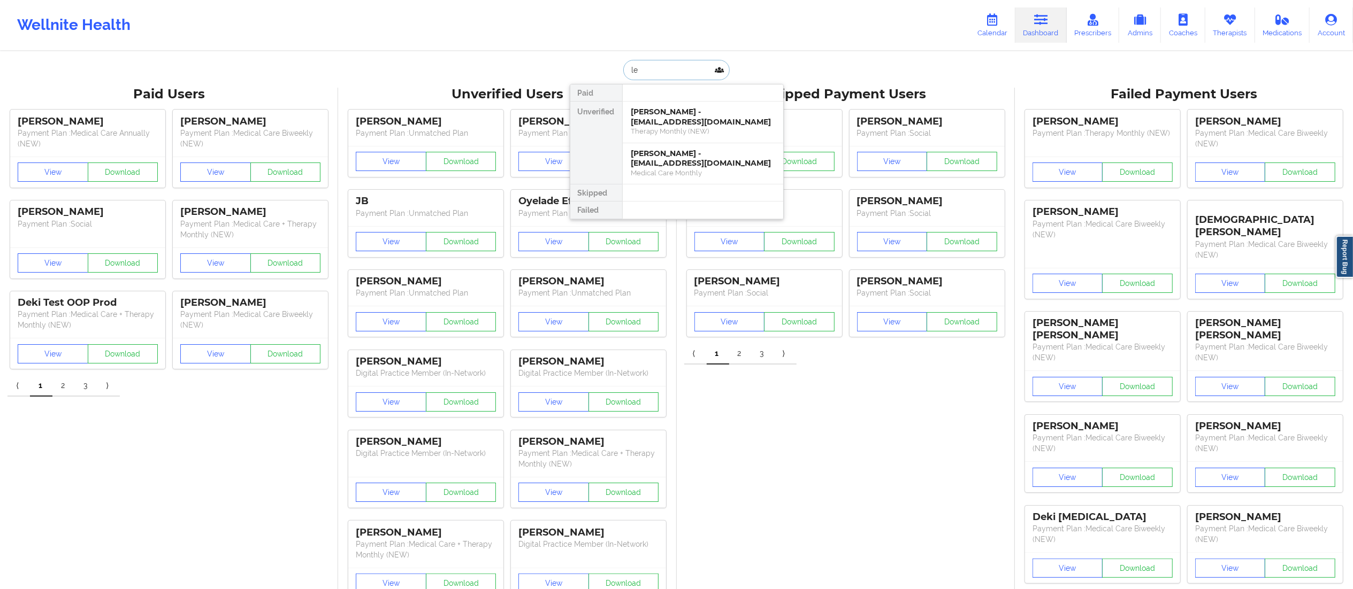
type input "l"
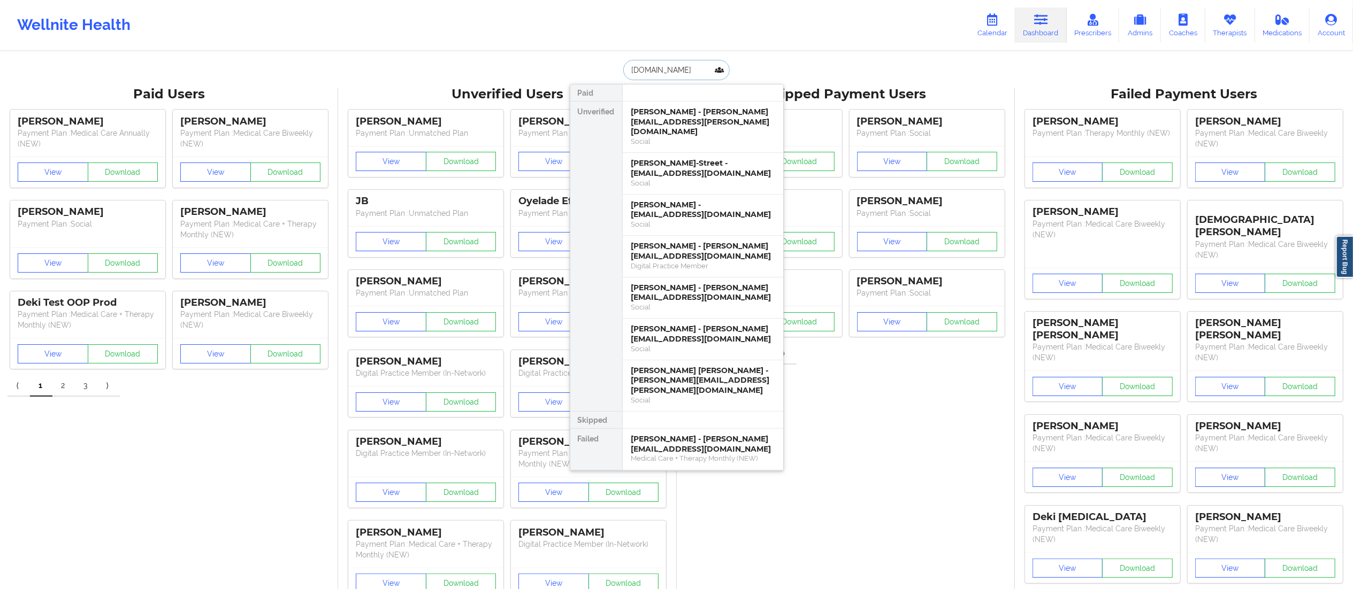
type input "bella.arr"
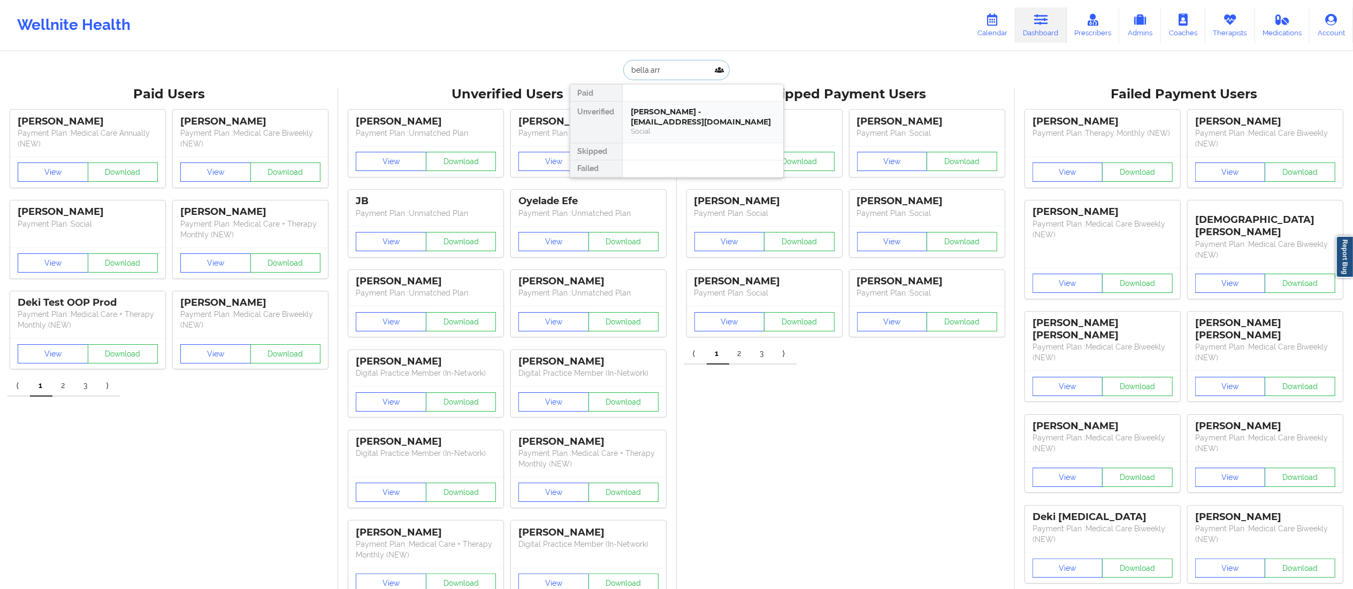
click at [680, 126] on div "Isabella Arrojo - bella.arrojo05@gmail.com" at bounding box center [702, 117] width 143 height 20
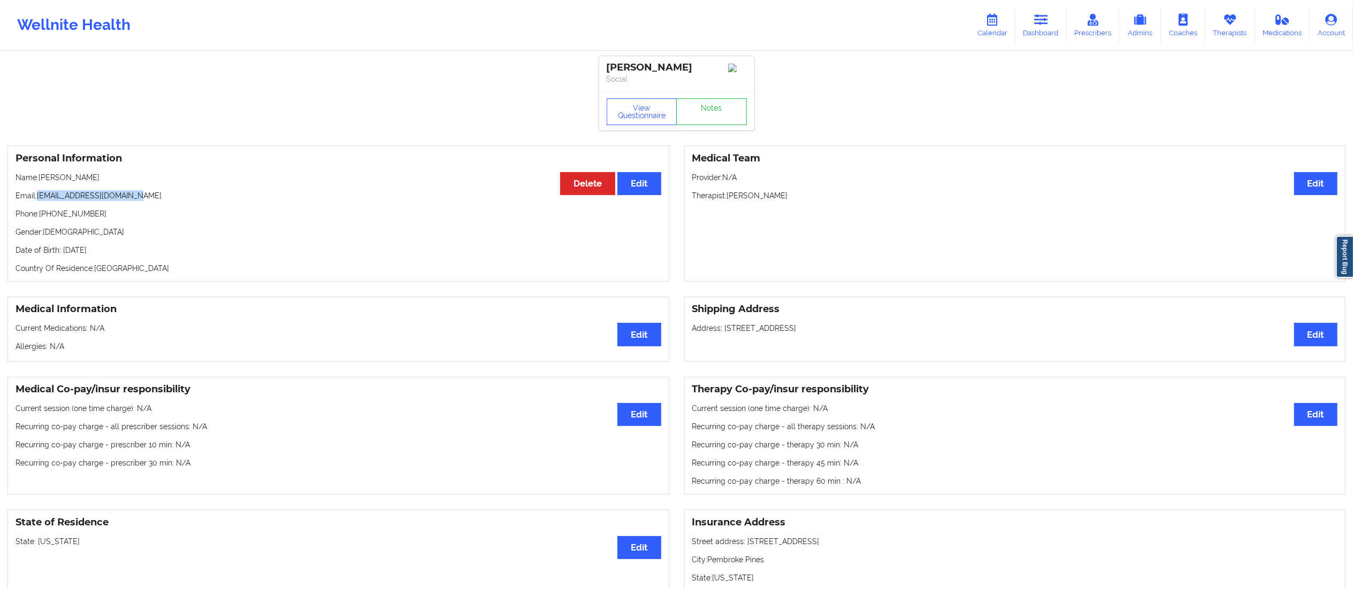
drag, startPoint x: 39, startPoint y: 196, endPoint x: 208, endPoint y: 196, distance: 168.5
click at [206, 196] on p "Email: bella.arrojo05@gmail.com" at bounding box center [339, 195] width 646 height 11
copy p "[EMAIL_ADDRESS][DOMAIN_NAME]"
click at [708, 116] on link "Notes" at bounding box center [711, 111] width 71 height 27
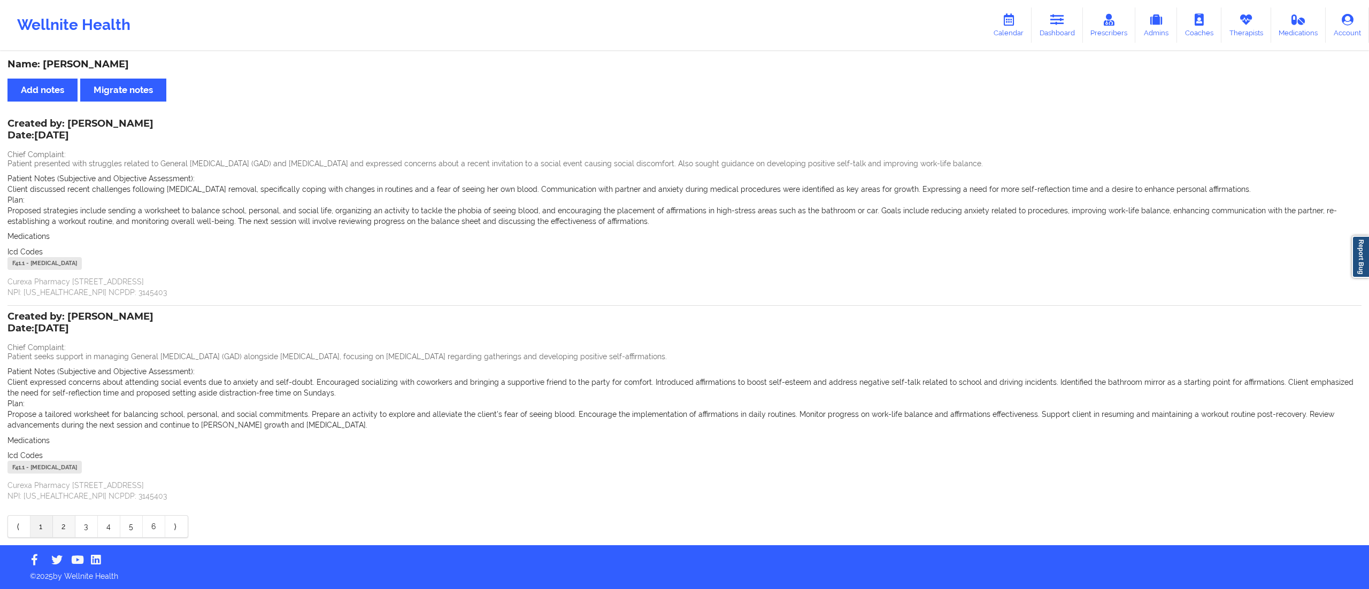
click at [56, 517] on link "2" at bounding box center [64, 526] width 22 height 21
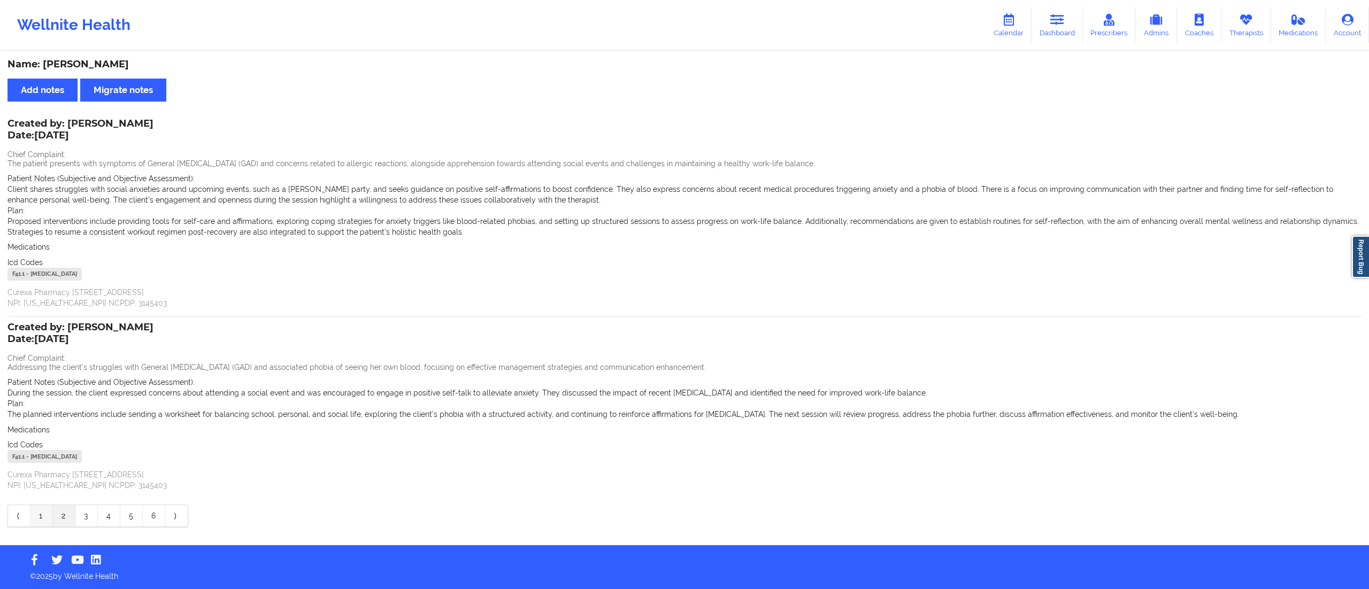
click at [39, 520] on link "1" at bounding box center [41, 515] width 22 height 21
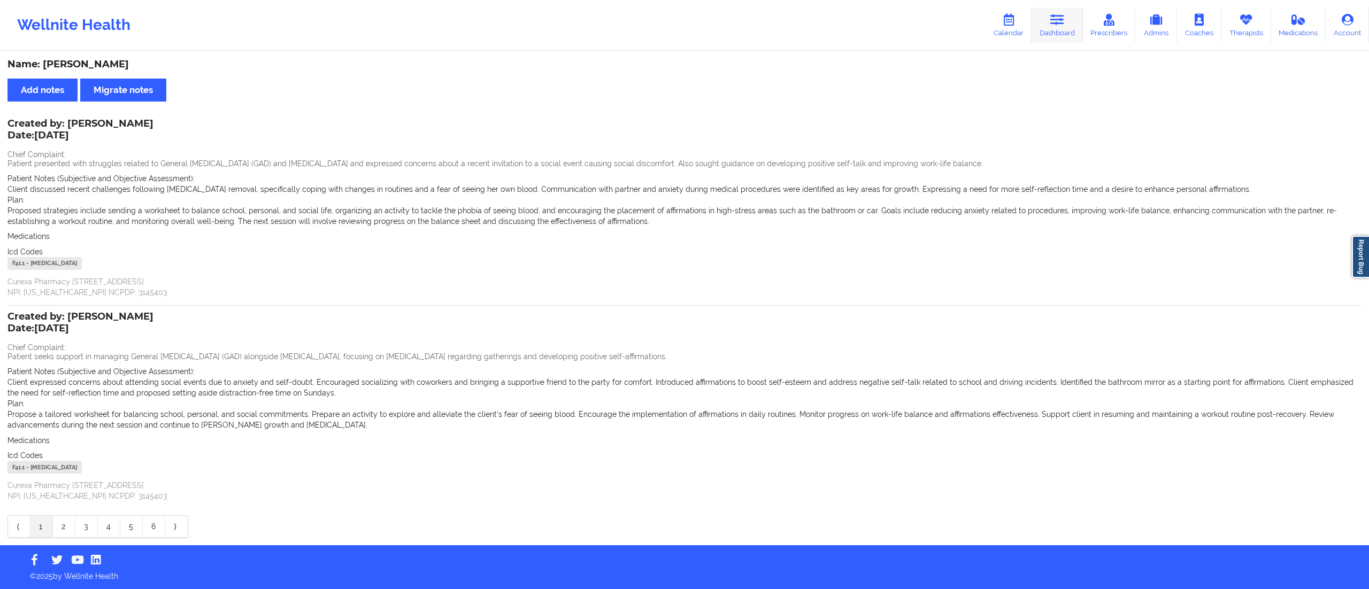
click at [1063, 25] on icon at bounding box center [1057, 20] width 14 height 12
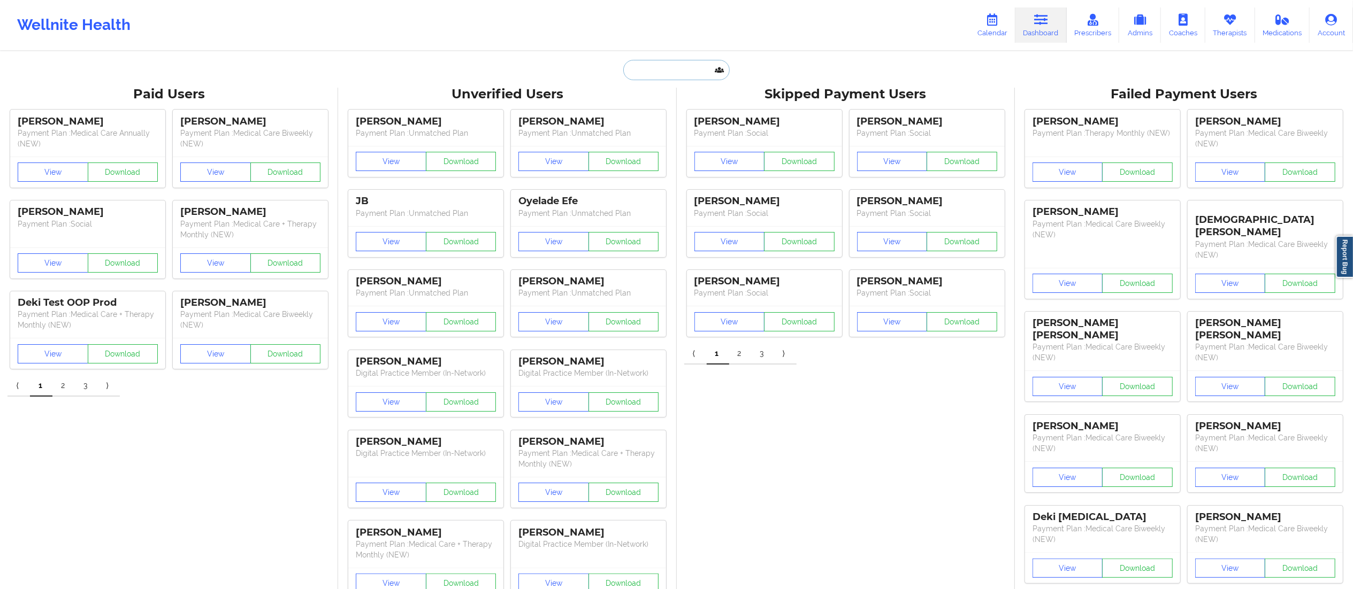
click at [673, 72] on input "text" at bounding box center [676, 70] width 106 height 20
paste input "[PERSON_NAME]"
type input "[PERSON_NAME]"
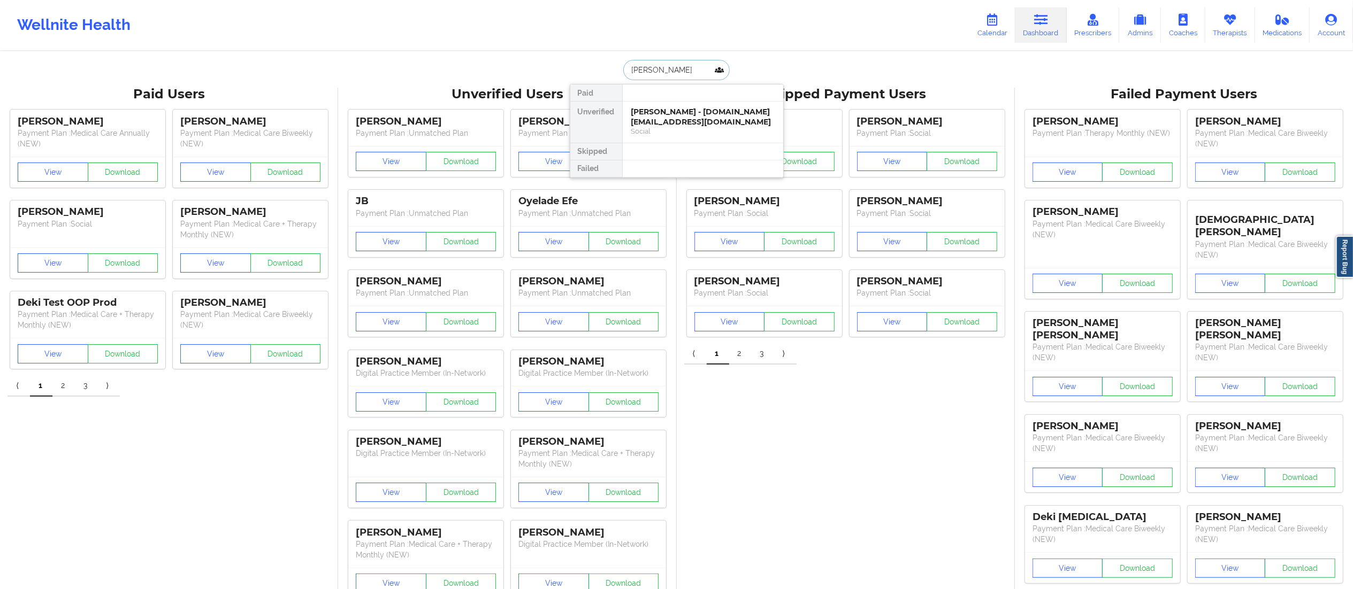
click at [664, 124] on div "Shanice Sanders - shanicecannon.sc@gmail.com" at bounding box center [702, 117] width 143 height 20
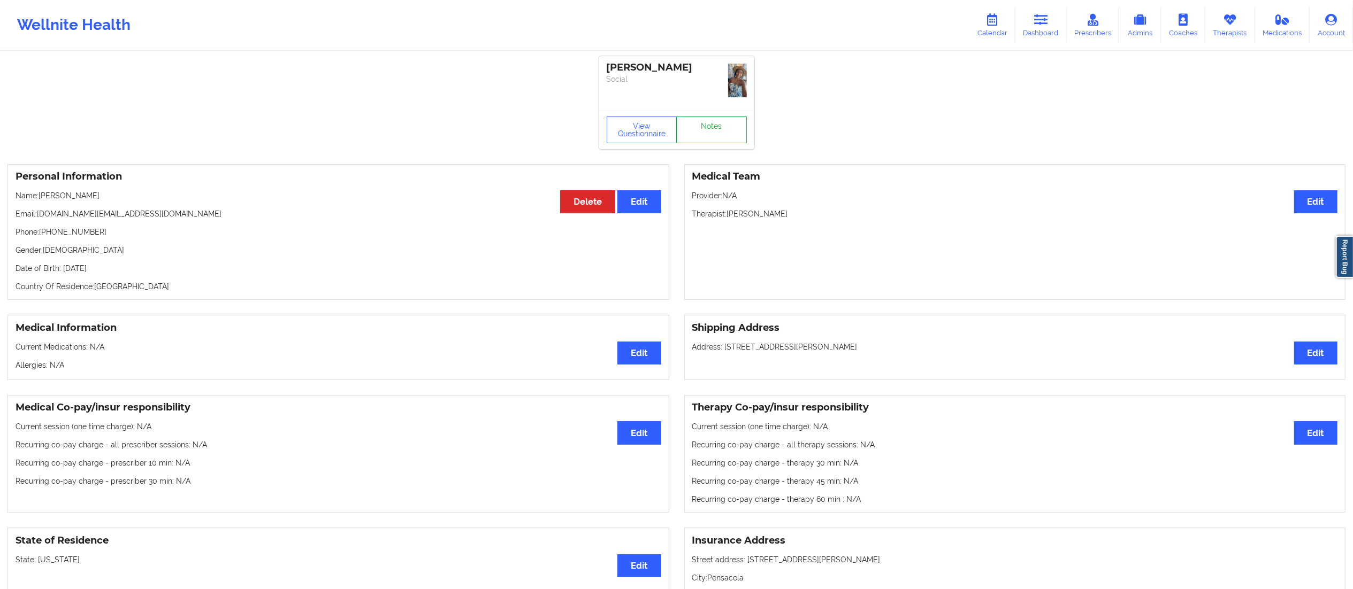
click at [698, 135] on link "Notes" at bounding box center [711, 130] width 71 height 27
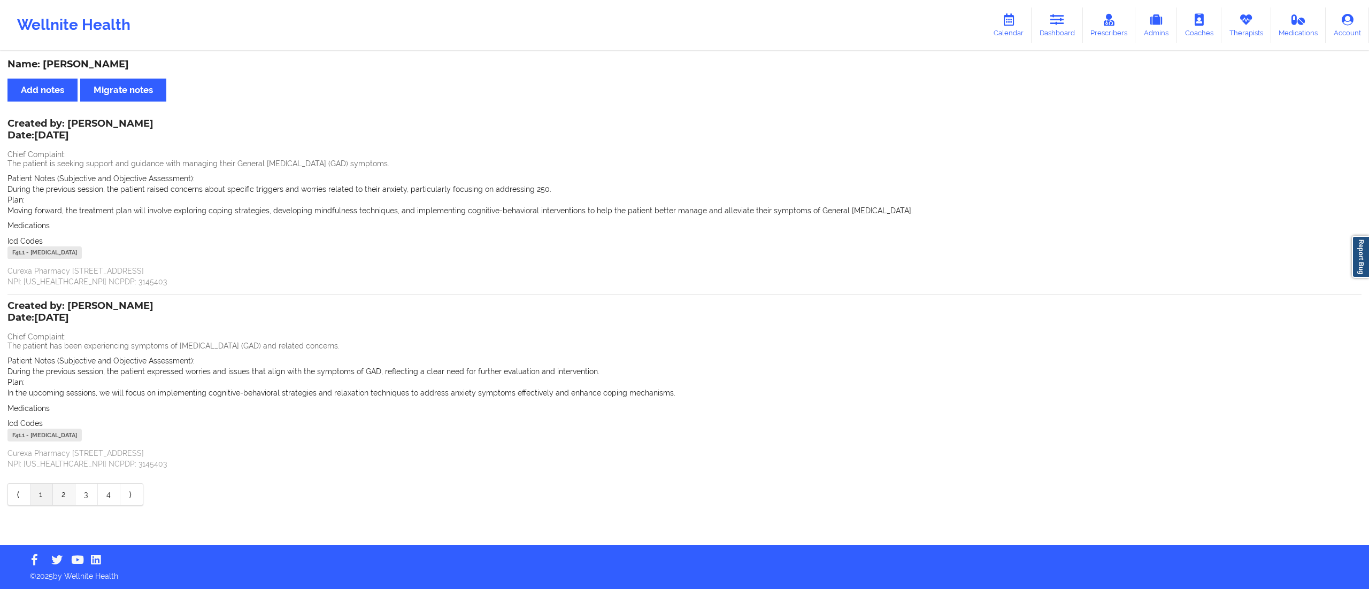
click at [61, 498] on link "2" at bounding box center [64, 494] width 22 height 21
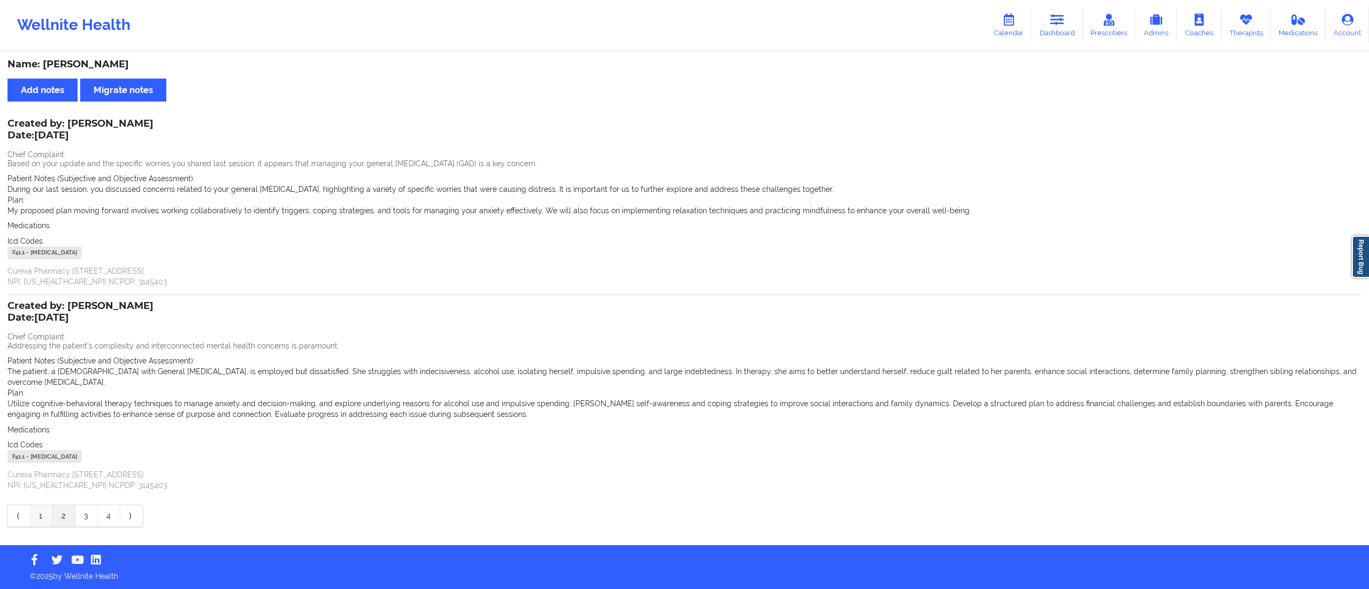
click at [41, 510] on link "1" at bounding box center [41, 515] width 22 height 21
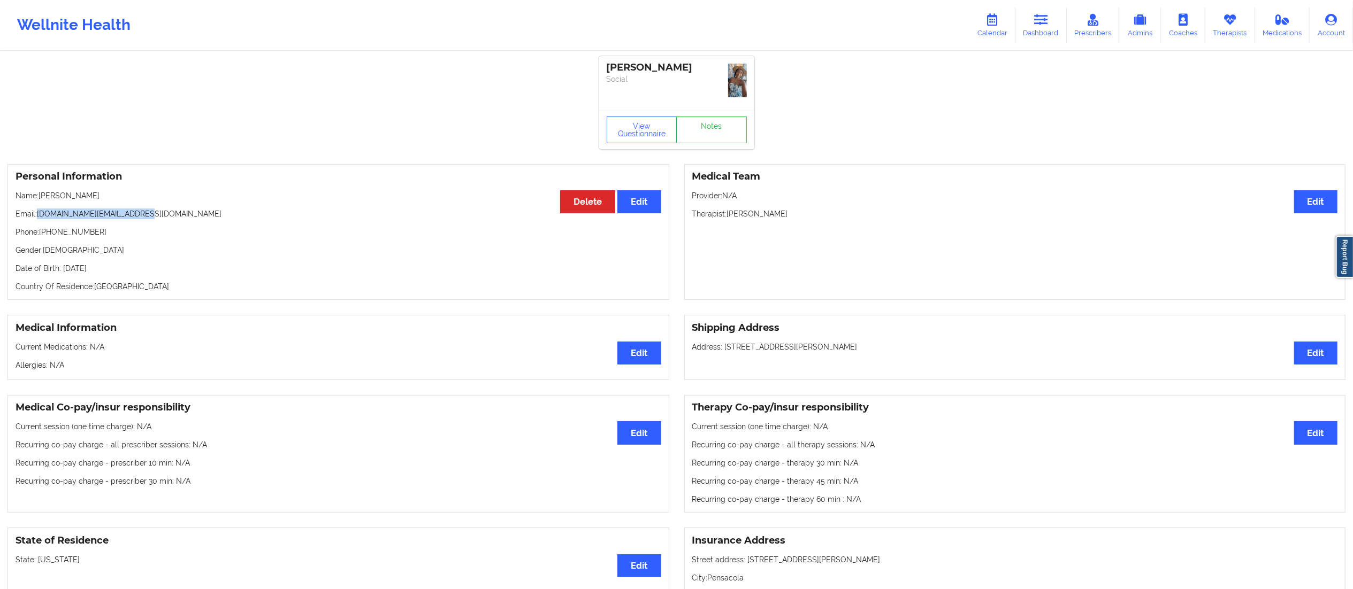
drag, startPoint x: 37, startPoint y: 213, endPoint x: 179, endPoint y: 209, distance: 141.3
click at [179, 209] on p "Email: shanicecannon.sc@gmail.com" at bounding box center [339, 214] width 646 height 11
copy p "[DOMAIN_NAME][EMAIL_ADDRESS][DOMAIN_NAME]"
click at [1032, 21] on link "Dashboard" at bounding box center [1040, 24] width 51 height 35
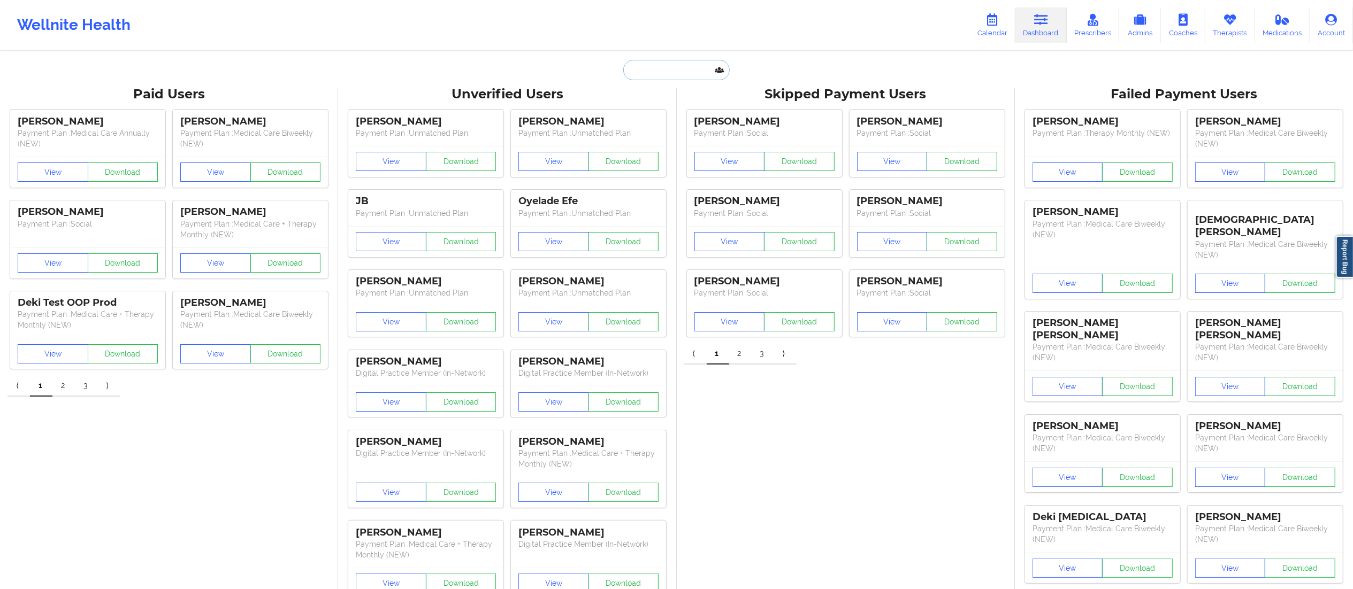
click at [663, 74] on input "text" at bounding box center [676, 70] width 106 height 20
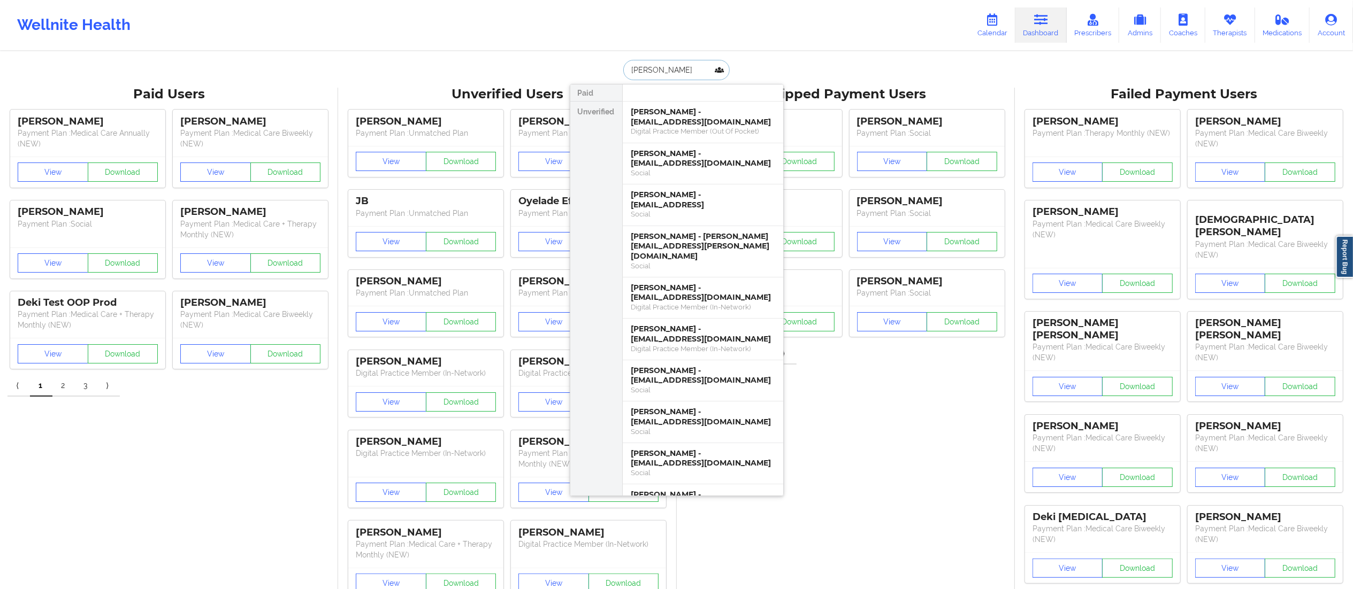
type input "Isabella Arro"
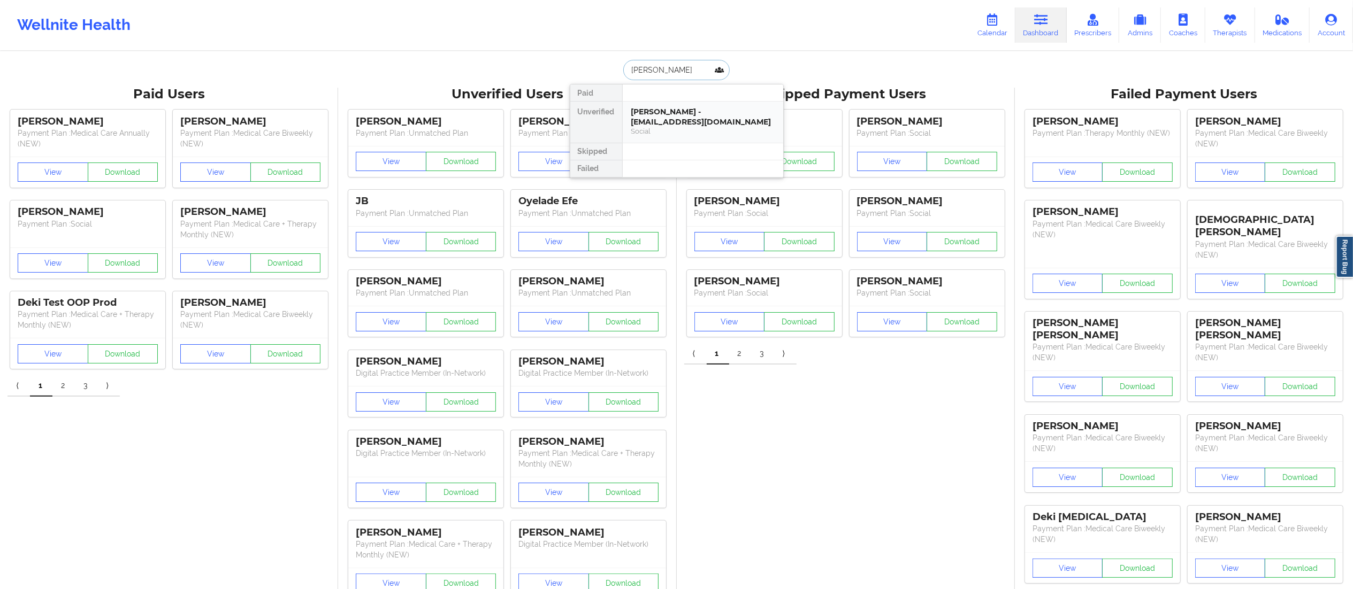
click at [679, 119] on div "Isabella Arrojo - bella.arrojo05@gmail.com" at bounding box center [702, 117] width 143 height 20
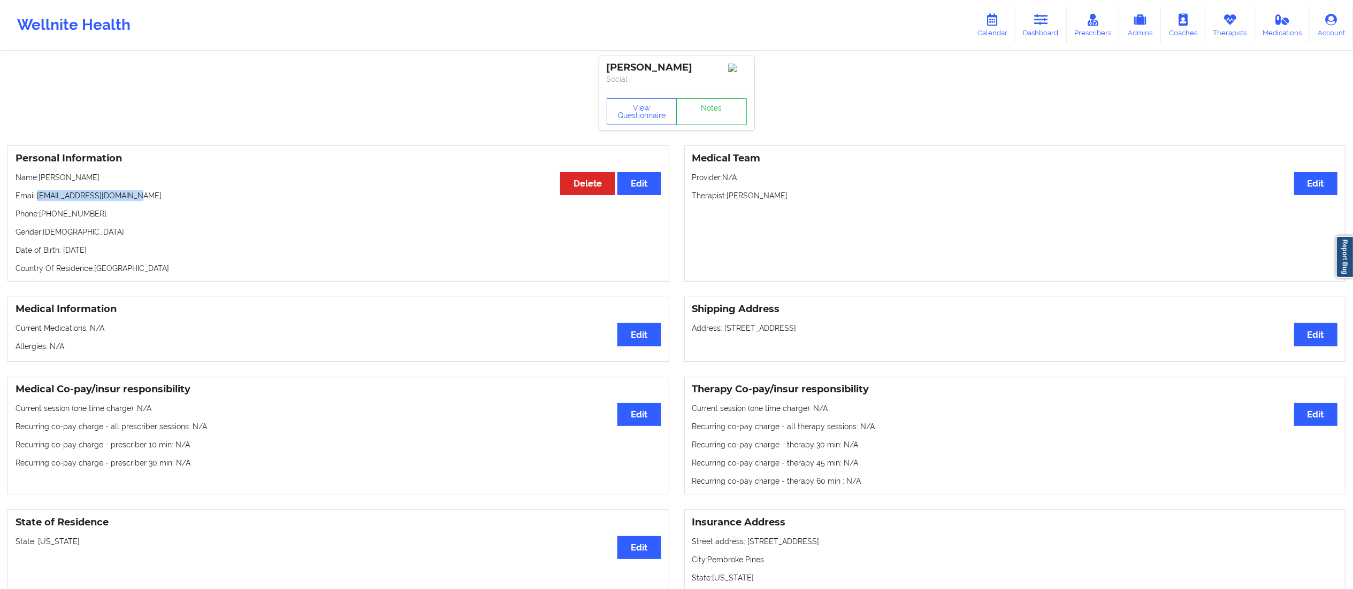
drag, startPoint x: 39, startPoint y: 196, endPoint x: 153, endPoint y: 196, distance: 114.5
click at [153, 196] on p "Email: bella.arrojo05@gmail.com" at bounding box center [339, 195] width 646 height 11
copy p "[EMAIL_ADDRESS][DOMAIN_NAME]"
click at [1029, 25] on link "Dashboard" at bounding box center [1040, 24] width 51 height 35
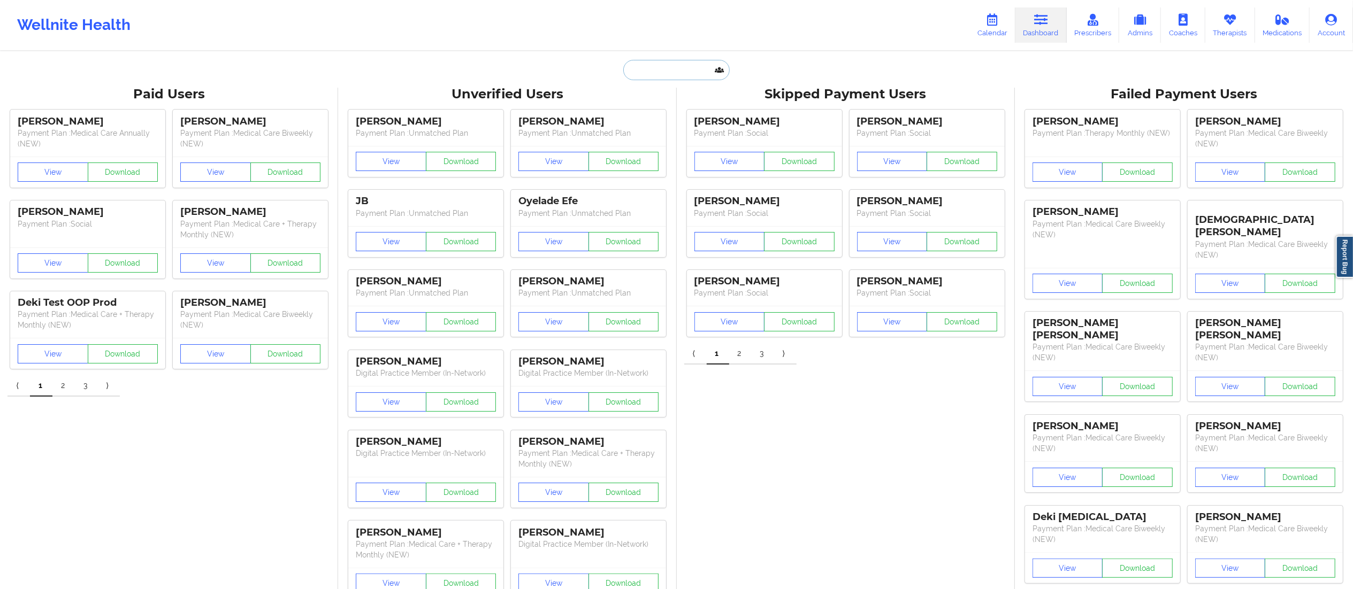
click at [668, 66] on input "text" at bounding box center [676, 70] width 106 height 20
paste input "[PERSON_NAME]"
type input "[PERSON_NAME]"
click at [683, 119] on div "Ashley Ferguson - ameadows12b@gmail.com" at bounding box center [702, 117] width 143 height 20
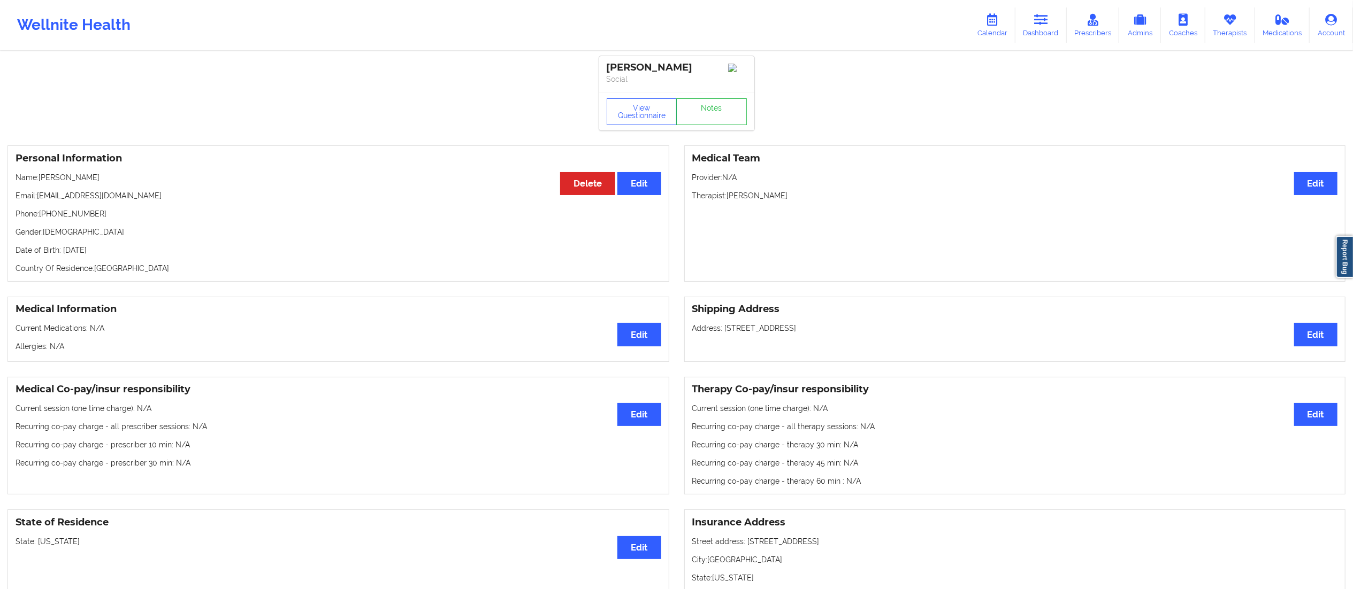
drag, startPoint x: 39, startPoint y: 196, endPoint x: 163, endPoint y: 186, distance: 124.5
click at [163, 186] on div "Personal Information Edit Delete Name: Ashley Ferguson Email: ameadows12b@gmail…" at bounding box center [338, 213] width 662 height 136
click at [170, 193] on div "Personal Information Edit Delete Name: Ashley Ferguson Email: ameadows12b@gmail…" at bounding box center [338, 213] width 662 height 136
drag, startPoint x: 39, startPoint y: 198, endPoint x: 210, endPoint y: 196, distance: 171.7
click at [210, 196] on p "Email: ameadows12b@gmail.com" at bounding box center [339, 195] width 646 height 11
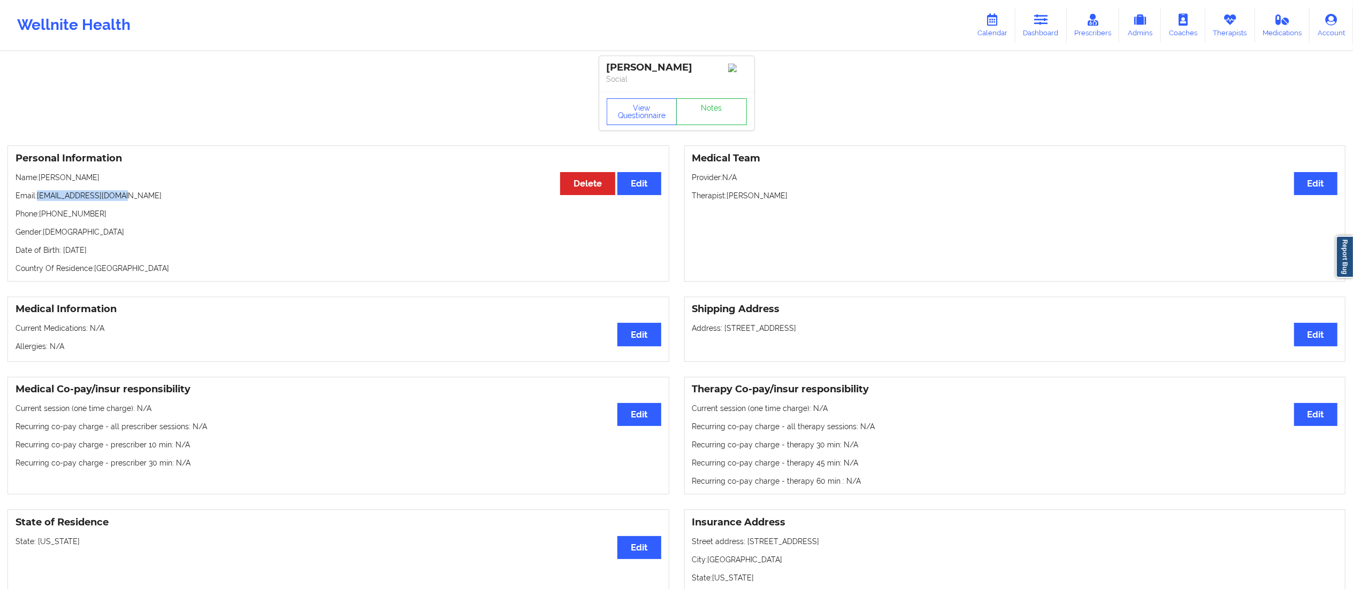
copy p "[EMAIL_ADDRESS][DOMAIN_NAME]"
click at [724, 113] on link "Notes" at bounding box center [711, 111] width 71 height 27
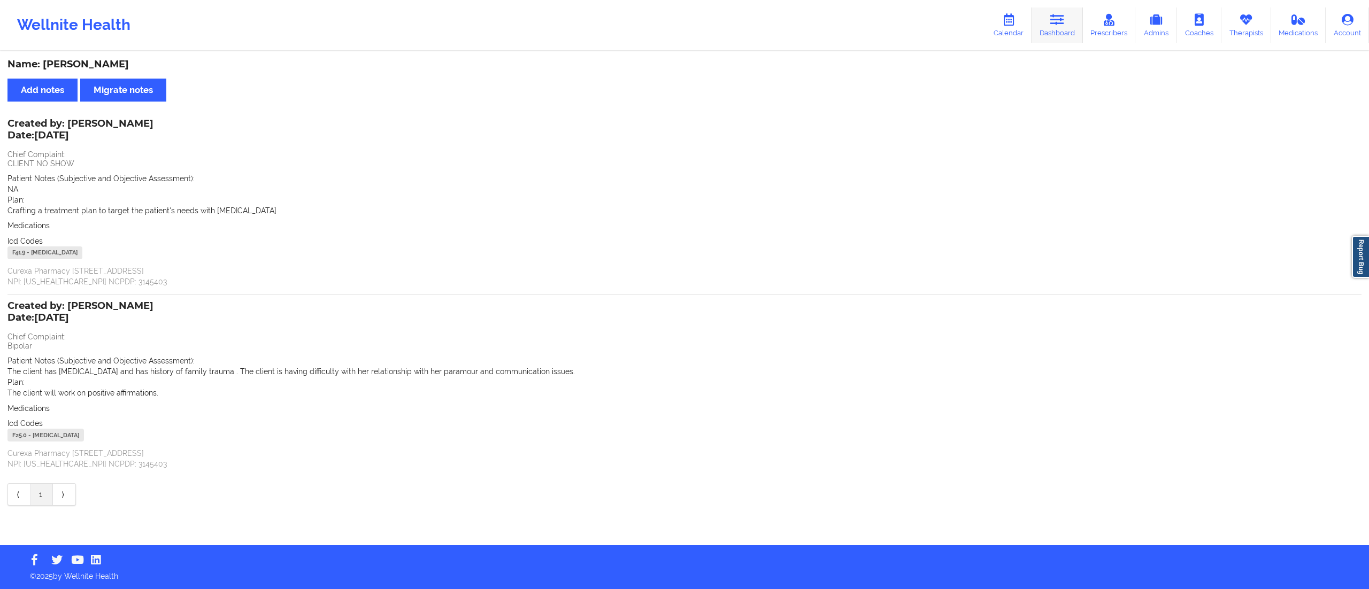
click at [1066, 27] on link "Dashboard" at bounding box center [1057, 24] width 51 height 35
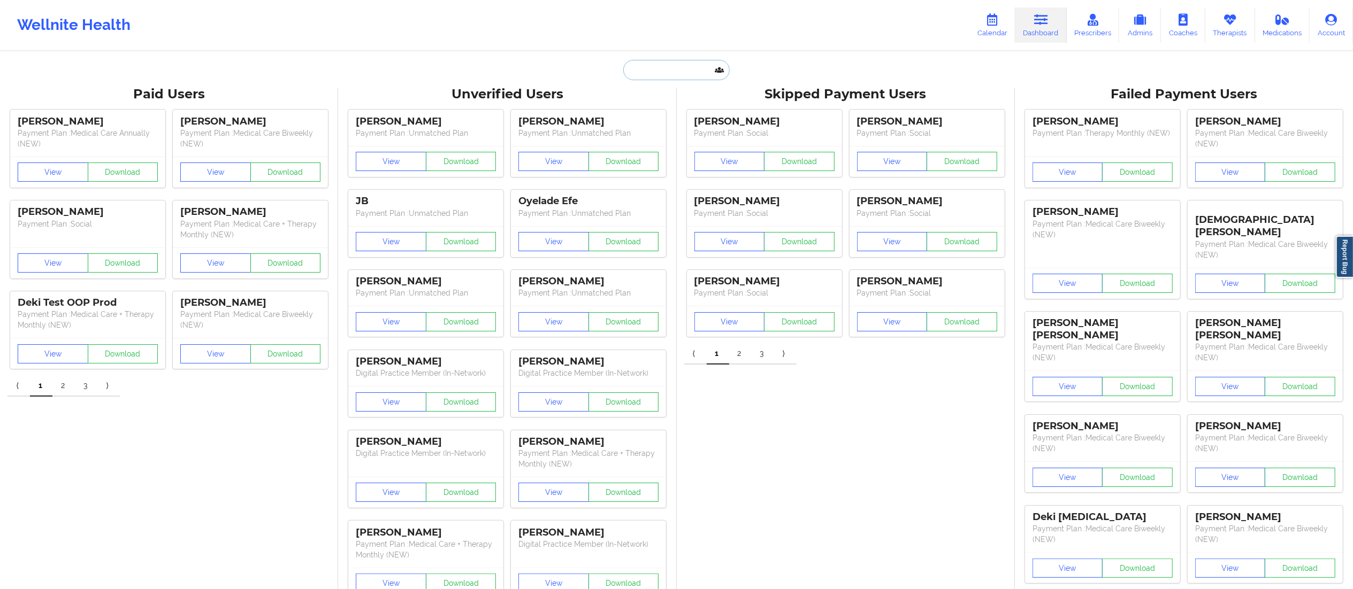
click at [701, 70] on input "text" at bounding box center [676, 70] width 106 height 20
paste input "GWEN DAIELLO"
type input "GWEN DAIELLO"
click at [662, 118] on div "Gwen Daiello - jes0918@valdane.com" at bounding box center [702, 117] width 143 height 20
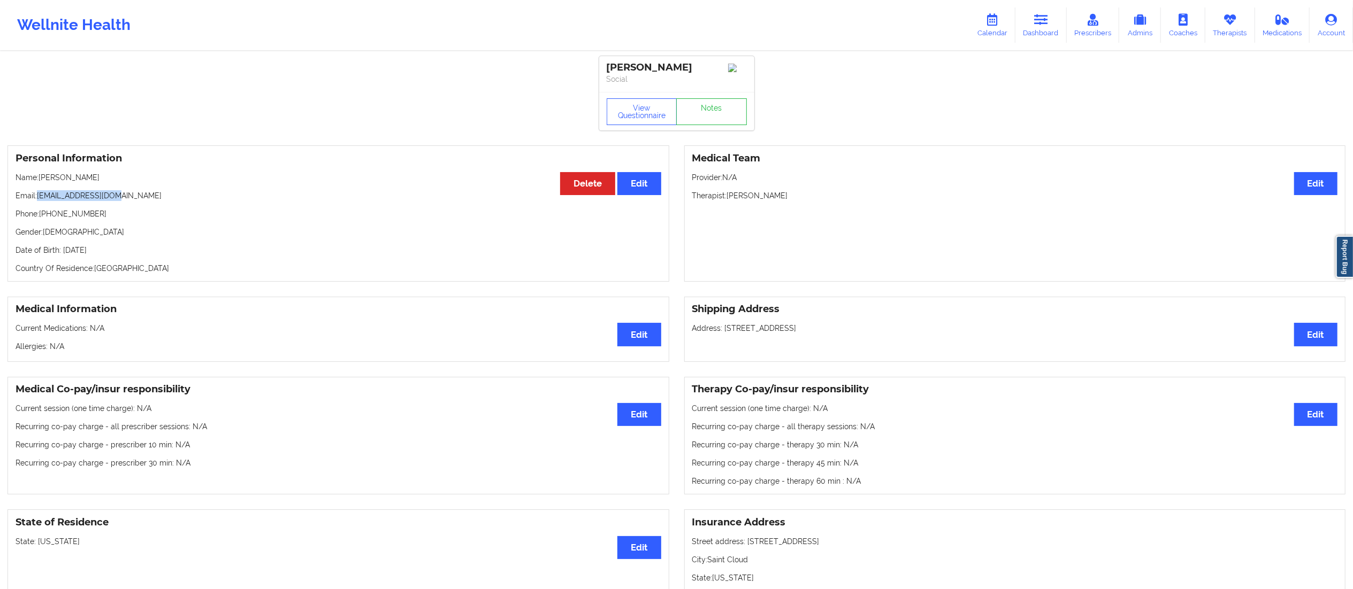
drag, startPoint x: 36, startPoint y: 201, endPoint x: 146, endPoint y: 197, distance: 109.7
click at [146, 197] on p "Email: jes0918@valdane.com" at bounding box center [339, 195] width 646 height 11
click at [145, 198] on p "Email: jes0918@valdane.com" at bounding box center [339, 195] width 646 height 11
drag, startPoint x: 133, startPoint y: 200, endPoint x: 103, endPoint y: 199, distance: 30.0
click at [40, 197] on p "Email: jes0918@valdane.com" at bounding box center [339, 195] width 646 height 11
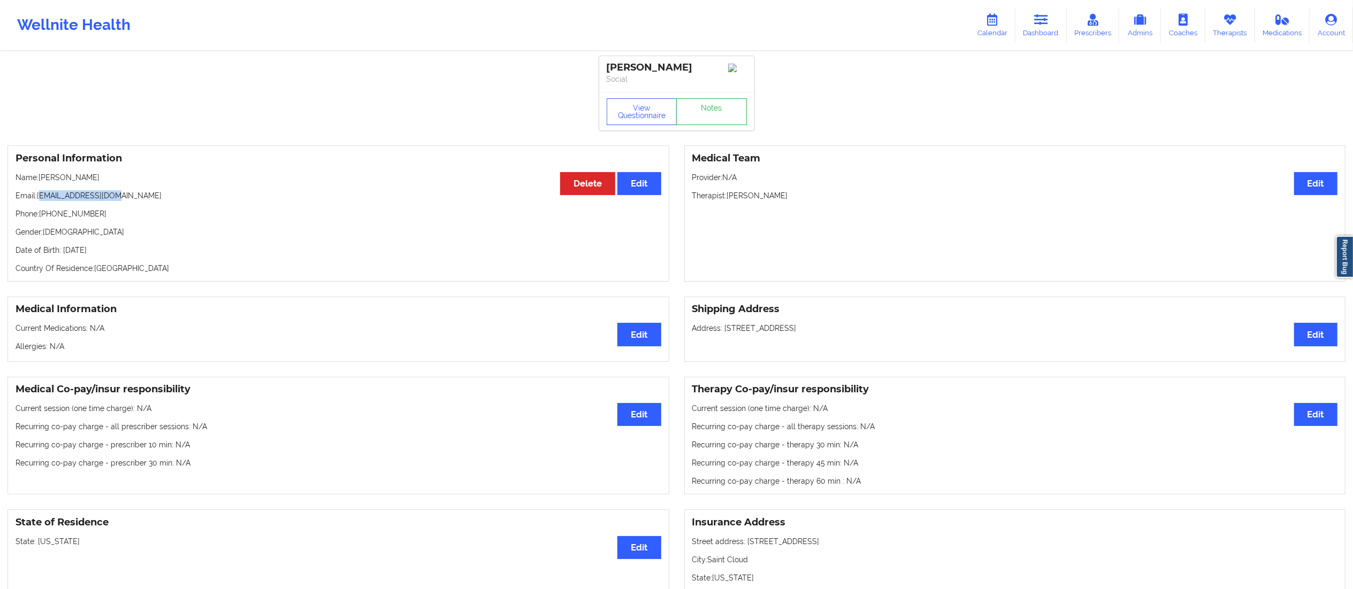
copy p "es0918@valdane.com"
copy p "[EMAIL_ADDRESS][DOMAIN_NAME]"
click at [1042, 19] on icon at bounding box center [1041, 20] width 14 height 12
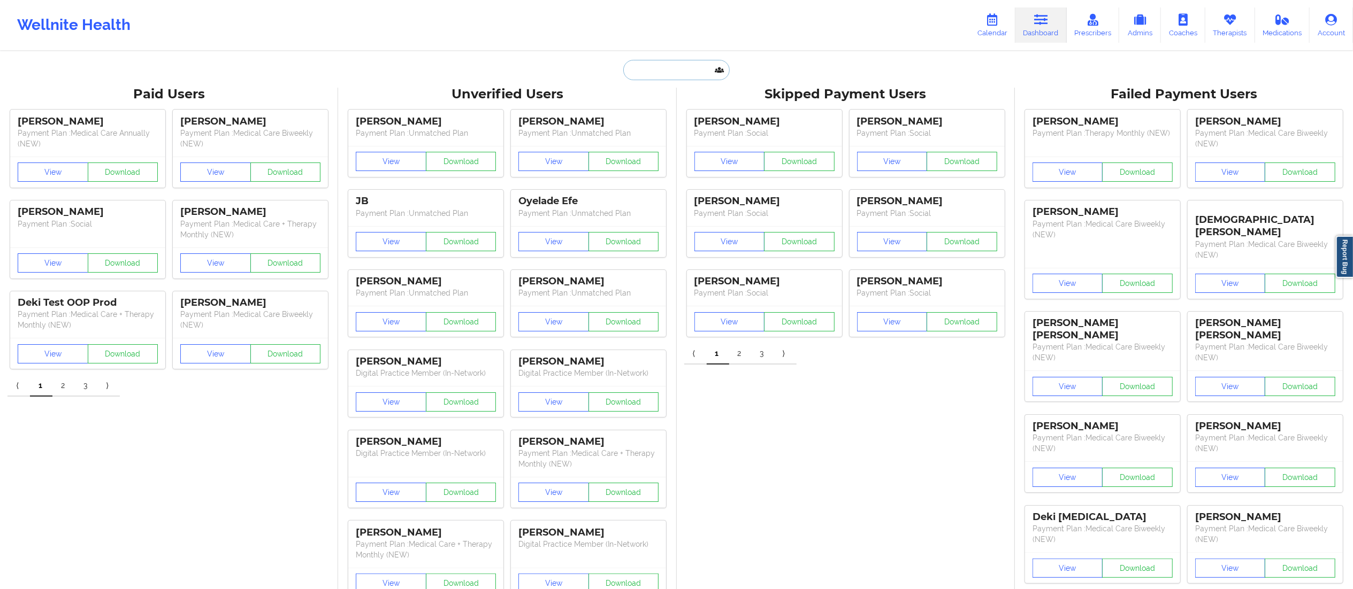
click at [679, 75] on input "text" at bounding box center [676, 70] width 106 height 20
paste input "[PERSON_NAME]"
type input "[PERSON_NAME]"
click at [663, 128] on div "Social" at bounding box center [702, 131] width 143 height 9
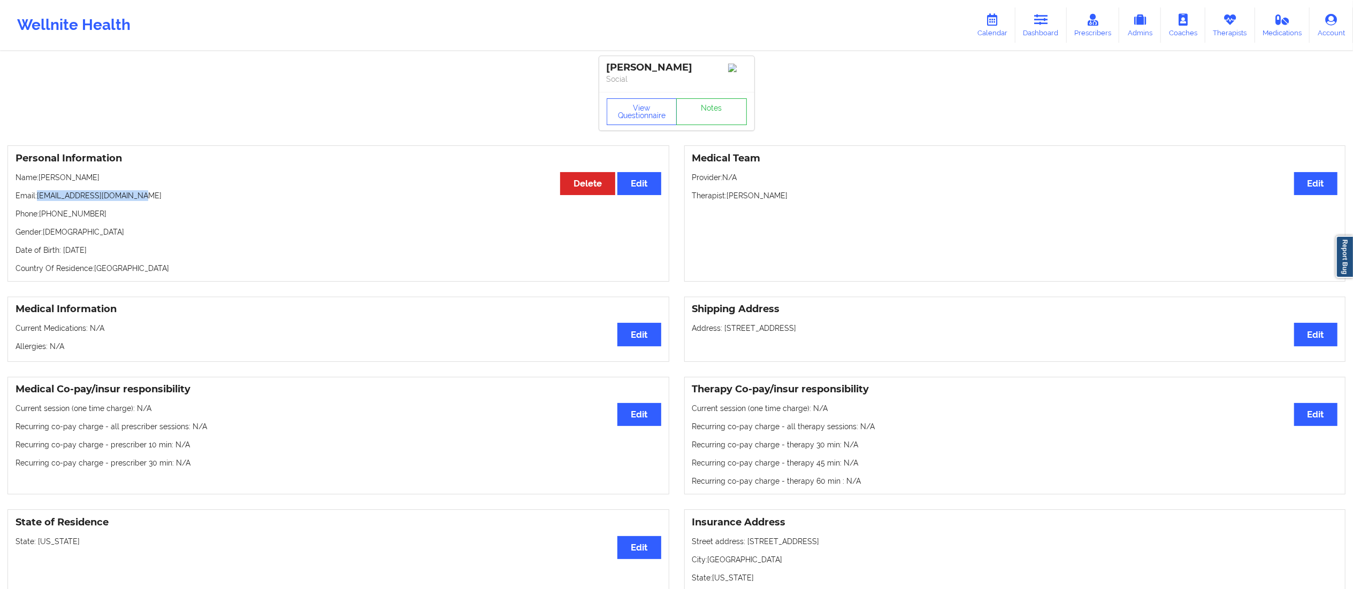
drag, startPoint x: 39, startPoint y: 194, endPoint x: 171, endPoint y: 196, distance: 132.1
click at [158, 194] on p "Email: erickasalgado24@gmail.com" at bounding box center [339, 195] width 646 height 11
click at [724, 108] on link "Notes" at bounding box center [711, 111] width 71 height 27
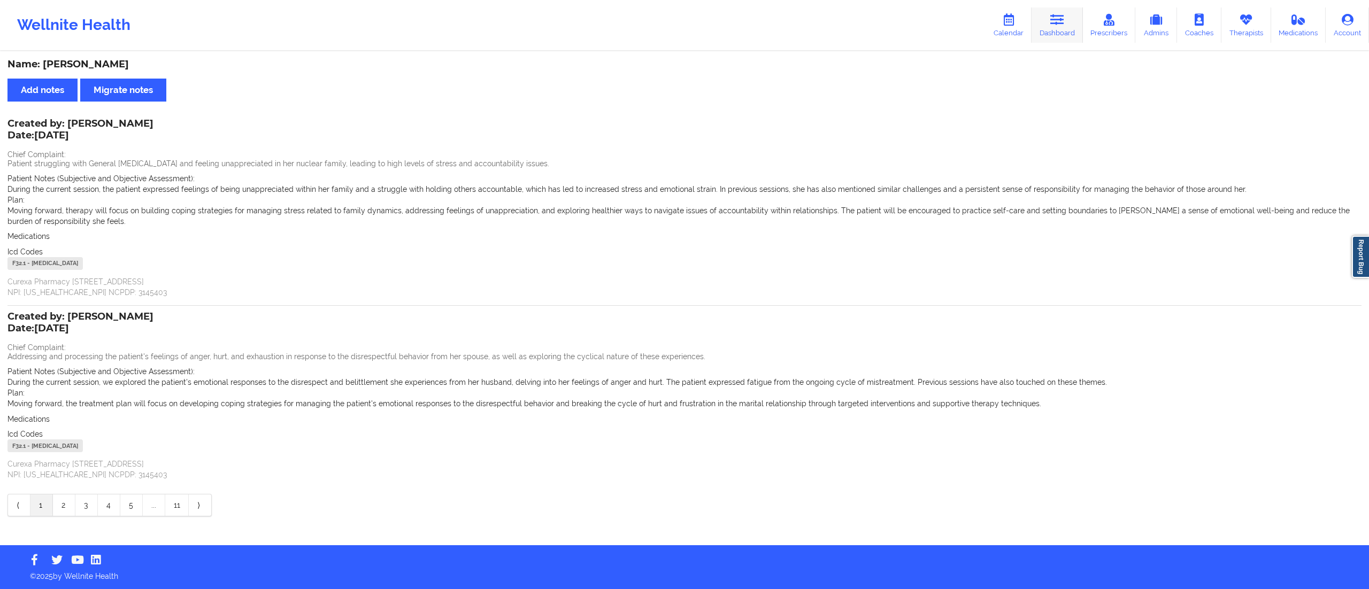
click at [1065, 28] on link "Dashboard" at bounding box center [1057, 24] width 51 height 35
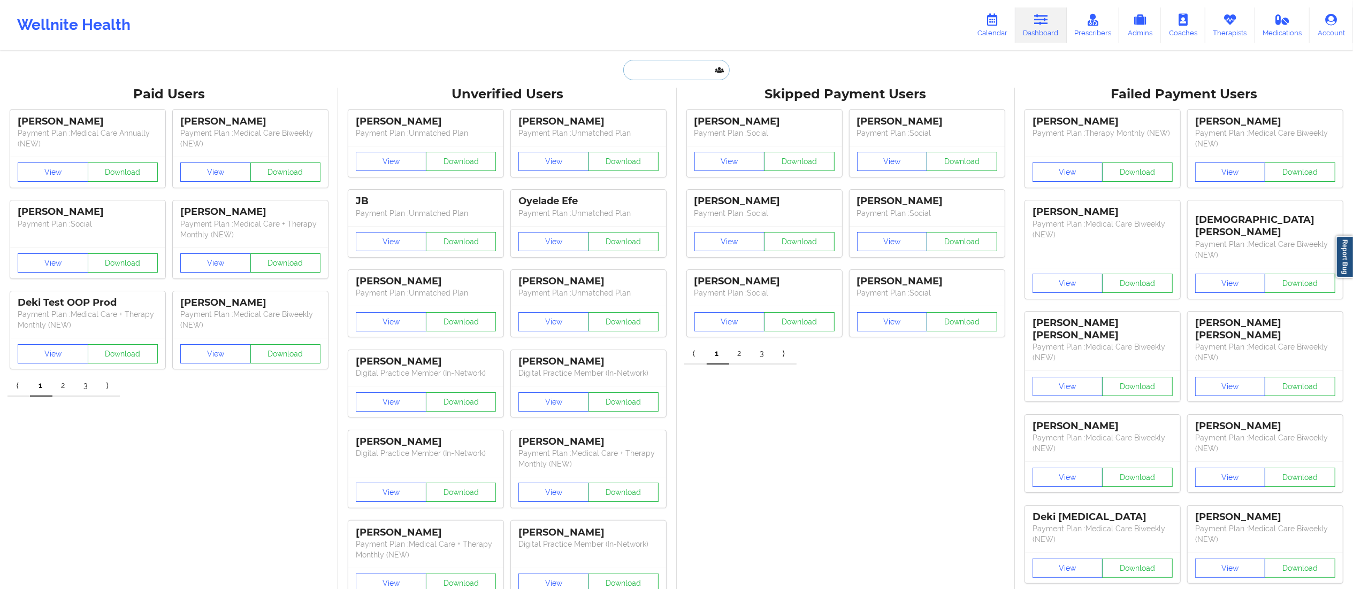
click at [668, 66] on input "text" at bounding box center [676, 70] width 106 height 20
paste input "Emma Garguilo"
type input "Emma Garguilo"
click at [667, 118] on div "Emma Garguilo - 22ejg22@gmail.com" at bounding box center [702, 117] width 143 height 20
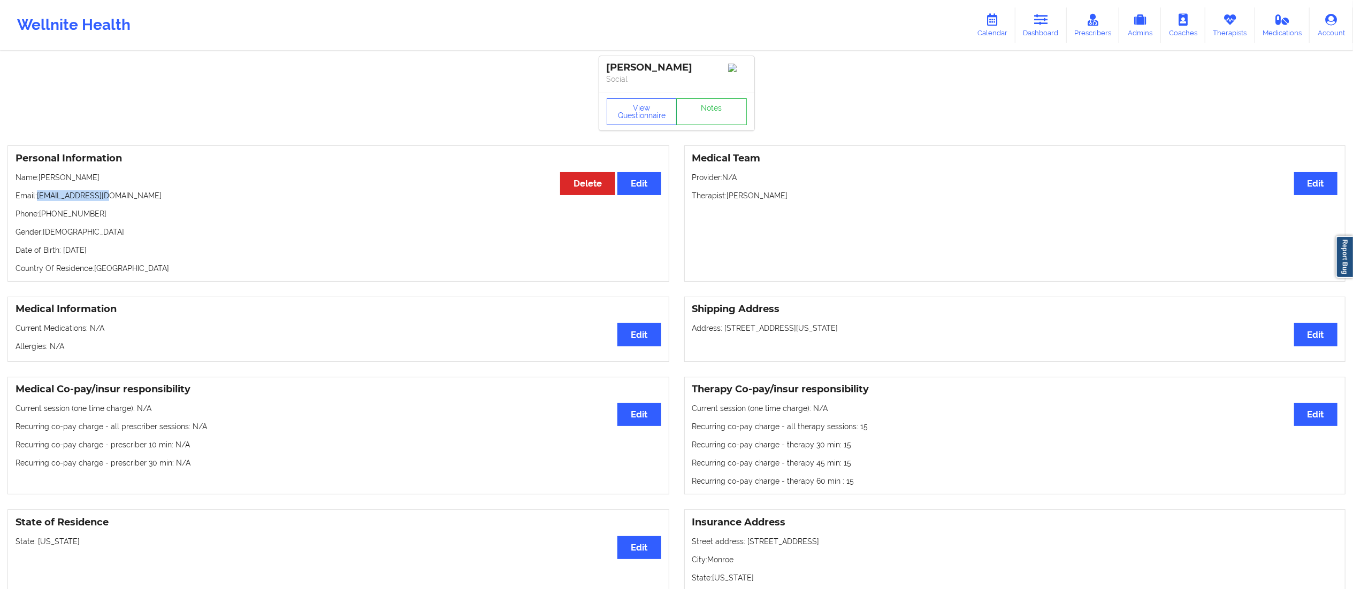
drag, startPoint x: 37, startPoint y: 201, endPoint x: 140, endPoint y: 197, distance: 102.8
click at [140, 197] on p "Email: 22ejg22@gmail.com" at bounding box center [339, 195] width 646 height 11
click at [719, 119] on link "Notes" at bounding box center [711, 111] width 71 height 27
drag, startPoint x: 90, startPoint y: 201, endPoint x: 39, endPoint y: 201, distance: 51.9
click at [39, 201] on p "Email: 22ejg22@gmail.com" at bounding box center [339, 195] width 646 height 11
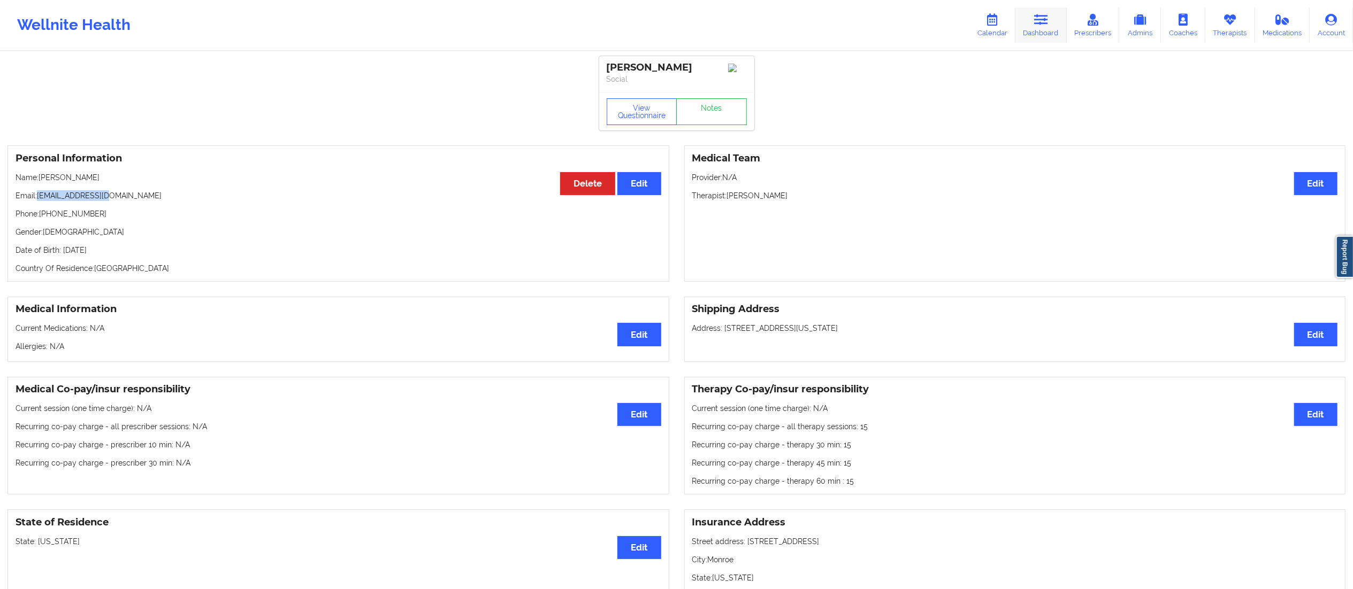
click at [1038, 28] on link "Dashboard" at bounding box center [1040, 24] width 51 height 35
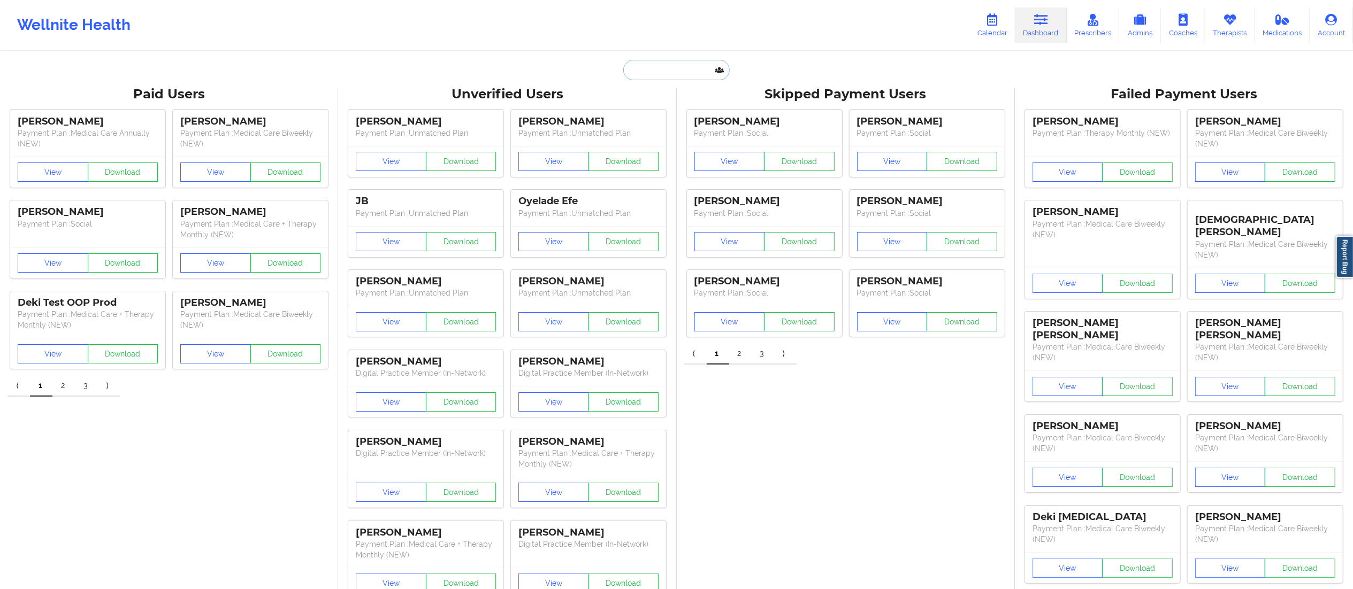
click at [655, 60] on input "text" at bounding box center [676, 70] width 106 height 20
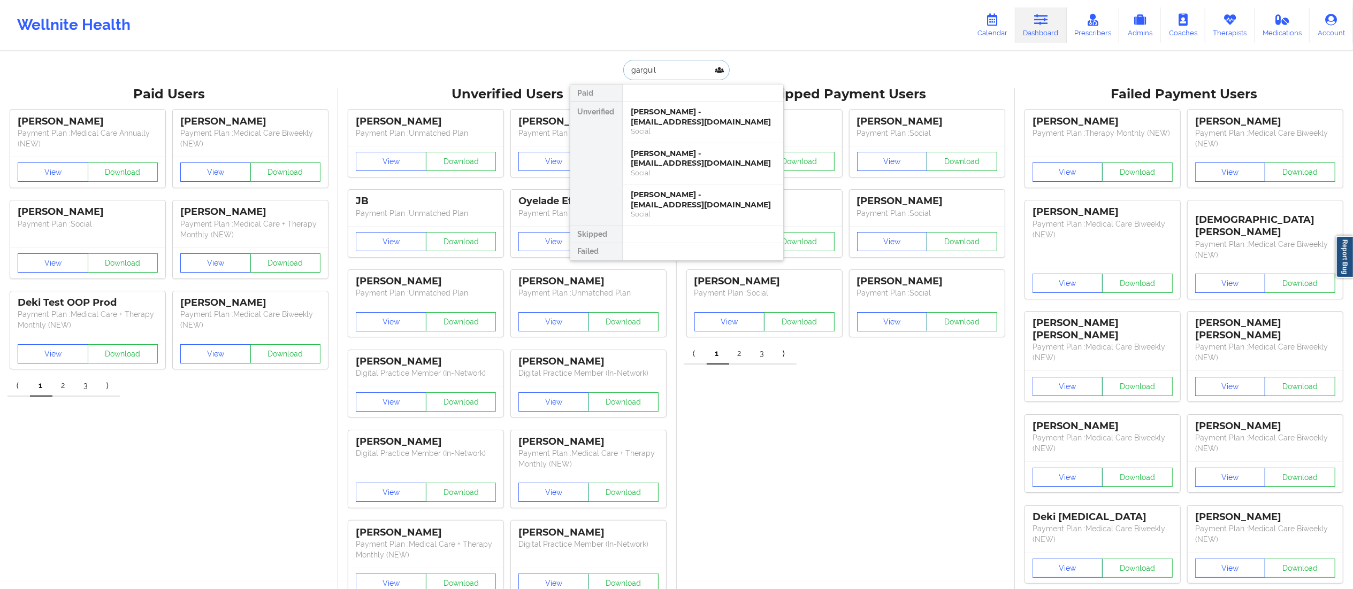
type input "garguil"
click at [687, 125] on div "Emma Garguilo - 22ejg22@gmail.com" at bounding box center [702, 117] width 143 height 20
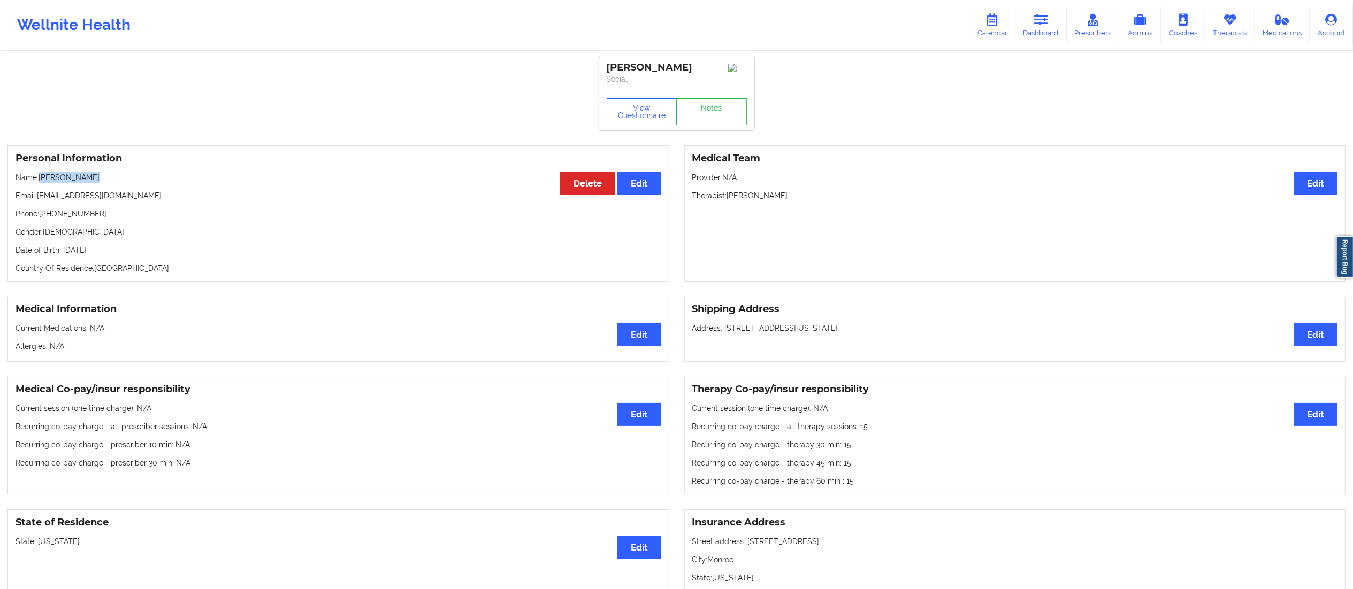
drag, startPoint x: 41, startPoint y: 181, endPoint x: 103, endPoint y: 183, distance: 62.6
click at [103, 183] on p "Name: Emma Garguilo" at bounding box center [339, 177] width 646 height 11
click at [159, 213] on p "Phone: +1845-537-6176" at bounding box center [339, 214] width 646 height 11
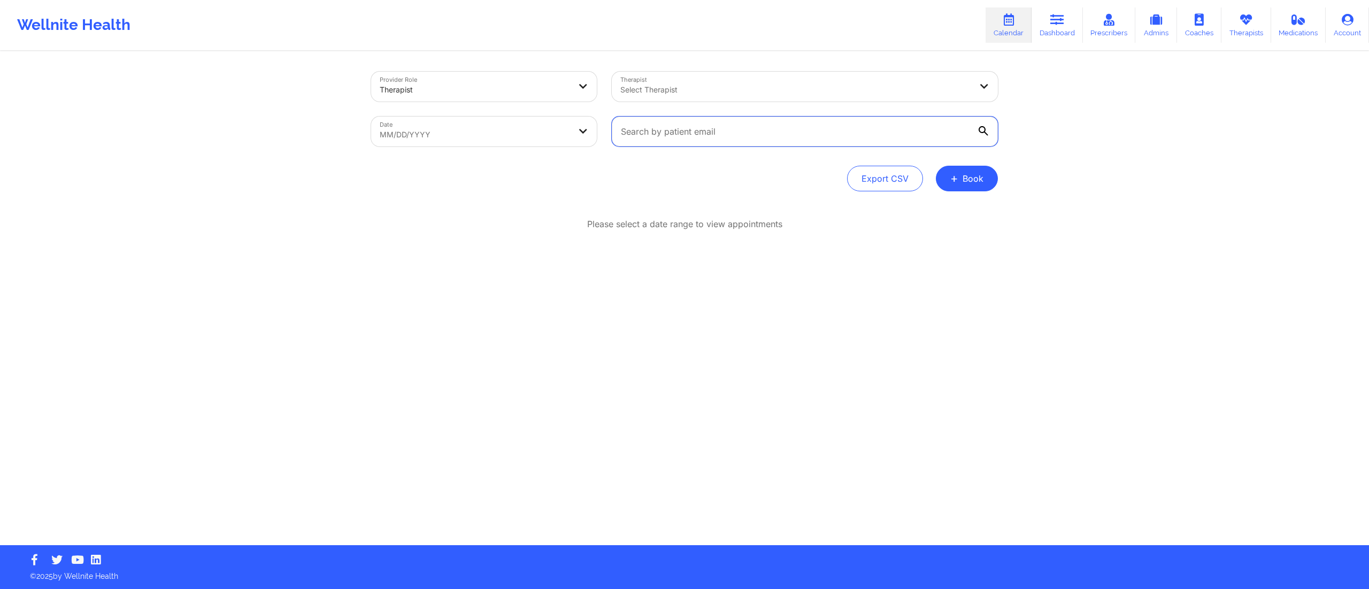
click at [717, 128] on input "text" at bounding box center [805, 132] width 386 height 30
paste input "[EMAIL_ADDRESS][DOMAIN_NAME]"
type input "[EMAIL_ADDRESS][DOMAIN_NAME]"
click at [461, 131] on body "Wellnite Health Calendar Dashboard Prescribers Admins Coaches Therapists Medica…" at bounding box center [684, 294] width 1369 height 589
select select "2025-7"
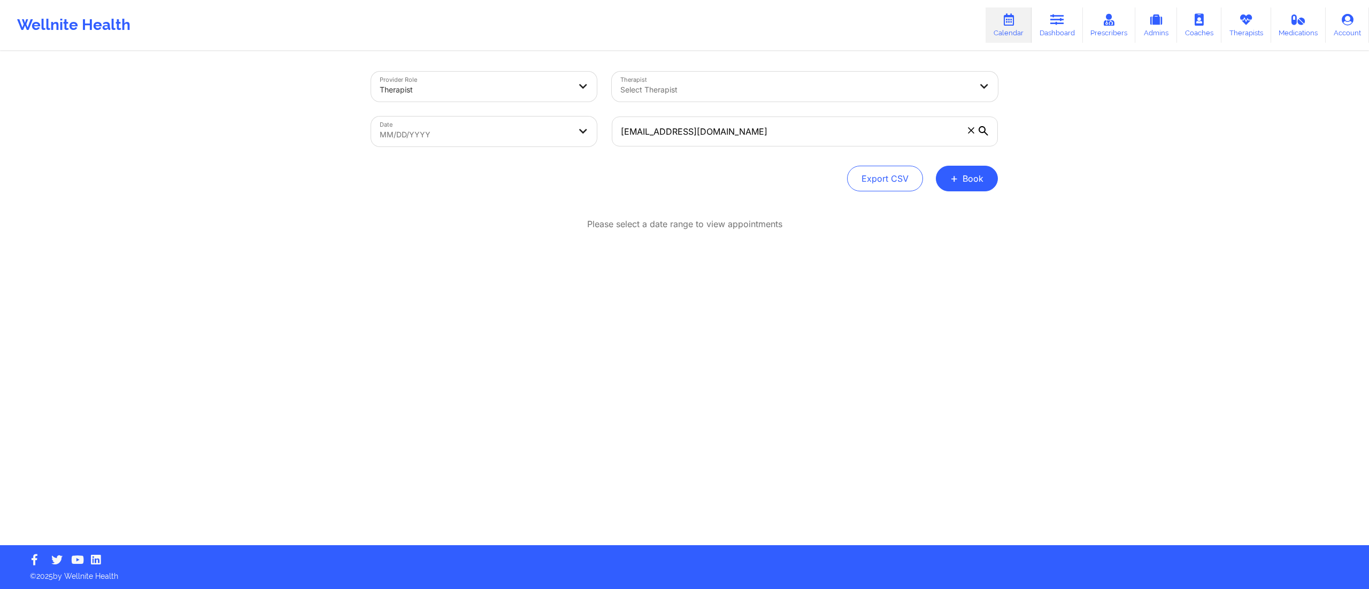
select select "2025-8"
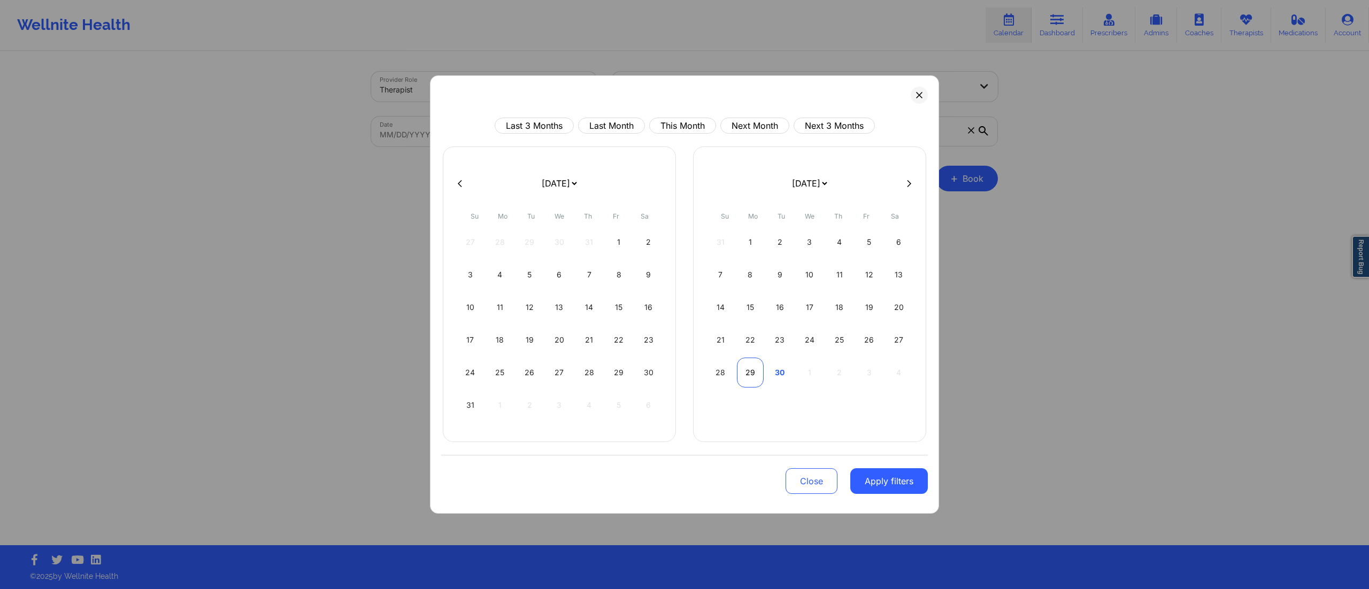
click at [750, 375] on div "29" at bounding box center [750, 373] width 27 height 30
select select "2025-8"
select select "2025-9"
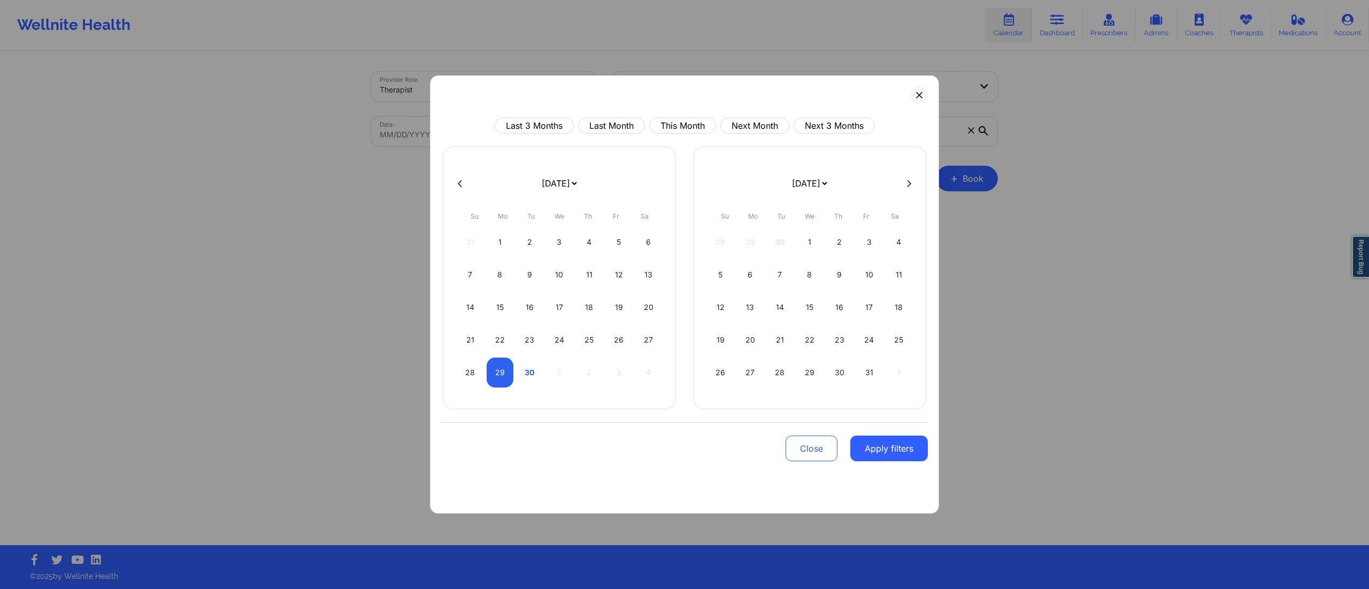
select select "2025-8"
select select "2025-9"
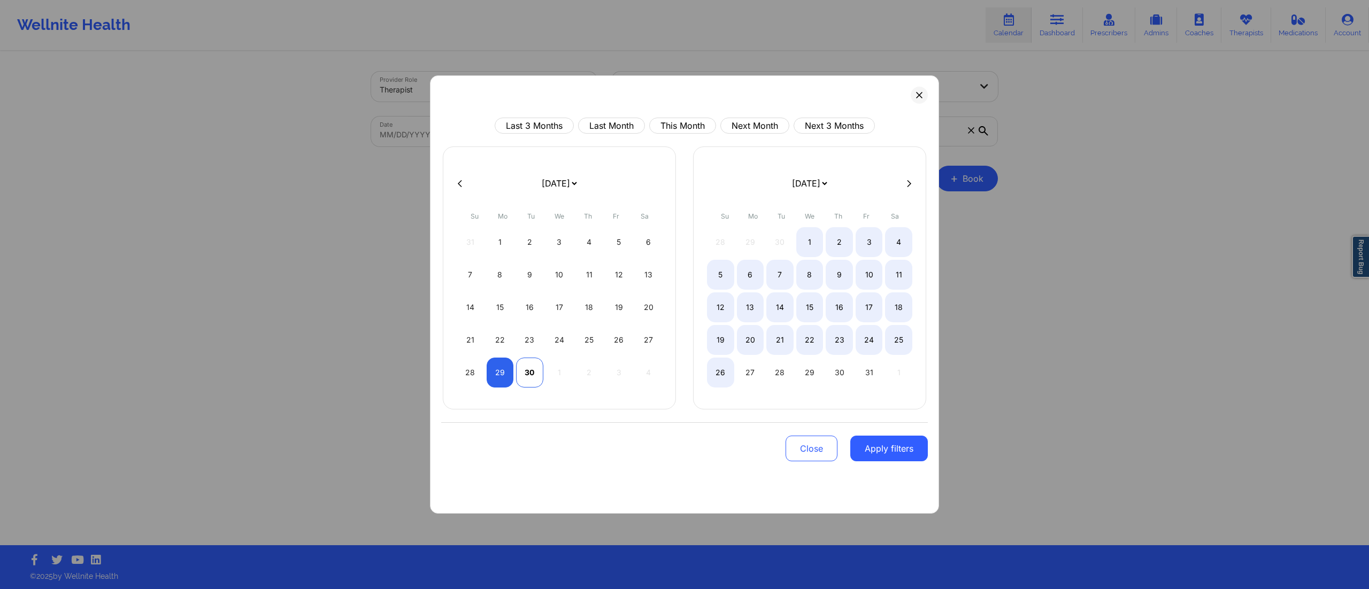
select select "2025-8"
select select "2025-9"
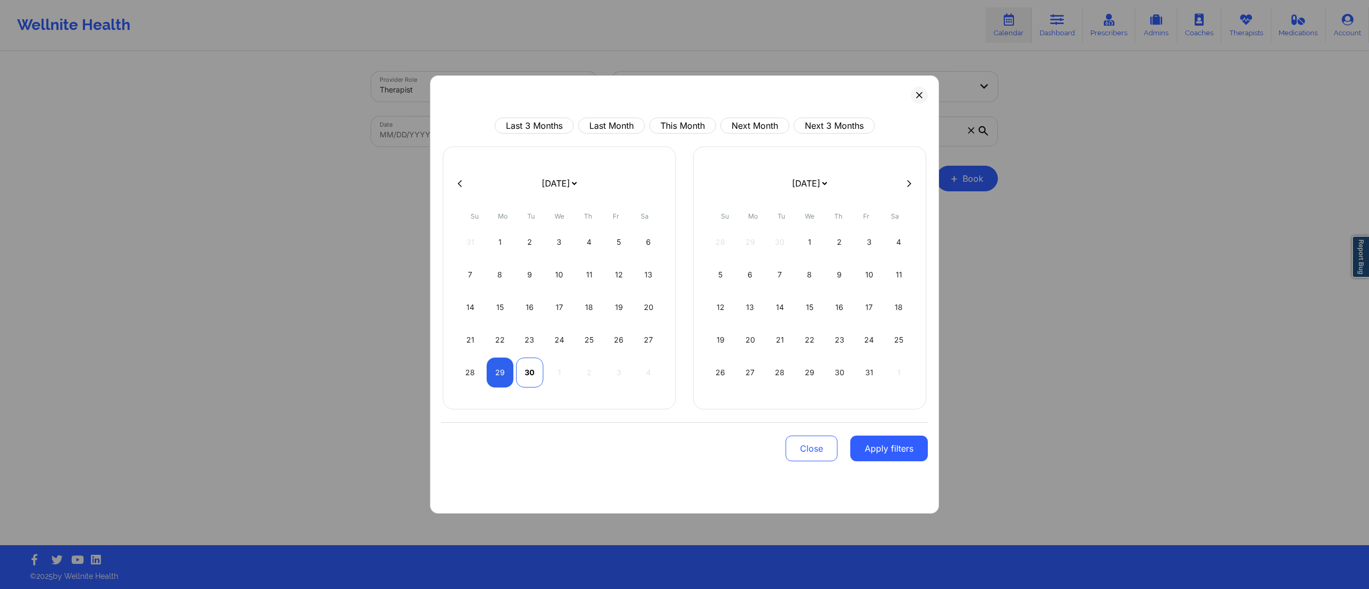
click at [535, 380] on div "30" at bounding box center [529, 373] width 27 height 30
select select "2025-8"
select select "2025-9"
click at [882, 455] on button "Apply filters" at bounding box center [889, 449] width 78 height 26
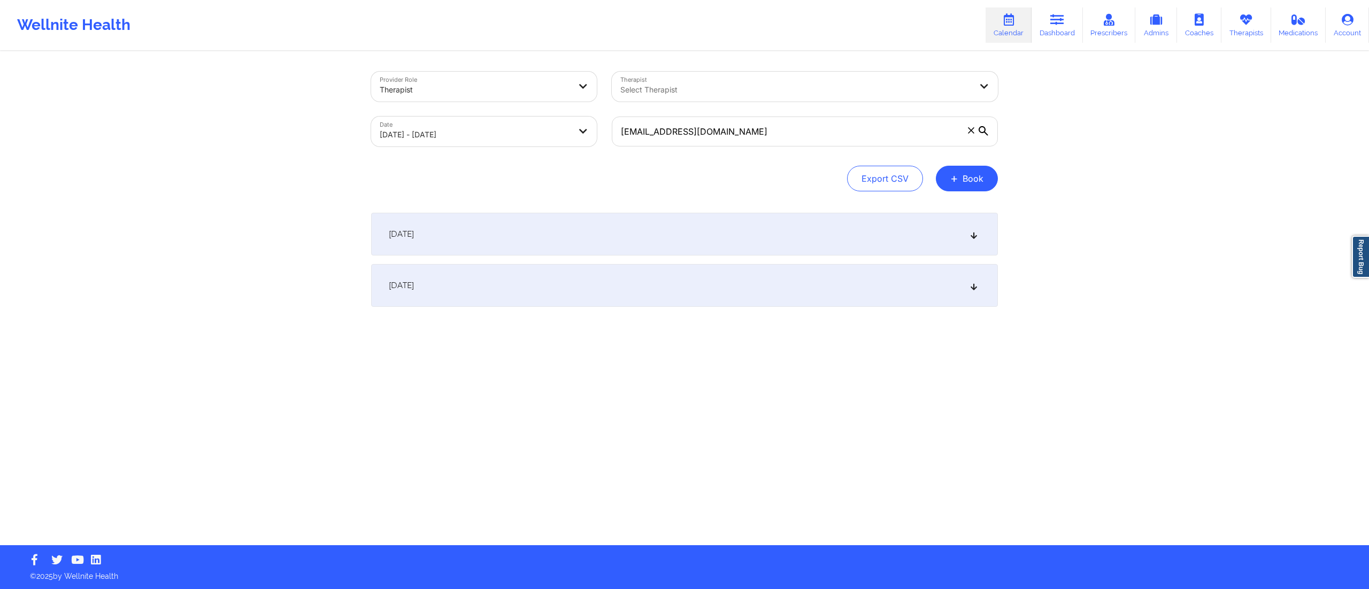
click at [503, 220] on div "[DATE]" at bounding box center [684, 234] width 627 height 43
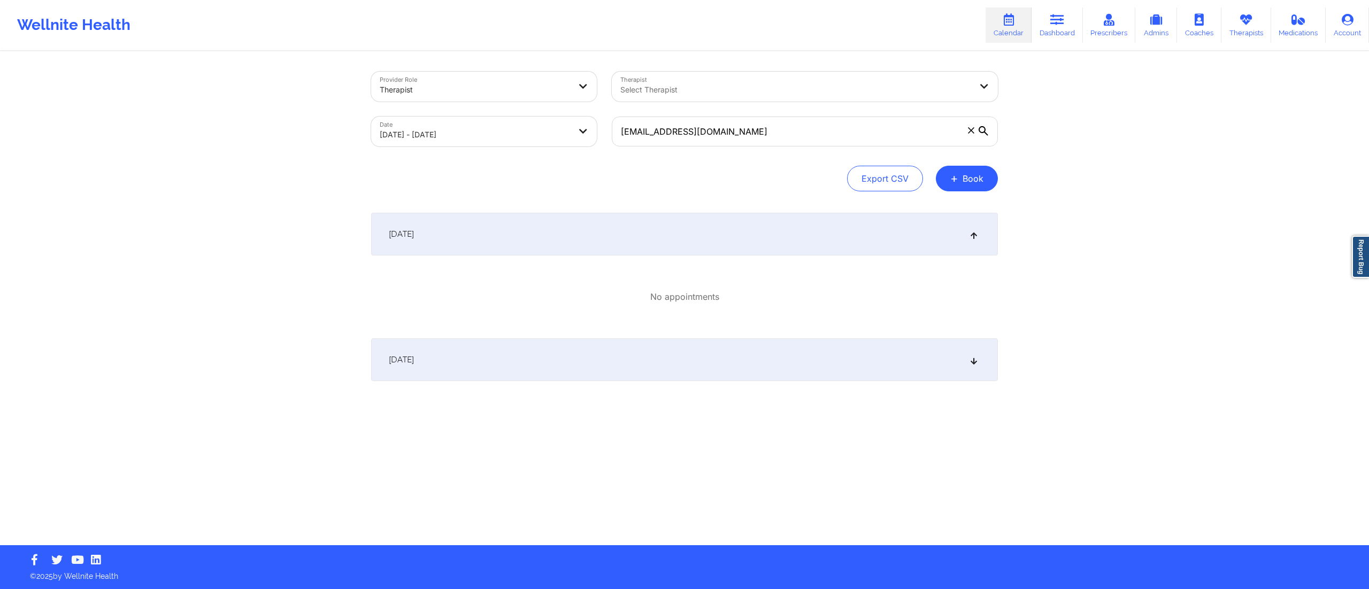
click at [626, 363] on div "[DATE]" at bounding box center [684, 360] width 627 height 43
click at [627, 217] on div "[DATE]" at bounding box center [684, 234] width 627 height 43
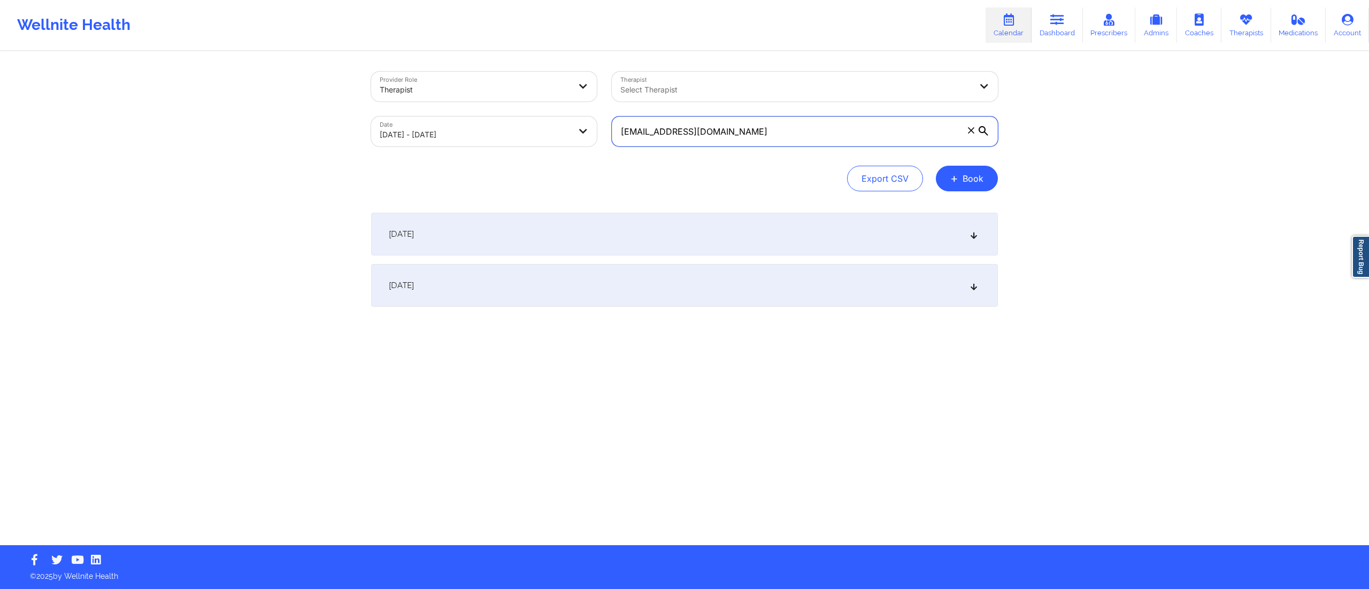
drag, startPoint x: 744, startPoint y: 125, endPoint x: 566, endPoint y: 147, distance: 179.9
click at [566, 147] on div "Provider Role Therapist Therapist Select Therapist Date 09/29/2025 - 09/30/2025…" at bounding box center [685, 109] width 642 height 90
click at [625, 220] on div "[DATE]" at bounding box center [684, 234] width 627 height 43
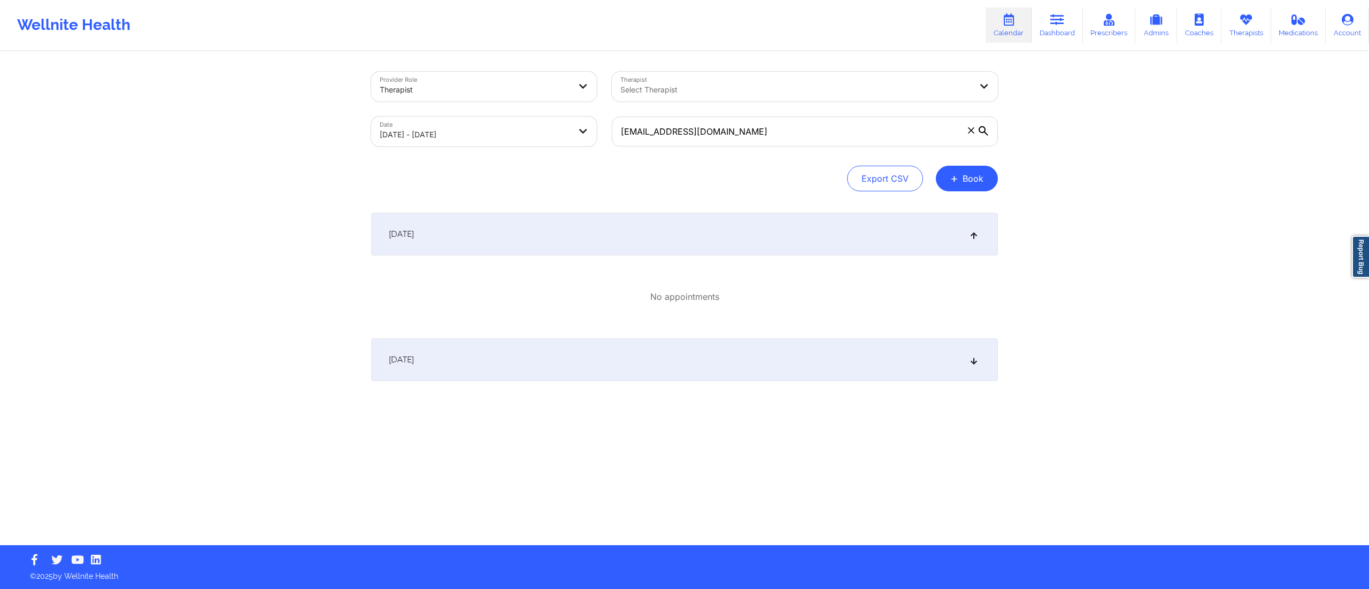
click at [460, 133] on body "Wellnite Health Calendar Dashboard Prescribers Admins Coaches Therapists Medica…" at bounding box center [684, 294] width 1369 height 589
select select "2025-8"
select select "2025-9"
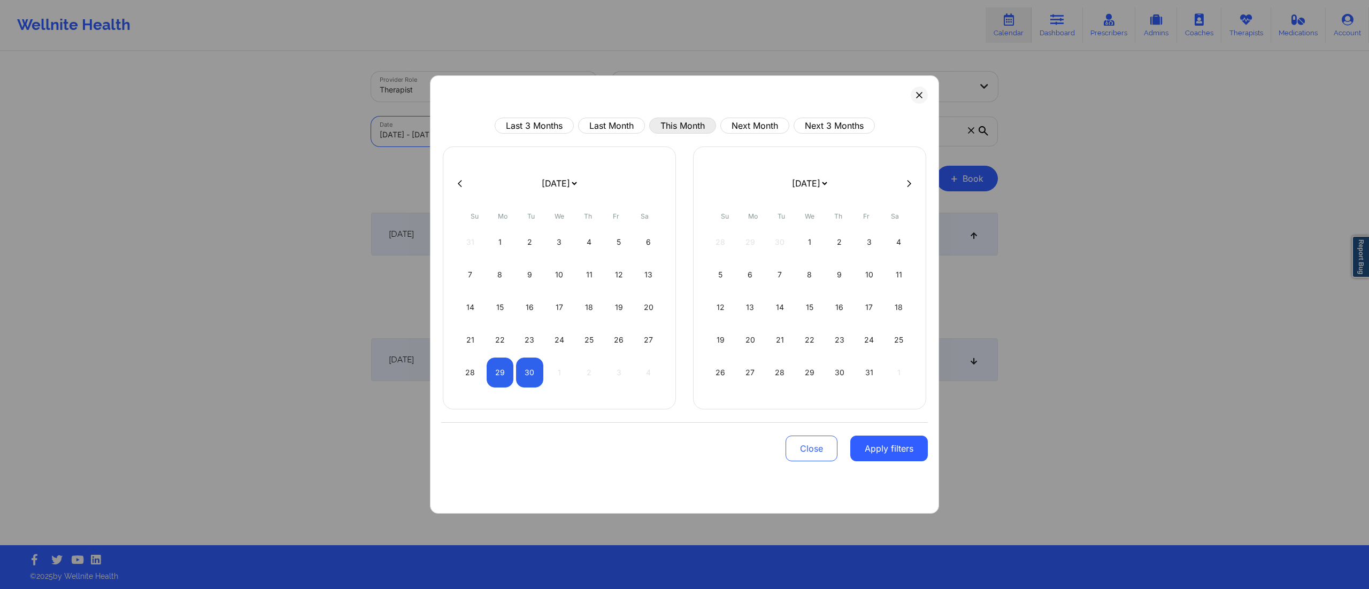
click at [688, 124] on button "This Month" at bounding box center [682, 126] width 67 height 16
select select "2025-8"
select select "2025-9"
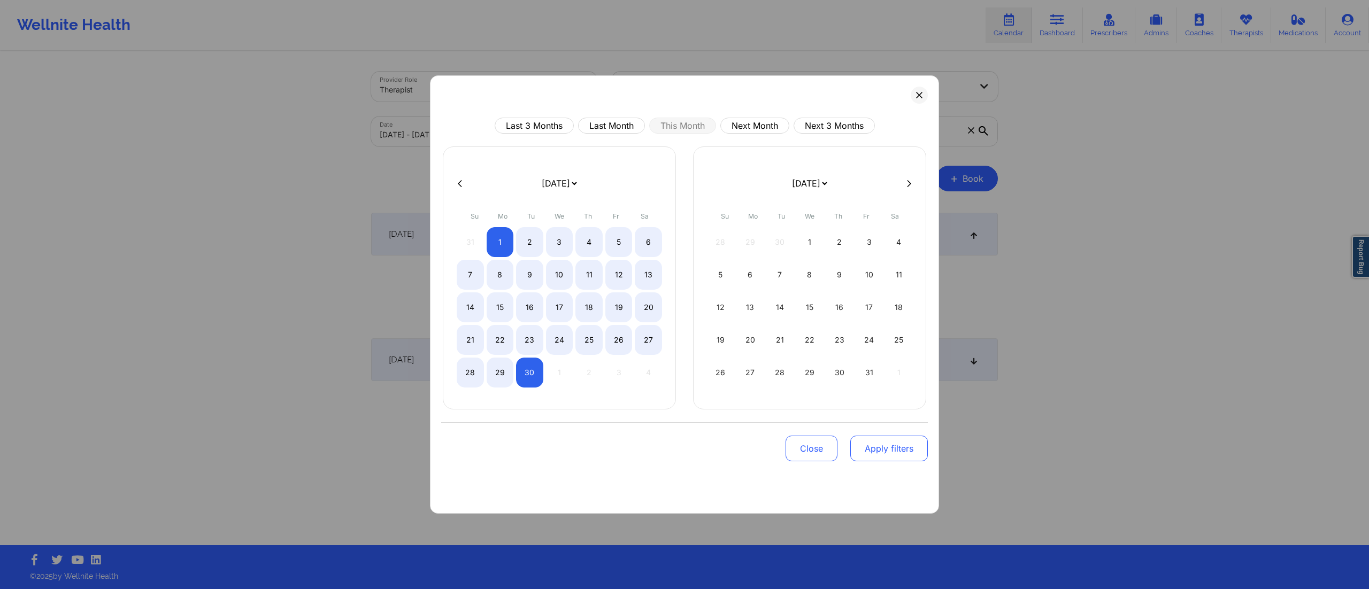
click at [889, 449] on button "Apply filters" at bounding box center [889, 449] width 78 height 26
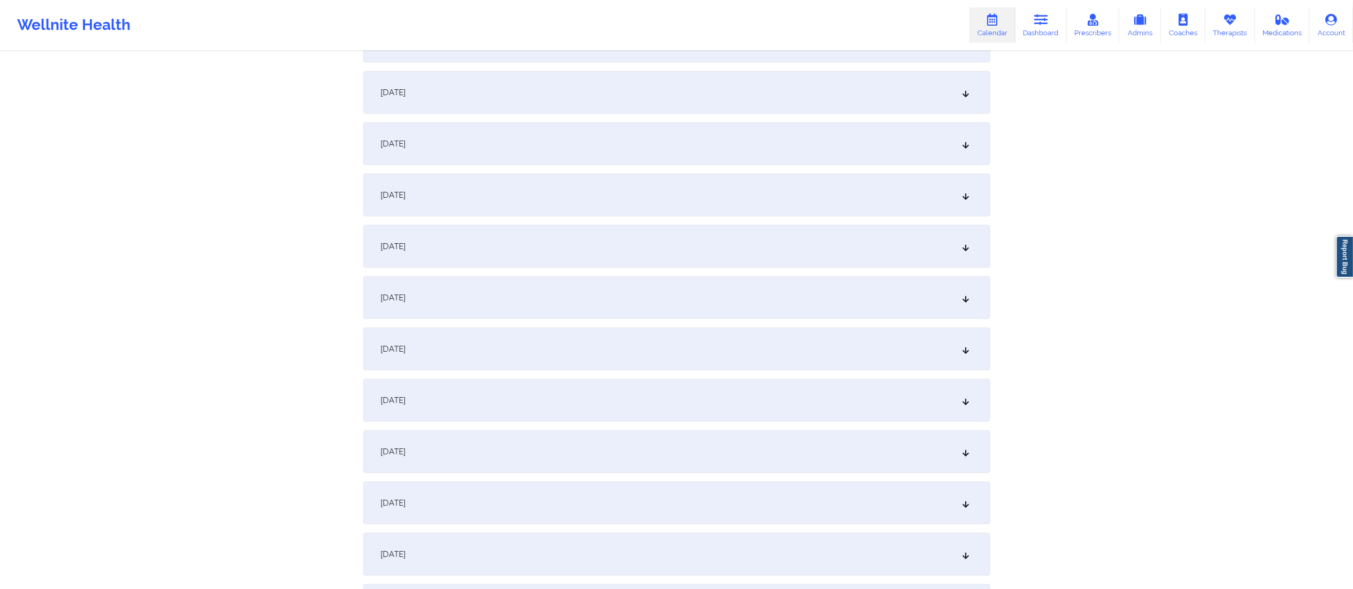
scroll to position [963, 0]
click at [531, 347] on div "[DATE]" at bounding box center [676, 349] width 627 height 43
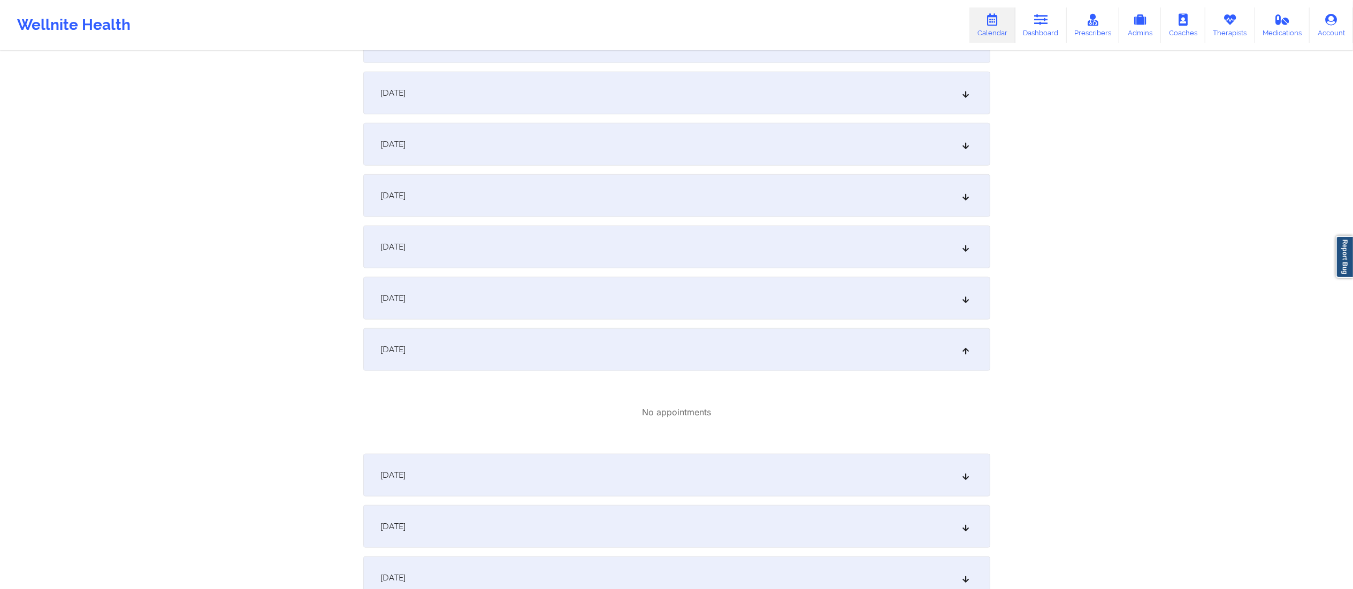
click at [558, 302] on div "[DATE]" at bounding box center [676, 298] width 627 height 43
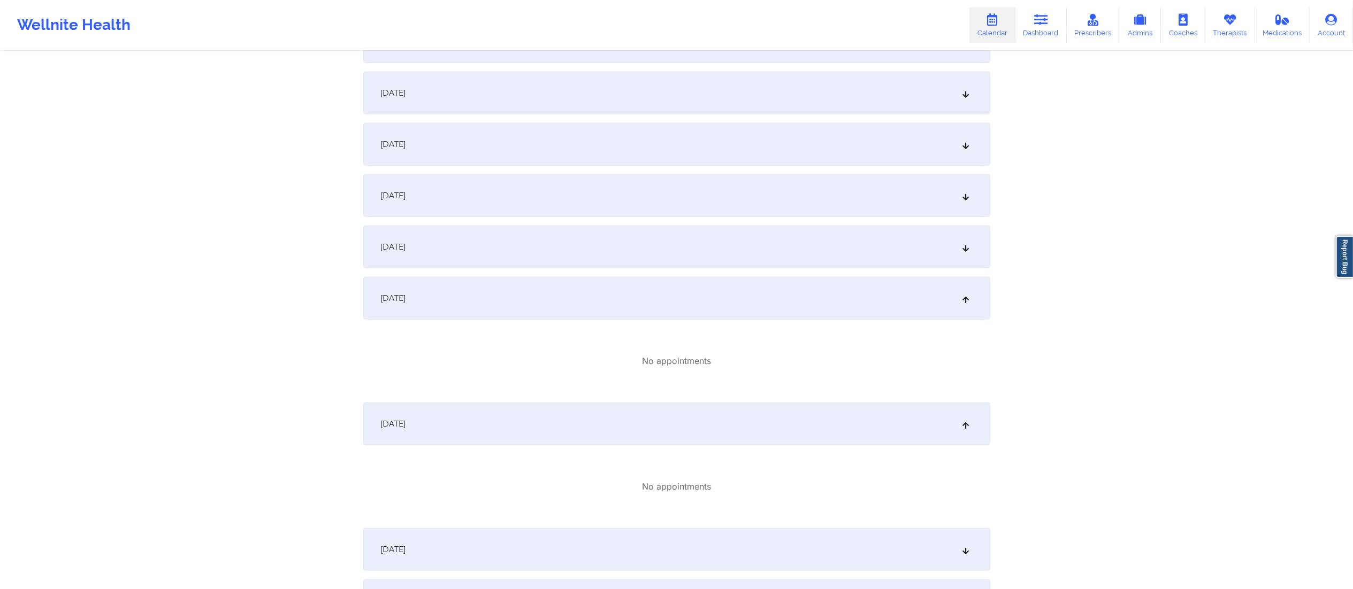
click at [575, 417] on div "[DATE]" at bounding box center [676, 424] width 627 height 43
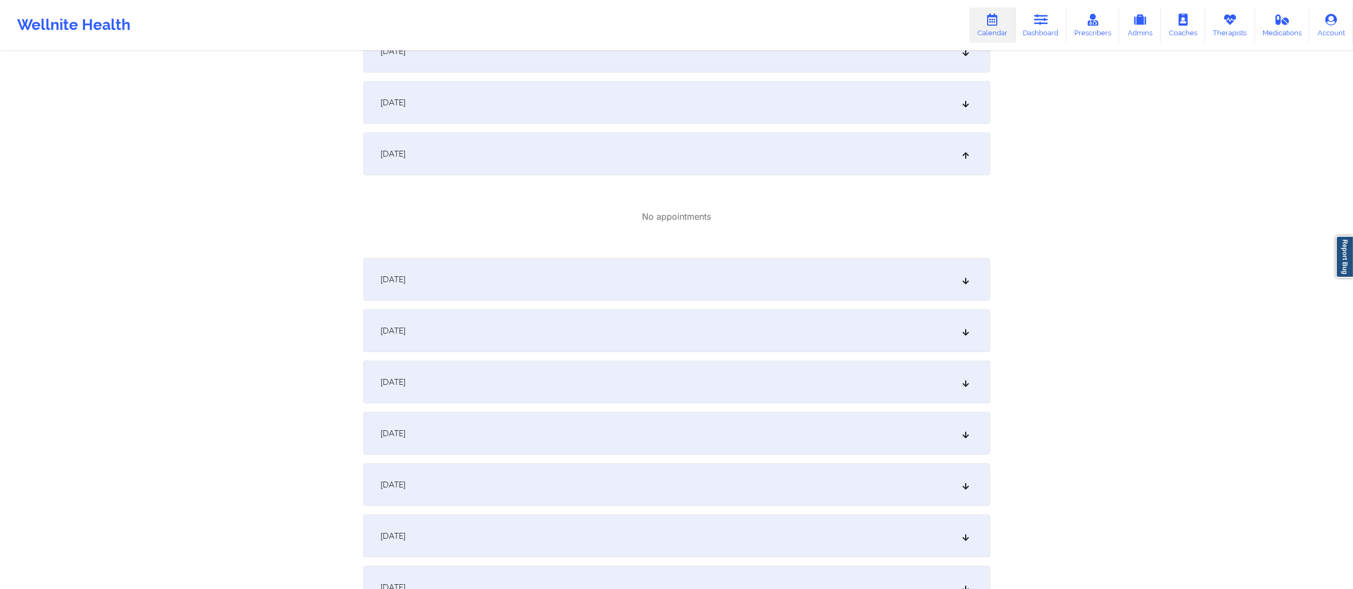
scroll to position [1108, 0]
click at [550, 338] on div "[DATE]" at bounding box center [676, 330] width 627 height 43
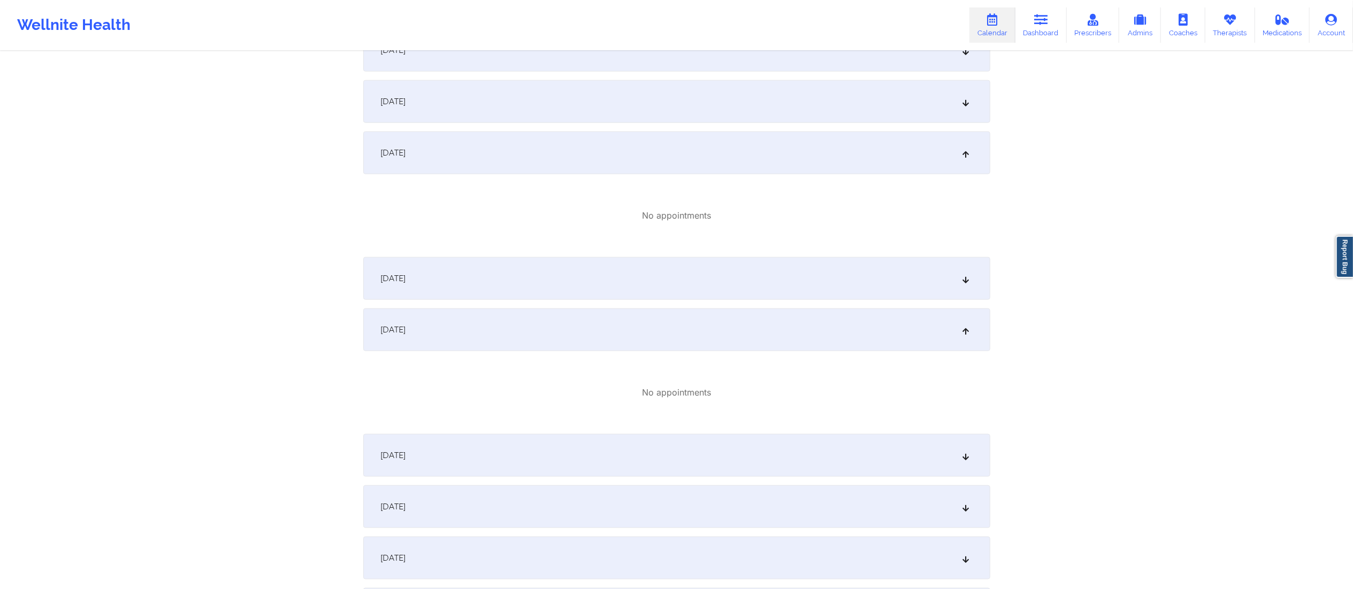
click at [556, 327] on div "[DATE]" at bounding box center [676, 330] width 627 height 43
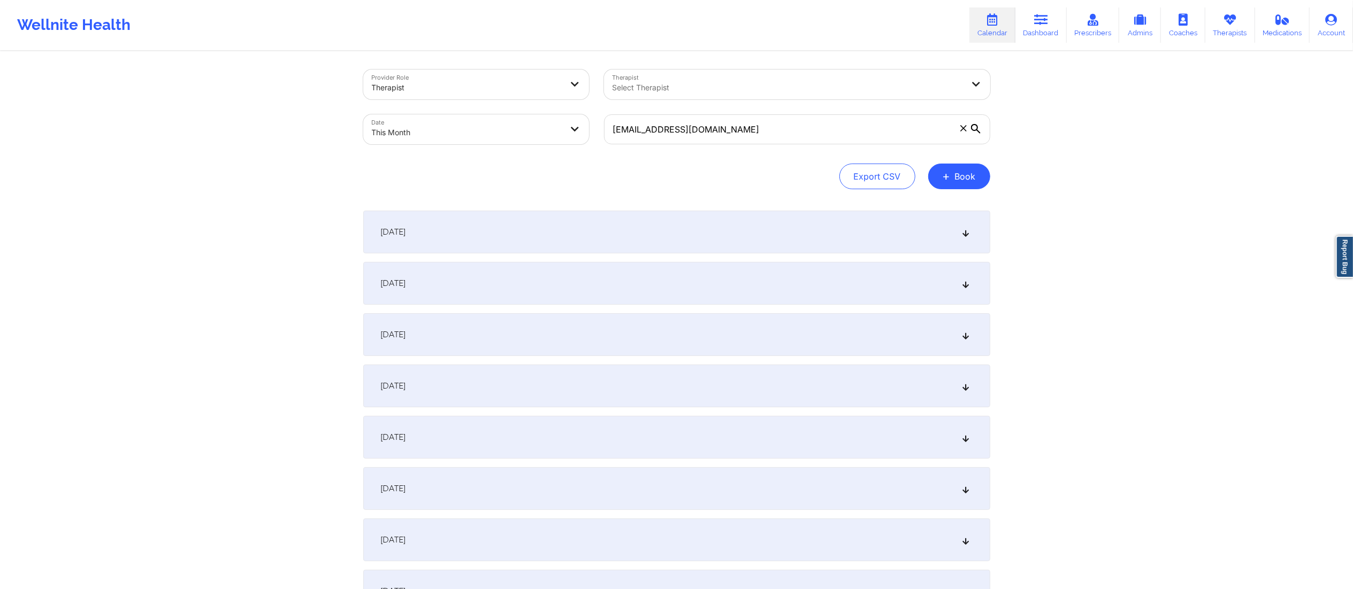
scroll to position [0, 0]
click at [963, 126] on span at bounding box center [963, 130] width 11 height 11
click at [963, 126] on input "[EMAIL_ADDRESS][DOMAIN_NAME]" at bounding box center [797, 132] width 386 height 30
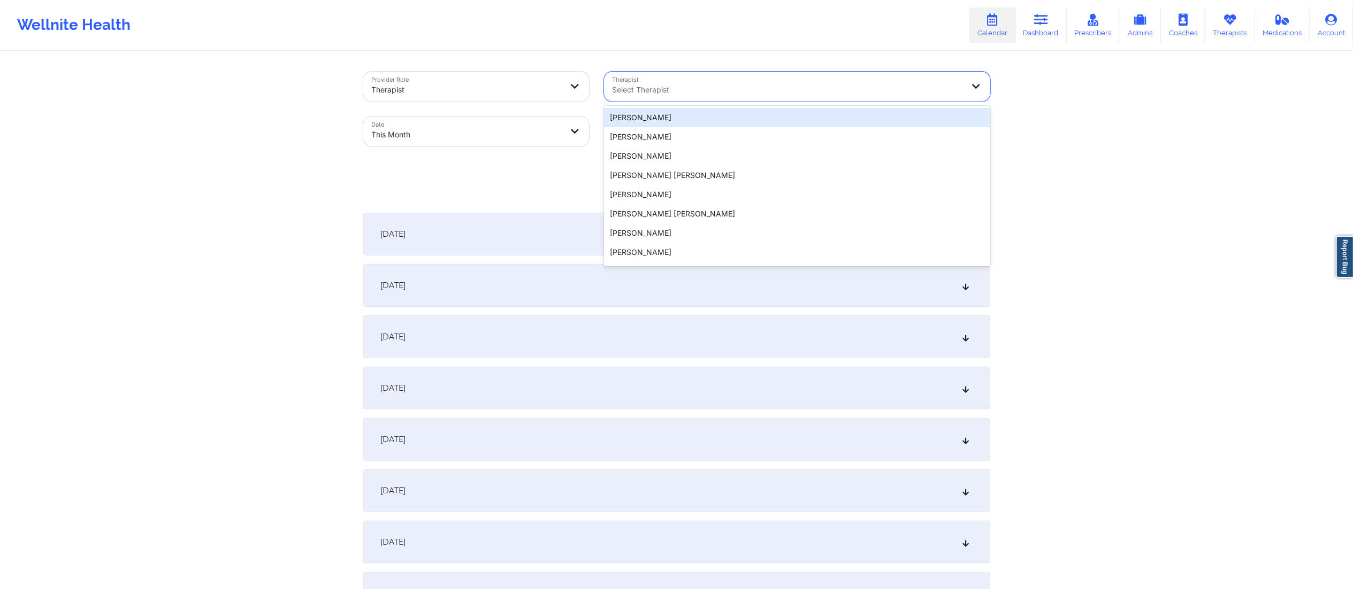
click at [740, 85] on div at bounding box center [787, 89] width 351 height 13
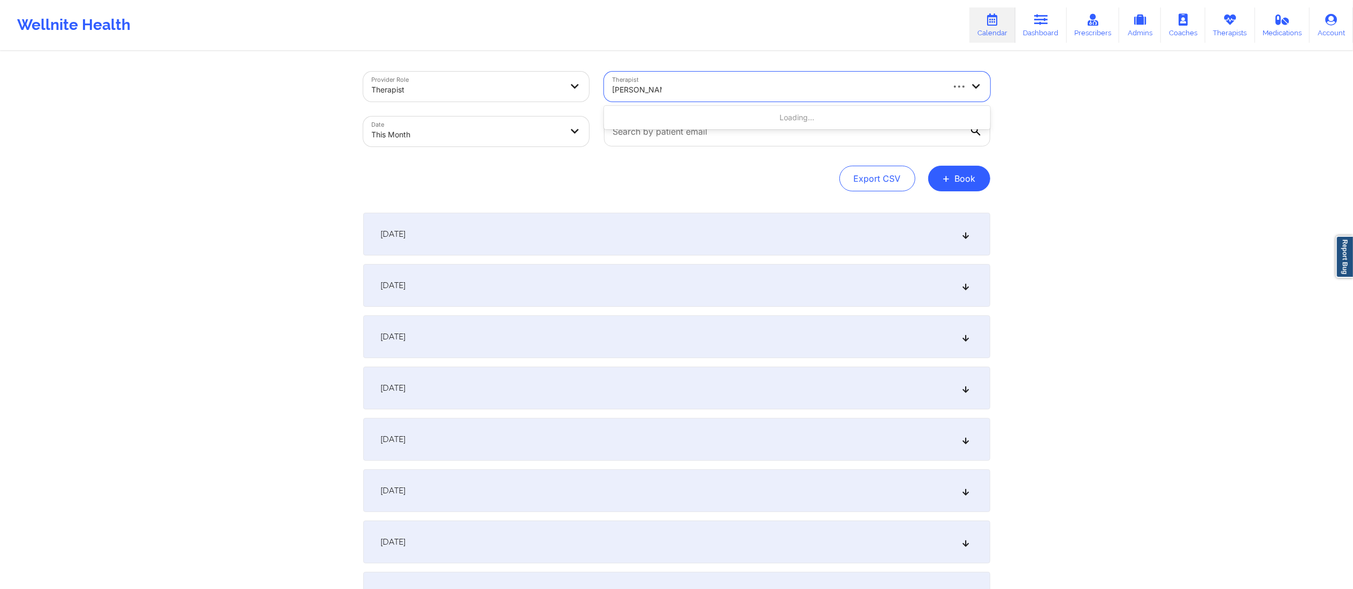
type input "brittany brown"
click at [667, 118] on div "[PERSON_NAME]" at bounding box center [797, 117] width 386 height 19
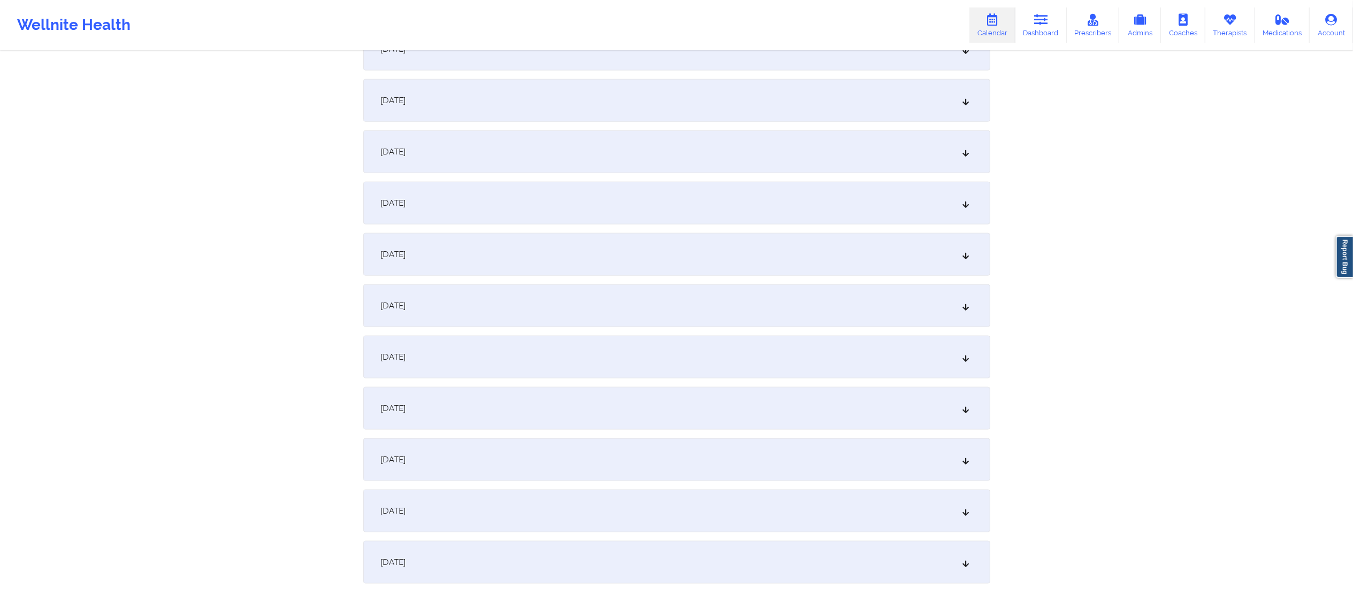
scroll to position [1110, 0]
click at [500, 205] on div "[DATE]" at bounding box center [676, 202] width 627 height 43
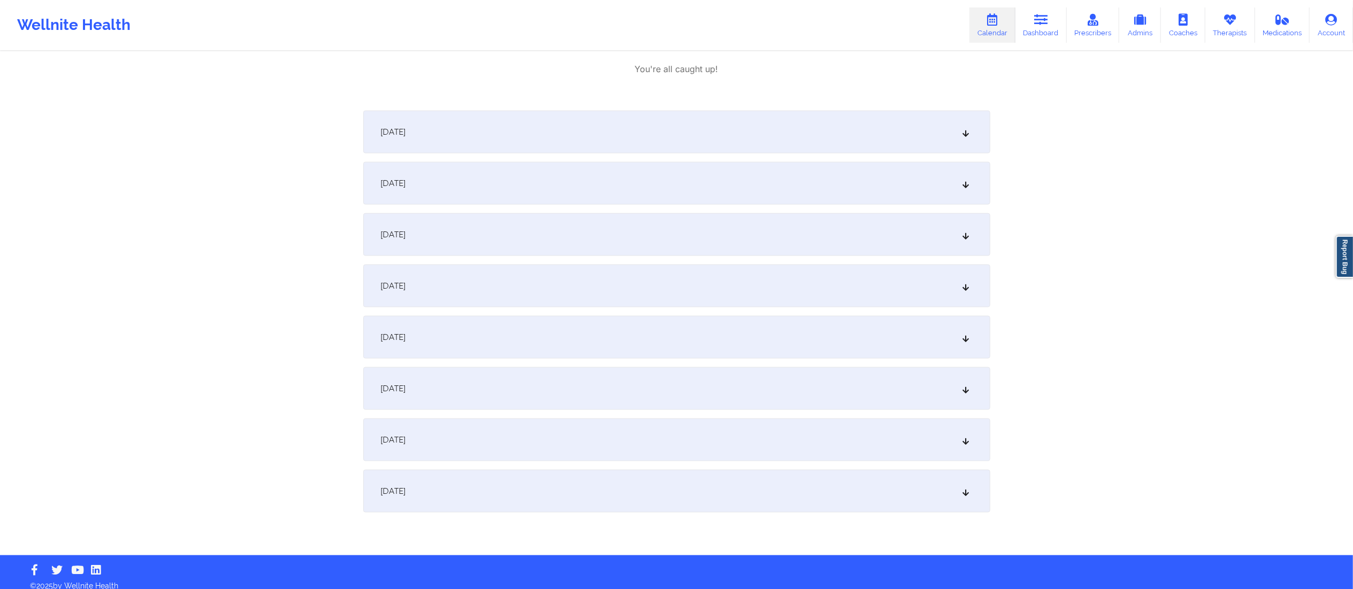
scroll to position [1363, 0]
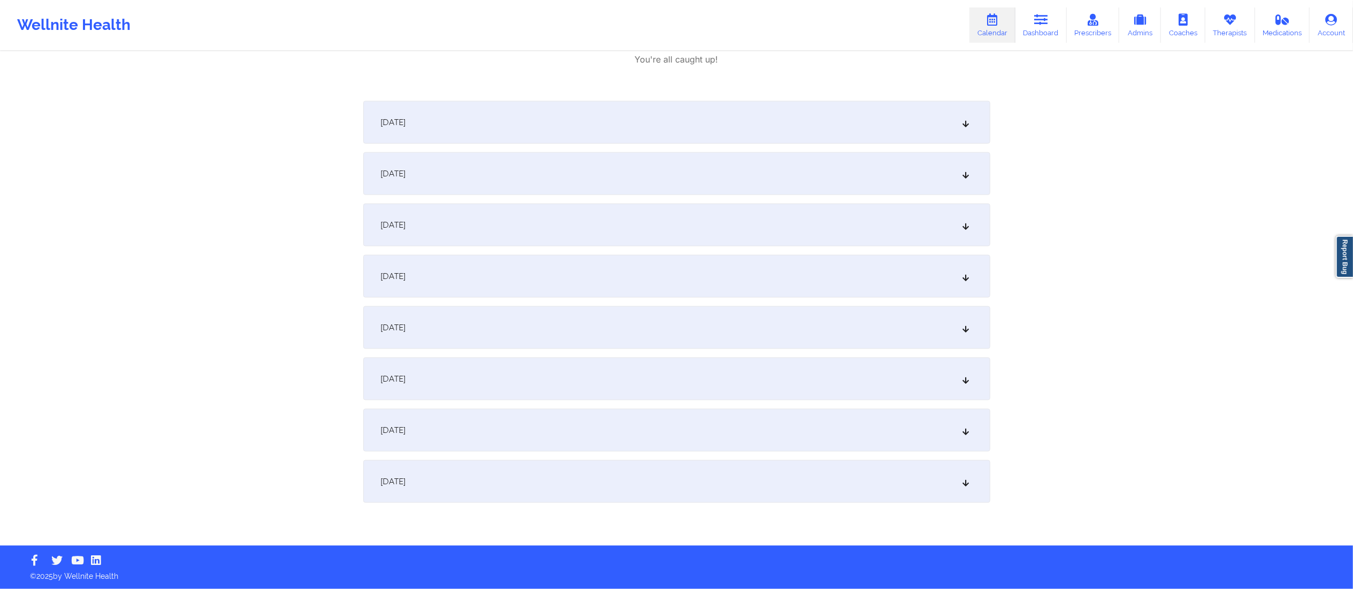
click at [528, 423] on div "[DATE]" at bounding box center [676, 430] width 627 height 43
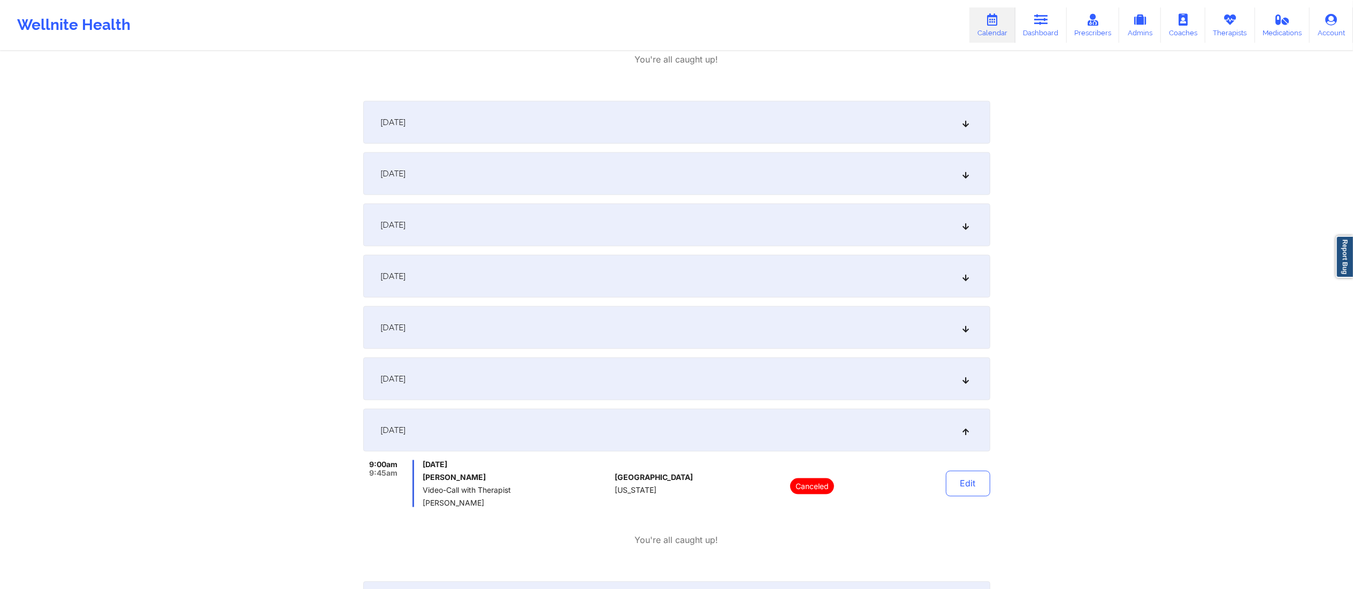
scroll to position [1484, 0]
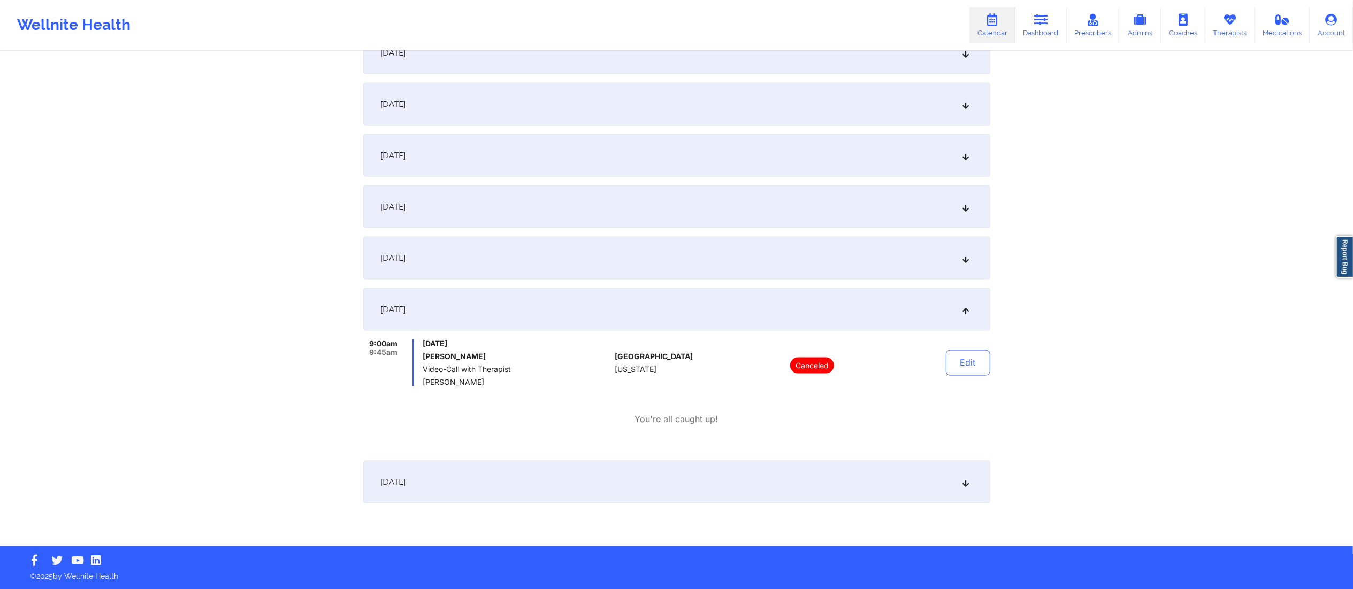
click at [528, 481] on div "[DATE]" at bounding box center [676, 482] width 627 height 43
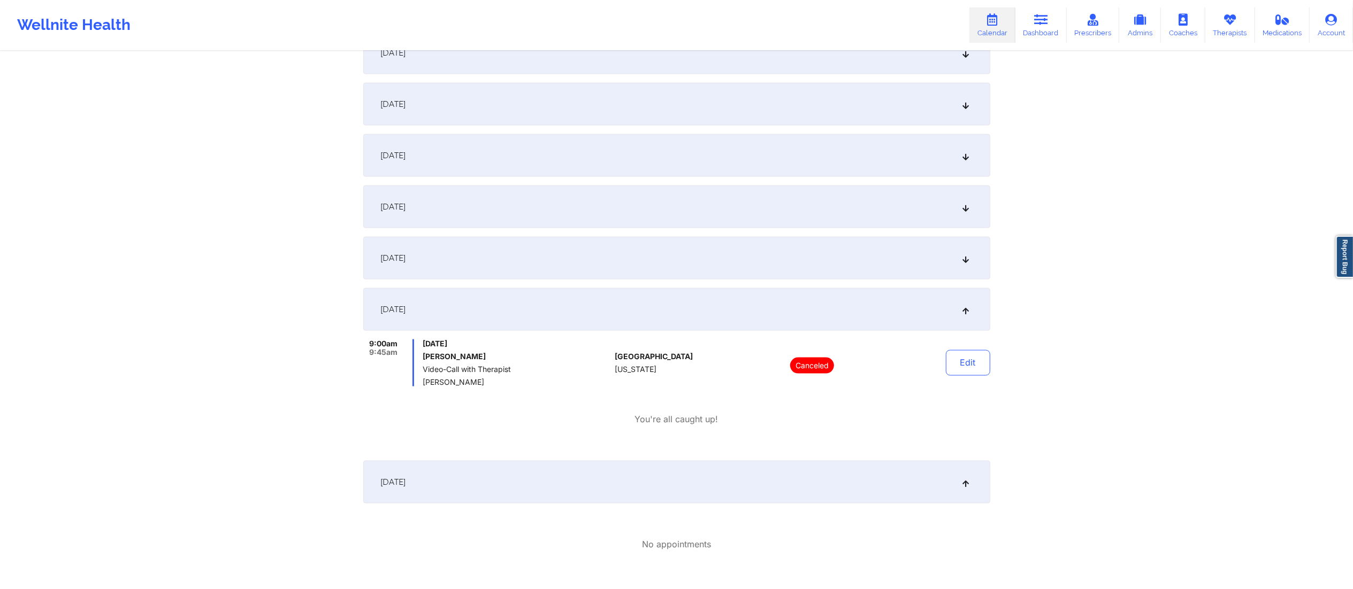
click at [527, 480] on div "[DATE]" at bounding box center [676, 482] width 627 height 43
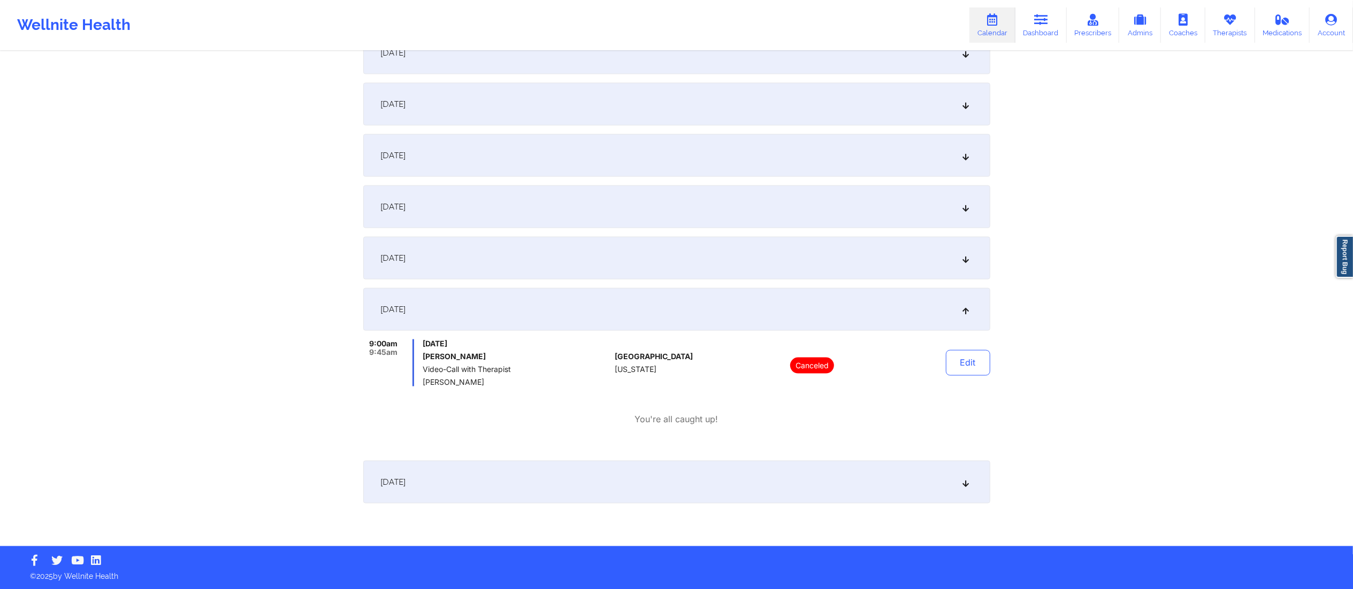
click at [500, 248] on div "[DATE]" at bounding box center [676, 258] width 627 height 43
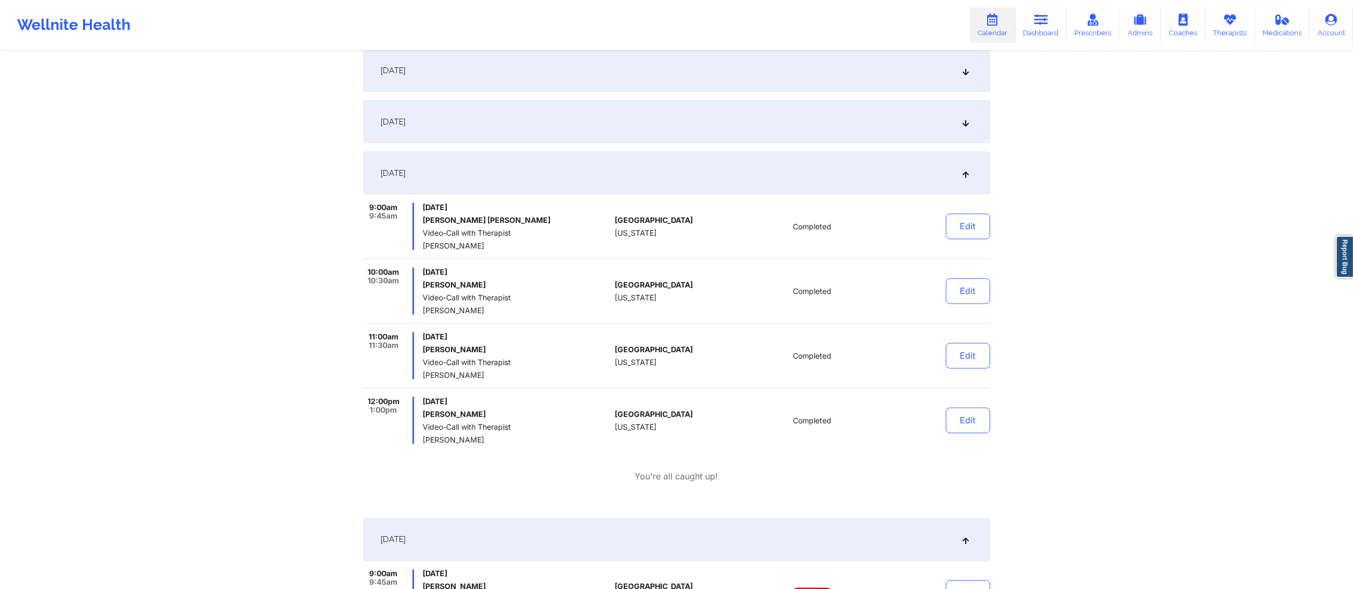
scroll to position [1440, 0]
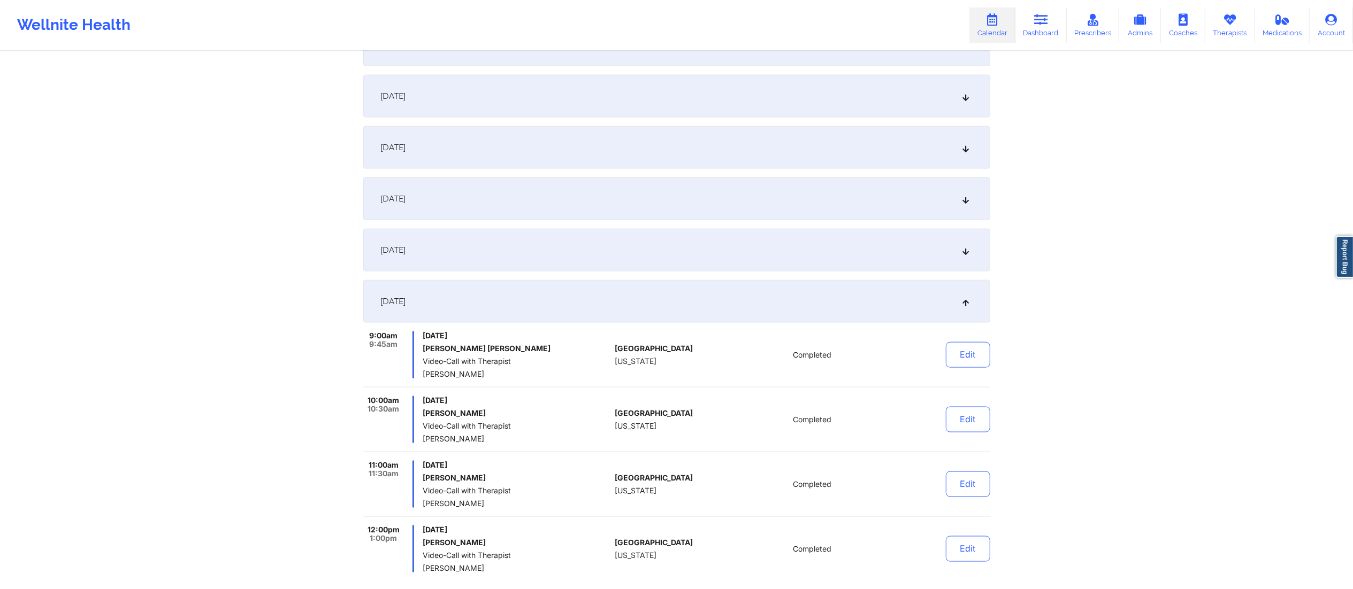
click at [460, 293] on div "[DATE]" at bounding box center [676, 301] width 627 height 43
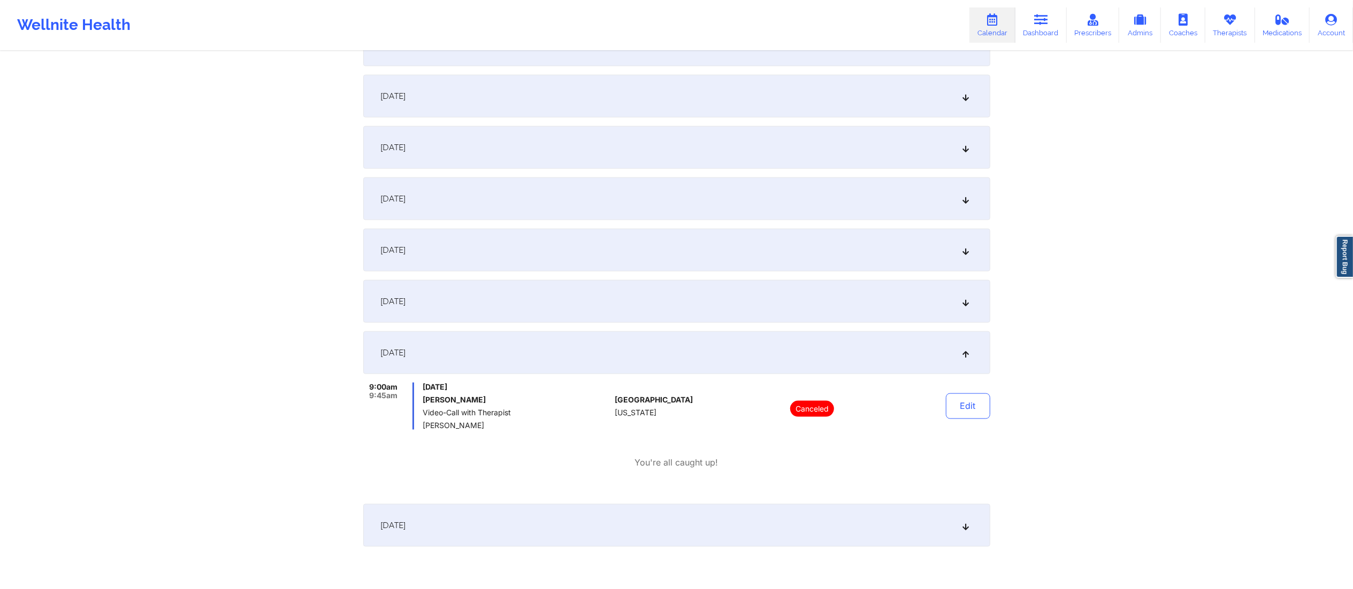
click at [520, 364] on div "[DATE]" at bounding box center [676, 353] width 627 height 43
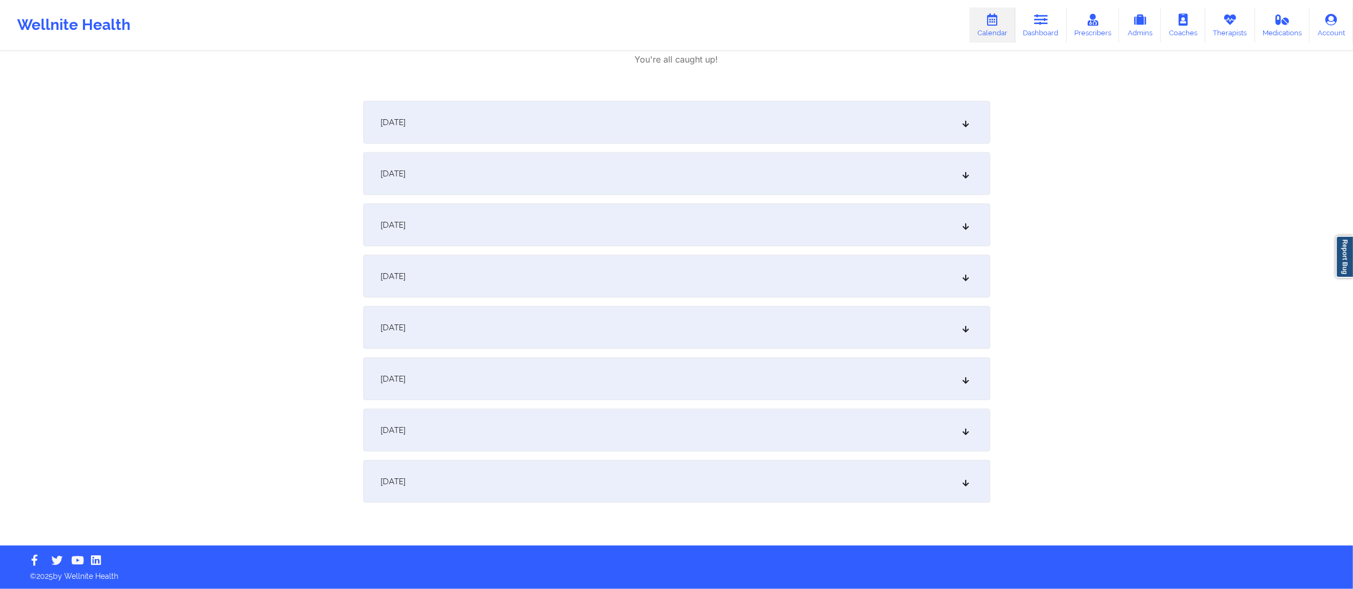
scroll to position [1363, 0]
click at [474, 326] on div "[DATE]" at bounding box center [676, 327] width 627 height 43
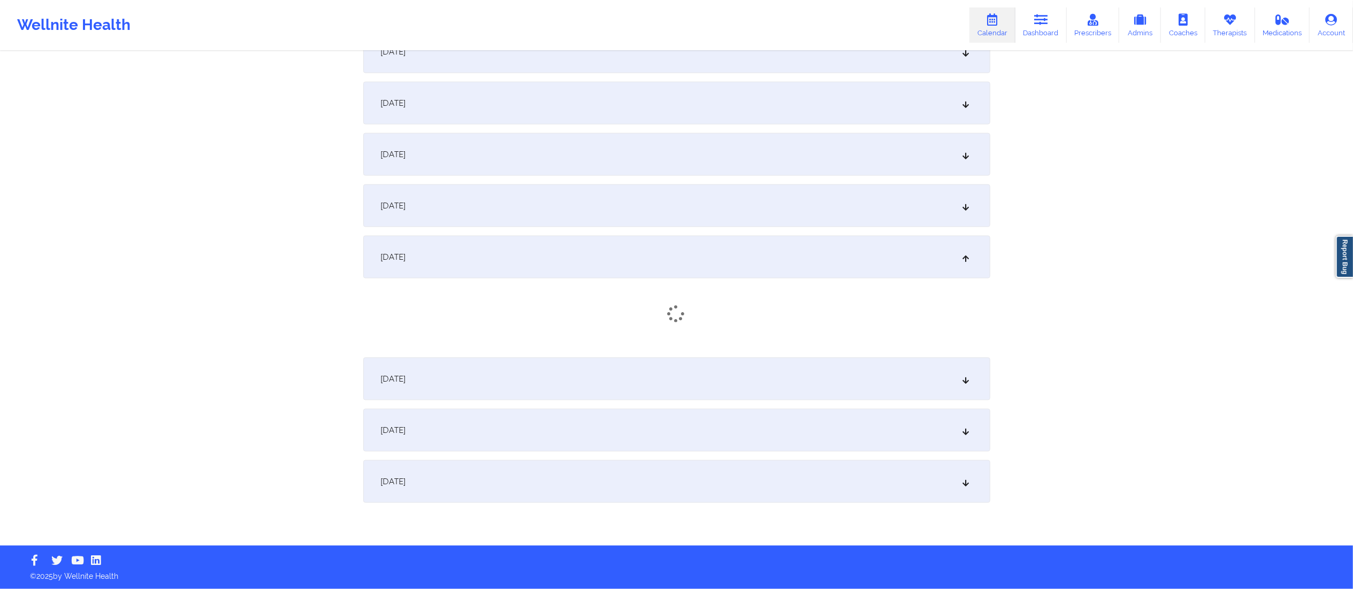
scroll to position [1440, 0]
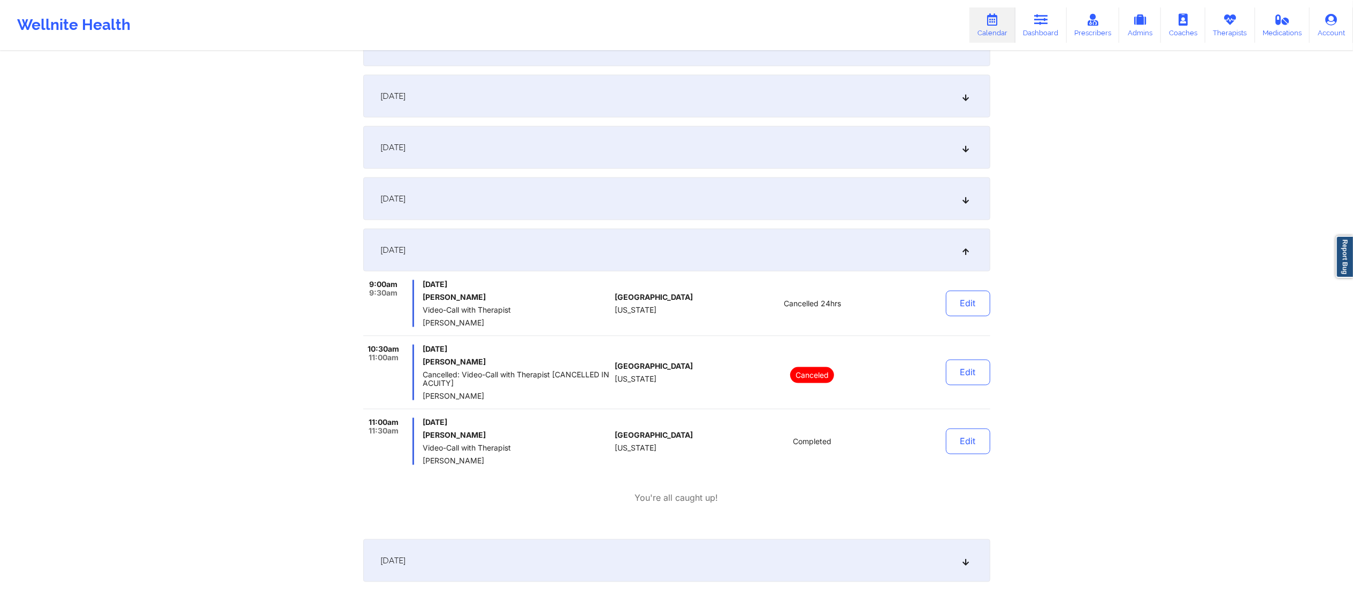
click at [529, 245] on div "[DATE]" at bounding box center [676, 250] width 627 height 43
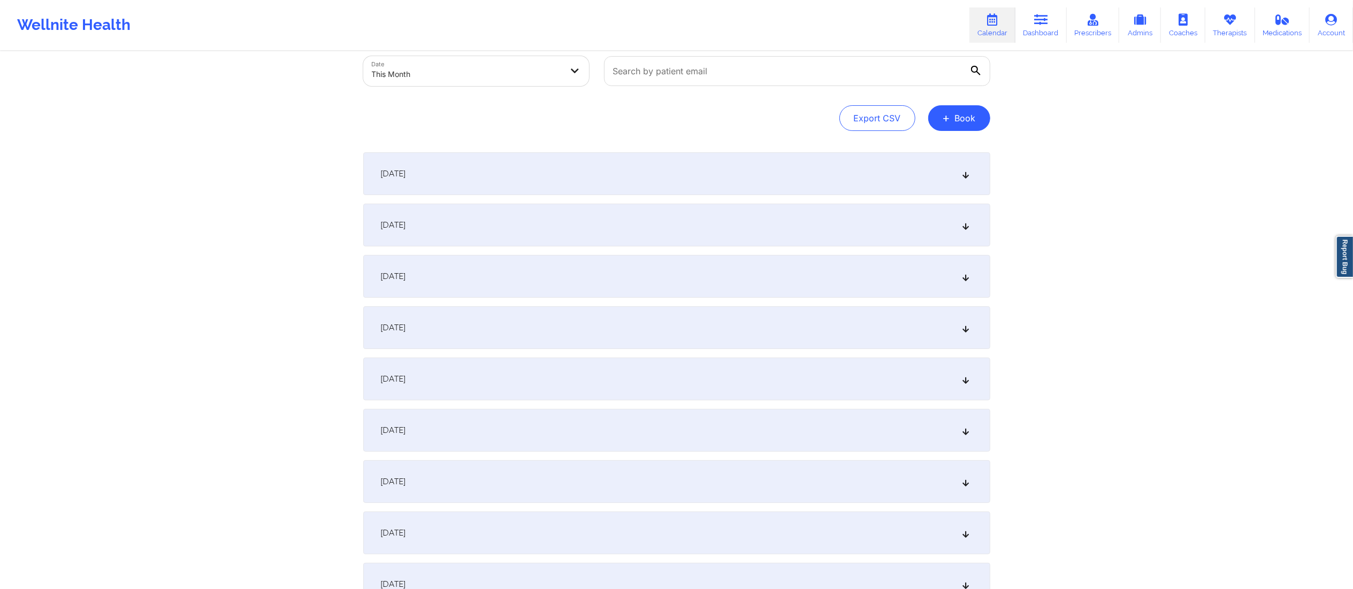
scroll to position [0, 0]
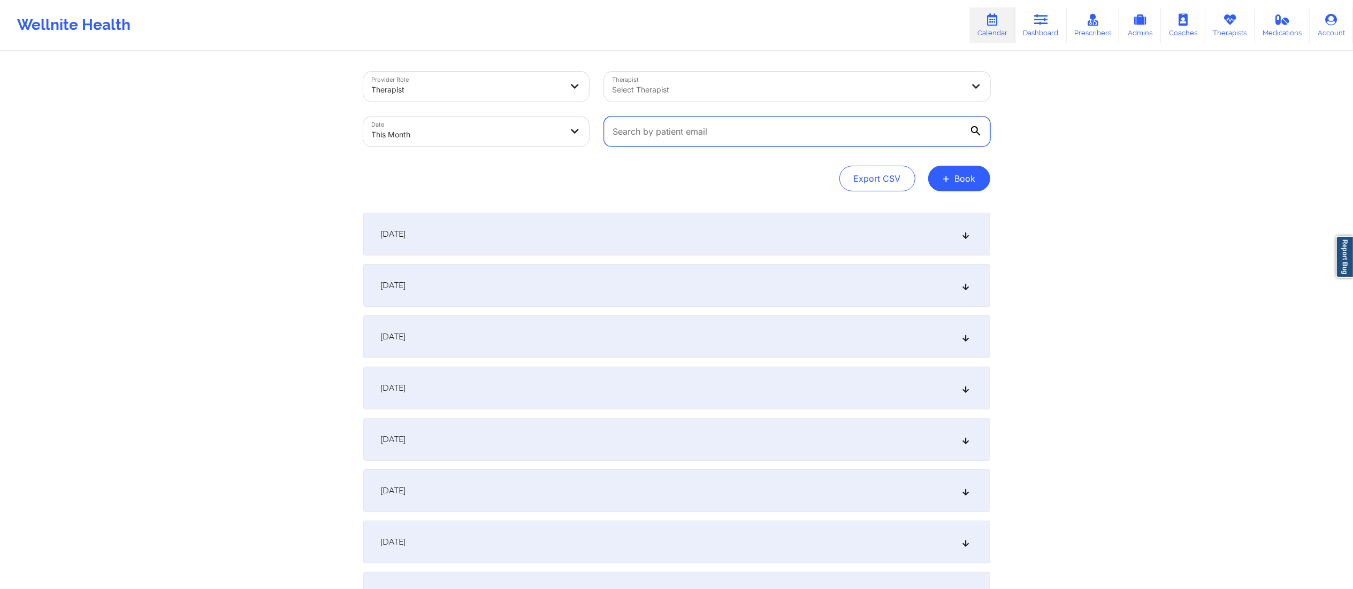
click at [655, 136] on input "text" at bounding box center [797, 132] width 386 height 30
paste input "[EMAIL_ADDRESS][DOMAIN_NAME]"
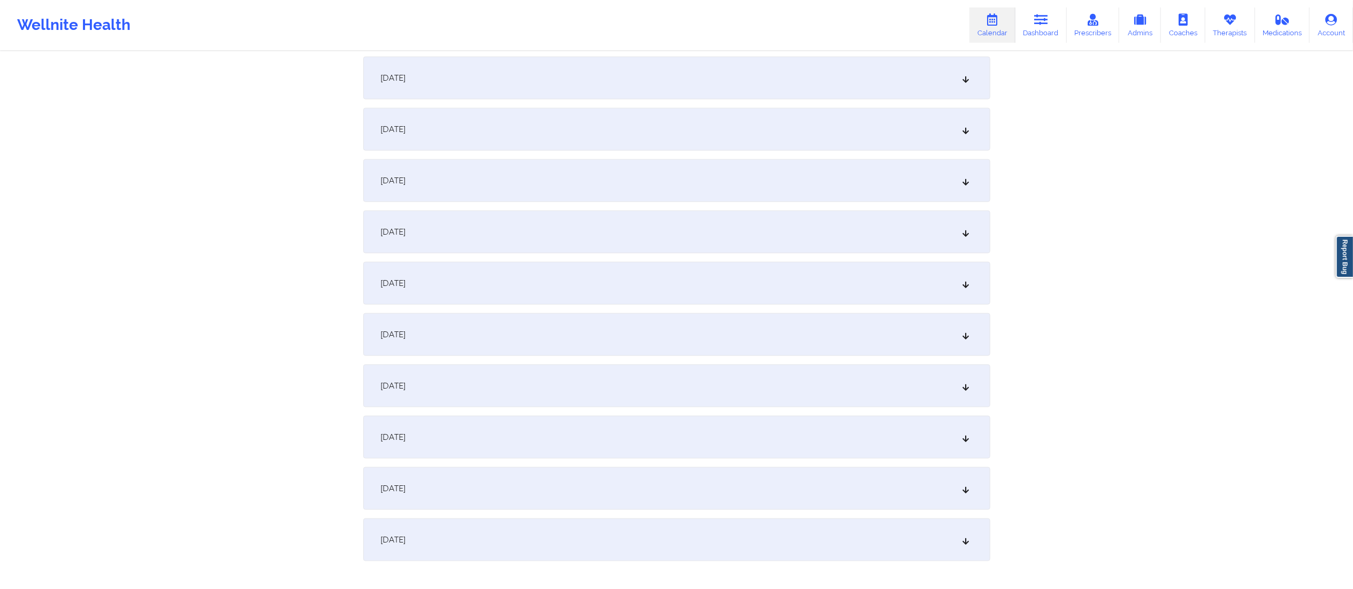
scroll to position [1181, 0]
type input "[EMAIL_ADDRESS][DOMAIN_NAME]"
click at [514, 133] on div "[DATE]" at bounding box center [676, 131] width 627 height 43
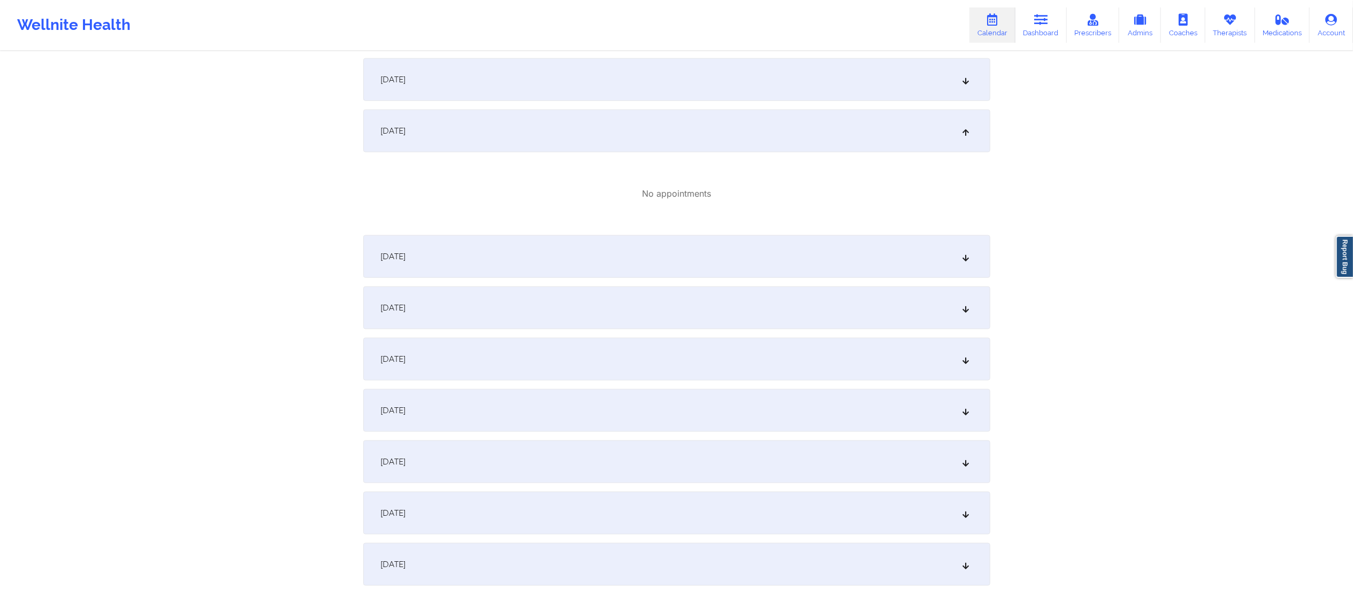
click at [514, 133] on div "[DATE]" at bounding box center [676, 131] width 627 height 43
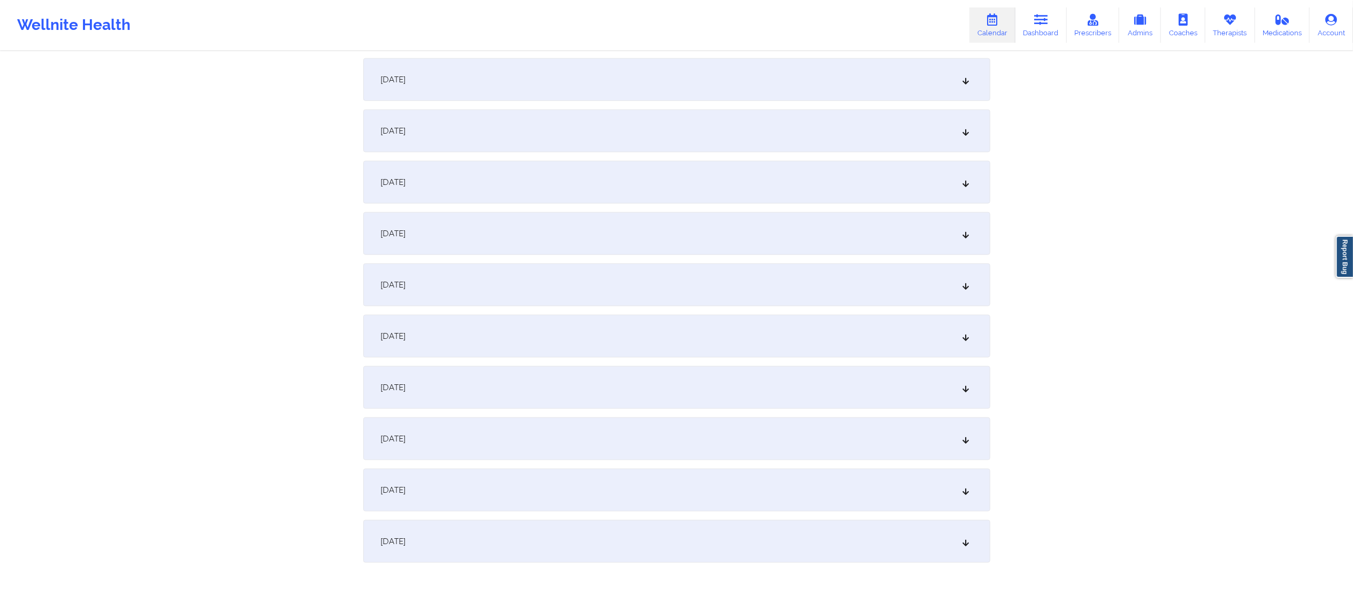
click at [520, 174] on div "[DATE]" at bounding box center [676, 182] width 627 height 43
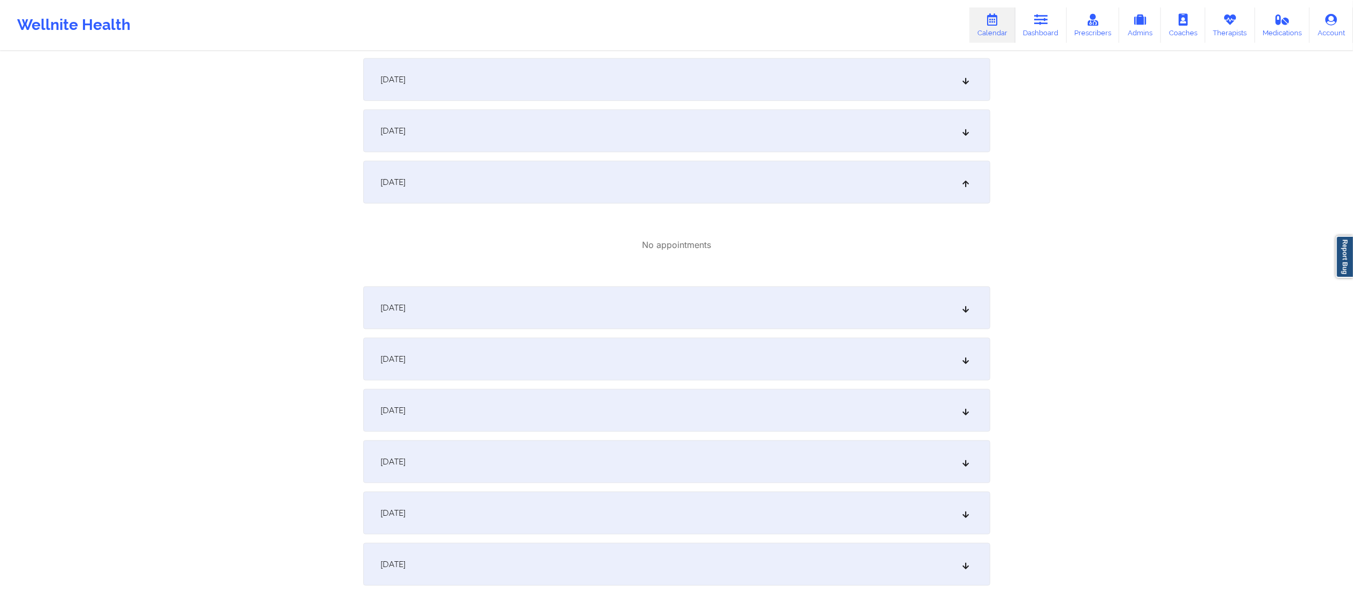
click at [520, 174] on div "[DATE]" at bounding box center [676, 182] width 627 height 43
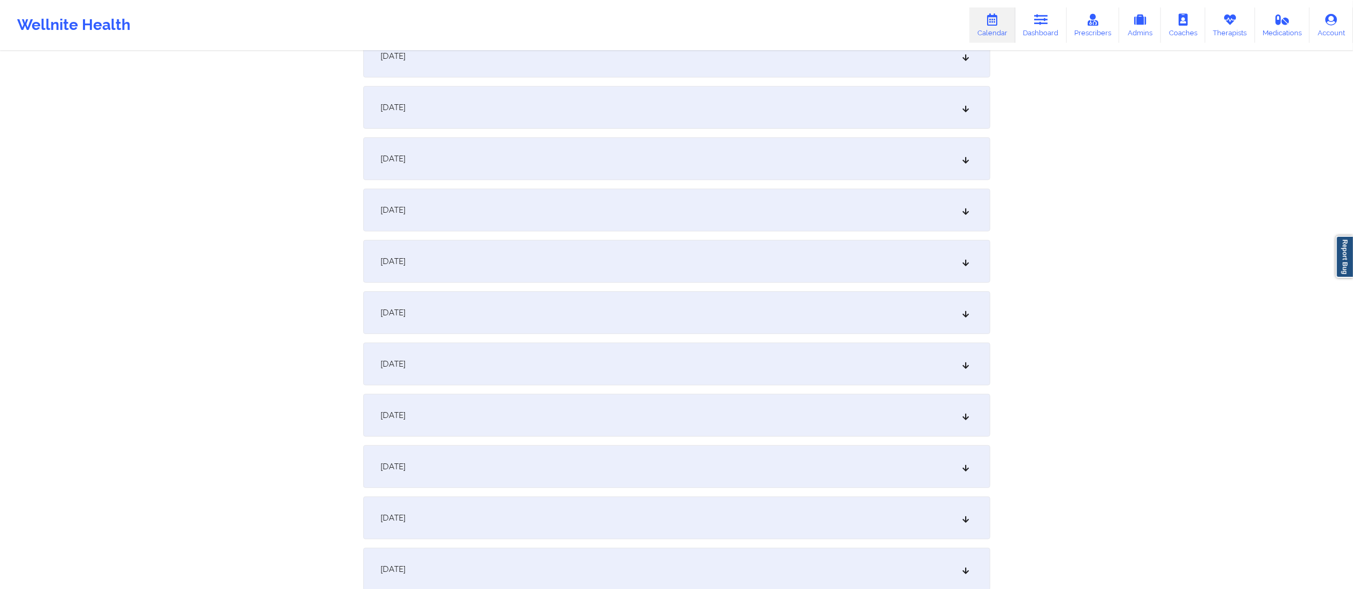
scroll to position [0, 0]
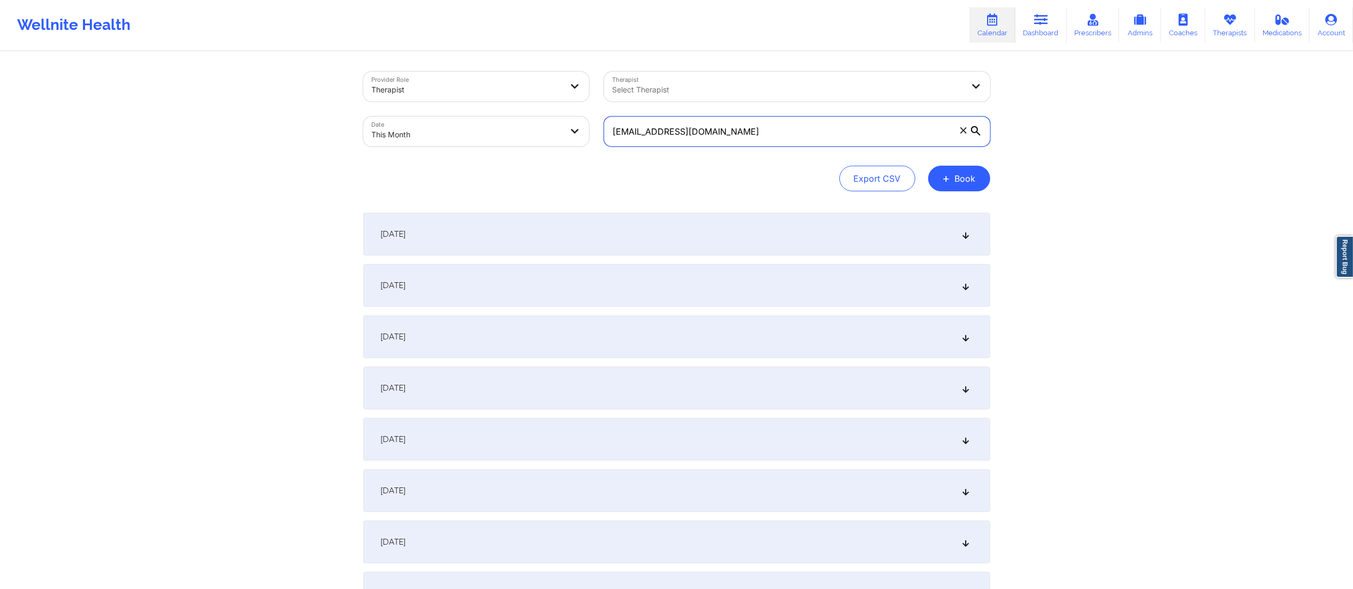
drag, startPoint x: 743, startPoint y: 126, endPoint x: 604, endPoint y: 126, distance: 139.1
click at [604, 126] on input "[EMAIL_ADDRESS][DOMAIN_NAME]" at bounding box center [797, 132] width 386 height 30
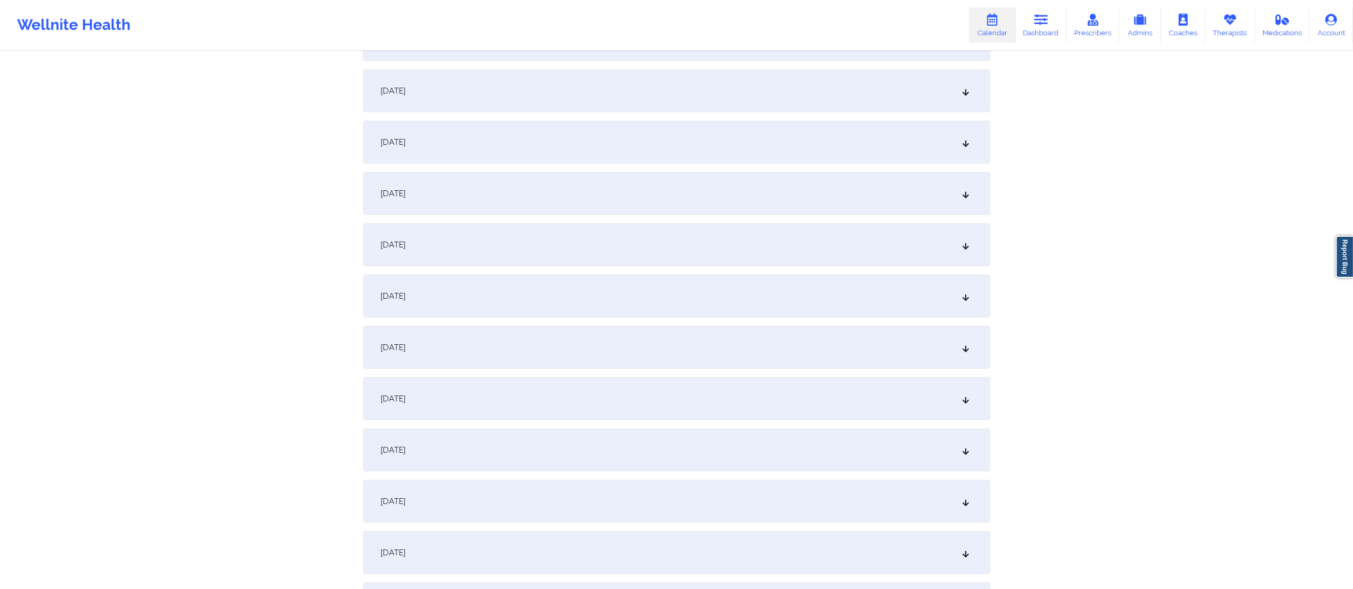
scroll to position [505, 0]
click at [486, 448] on div "[DATE]" at bounding box center [676, 448] width 627 height 43
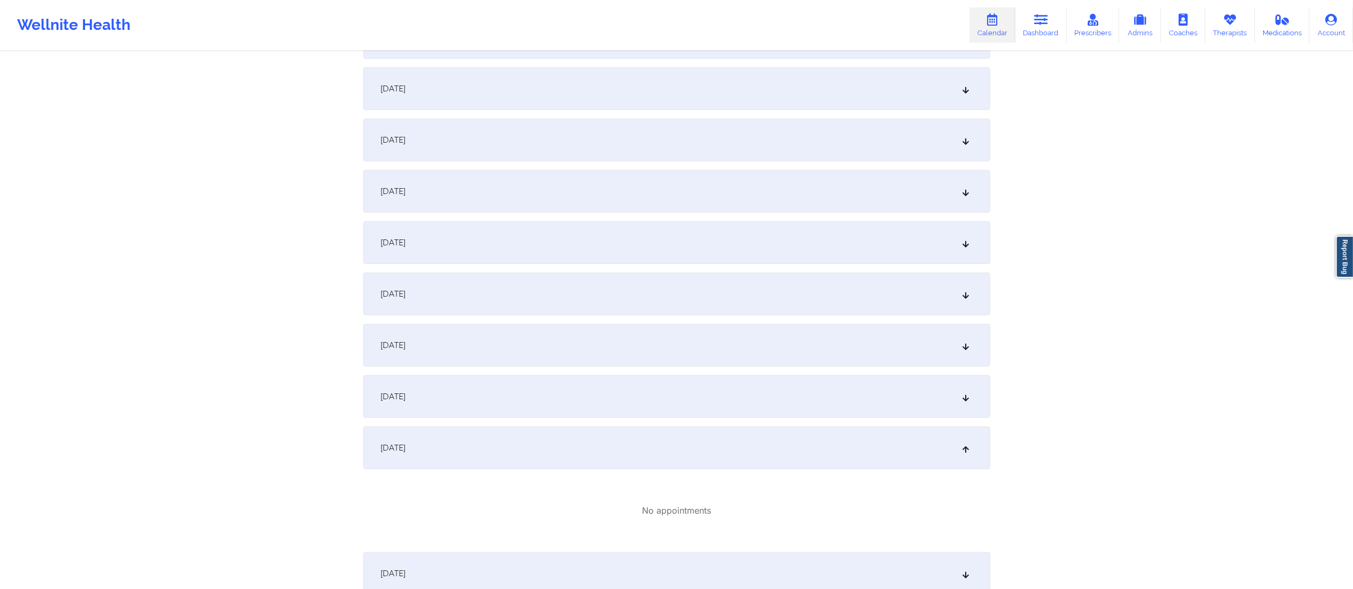
click at [490, 441] on div "[DATE]" at bounding box center [676, 448] width 627 height 43
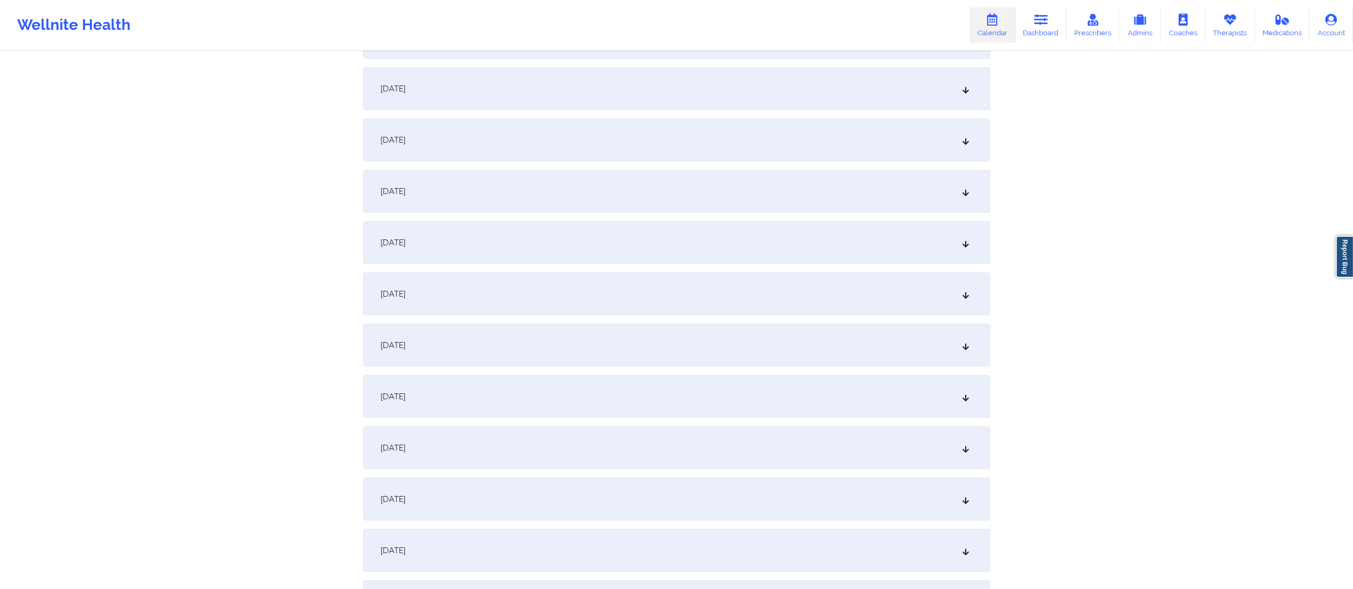
click at [512, 406] on div "[DATE]" at bounding box center [676, 396] width 627 height 43
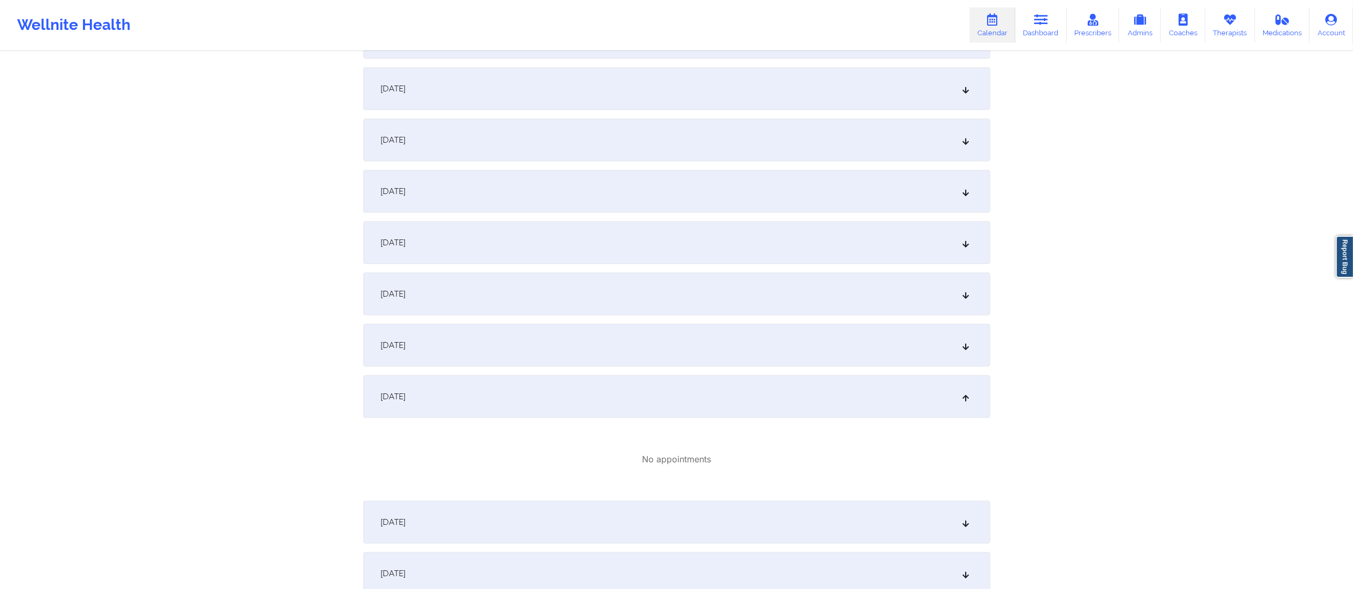
click at [512, 404] on div "[DATE]" at bounding box center [676, 396] width 627 height 43
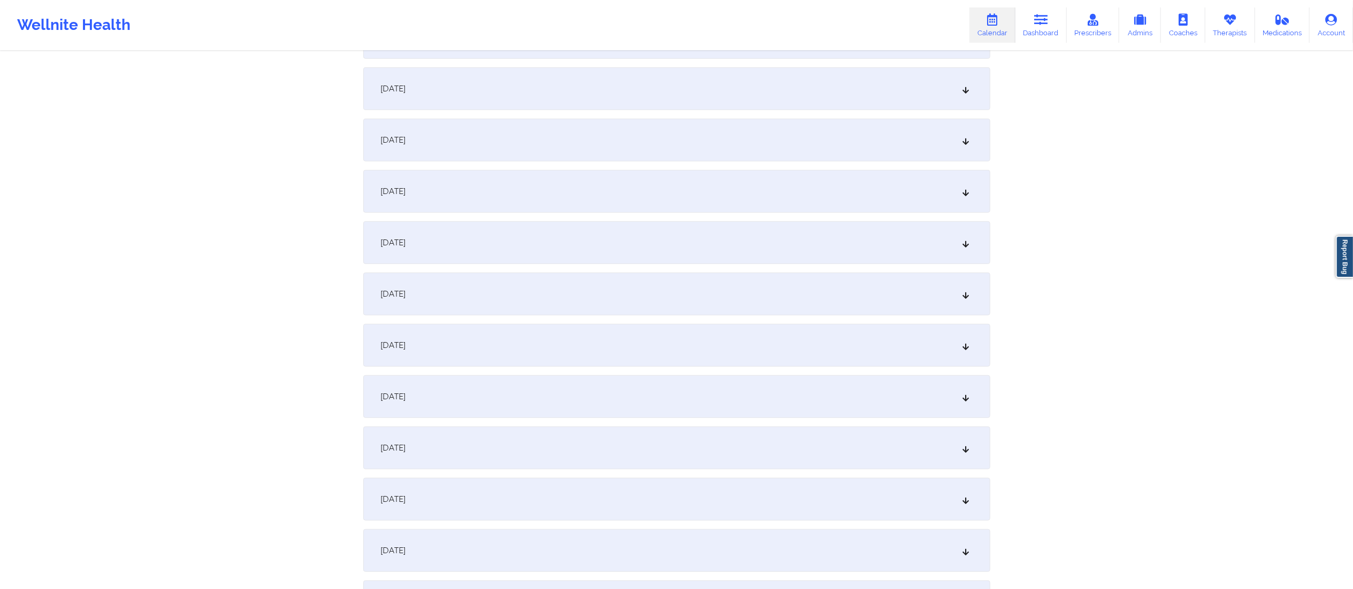
scroll to position [0, 0]
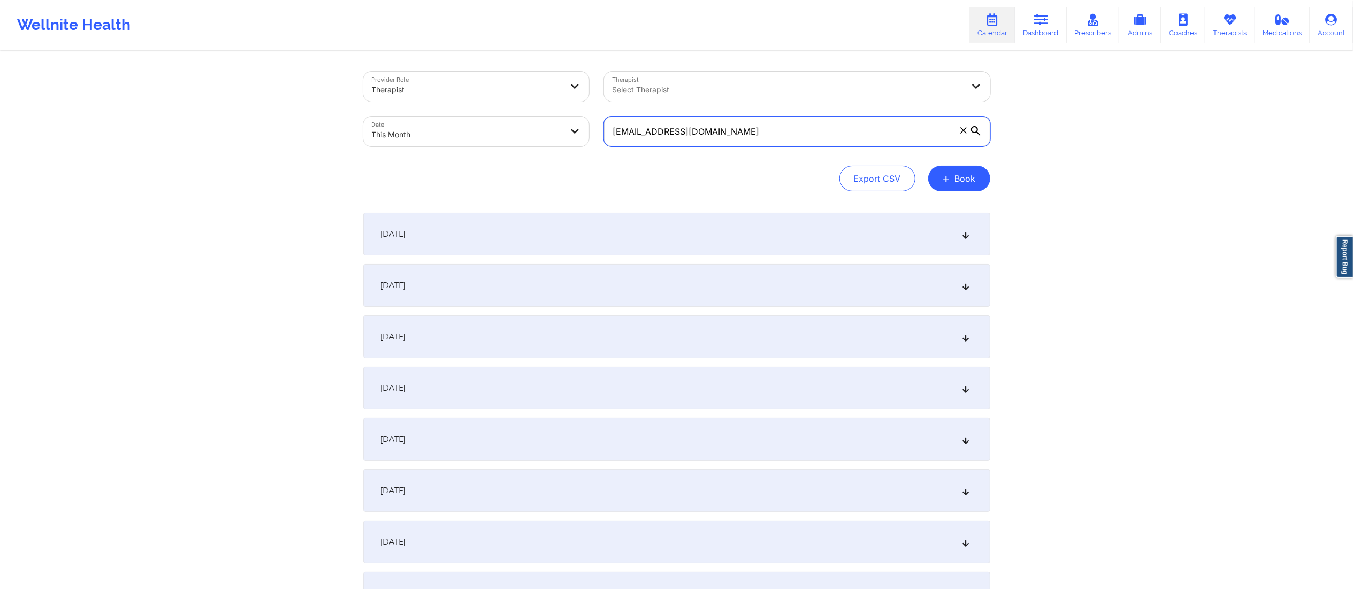
click at [736, 132] on input "[EMAIL_ADDRESS][DOMAIN_NAME]" at bounding box center [797, 132] width 386 height 30
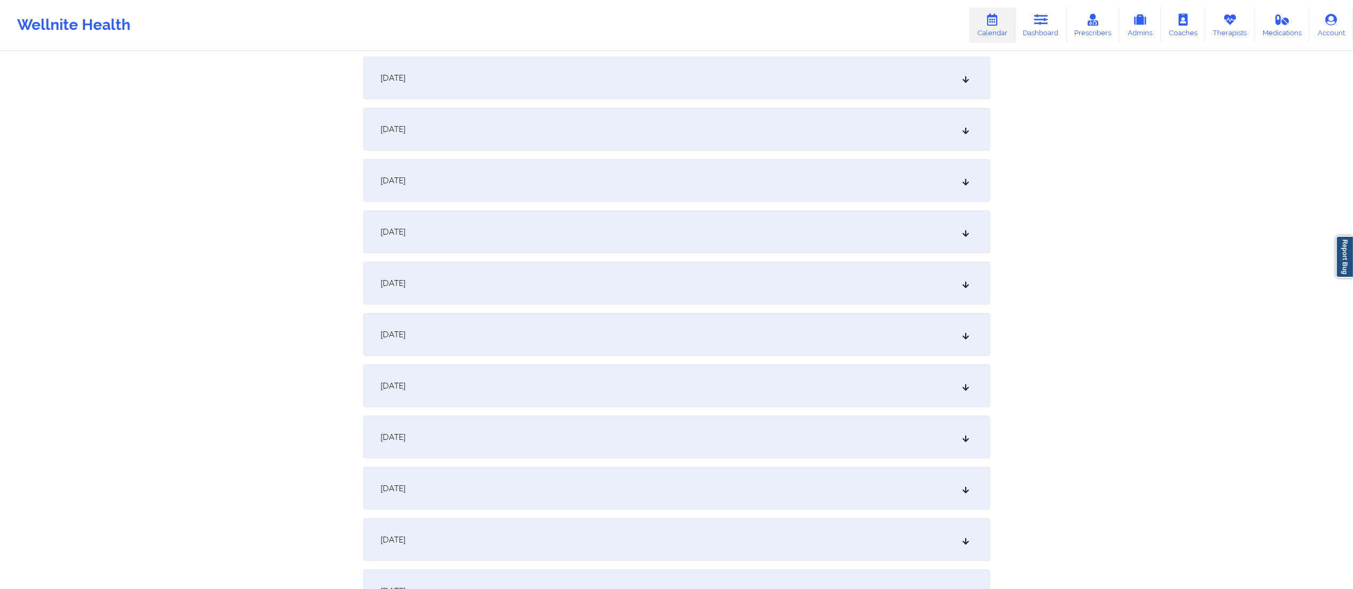
scroll to position [1241, 0]
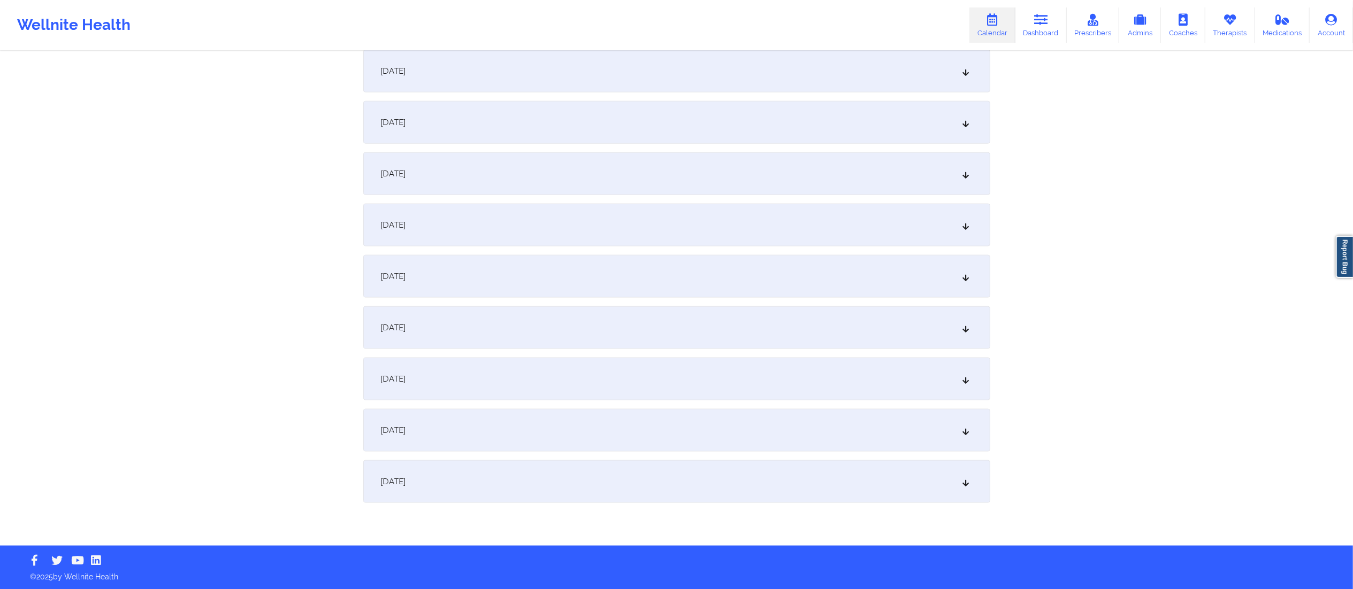
click at [552, 429] on div "[DATE]" at bounding box center [676, 430] width 627 height 43
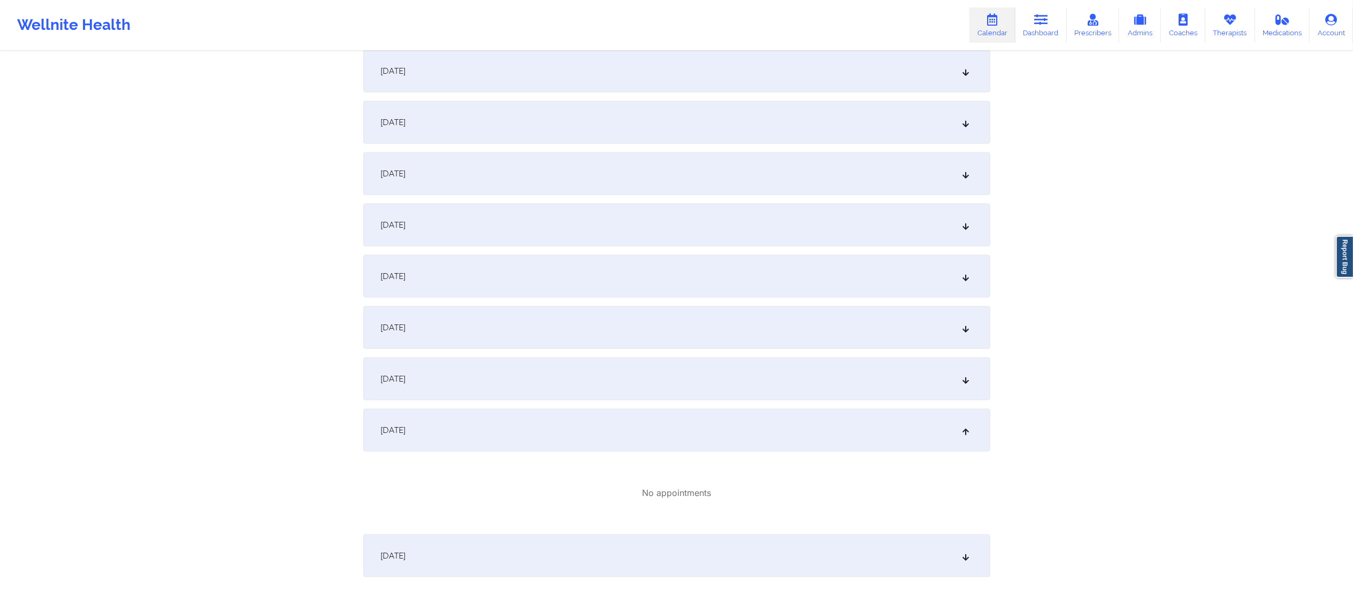
click at [544, 73] on div "[DATE]" at bounding box center [676, 71] width 627 height 43
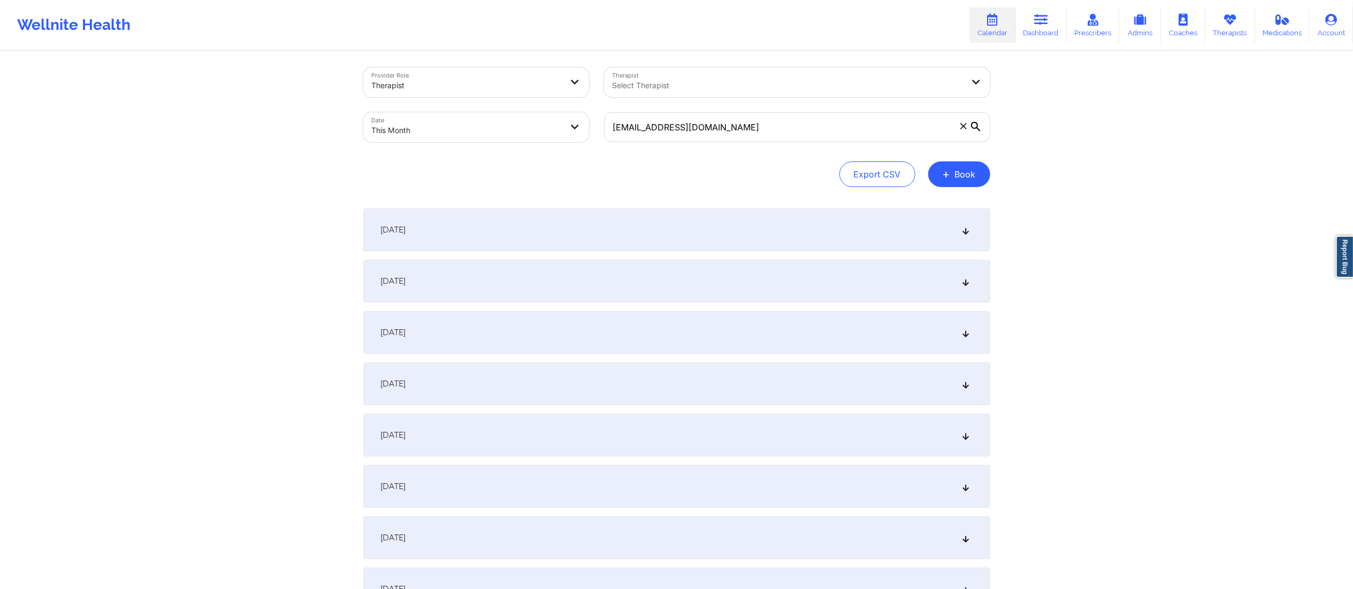
scroll to position [0, 0]
drag, startPoint x: 733, startPoint y: 128, endPoint x: 587, endPoint y: 126, distance: 145.5
click at [587, 126] on div "Provider Role Therapist Therapist Select Therapist Date This Month [EMAIL_ADDRE…" at bounding box center [677, 109] width 642 height 90
click at [707, 93] on div at bounding box center [787, 89] width 351 height 13
type input "brittany br"
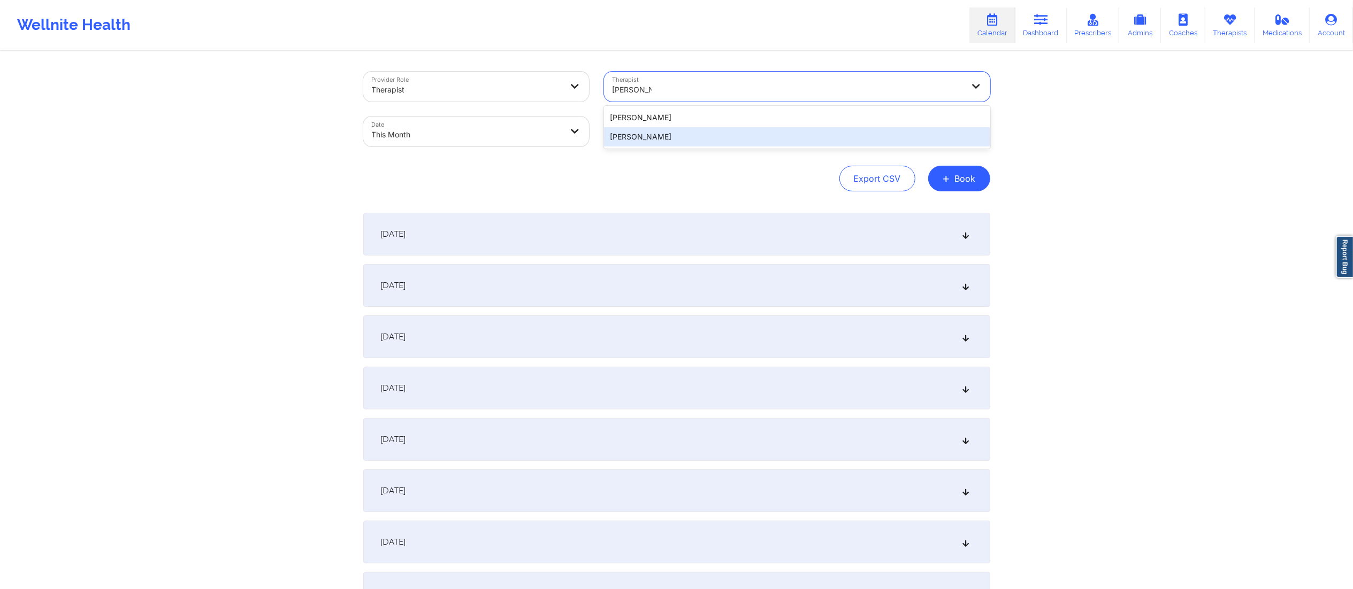
drag, startPoint x: 653, startPoint y: 143, endPoint x: 651, endPoint y: 137, distance: 6.1
click at [651, 142] on div "[PERSON_NAME]" at bounding box center [797, 136] width 386 height 19
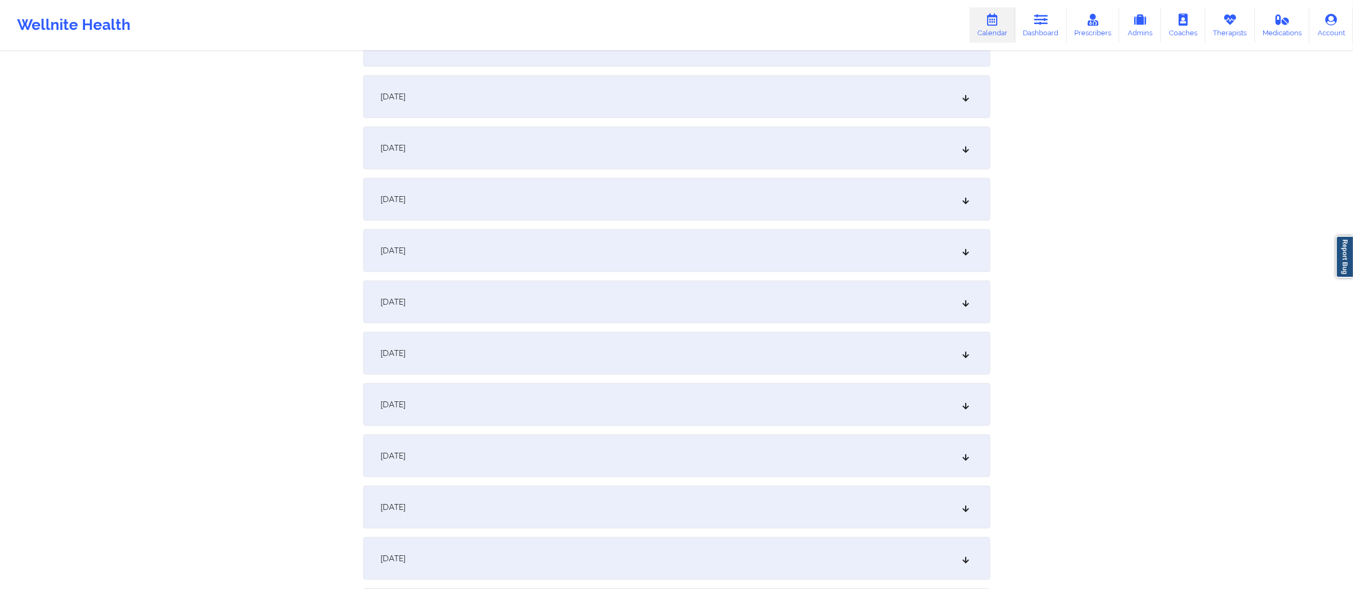
scroll to position [1241, 0]
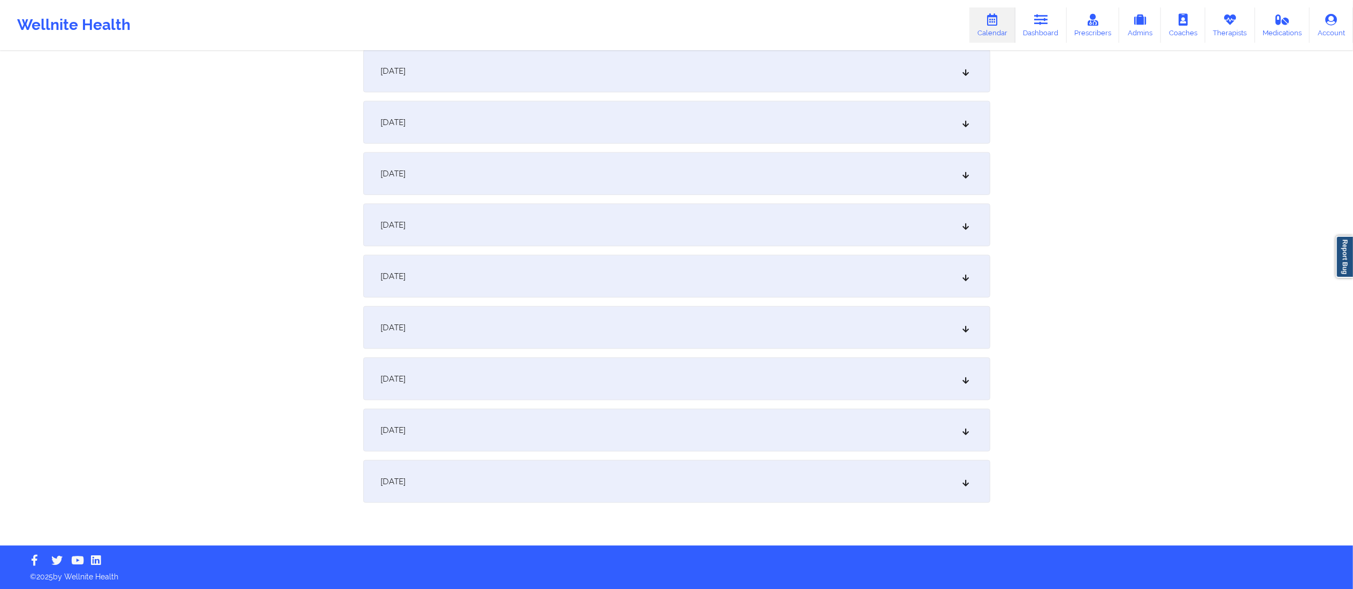
click at [514, 430] on div "[DATE]" at bounding box center [676, 430] width 627 height 43
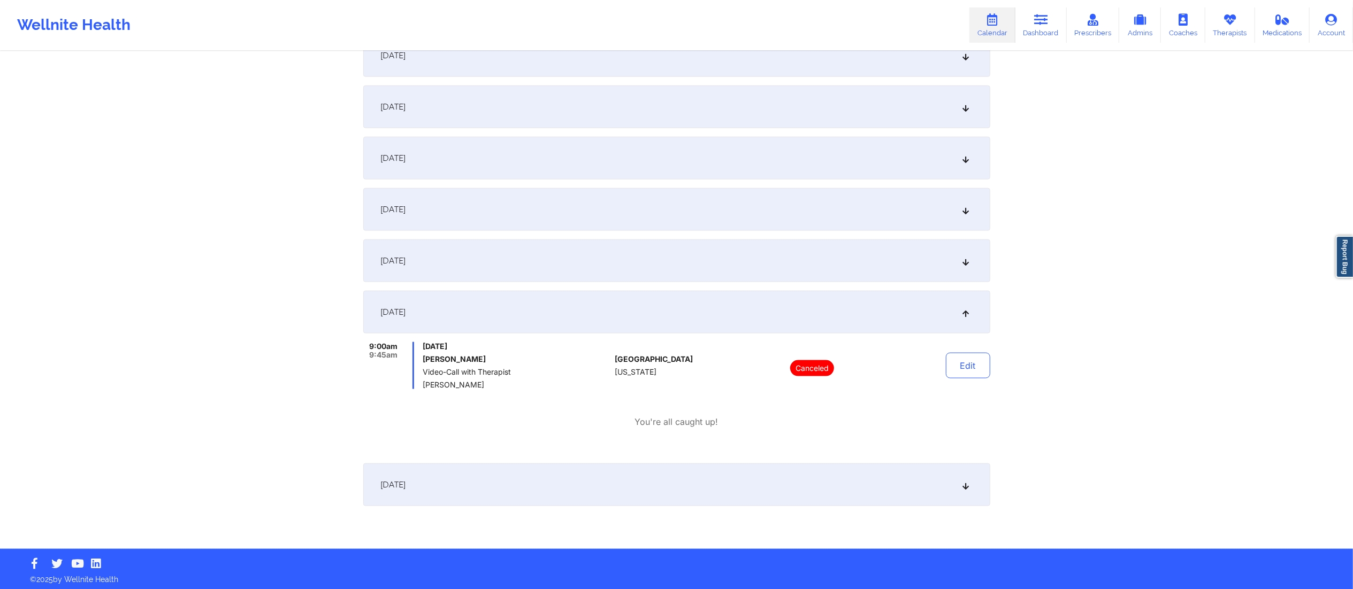
scroll to position [1363, 0]
